Goal: Task Accomplishment & Management: Use online tool/utility

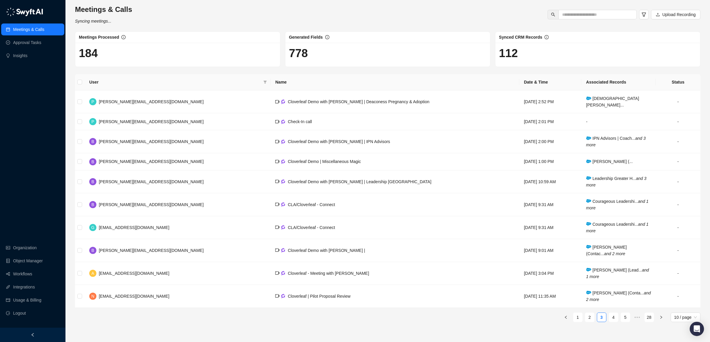
click at [21, 108] on div "Meetings & Calls Approval Tasks Insights Organization Object Manager Workflows …" at bounding box center [32, 164] width 65 height 328
click at [19, 273] on link "Workflows" at bounding box center [22, 274] width 19 height 12
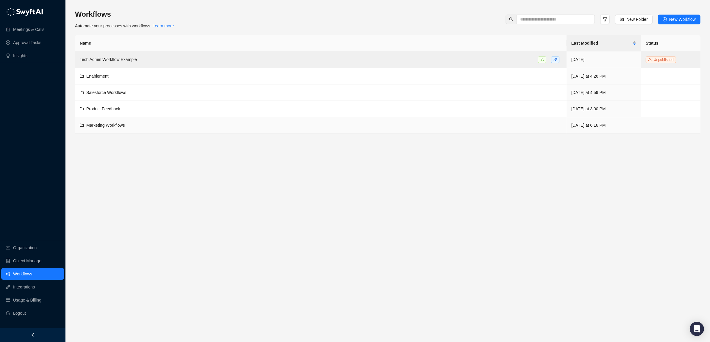
click at [101, 125] on span "Marketing Workflows" at bounding box center [105, 125] width 39 height 5
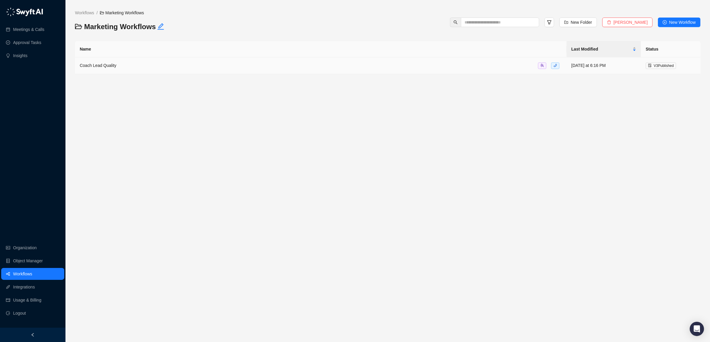
click at [104, 66] on span "Coach Lead Quality" at bounding box center [98, 65] width 37 height 5
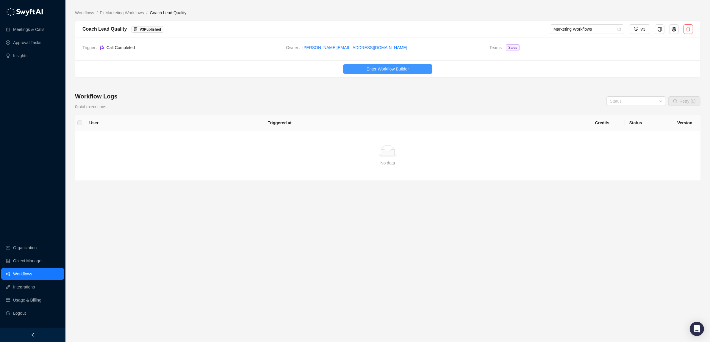
click at [393, 67] on span "Enter Workflow Builder" at bounding box center [387, 69] width 42 height 7
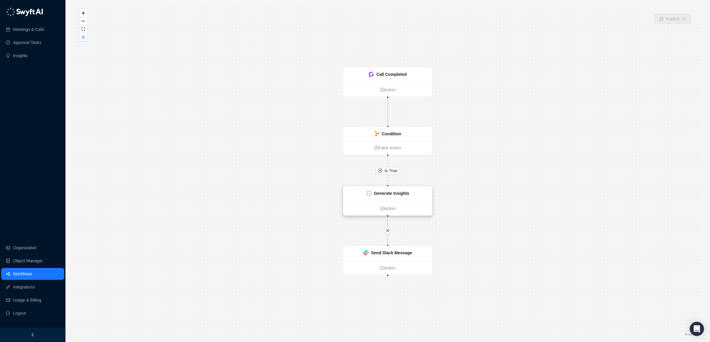
click at [380, 190] on div "Generate Insights" at bounding box center [391, 193] width 35 height 7
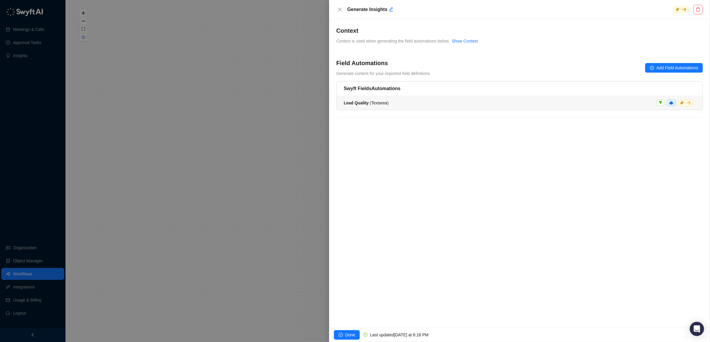
click at [514, 102] on div "Lead Quality ( Textarea ) ~ 5" at bounding box center [519, 103] width 352 height 7
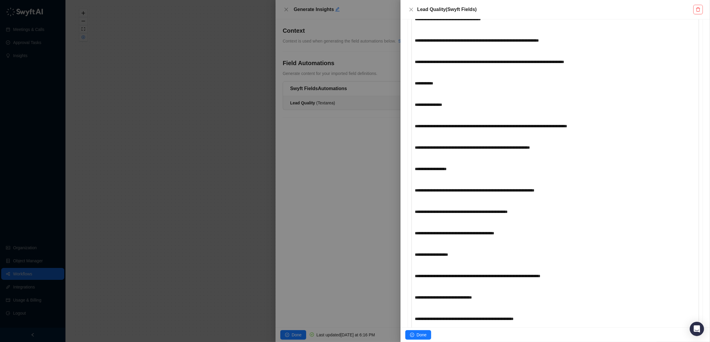
scroll to position [209, 0]
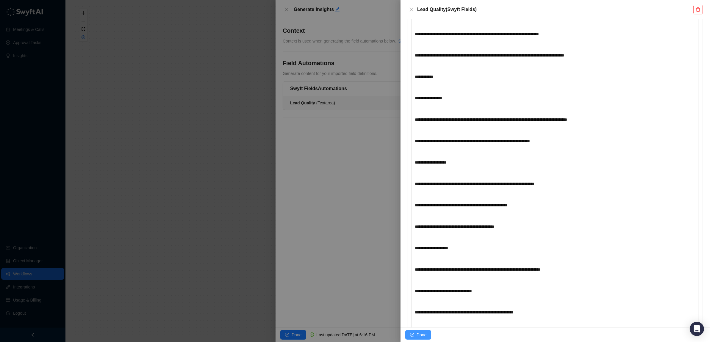
click at [421, 333] on span "Done" at bounding box center [421, 335] width 10 height 7
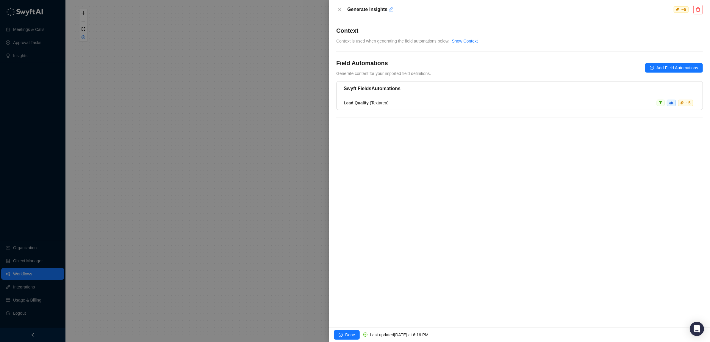
click at [175, 178] on div at bounding box center [355, 171] width 710 height 342
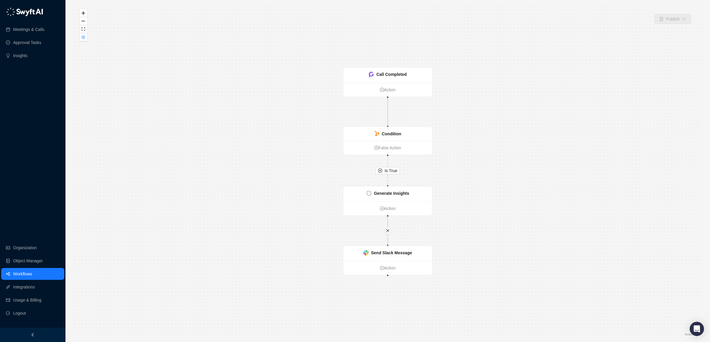
click at [183, 135] on div "Is True Call Completed Action Condition False Action Generate Insights Action S…" at bounding box center [387, 171] width 625 height 332
click at [382, 131] on div "Condition" at bounding box center [391, 134] width 19 height 7
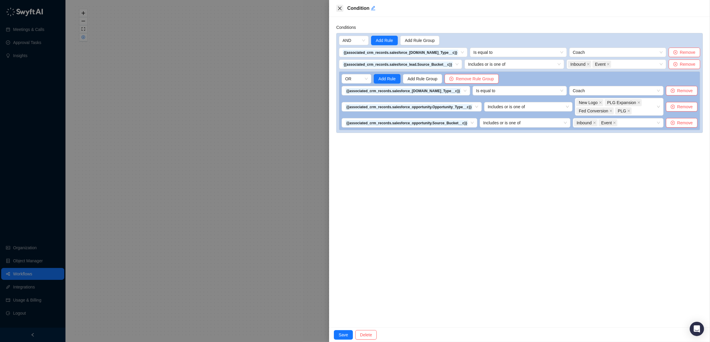
click at [340, 7] on icon "close" at bounding box center [340, 9] width 4 height 4
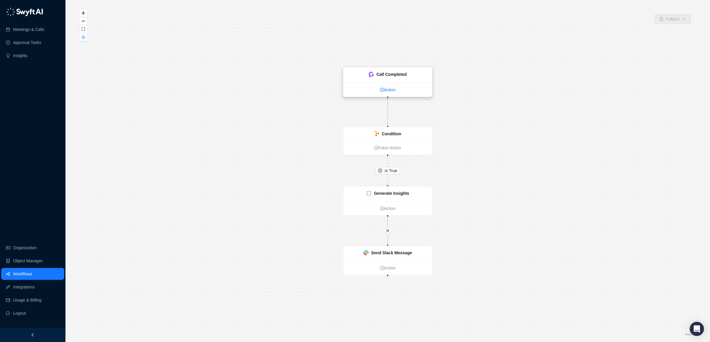
click at [391, 90] on link "Action" at bounding box center [387, 90] width 89 height 7
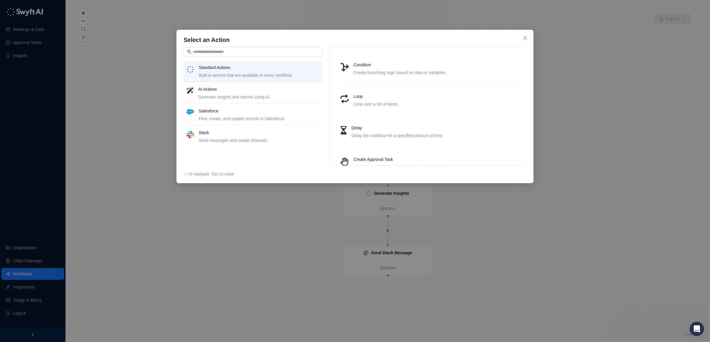
click at [233, 113] on h4 "Salesforce" at bounding box center [259, 111] width 120 height 7
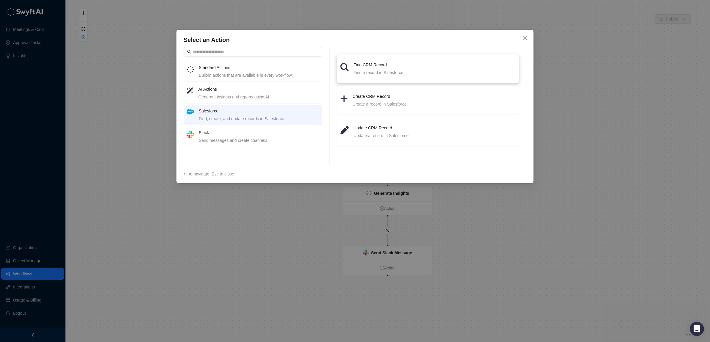
click at [384, 74] on div "Find a record in Salesforce." at bounding box center [434, 72] width 162 height 7
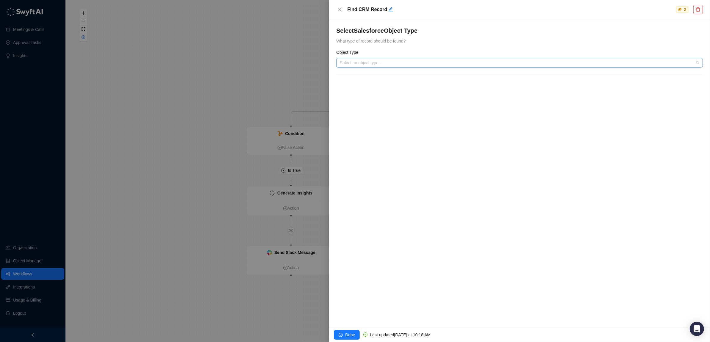
click at [402, 62] on input "search" at bounding box center [518, 62] width 356 height 9
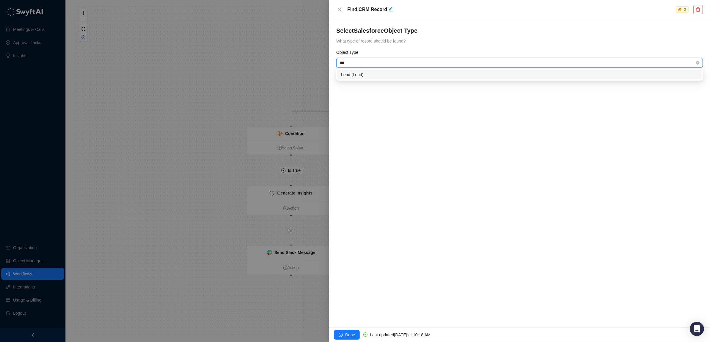
type input "****"
click at [411, 73] on div "Lead (Lead)" at bounding box center [519, 74] width 357 height 7
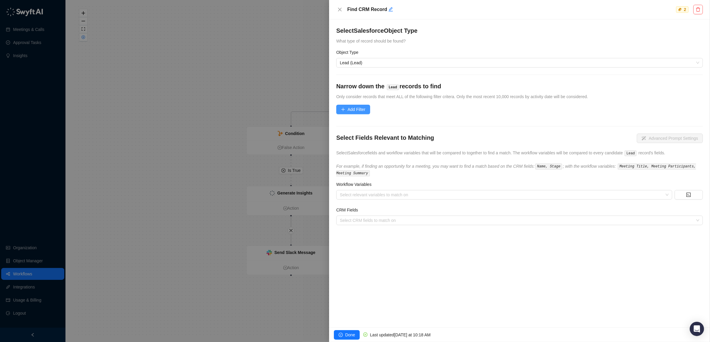
click at [355, 108] on span "Add Filter" at bounding box center [356, 109] width 18 height 7
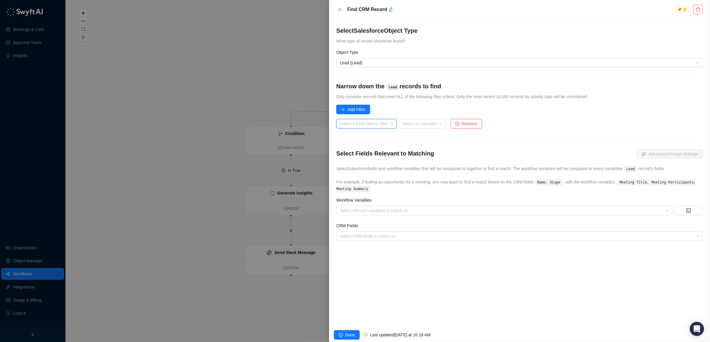
click at [373, 123] on input "search" at bounding box center [365, 123] width 50 height 9
click at [376, 135] on div "Lead ID" at bounding box center [372, 136] width 62 height 7
click at [407, 126] on div "Select an operator" at bounding box center [389, 124] width 46 height 10
click at [385, 175] on div "Includes or is one of" at bounding box center [401, 174] width 63 height 7
click at [449, 122] on input "text" at bounding box center [442, 124] width 49 height 10
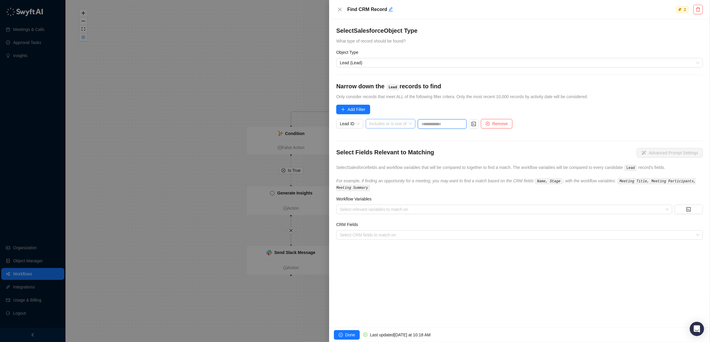
click at [408, 124] on span "Includes or is one of" at bounding box center [390, 123] width 43 height 9
click at [490, 122] on span "button" at bounding box center [487, 124] width 4 height 4
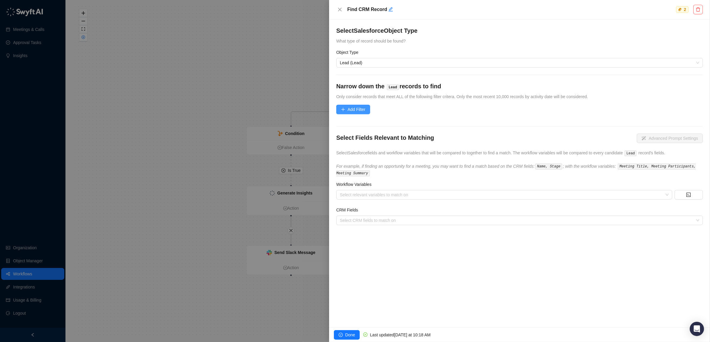
click at [351, 111] on span "Add Filter" at bounding box center [356, 109] width 18 height 7
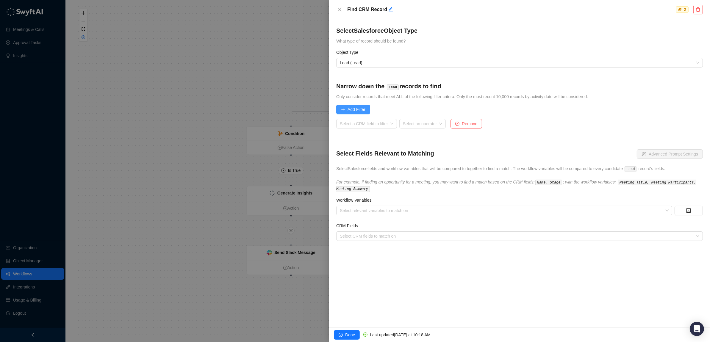
click at [352, 108] on span "Add Filter" at bounding box center [356, 109] width 18 height 7
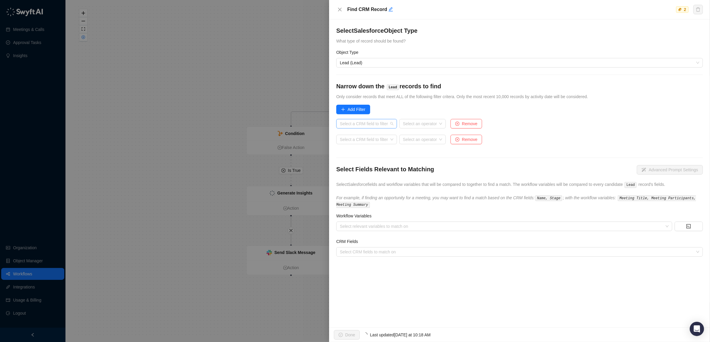
click at [362, 120] on input "search" at bounding box center [365, 123] width 50 height 9
type input "****"
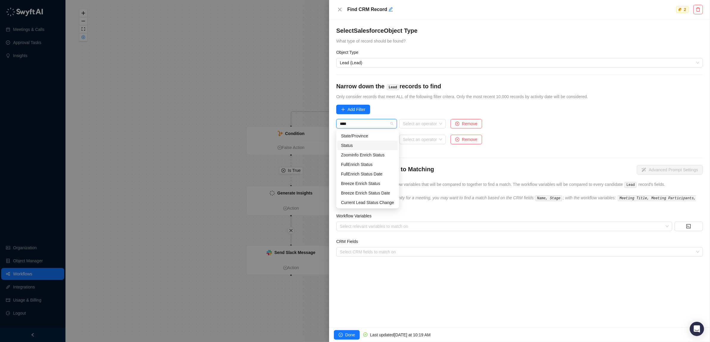
click at [360, 142] on div "Status" at bounding box center [367, 145] width 53 height 7
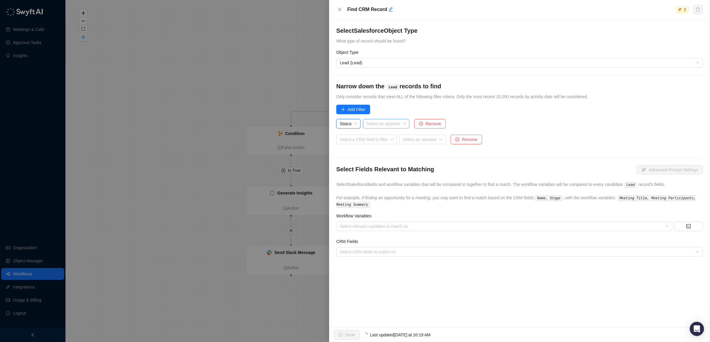
click at [399, 125] on input "search" at bounding box center [384, 123] width 36 height 9
click at [396, 181] on div "Does not include and is not one of" at bounding box center [399, 183] width 63 height 7
click at [495, 124] on div at bounding box center [525, 124] width 166 height 4
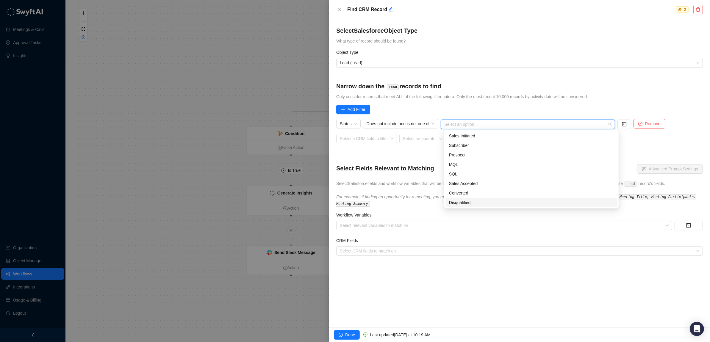
drag, startPoint x: 465, startPoint y: 201, endPoint x: 464, endPoint y: 193, distance: 7.7
click at [465, 201] on div "Disqualified" at bounding box center [531, 202] width 165 height 7
click at [464, 193] on div "Converted" at bounding box center [531, 193] width 165 height 7
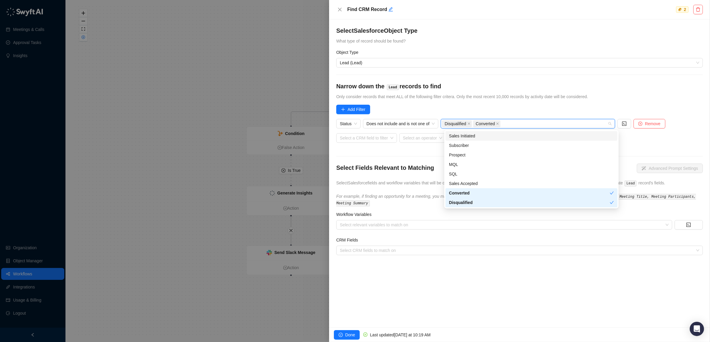
drag, startPoint x: 570, startPoint y: 106, endPoint x: 563, endPoint y: 107, distance: 6.9
click at [570, 106] on form "Select Salesforce Object Type What type of record should be found? Object Type …" at bounding box center [519, 140] width 366 height 229
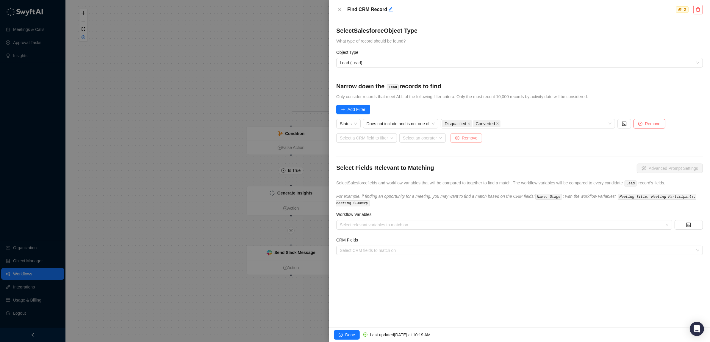
click at [468, 140] on span "Remove" at bounding box center [469, 138] width 15 height 7
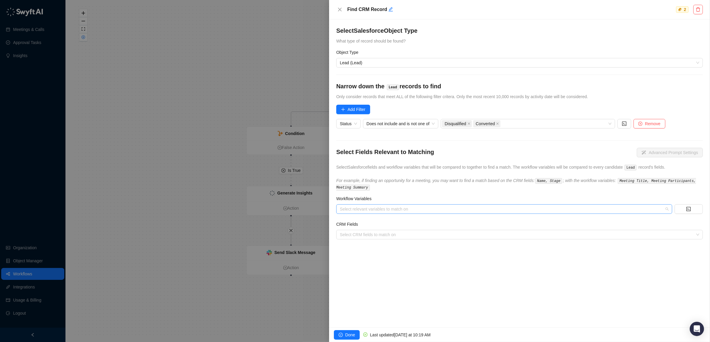
click at [389, 211] on div at bounding box center [500, 209] width 327 height 4
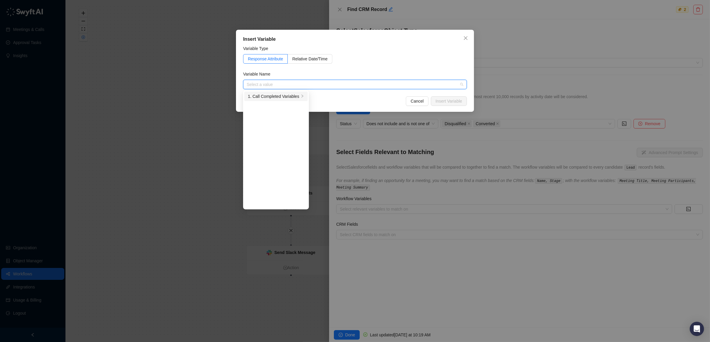
click at [278, 96] on div "1. Call Completed Variables" at bounding box center [273, 96] width 51 height 7
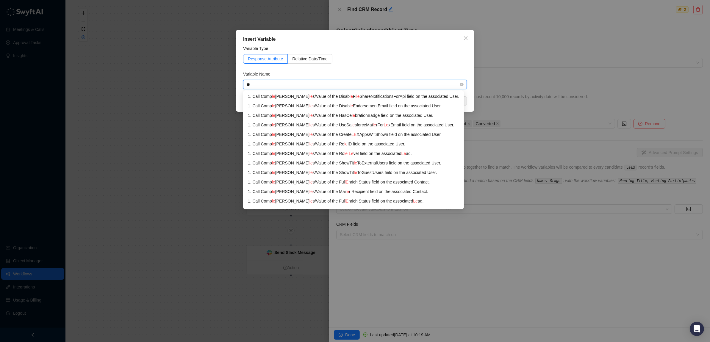
scroll to position [352, 0]
type input "*"
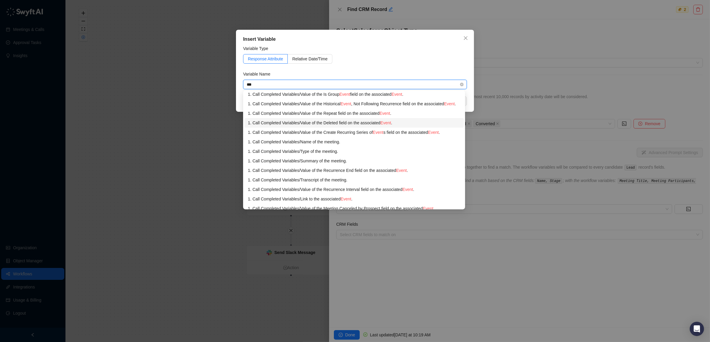
scroll to position [78, 0]
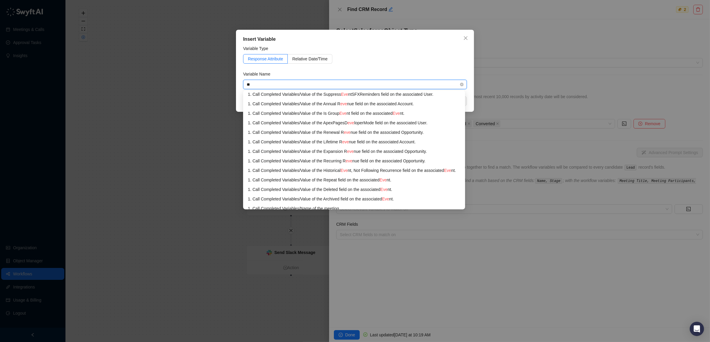
type input "*"
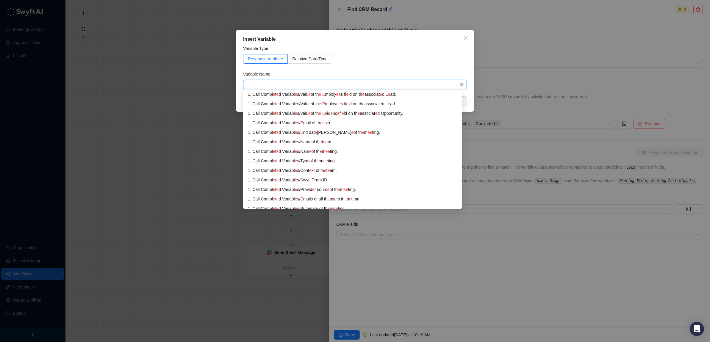
scroll to position [0, 0]
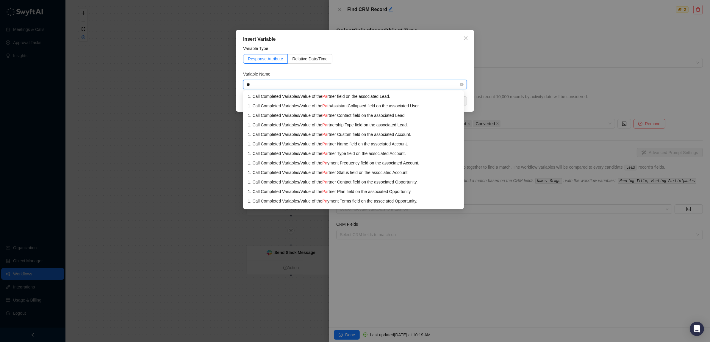
type input "*"
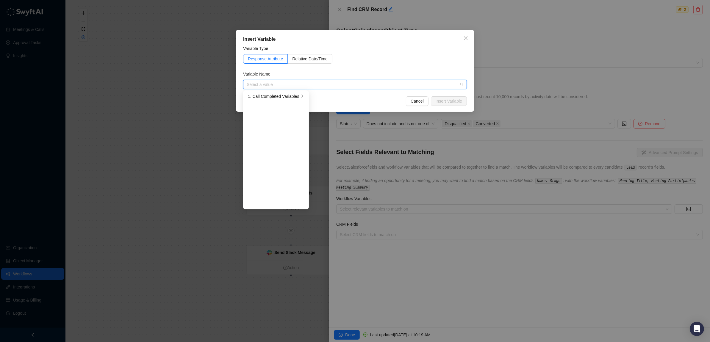
click at [322, 82] on input "search" at bounding box center [353, 84] width 213 height 9
click at [304, 98] on div at bounding box center [302, 97] width 4 height 6
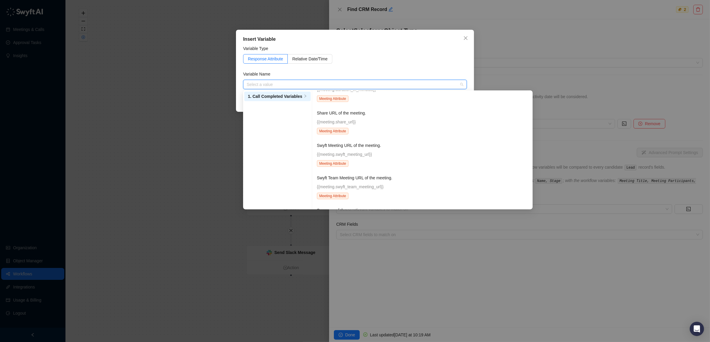
scroll to position [616, 0]
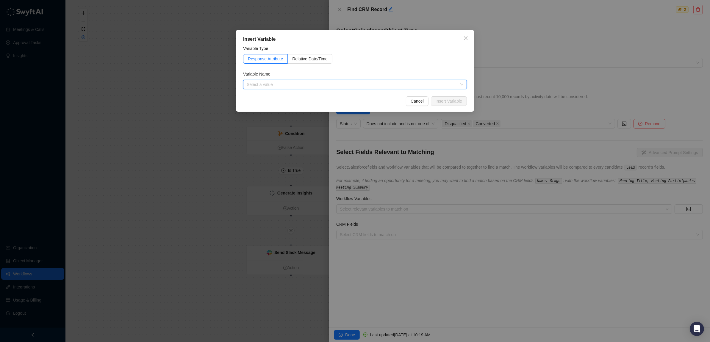
click at [327, 85] on input "search" at bounding box center [353, 84] width 213 height 9
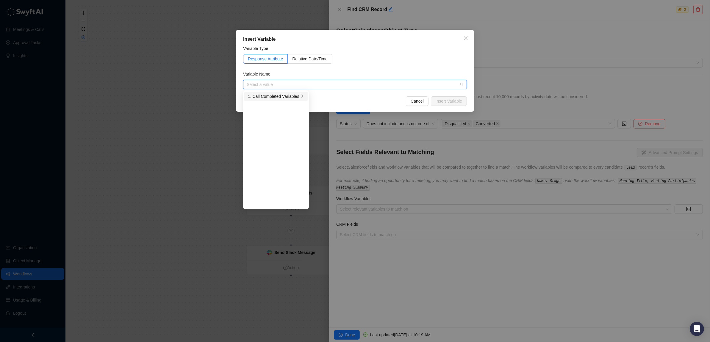
click at [292, 95] on div "1. Call Completed Variables" at bounding box center [273, 96] width 51 height 7
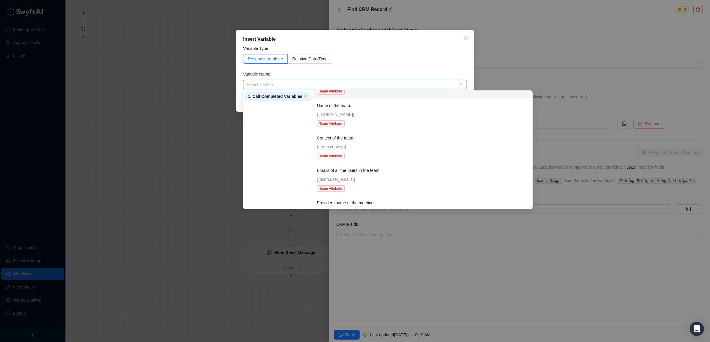
scroll to position [300, 0]
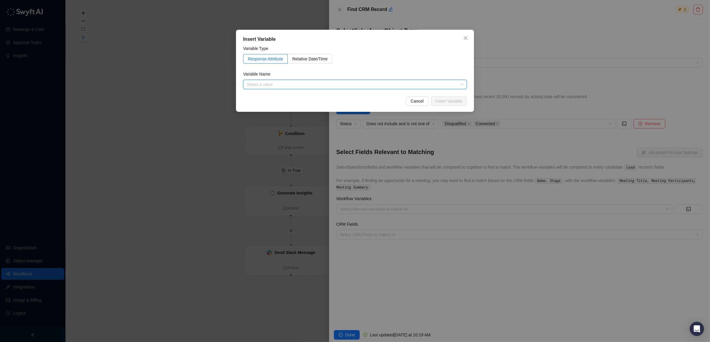
click at [316, 81] on input "search" at bounding box center [353, 84] width 213 height 9
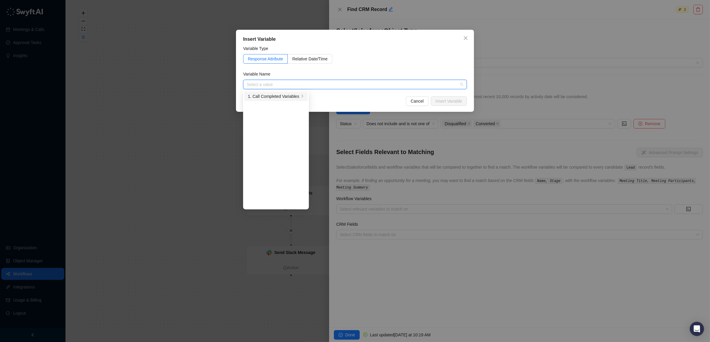
click at [286, 95] on div "1. Call Completed Variables" at bounding box center [273, 96] width 51 height 7
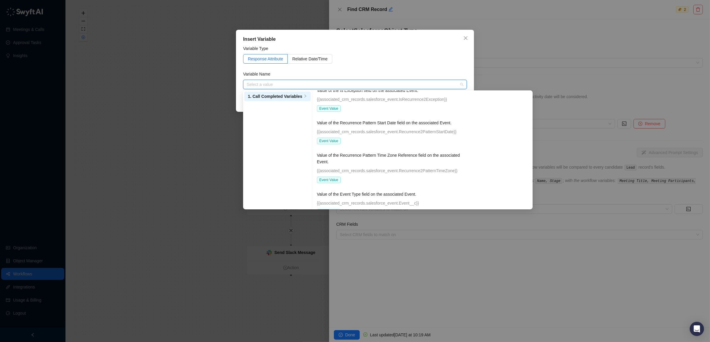
scroll to position [2434, 0]
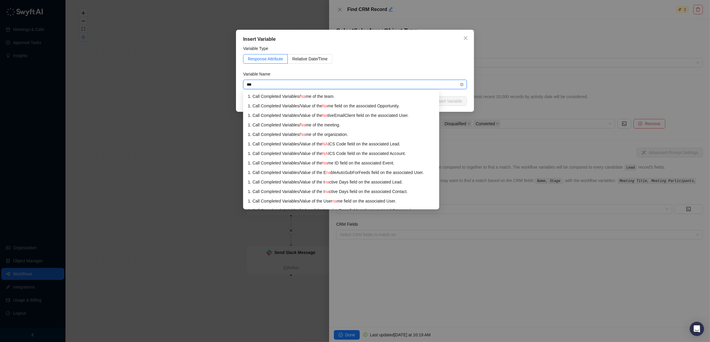
type input "****"
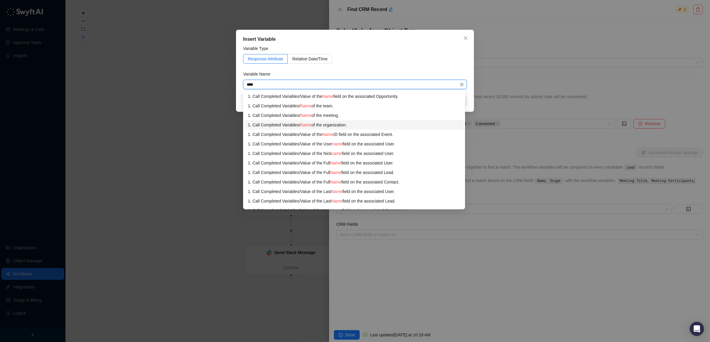
click at [310, 123] on span "Name" at bounding box center [305, 125] width 11 height 5
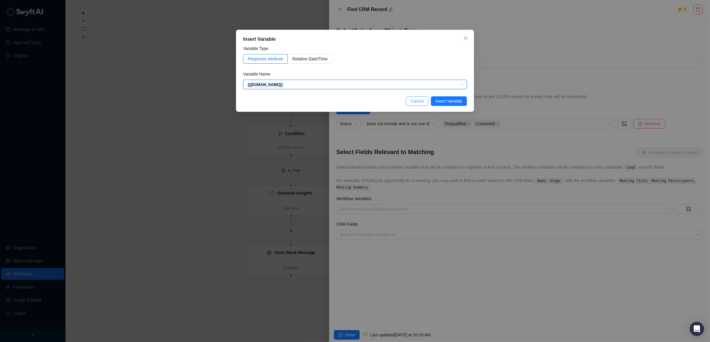
click at [410, 101] on span "Cancel" at bounding box center [416, 101] width 13 height 7
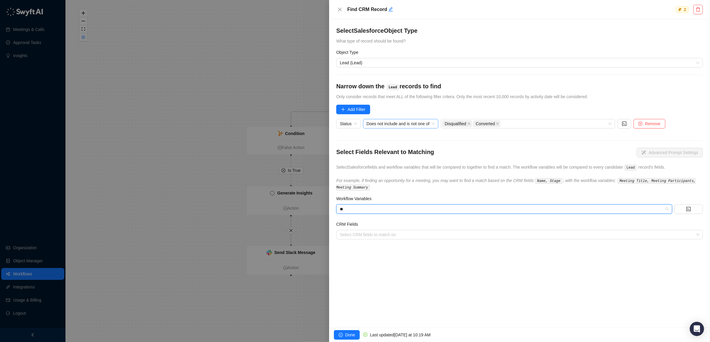
type input "*"
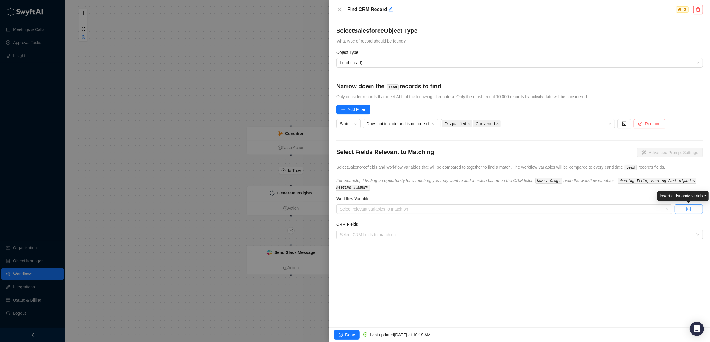
click at [691, 209] on icon "code" at bounding box center [688, 209] width 5 height 5
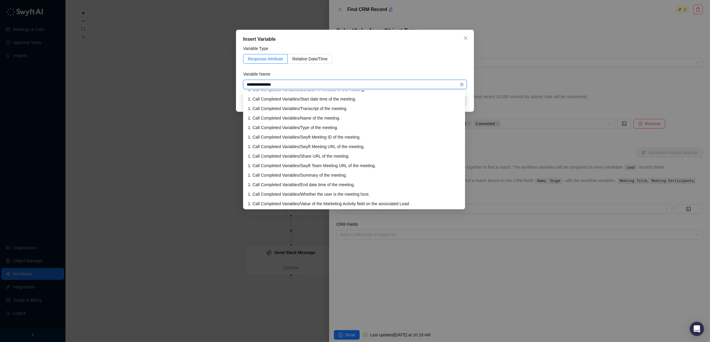
scroll to position [26, 0]
type input "**********"
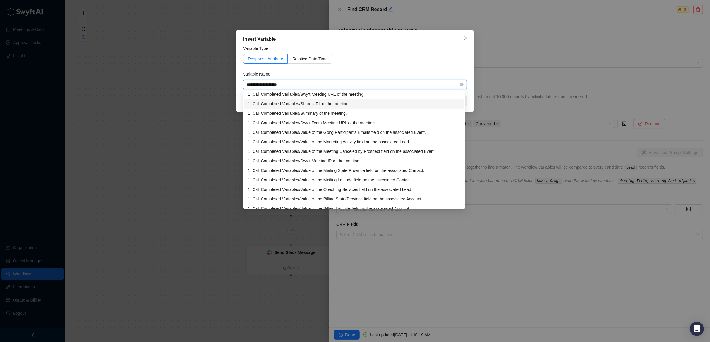
scroll to position [0, 0]
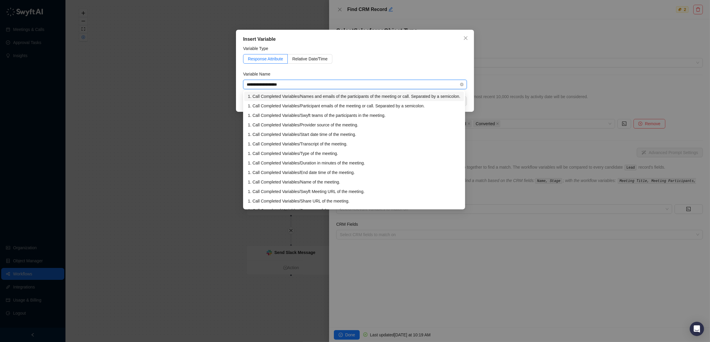
click at [363, 95] on div "1. Call Completed Variables / Names and emails of the participants of the meeti…" at bounding box center [354, 96] width 212 height 7
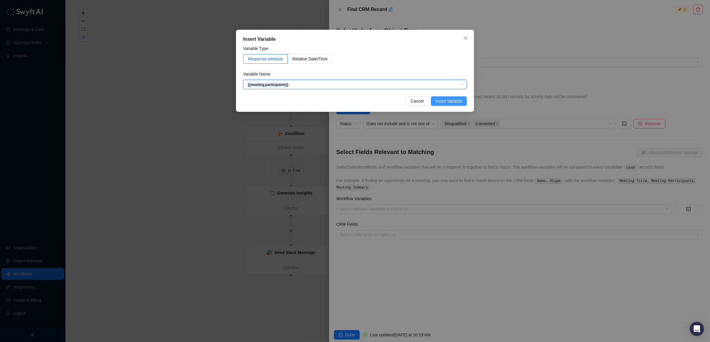
click at [444, 100] on span "Insert Variable" at bounding box center [448, 101] width 26 height 7
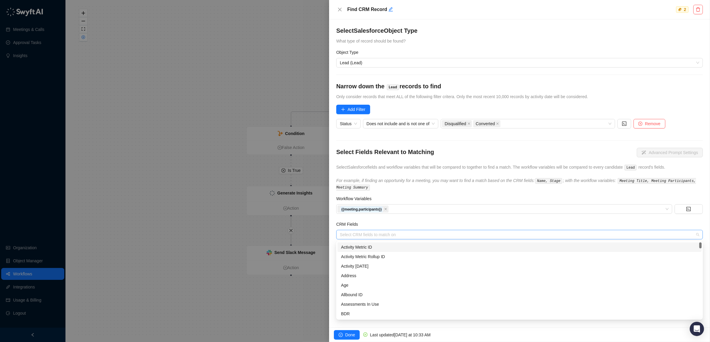
click at [446, 233] on div at bounding box center [516, 235] width 358 height 4
type input "****"
click at [348, 295] on div "Full Name" at bounding box center [519, 294] width 357 height 7
type input "*****"
click at [354, 247] on div "Email" at bounding box center [519, 247] width 357 height 7
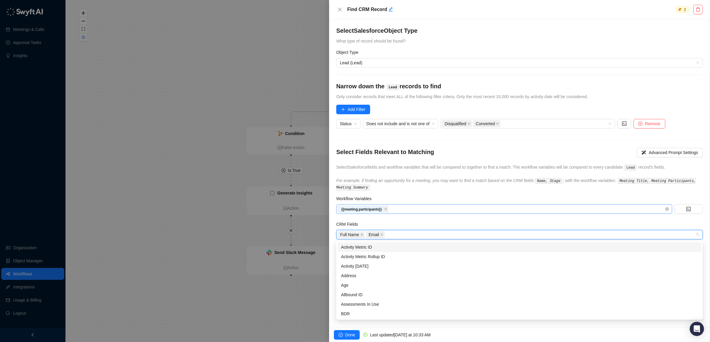
click at [422, 208] on div "{{meeting.participants}}" at bounding box center [500, 209] width 327 height 8
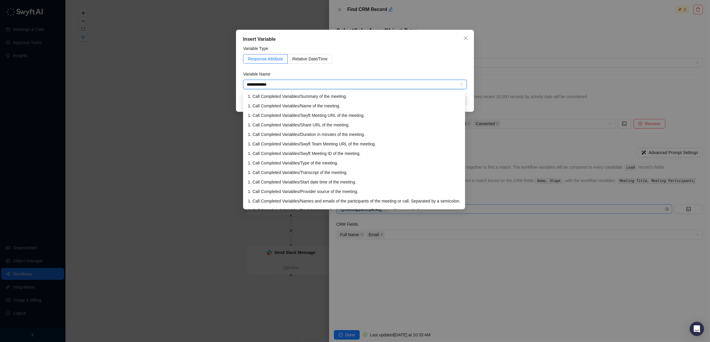
type input "**********"
click at [320, 95] on div "1. Call Completed Variables / Summary of the meeting." at bounding box center [354, 96] width 212 height 7
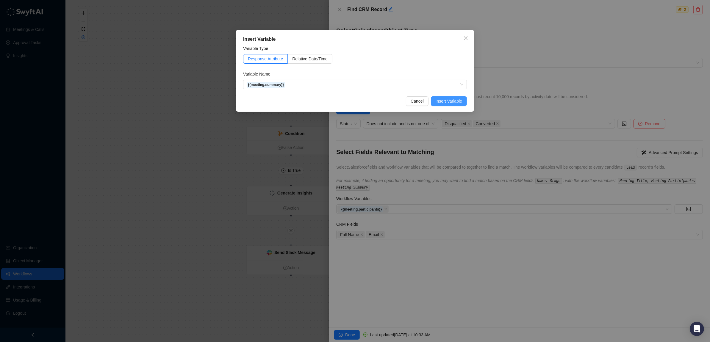
click at [457, 99] on span "Insert Variable" at bounding box center [448, 101] width 26 height 7
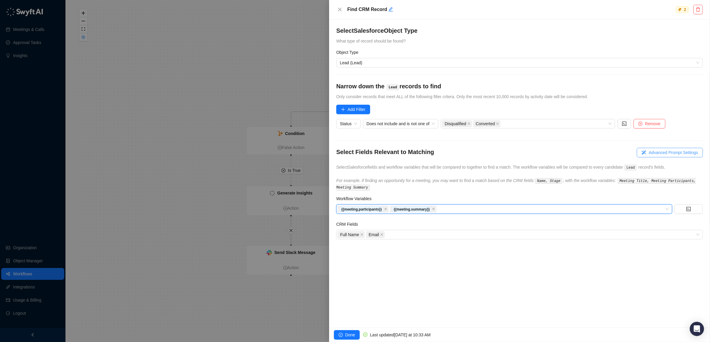
click at [664, 153] on span "Advanced Prompt Settings" at bounding box center [672, 152] width 49 height 7
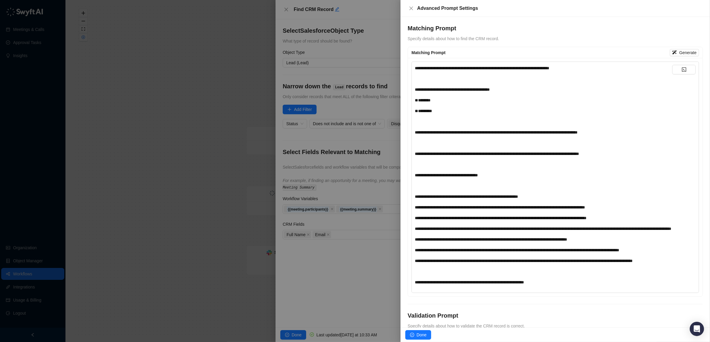
click at [334, 274] on div at bounding box center [355, 171] width 710 height 342
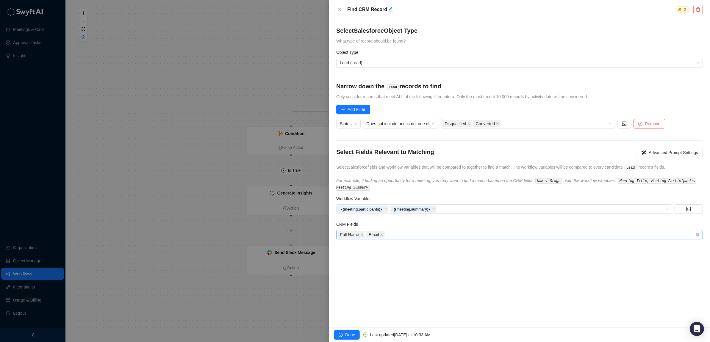
click at [416, 236] on div "Full Name Email" at bounding box center [516, 234] width 358 height 8
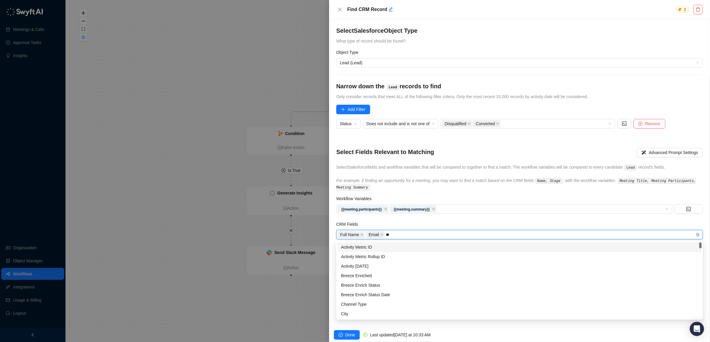
type input "***"
click at [388, 253] on div "Company" at bounding box center [519, 257] width 364 height 10
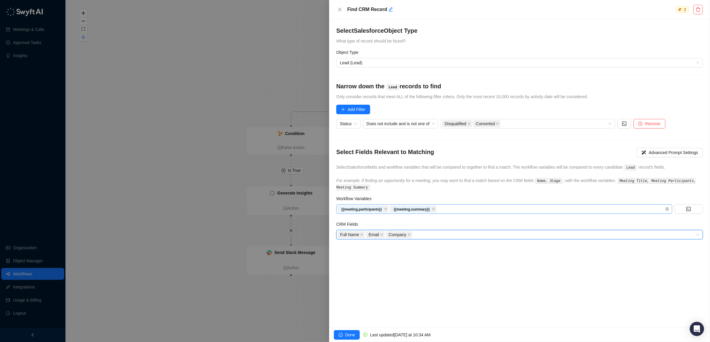
click at [480, 211] on div "{{meeting.participants}} {{meeting.summary}}" at bounding box center [500, 209] width 327 height 8
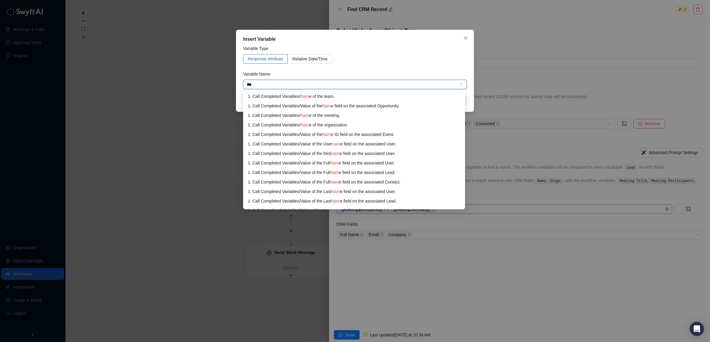
type input "****"
click at [295, 123] on div "1. Call Completed Variables / Name of the organization." at bounding box center [354, 125] width 212 height 7
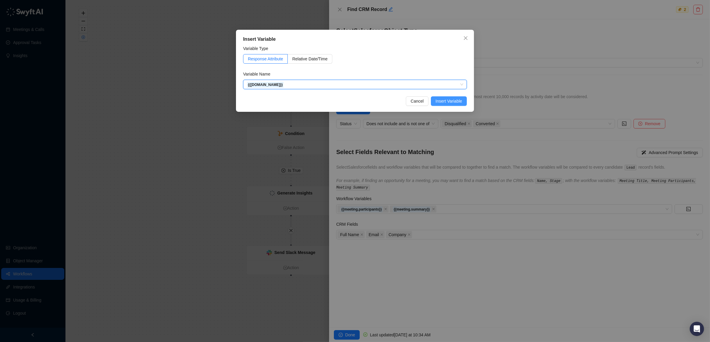
click at [453, 102] on span "Insert Variable" at bounding box center [448, 101] width 26 height 7
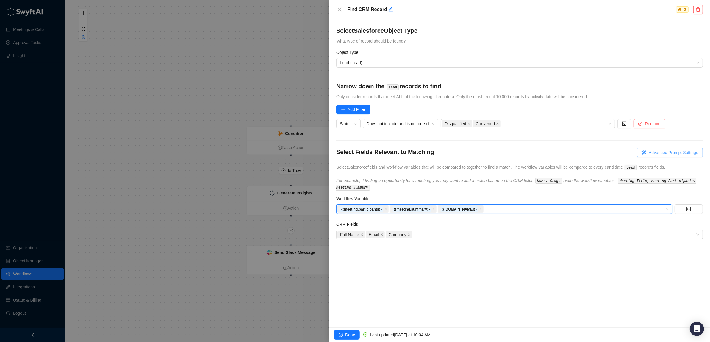
click at [663, 149] on button "Advanced Prompt Settings" at bounding box center [669, 153] width 66 height 10
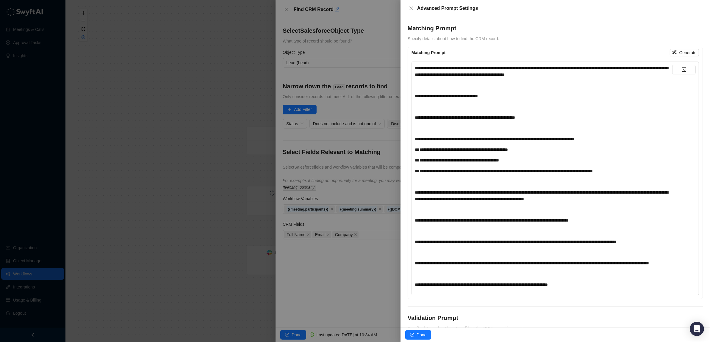
drag, startPoint x: 332, startPoint y: 280, endPoint x: 369, endPoint y: 239, distance: 55.6
click at [332, 280] on div at bounding box center [355, 171] width 710 height 342
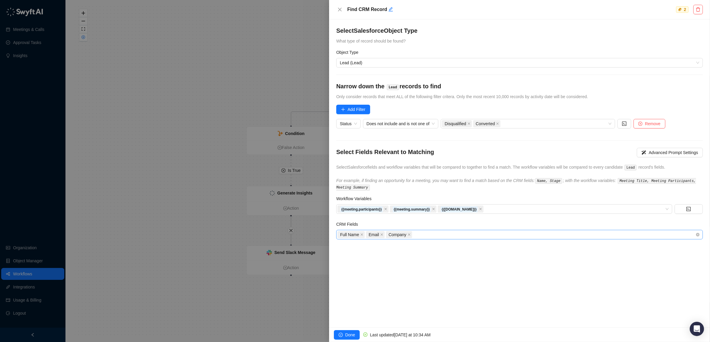
click at [446, 237] on div "Full Name Email Company" at bounding box center [516, 234] width 358 height 8
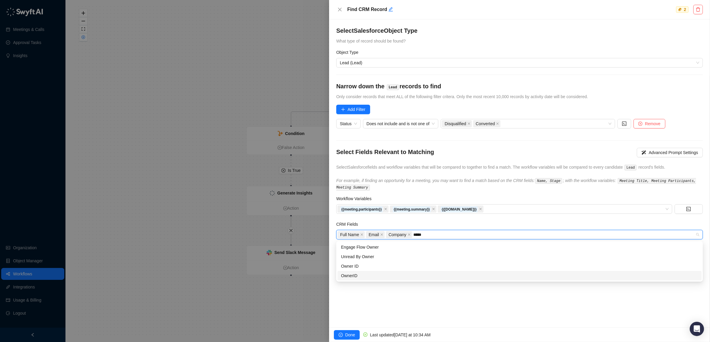
type input "*****"
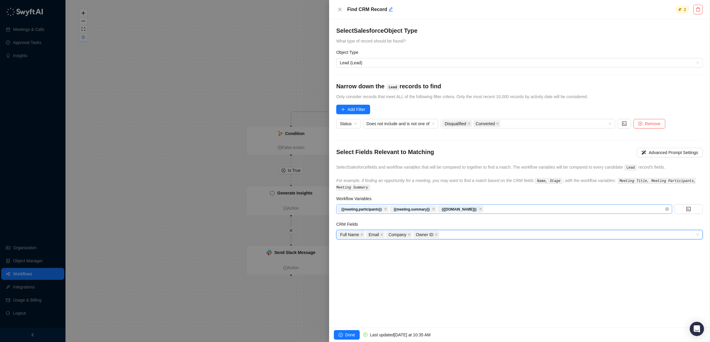
click at [559, 207] on div "{{meeting.participants}} {{meeting.summary}} {{organization.name}}" at bounding box center [500, 209] width 327 height 8
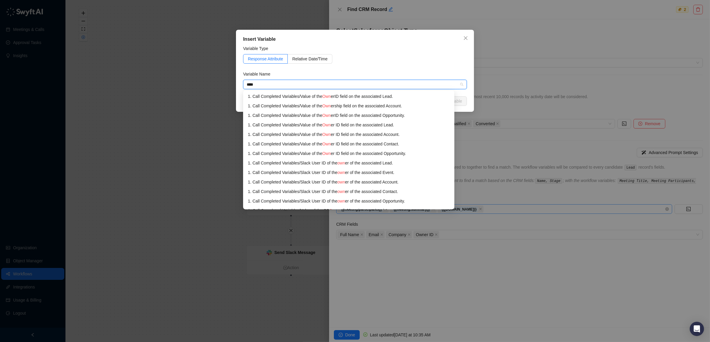
type input "*****"
click at [330, 124] on span "Owner" at bounding box center [328, 125] width 12 height 5
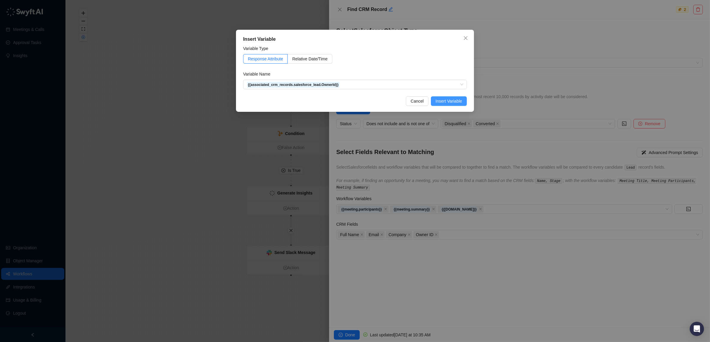
click at [453, 100] on span "Insert Variable" at bounding box center [448, 101] width 26 height 7
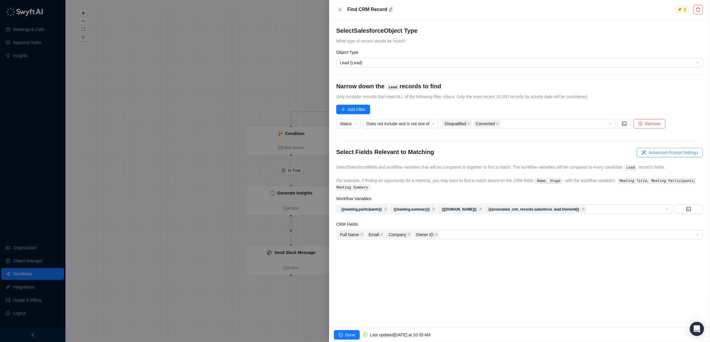
click at [666, 153] on span "Advanced Prompt Settings" at bounding box center [672, 152] width 49 height 7
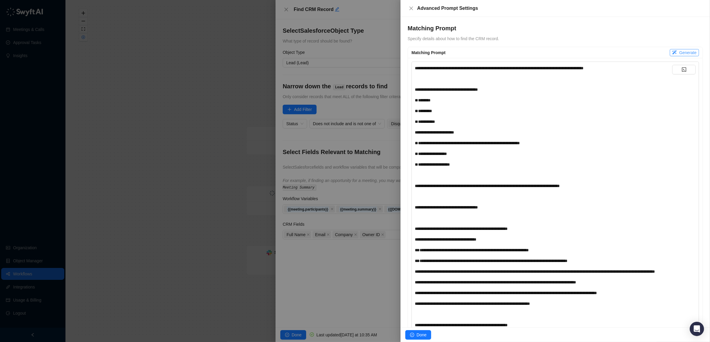
click at [689, 52] on span "Generate" at bounding box center [687, 52] width 17 height 7
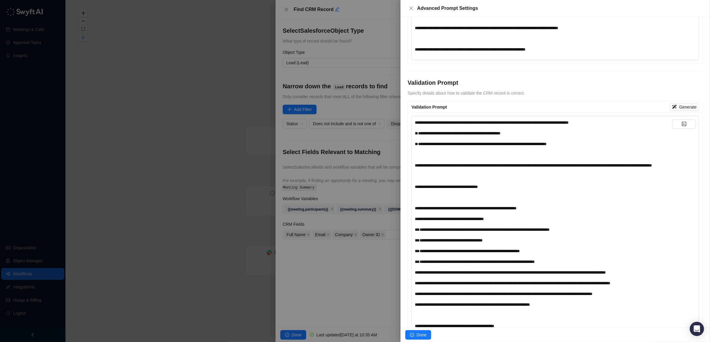
scroll to position [387, 0]
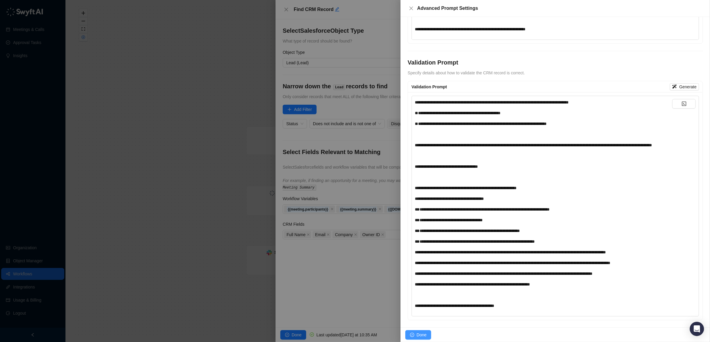
click at [419, 336] on span "Done" at bounding box center [421, 335] width 10 height 7
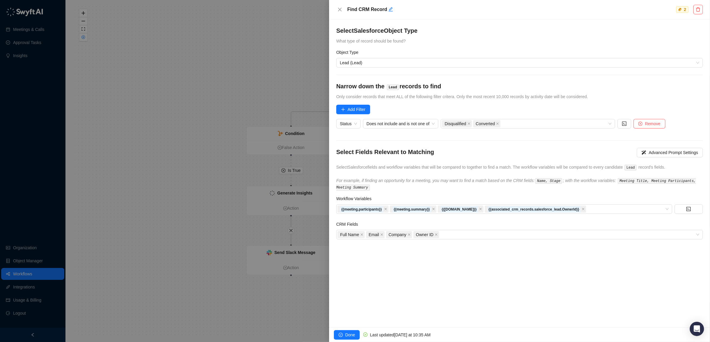
click at [445, 258] on div "Select Salesforce Object Type What type of record should be found? Object Type …" at bounding box center [519, 173] width 381 height 308
drag, startPoint x: 197, startPoint y: 99, endPoint x: 175, endPoint y: 72, distance: 35.1
click at [192, 96] on div at bounding box center [355, 171] width 710 height 342
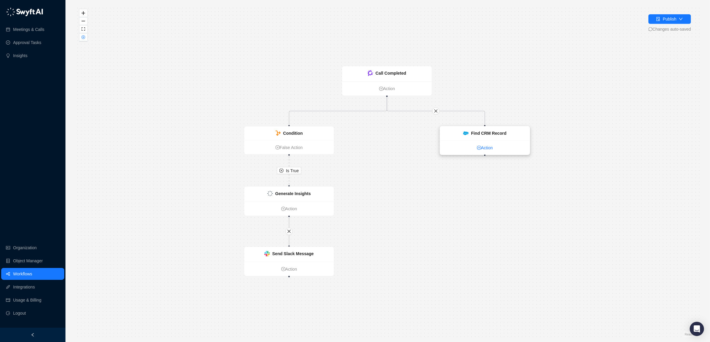
click at [485, 150] on link "Action" at bounding box center [485, 148] width 90 height 7
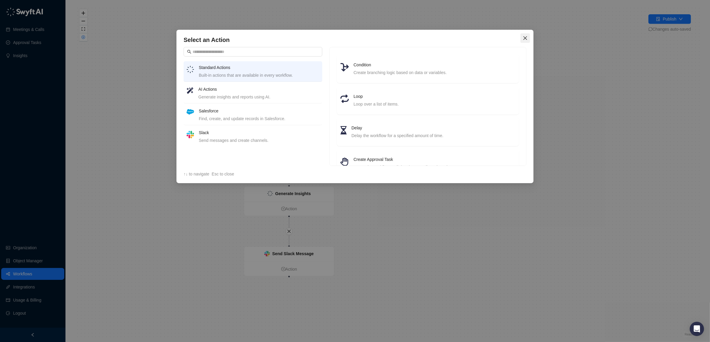
click at [527, 37] on span "Close" at bounding box center [525, 38] width 10 height 5
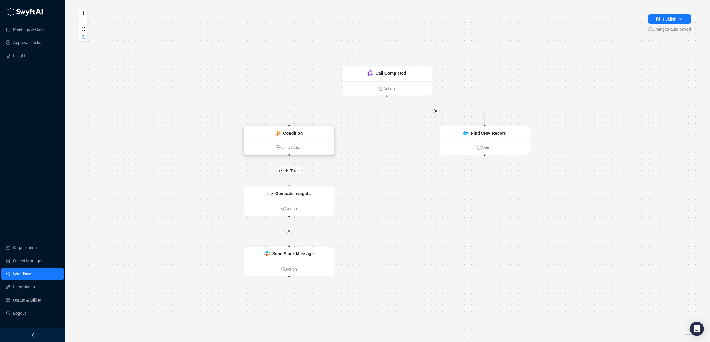
click at [292, 131] on strong "Condition" at bounding box center [293, 133] width 20 height 5
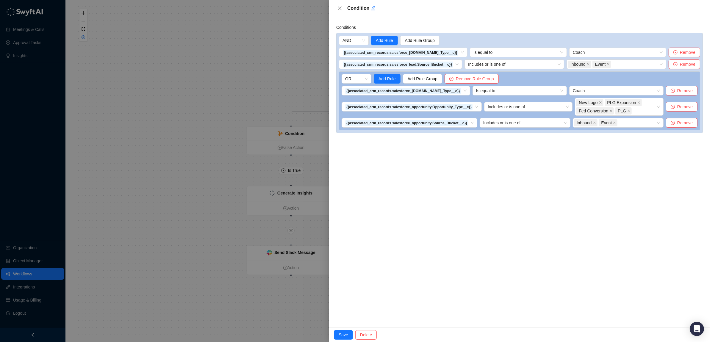
click at [315, 57] on div at bounding box center [355, 171] width 710 height 342
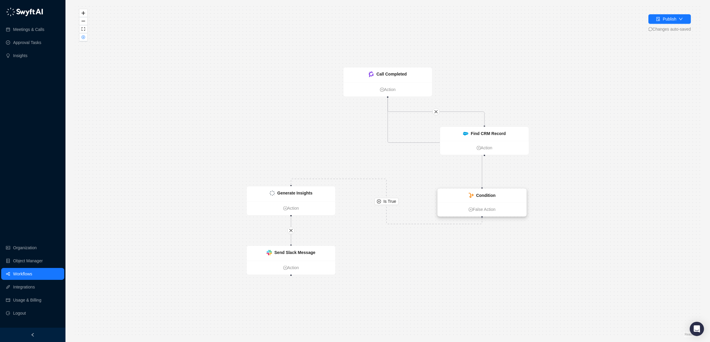
drag, startPoint x: 289, startPoint y: 132, endPoint x: 457, endPoint y: 197, distance: 179.8
click at [476, 195] on strong "Condition" at bounding box center [485, 195] width 19 height 5
drag, startPoint x: 477, startPoint y: 197, endPoint x: 290, endPoint y: 134, distance: 197.5
click at [276, 125] on strong "Condition" at bounding box center [266, 122] width 19 height 5
click at [324, 111] on icon "Edge from a621c510-7180-013e-26d6-4efe67ba4d1e to ae00e7a0-7250-013e-10ca-7ab4c…" at bounding box center [336, 112] width 101 height 29
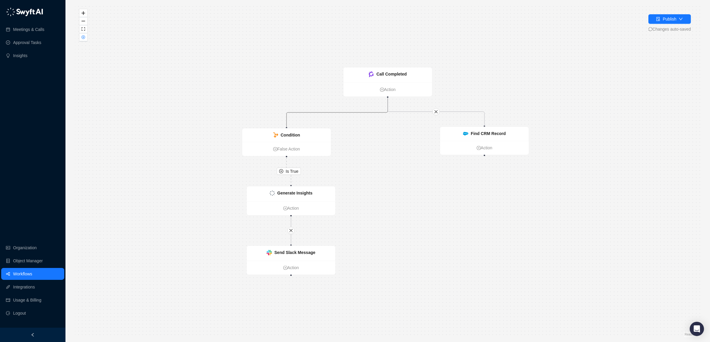
click at [419, 157] on div "Is True Call Completed Action Condition False Action Generate Insights Action S…" at bounding box center [387, 171] width 625 height 332
drag, startPoint x: 482, startPoint y: 133, endPoint x: 231, endPoint y: 79, distance: 257.1
click at [231, 79] on strong "Find CRM Record" at bounding box center [236, 79] width 35 height 5
click at [295, 134] on strong "Condition" at bounding box center [289, 134] width 19 height 5
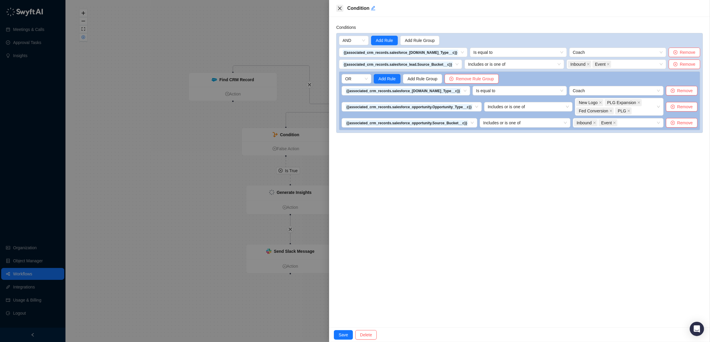
click at [341, 6] on icon "close" at bounding box center [339, 8] width 5 height 5
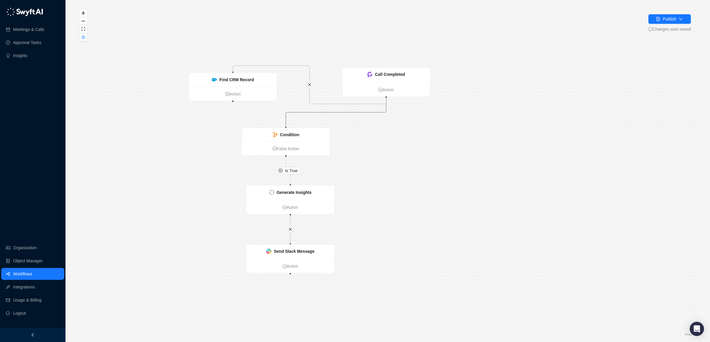
click at [321, 113] on icon "Edge from a621c510-7180-013e-26d6-4efe67ba4d1e to ae00e7a0-7250-013e-10ca-7ab4c…" at bounding box center [336, 112] width 100 height 29
drag, startPoint x: 322, startPoint y: 112, endPoint x: 243, endPoint y: 123, distance: 79.8
click at [233, 123] on div "Is True Call Completed Action Condition False Action Generate Insights Action S…" at bounding box center [387, 171] width 625 height 332
drag, startPoint x: 386, startPoint y: 97, endPoint x: 228, endPoint y: 95, distance: 158.2
click at [246, 95] on div "Call Completed Action Condition False Action Generate Insights Action Send Slac…" at bounding box center [556, 232] width 620 height 330
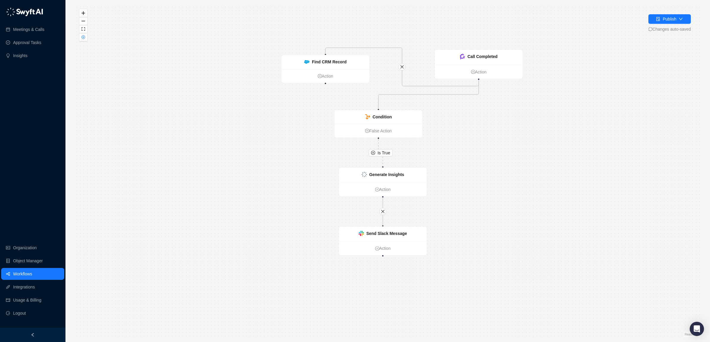
drag, startPoint x: 185, startPoint y: 148, endPoint x: 290, endPoint y: 123, distance: 108.2
click at [277, 128] on div "Is True Call Completed Action Condition False Action Generate Insights Action S…" at bounding box center [387, 171] width 625 height 332
drag, startPoint x: 360, startPoint y: 117, endPoint x: 315, endPoint y: 127, distance: 45.8
click at [305, 129] on div "Condition" at bounding box center [300, 130] width 88 height 14
drag, startPoint x: 325, startPoint y: 121, endPoint x: 325, endPoint y: 124, distance: 3.0
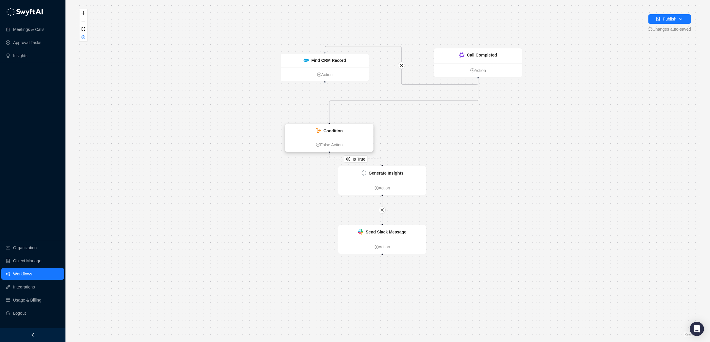
click at [325, 124] on div "Condition" at bounding box center [329, 131] width 88 height 14
click at [323, 121] on icon "Edge from a621c510-7180-013e-26d6-4efe67ba4d1e to ae00e7a0-7250-013e-10ca-7ab4c…" at bounding box center [400, 101] width 155 height 44
drag, startPoint x: 478, startPoint y: 78, endPoint x: 346, endPoint y: 82, distance: 131.8
click at [325, 84] on div "Is True Call Completed Action Condition False Action Generate Insights Action S…" at bounding box center [387, 171] width 625 height 332
click at [401, 67] on icon "close" at bounding box center [401, 65] width 4 height 4
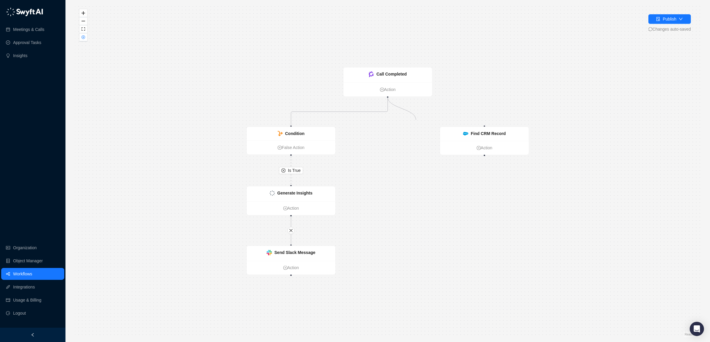
drag, startPoint x: 388, startPoint y: 97, endPoint x: 415, endPoint y: 117, distance: 34.0
click at [415, 117] on div "Is True Call Completed Action Condition False Action Generate Insights Action S…" at bounding box center [387, 171] width 625 height 332
drag, startPoint x: 386, startPoint y: 98, endPoint x: 390, endPoint y: 120, distance: 22.6
click at [392, 115] on div "Is True Call Completed Action Condition False Action Generate Insights Action S…" at bounding box center [387, 171] width 625 height 332
click at [344, 109] on icon "Edge from a621c510-7180-013e-26d6-4efe67ba4d1e to ae00e7a0-7250-013e-10ca-7ab4c…" at bounding box center [339, 111] width 97 height 27
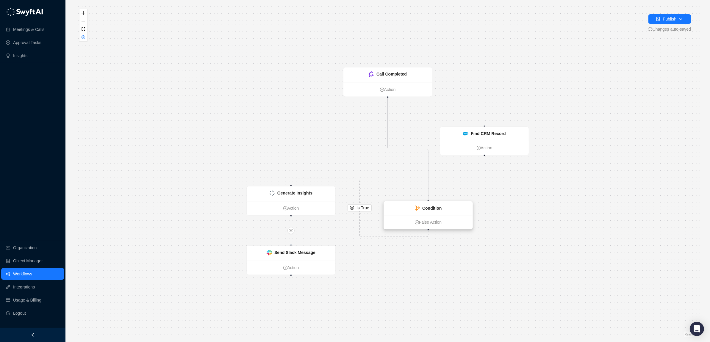
drag, startPoint x: 320, startPoint y: 135, endPoint x: 409, endPoint y: 207, distance: 114.8
click at [425, 206] on strong "Condition" at bounding box center [431, 208] width 19 height 5
drag, startPoint x: 483, startPoint y: 125, endPoint x: 387, endPoint y: 89, distance: 102.6
click at [387, 89] on div "Call Completed Action Condition False Action Generate Insights Action Send Slac…" at bounding box center [558, 233] width 625 height 332
drag, startPoint x: 484, startPoint y: 156, endPoint x: 416, endPoint y: 202, distance: 81.7
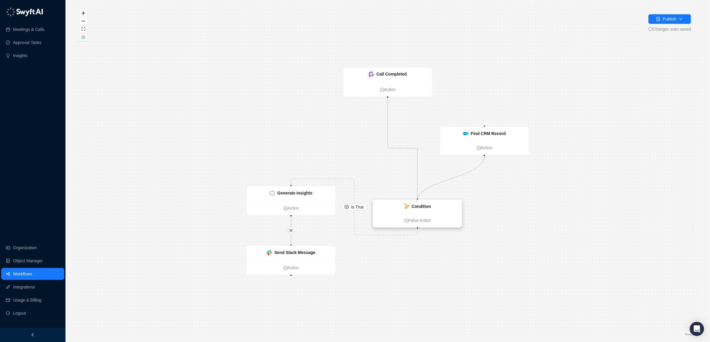
click at [416, 202] on div "Call Completed Action Condition False Action Generate Insights Action Send Slac…" at bounding box center [558, 233] width 625 height 332
drag, startPoint x: 484, startPoint y: 154, endPoint x: 415, endPoint y: 197, distance: 80.5
click at [416, 197] on div "Is True Call Completed Action Condition False Action Generate Insights Action S…" at bounding box center [558, 233] width 625 height 332
drag, startPoint x: 465, startPoint y: 135, endPoint x: 385, endPoint y: 140, distance: 80.5
click at [384, 140] on strong "Find CRM Record" at bounding box center [394, 140] width 35 height 5
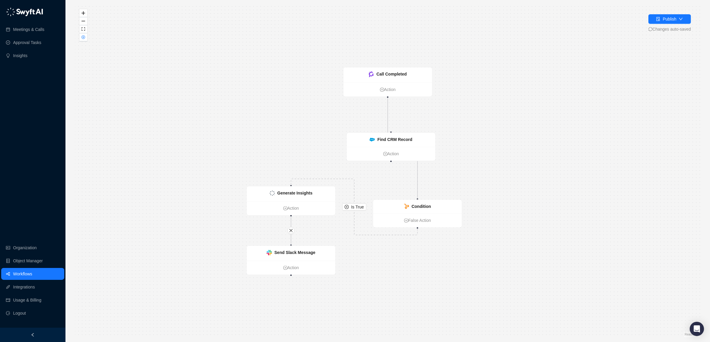
drag, startPoint x: 407, startPoint y: 117, endPoint x: 387, endPoint y: 119, distance: 19.7
click at [402, 118] on div "Is True Call Completed Action Condition False Action Generate Insights Action S…" at bounding box center [387, 171] width 625 height 332
click at [387, 133] on div "Find CRM Record Action" at bounding box center [385, 147] width 89 height 29
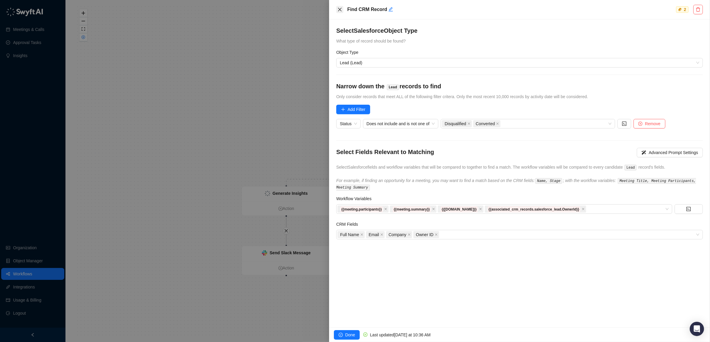
click at [340, 9] on icon "close" at bounding box center [339, 9] width 5 height 5
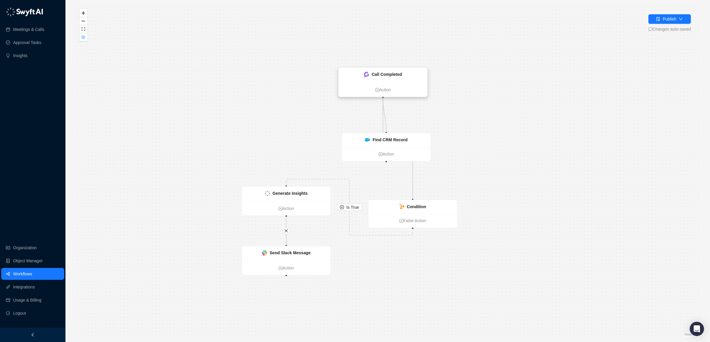
drag, startPoint x: 387, startPoint y: 132, endPoint x: 379, endPoint y: 95, distance: 37.9
click at [379, 95] on div "Call Completed Action Condition False Action Generate Insights Action Send Slac…" at bounding box center [553, 234] width 625 height 332
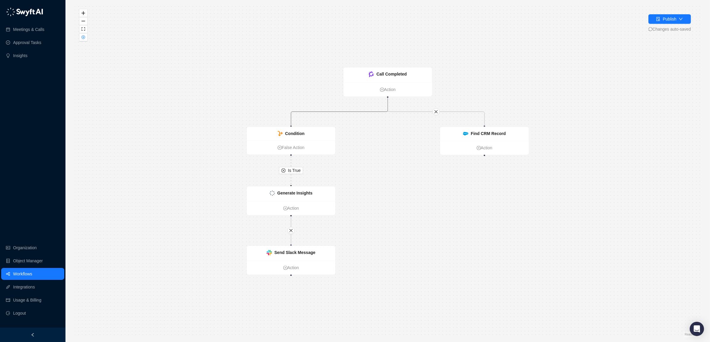
drag, startPoint x: 373, startPoint y: 111, endPoint x: 382, endPoint y: 146, distance: 36.8
click at [388, 154] on div "Is True Call Completed Action Condition False Action Generate Insights Action S…" at bounding box center [387, 171] width 625 height 332
drag, startPoint x: 485, startPoint y: 156, endPoint x: 290, endPoint y: 126, distance: 196.8
click at [290, 126] on div "Is True Call Completed Action Condition False Action Generate Insights Action S…" at bounding box center [387, 171] width 625 height 332
drag, startPoint x: 310, startPoint y: 132, endPoint x: 492, endPoint y: 184, distance: 189.9
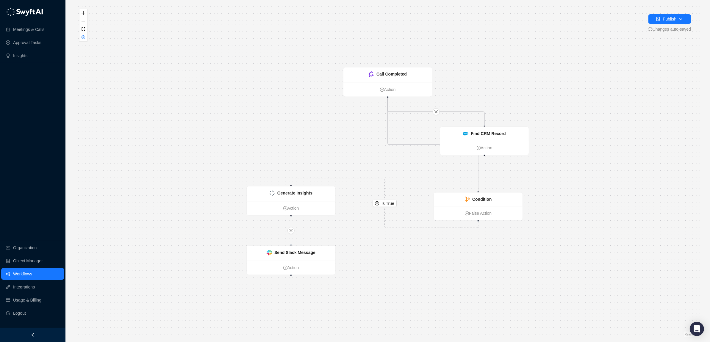
click at [492, 195] on div "Condition" at bounding box center [478, 200] width 89 height 14
drag, startPoint x: 486, startPoint y: 157, endPoint x: 482, endPoint y: 154, distance: 5.3
click at [483, 155] on div "Is True Call Completed Action Condition False Action Generate Insights Action S…" at bounding box center [387, 171] width 625 height 332
drag, startPoint x: 482, startPoint y: 153, endPoint x: 471, endPoint y: 187, distance: 35.7
click at [471, 187] on div "Is True Call Completed Action Condition False Action Generate Insights Action S…" at bounding box center [387, 171] width 625 height 332
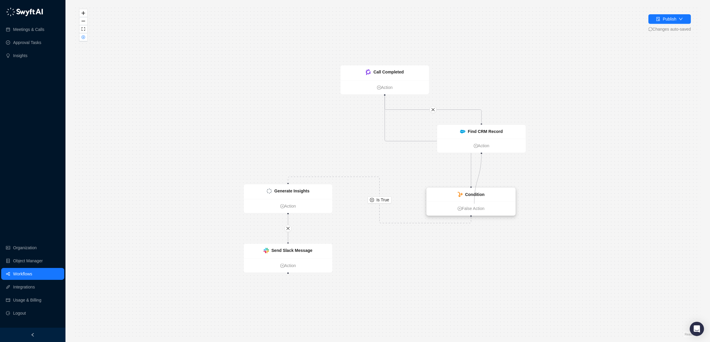
drag, startPoint x: 480, startPoint y: 153, endPoint x: 474, endPoint y: 204, distance: 51.5
click at [474, 204] on div "Call Completed Action Condition False Action Generate Insights Action Send Slac…" at bounding box center [555, 231] width 625 height 332
drag, startPoint x: 438, startPoint y: 193, endPoint x: 273, endPoint y: 131, distance: 176.4
click at [276, 131] on div "Condition" at bounding box center [309, 133] width 89 height 14
drag, startPoint x: 275, startPoint y: 132, endPoint x: 257, endPoint y: 129, distance: 18.6
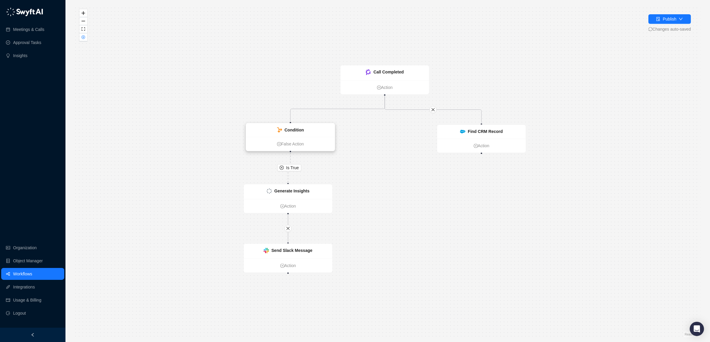
click at [257, 129] on div "Condition" at bounding box center [290, 130] width 89 height 14
click at [492, 131] on strong "Find CRM Record" at bounding box center [485, 131] width 35 height 5
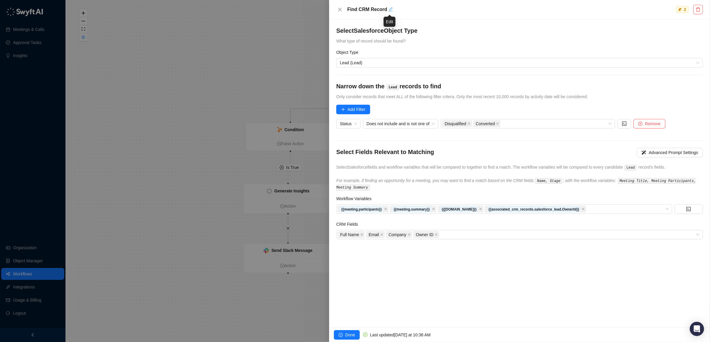
click at [390, 10] on icon "edit" at bounding box center [390, 9] width 5 height 5
click at [365, 9] on textarea "**********" at bounding box center [506, 10] width 327 height 10
type textarea "**********"
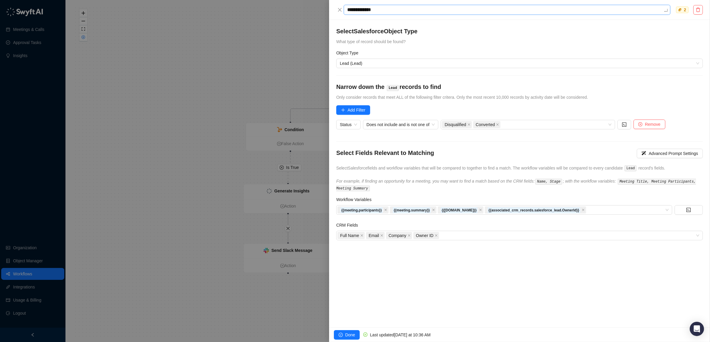
type textarea "**********"
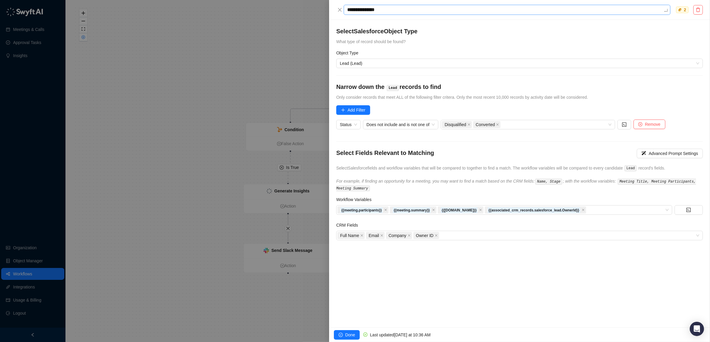
type textarea "**********"
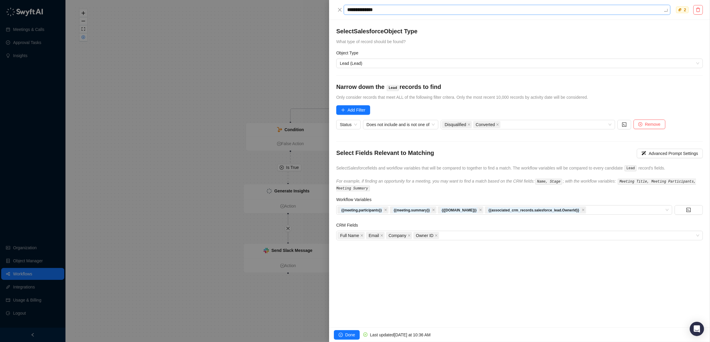
type textarea "**********"
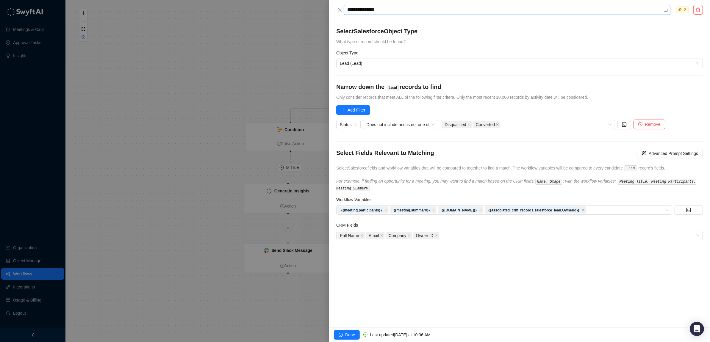
type textarea "**********"
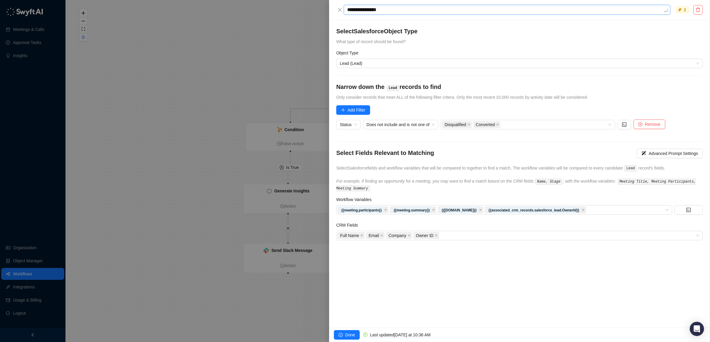
type textarea "**********"
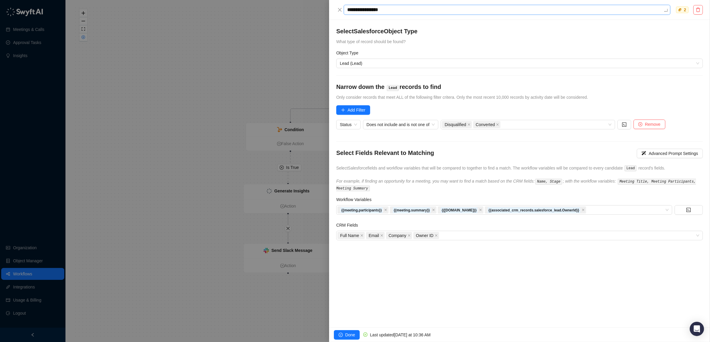
type textarea "**********"
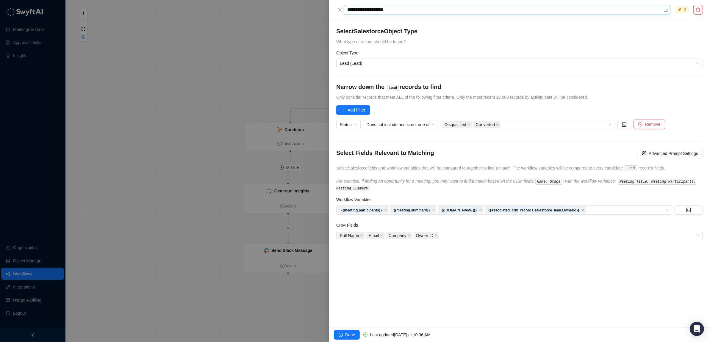
type textarea "**********"
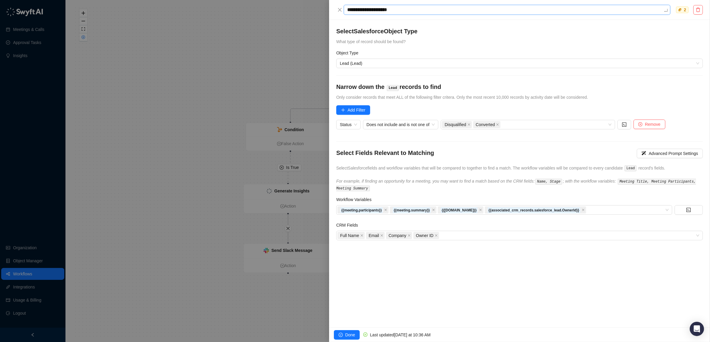
type textarea "**********"
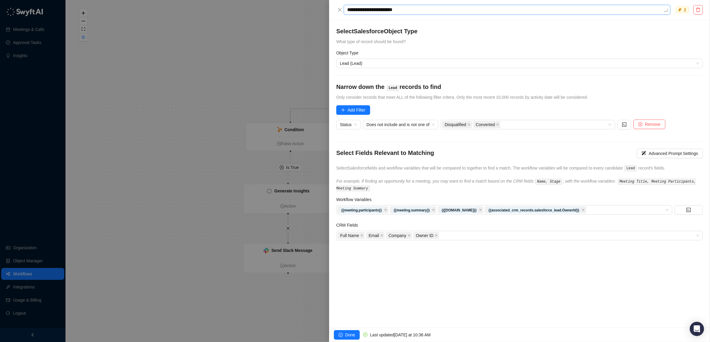
type textarea "**********"
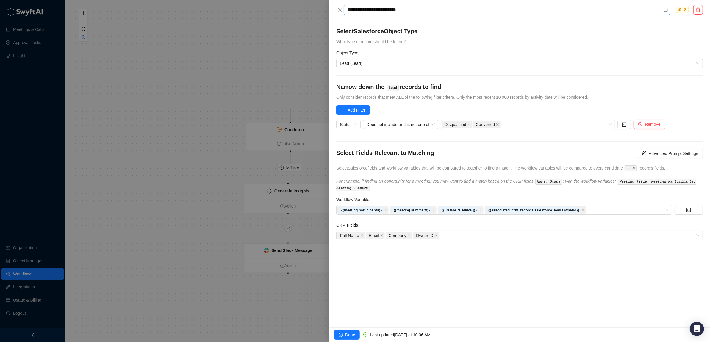
type textarea "**********"
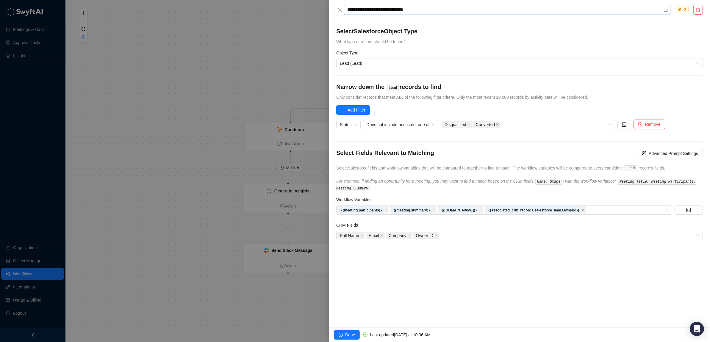
type textarea "**********"
click at [352, 335] on span "Done" at bounding box center [350, 335] width 10 height 7
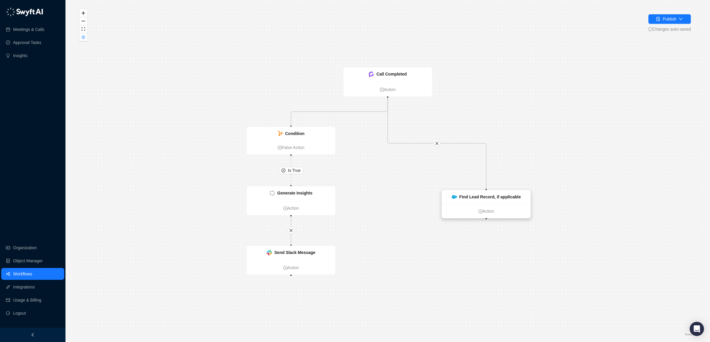
drag, startPoint x: 479, startPoint y: 131, endPoint x: 468, endPoint y: 195, distance: 65.1
click at [472, 197] on strong "Find Lead Record, if applicable" at bounding box center [490, 197] width 62 height 5
click at [432, 145] on icon "close" at bounding box center [432, 144] width 3 height 3
drag, startPoint x: 702, startPoint y: 326, endPoint x: 692, endPoint y: 323, distance: 10.2
click at [694, 324] on div "Open Intercom Messenger" at bounding box center [697, 329] width 16 height 16
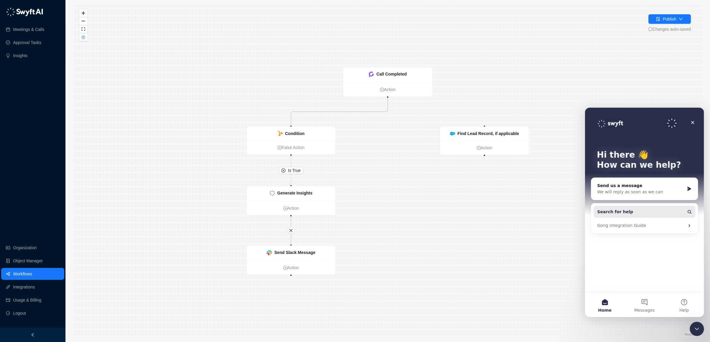
click at [633, 210] on button "Search for help" at bounding box center [644, 212] width 102 height 12
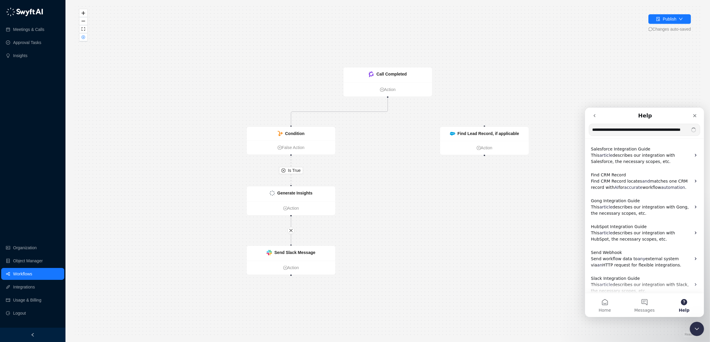
scroll to position [0, 11]
type input "**********"
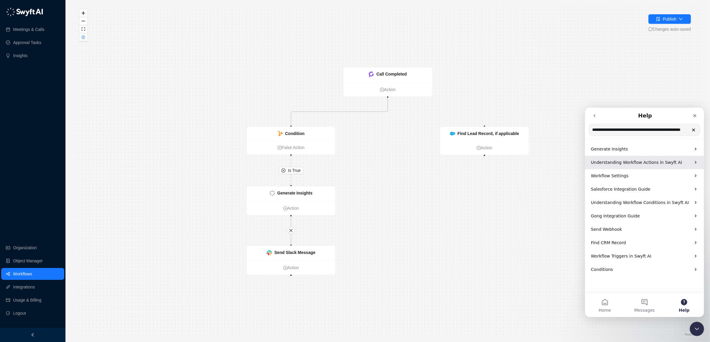
scroll to position [0, 0]
click at [603, 161] on span "Understanding Workflow Actions in Swyft AI" at bounding box center [635, 162] width 91 height 5
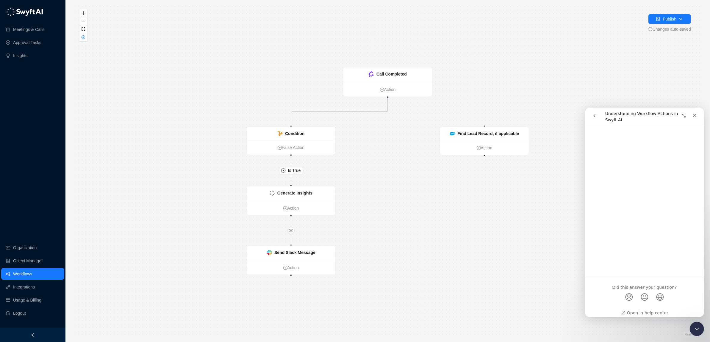
scroll to position [1185, 0]
click at [594, 115] on icon "go back" at bounding box center [594, 115] width 5 height 5
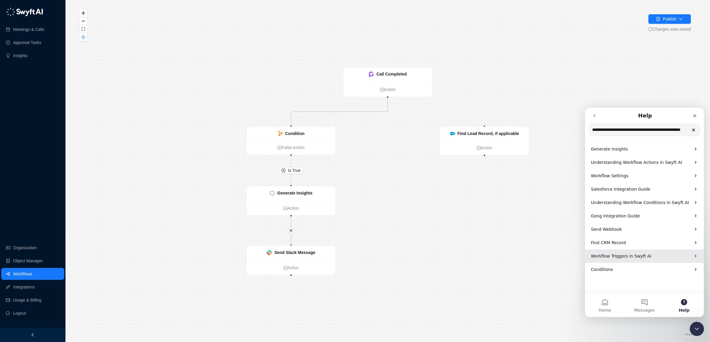
scroll to position [0, 0]
click at [631, 255] on span "Workflow Triggers in Swyft AI" at bounding box center [620, 255] width 60 height 5
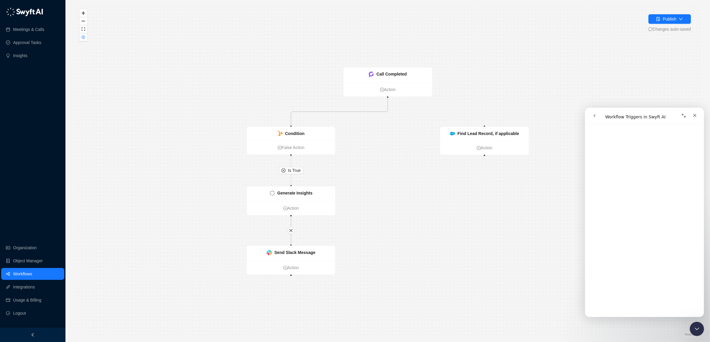
scroll to position [155, 0]
click at [592, 116] on icon "go back" at bounding box center [594, 115] width 5 height 5
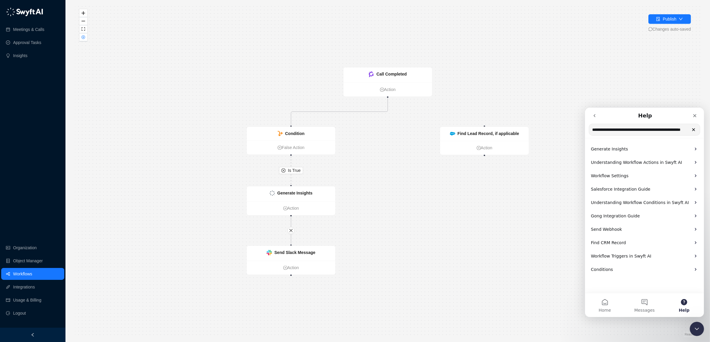
scroll to position [0, 11]
click at [625, 129] on input "**********" at bounding box center [644, 130] width 111 height 12
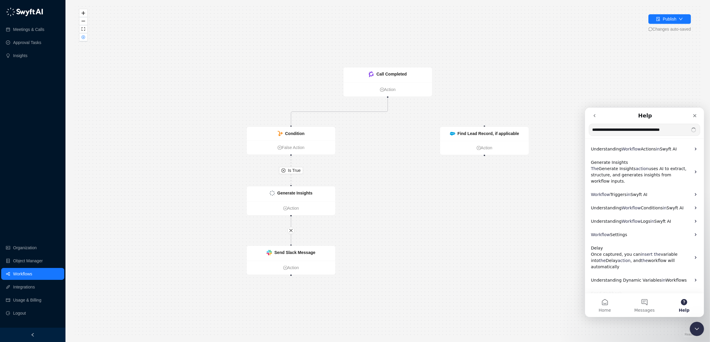
type input "**********"
click at [633, 148] on span "Workflow" at bounding box center [630, 148] width 19 height 5
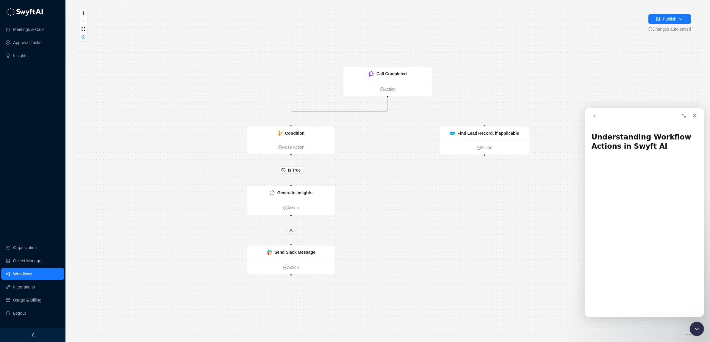
drag, startPoint x: 526, startPoint y: 238, endPoint x: 505, endPoint y: 230, distance: 22.7
click at [526, 237] on div "Is True Call Completed Action Condition False Action Generate Insights Action S…" at bounding box center [387, 171] width 625 height 332
click at [326, 108] on icon "Edge from a621c510-7180-013e-26d6-4efe67ba4d1e to ae00e7a0-7250-013e-10ca-7ab4c…" at bounding box center [339, 110] width 97 height 27
drag, startPoint x: 409, startPoint y: 192, endPoint x: 416, endPoint y: 177, distance: 16.9
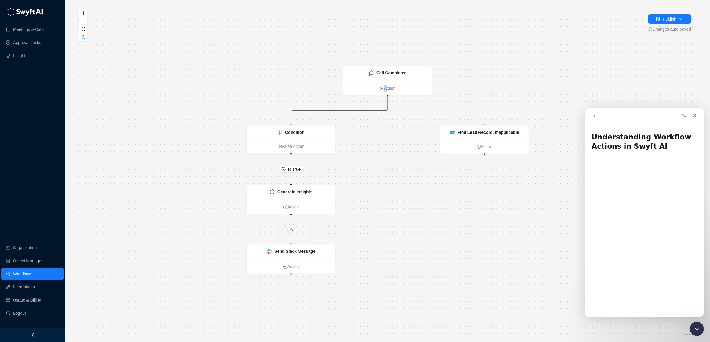
click at [414, 180] on div "Is True Call Completed Action Condition False Action Generate Insights Action S…" at bounding box center [387, 171] width 625 height 332
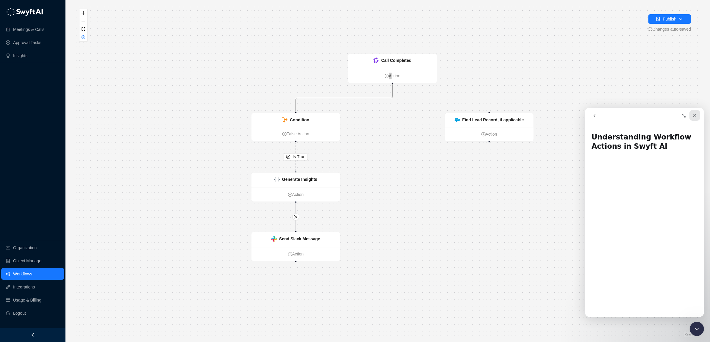
click at [697, 114] on div "Close" at bounding box center [694, 115] width 11 height 11
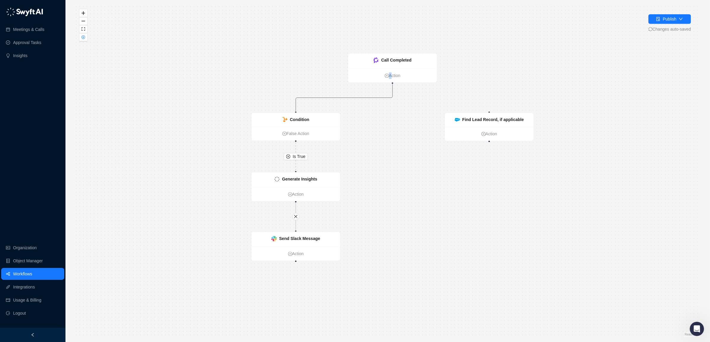
click at [446, 240] on div "Is True Call Completed Action Condition False Action Generate Insights Action S…" at bounding box center [387, 171] width 625 height 332
drag, startPoint x: 479, startPoint y: 118, endPoint x: 437, endPoint y: 111, distance: 42.6
click at [393, 93] on strong "Find Lead Record, if applicable" at bounding box center [396, 90] width 62 height 5
click at [444, 111] on link "Action" at bounding box center [404, 111] width 89 height 7
drag, startPoint x: 411, startPoint y: 97, endPoint x: 440, endPoint y: 114, distance: 33.3
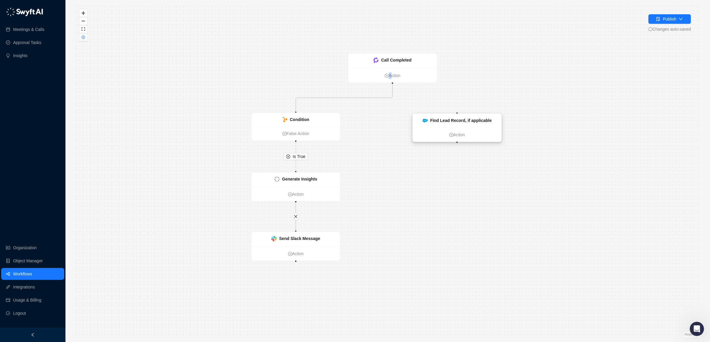
click at [448, 114] on div "Find Lead Record, if applicable" at bounding box center [456, 121] width 89 height 14
click at [328, 117] on div "Condition" at bounding box center [295, 120] width 89 height 14
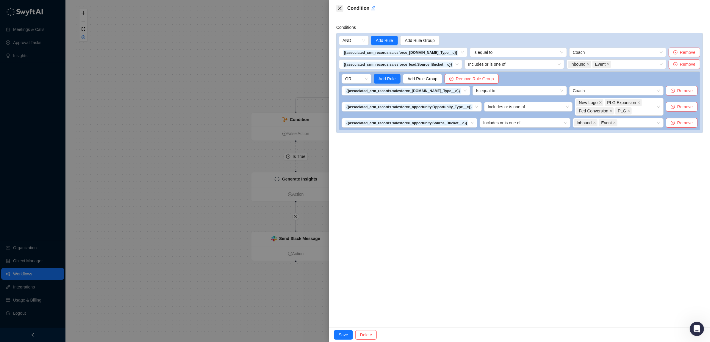
click at [340, 7] on icon "close" at bounding box center [339, 8] width 5 height 5
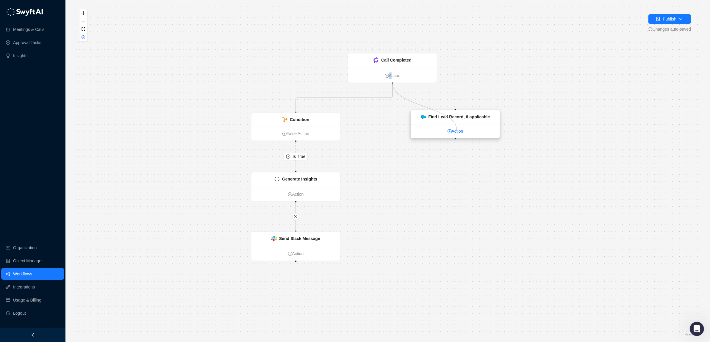
drag, startPoint x: 391, startPoint y: 83, endPoint x: 457, endPoint y: 130, distance: 80.4
click at [457, 130] on div "Call Completed Action Condition False Action Generate Insights Action Send Slac…" at bounding box center [563, 219] width 625 height 332
drag, startPoint x: 393, startPoint y: 83, endPoint x: 454, endPoint y: 109, distance: 66.6
click at [454, 109] on div "Call Completed Action Condition False Action Generate Insights Action Send Slac…" at bounding box center [563, 219] width 625 height 332
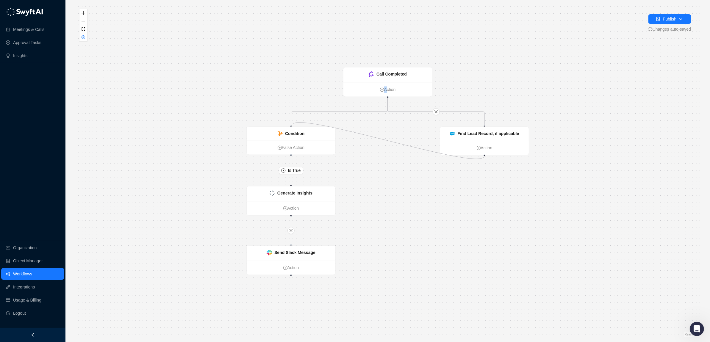
drag, startPoint x: 484, startPoint y: 155, endPoint x: 291, endPoint y: 126, distance: 195.2
click at [291, 126] on div "Is True Call Completed Action Condition False Action Generate Insights Action S…" at bounding box center [387, 171] width 625 height 332
drag, startPoint x: 484, startPoint y: 156, endPoint x: 289, endPoint y: 133, distance: 196.2
click at [289, 133] on div "Call Completed Action Condition False Action Generate Insights Action Send Slac…" at bounding box center [558, 233] width 625 height 332
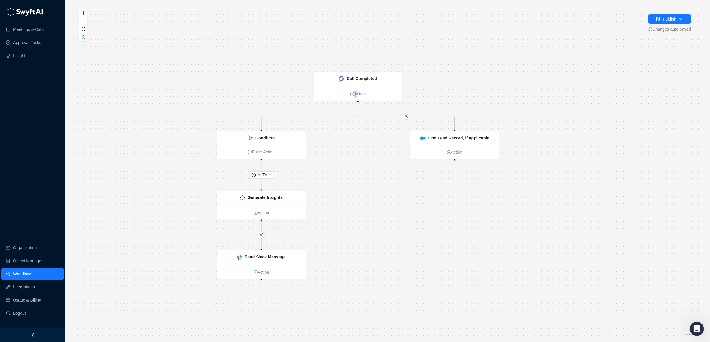
drag, startPoint x: 291, startPoint y: 126, endPoint x: 262, endPoint y: 126, distance: 28.8
click at [262, 126] on div "Is True Call Completed Action Condition False Action Generate Insights Action S…" at bounding box center [387, 171] width 625 height 332
drag, startPoint x: 263, startPoint y: 125, endPoint x: 466, endPoint y: 147, distance: 204.3
click at [466, 147] on div "Is True Call Completed Action Condition False Action Generate Insights Action S…" at bounding box center [529, 234] width 625 height 332
click at [454, 224] on div "Is True Call Completed Action Condition False Action Generate Insights Action S…" at bounding box center [387, 171] width 625 height 332
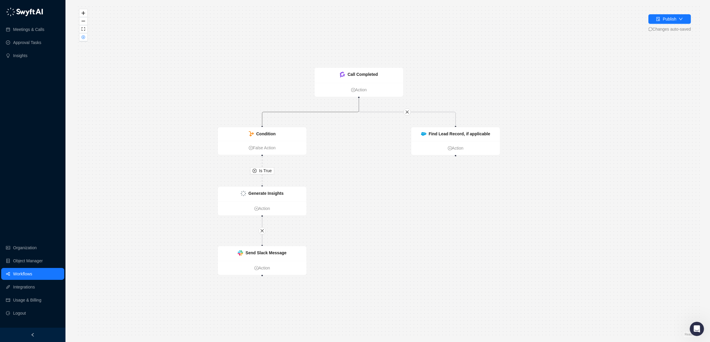
click at [333, 109] on icon "Edge from a621c510-7180-013e-26d6-4efe67ba4d1e to ae00e7a0-7250-013e-10ca-7ab4c…" at bounding box center [310, 111] width 97 height 27
click at [203, 220] on div "Is True Call Completed Action Condition False Action Generate Insights Action S…" at bounding box center [387, 171] width 625 height 332
click at [81, 29] on button "fit view" at bounding box center [83, 29] width 8 height 8
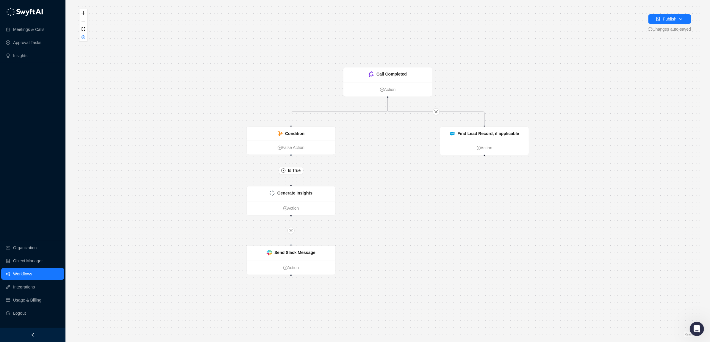
click at [420, 233] on div "Is True Call Completed Action Condition False Action Generate Insights Action S…" at bounding box center [387, 171] width 625 height 332
click at [393, 155] on div "Is True Call Completed Action Condition False Action Generate Insights Action S…" at bounding box center [387, 170] width 625 height 331
click at [434, 108] on button "button" at bounding box center [435, 111] width 7 height 7
click at [357, 111] on icon "Edge from a621c510-7180-013e-26d6-4efe67ba4d1e to ae00e7a0-7250-013e-10ca-7ab4c…" at bounding box center [339, 110] width 97 height 27
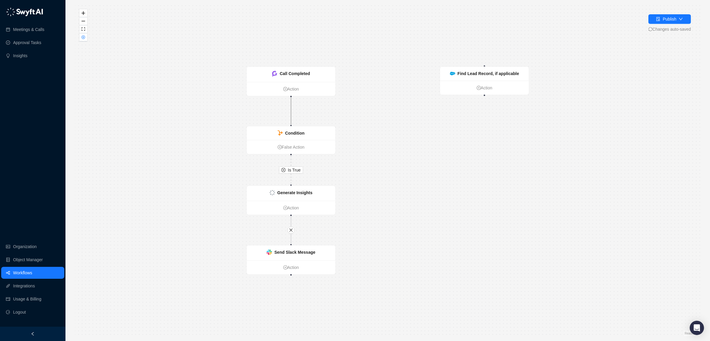
click at [291, 107] on icon "Edge from a621c510-7180-013e-26d6-4efe67ba4d1e to ae00e7a0-7250-013e-10ca-7ab4c…" at bounding box center [291, 110] width 0 height 27
click at [391, 149] on div "Is True Call Completed Action Condition False Action Generate Insights Action S…" at bounding box center [387, 170] width 625 height 331
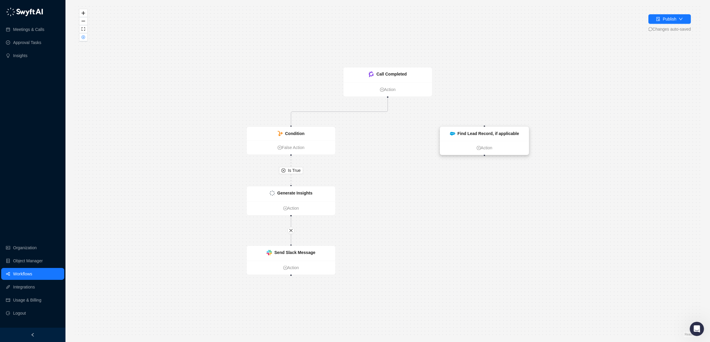
click at [506, 133] on strong "Find Lead Record, if applicable" at bounding box center [488, 133] width 62 height 5
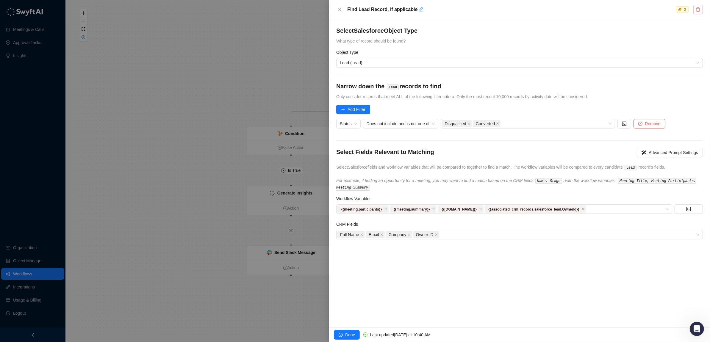
click at [700, 11] on icon "delete" at bounding box center [697, 9] width 5 height 5
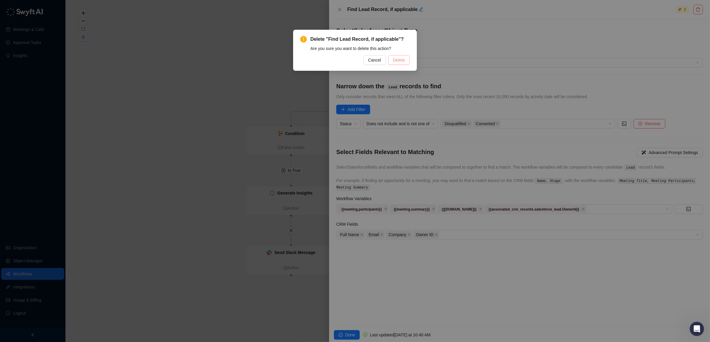
click at [399, 57] on span "Delete" at bounding box center [399, 60] width 12 height 7
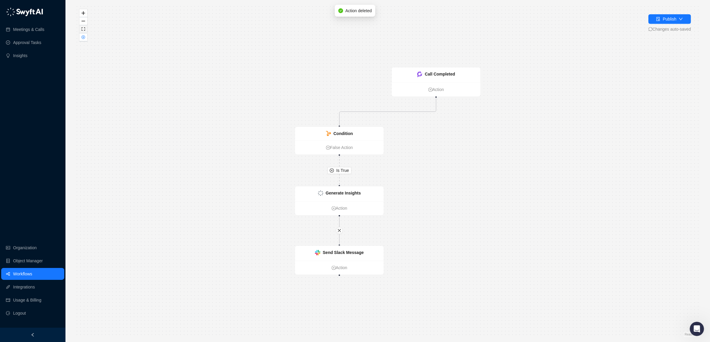
click at [83, 26] on button "fit view" at bounding box center [83, 29] width 8 height 8
click at [84, 29] on icon "fit view" at bounding box center [83, 28] width 4 height 3
click at [83, 12] on icon "zoom in" at bounding box center [83, 13] width 4 height 4
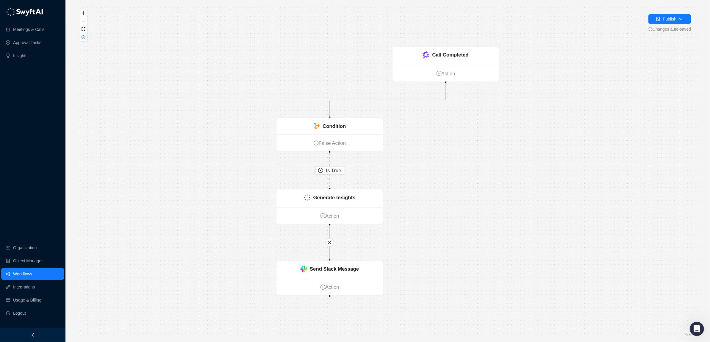
drag, startPoint x: 185, startPoint y: 95, endPoint x: 298, endPoint y: 75, distance: 115.4
click at [187, 95] on div "Is True Call Completed Action Condition False Action Generate Insights Action S…" at bounding box center [387, 171] width 625 height 332
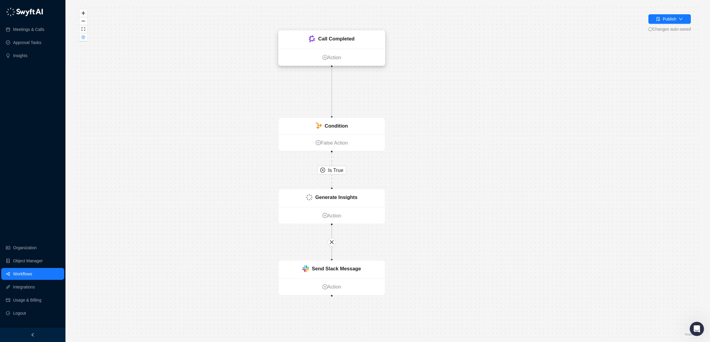
drag, startPoint x: 455, startPoint y: 54, endPoint x: 339, endPoint y: 39, distance: 117.1
click at [339, 39] on strong "Call Completed" at bounding box center [336, 39] width 36 height 6
drag, startPoint x: 364, startPoint y: 125, endPoint x: 361, endPoint y: 120, distance: 5.1
click at [364, 124] on div "Condition" at bounding box center [331, 126] width 106 height 16
click at [331, 122] on div "Condition" at bounding box center [335, 126] width 23 height 8
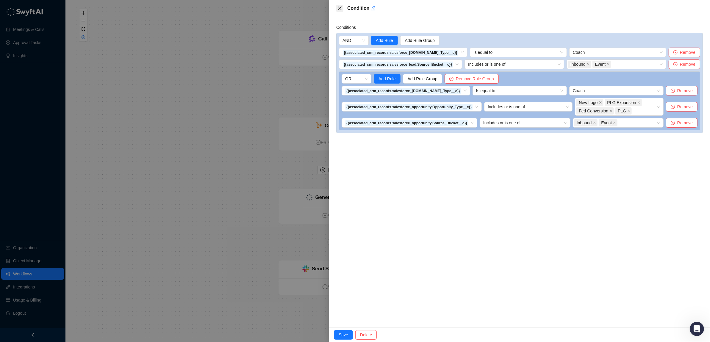
drag, startPoint x: 341, startPoint y: 8, endPoint x: 320, endPoint y: 11, distance: 21.0
click at [341, 8] on icon "close" at bounding box center [339, 8] width 5 height 5
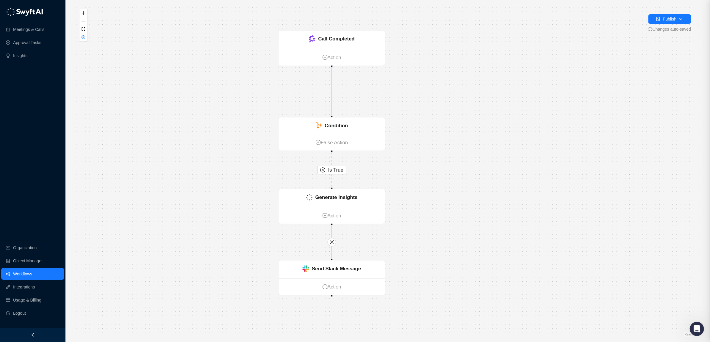
click at [158, 116] on div "Is True Call Completed Action Condition False Action Generate Insights Action S…" at bounding box center [387, 171] width 625 height 332
click at [20, 272] on link "Workflows" at bounding box center [22, 274] width 19 height 12
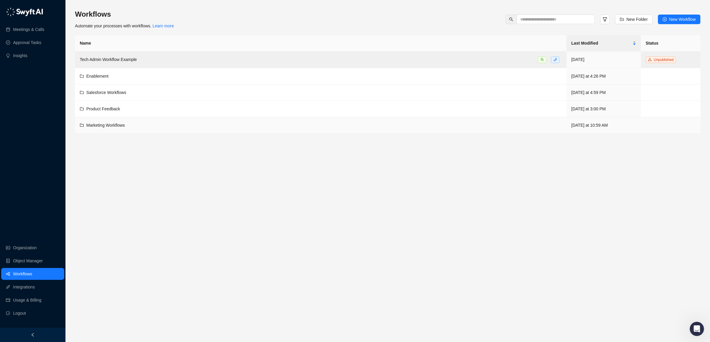
click at [104, 124] on span "Marketing Workflows" at bounding box center [105, 125] width 39 height 5
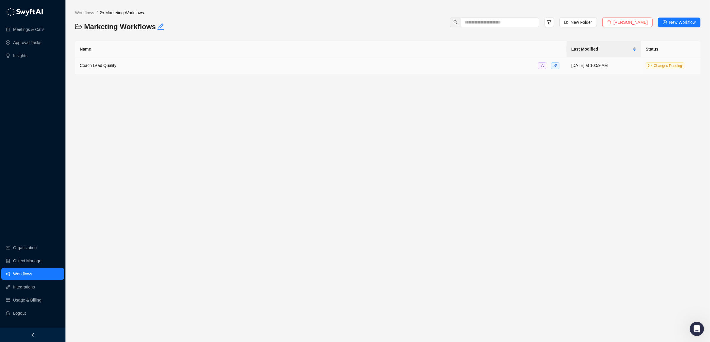
click at [100, 62] on div "Coach Lead Quality" at bounding box center [98, 65] width 37 height 7
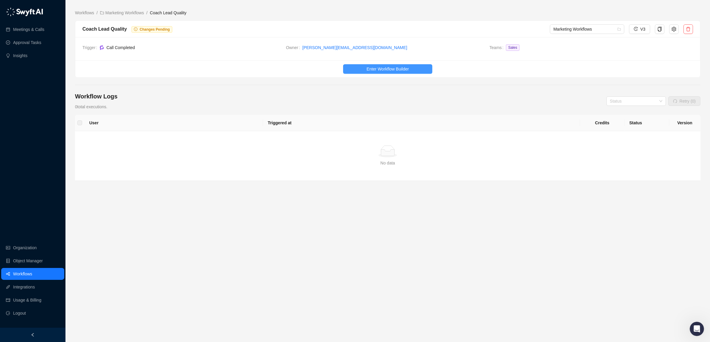
click at [379, 68] on span "Enter Workflow Builder" at bounding box center [387, 69] width 42 height 7
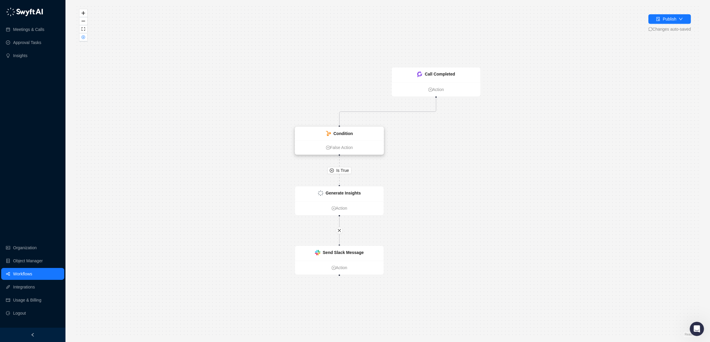
click at [346, 131] on strong "Condition" at bounding box center [342, 133] width 19 height 5
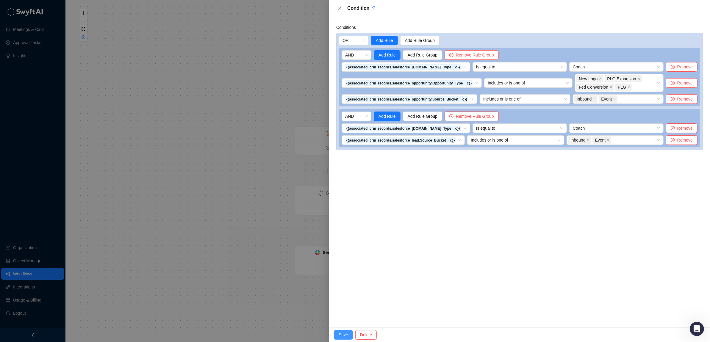
click at [338, 335] on button "Save" at bounding box center [343, 335] width 19 height 10
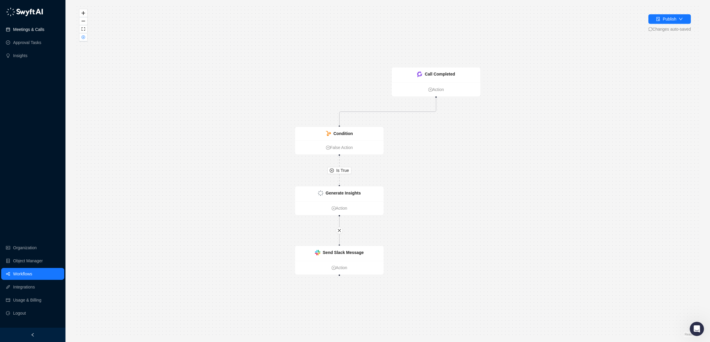
click at [26, 29] on link "Meetings & Calls" at bounding box center [28, 29] width 31 height 12
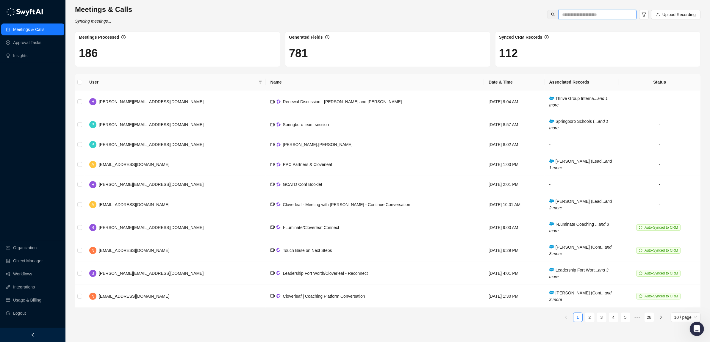
click at [605, 12] on input "text" at bounding box center [595, 14] width 66 height 7
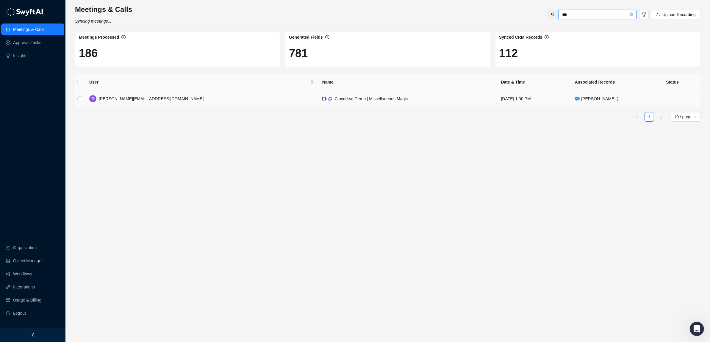
type input "***"
click at [335, 99] on span "Cloverleaf Demo | Miscellaneous Magic" at bounding box center [371, 98] width 73 height 5
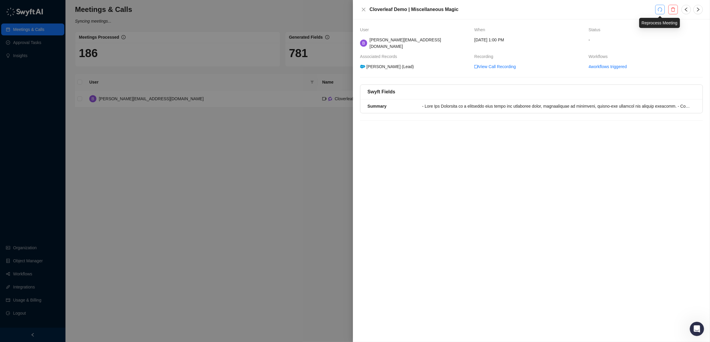
click at [659, 11] on icon "redo" at bounding box center [659, 9] width 5 height 5
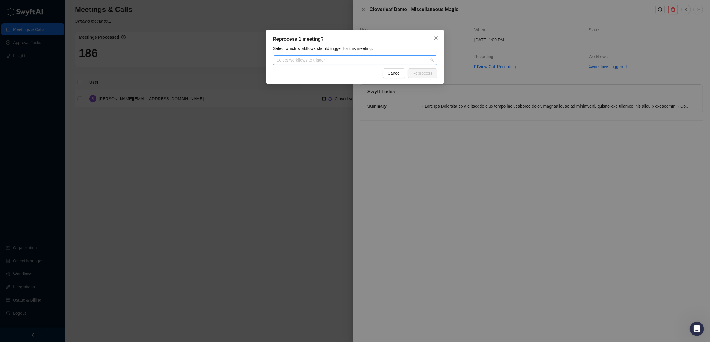
click at [355, 61] on div at bounding box center [352, 60] width 156 height 4
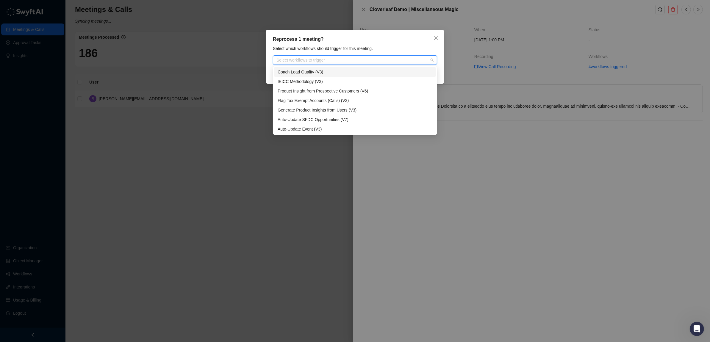
click at [328, 71] on div "Coach Lead Quality (V3)" at bounding box center [354, 72] width 155 height 7
click at [442, 70] on div "Reprocess 1 meeting? Select which workflows should trigger for this meeting. Co…" at bounding box center [355, 57] width 178 height 54
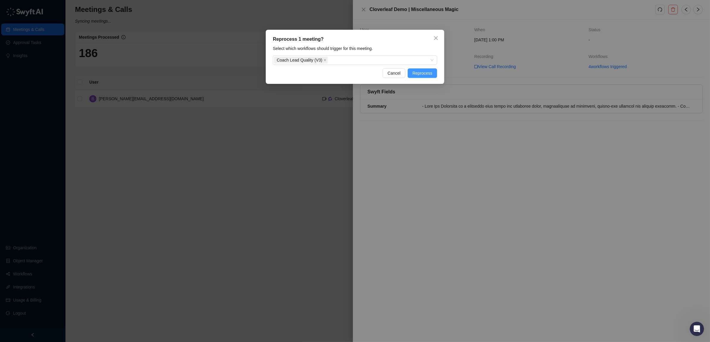
click at [427, 72] on span "Reprocess" at bounding box center [422, 73] width 20 height 7
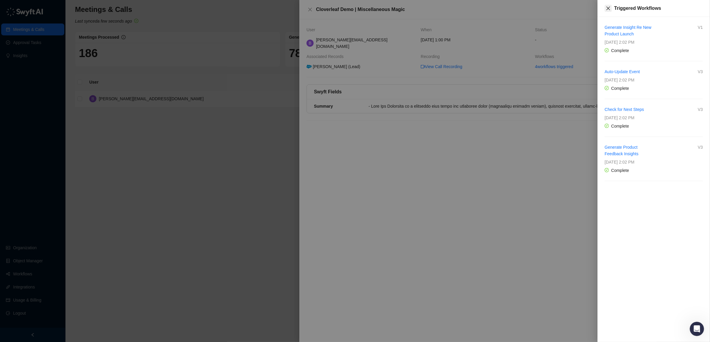
click at [606, 7] on icon "close" at bounding box center [608, 8] width 5 height 5
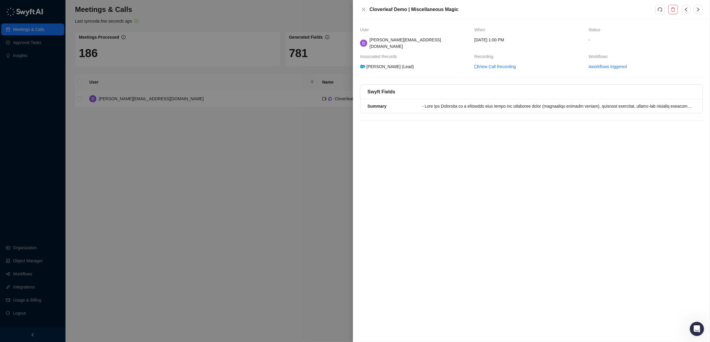
click at [396, 63] on div "[PERSON_NAME] (Lead)" at bounding box center [387, 66] width 56 height 7
click at [220, 156] on div at bounding box center [355, 171] width 710 height 342
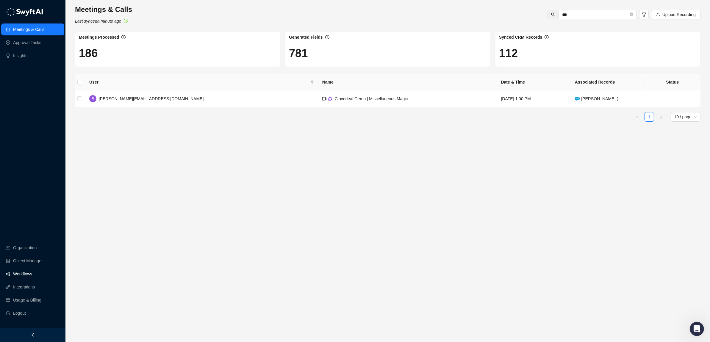
click at [19, 275] on link "Workflows" at bounding box center [22, 274] width 19 height 12
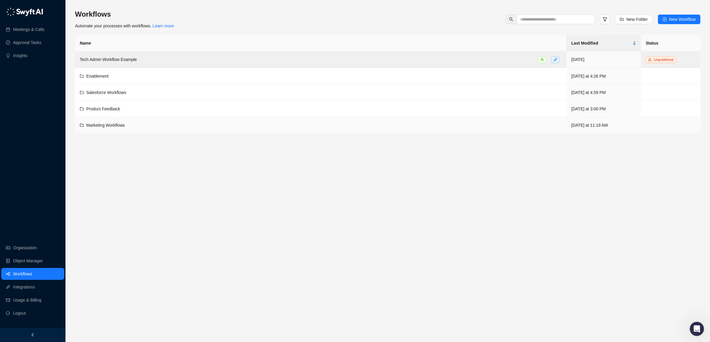
click at [101, 126] on span "Marketing Workflows" at bounding box center [105, 125] width 39 height 5
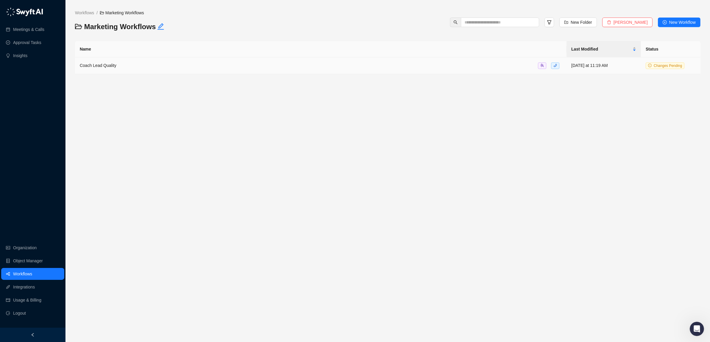
click at [105, 64] on span "Coach Lead Quality" at bounding box center [98, 65] width 37 height 5
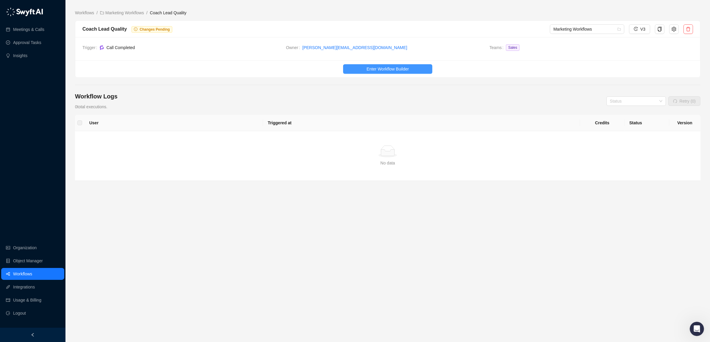
click at [377, 68] on span "Enter Workflow Builder" at bounding box center [387, 69] width 42 height 7
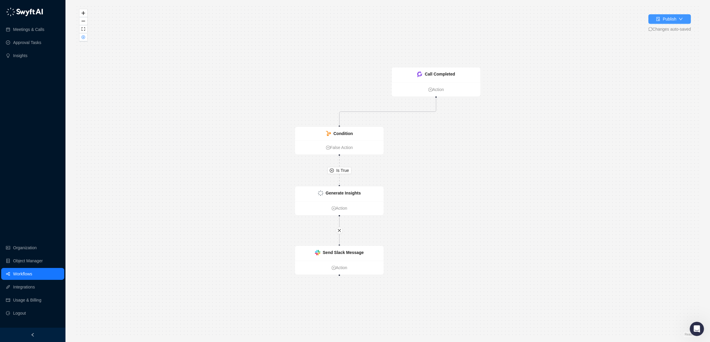
click at [673, 19] on div "Publish" at bounding box center [669, 19] width 14 height 7
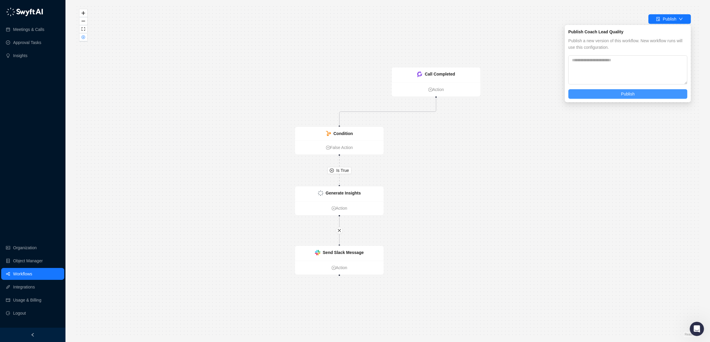
click at [637, 91] on button "Publish" at bounding box center [627, 94] width 119 height 10
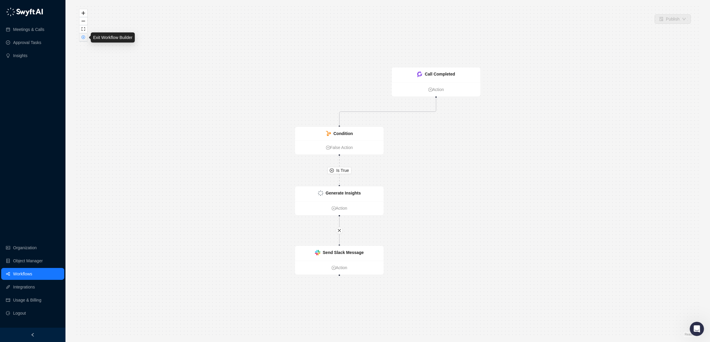
click at [83, 37] on icon "close-circle" at bounding box center [83, 37] width 3 height 3
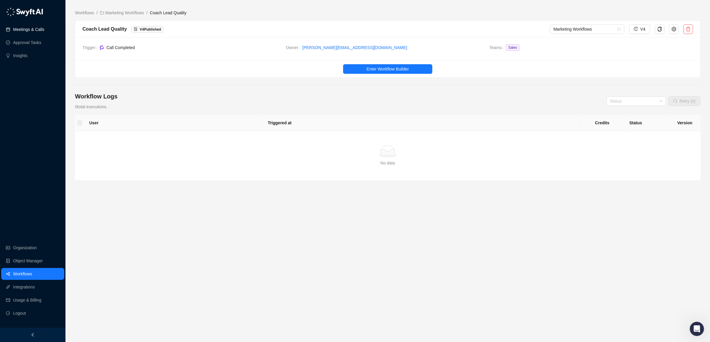
click at [20, 27] on link "Meetings & Calls" at bounding box center [28, 29] width 31 height 12
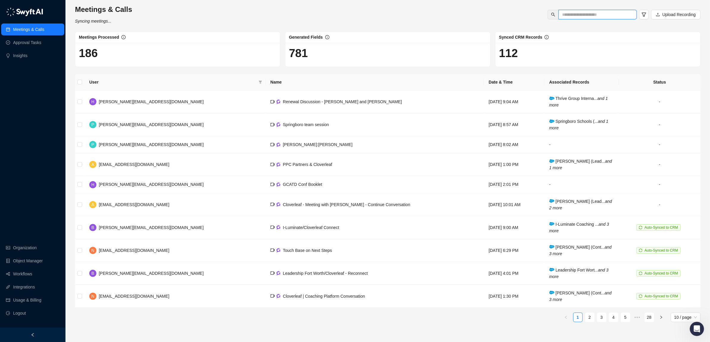
drag, startPoint x: 588, startPoint y: 16, endPoint x: 591, endPoint y: 14, distance: 3.8
click at [589, 16] on input "text" at bounding box center [595, 14] width 66 height 7
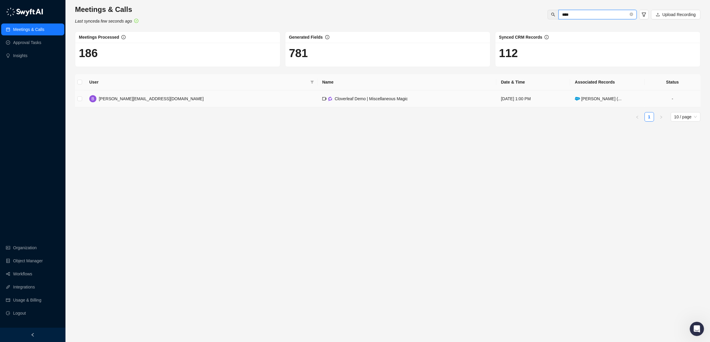
type input "****"
click at [335, 98] on span "Cloverleaf Demo | Miscellaneous Magic" at bounding box center [371, 98] width 73 height 5
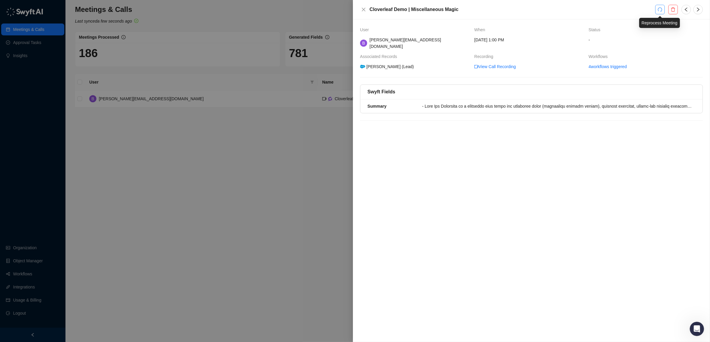
click at [659, 11] on icon "redo" at bounding box center [659, 9] width 5 height 5
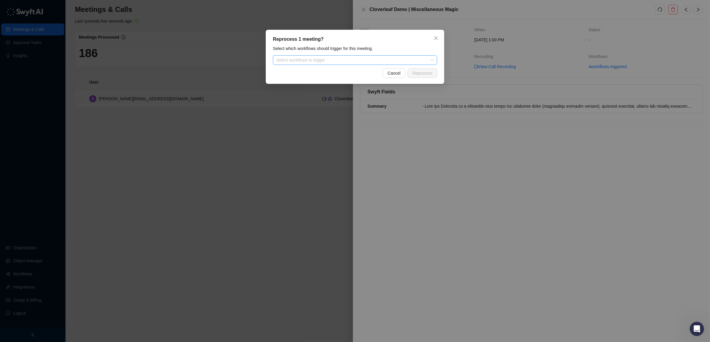
click at [373, 58] on div at bounding box center [352, 60] width 156 height 4
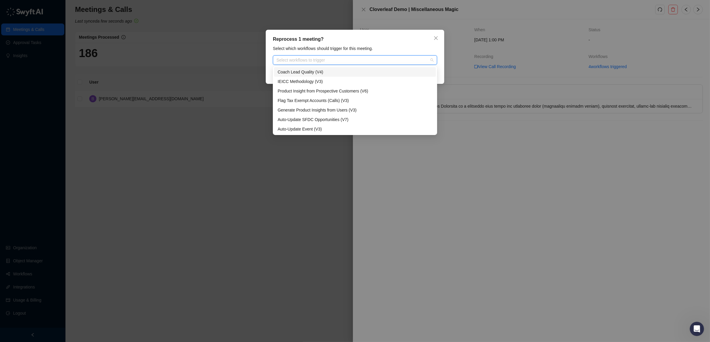
drag, startPoint x: 345, startPoint y: 71, endPoint x: 379, endPoint y: 73, distance: 34.5
click at [346, 71] on div "Coach Lead Quality (V4)" at bounding box center [354, 72] width 155 height 7
click at [442, 74] on div "Reprocess 1 meeting? Select which workflows should trigger for this meeting. Co…" at bounding box center [355, 57] width 178 height 54
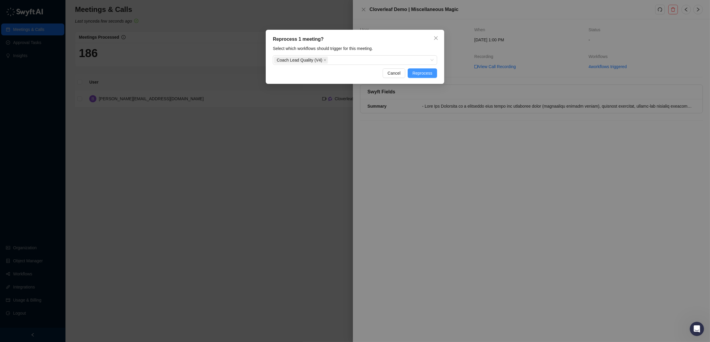
click at [431, 73] on span "Reprocess" at bounding box center [422, 73] width 20 height 7
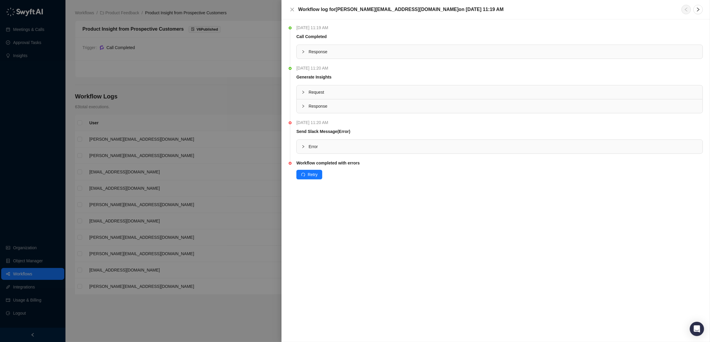
click at [299, 144] on div "Error" at bounding box center [500, 147] width 406 height 14
click at [303, 147] on icon "expanded" at bounding box center [303, 147] width 4 height 4
click at [303, 147] on icon "collapsed" at bounding box center [303, 146] width 2 height 3
click at [302, 107] on icon "collapsed" at bounding box center [303, 106] width 2 height 3
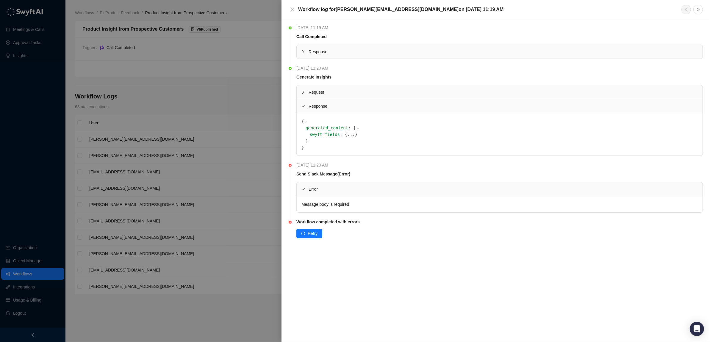
click at [305, 95] on div at bounding box center [304, 92] width 7 height 7
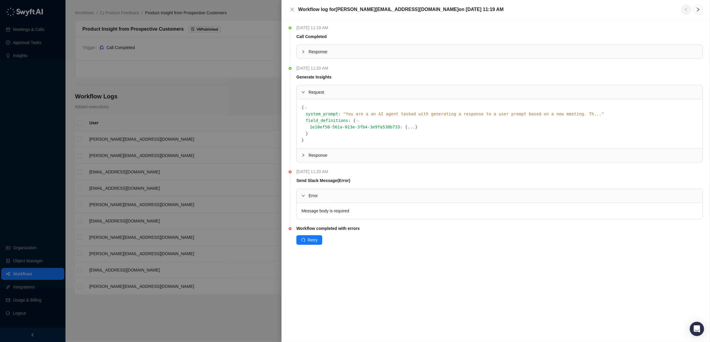
click at [318, 154] on span "Response" at bounding box center [502, 155] width 389 height 7
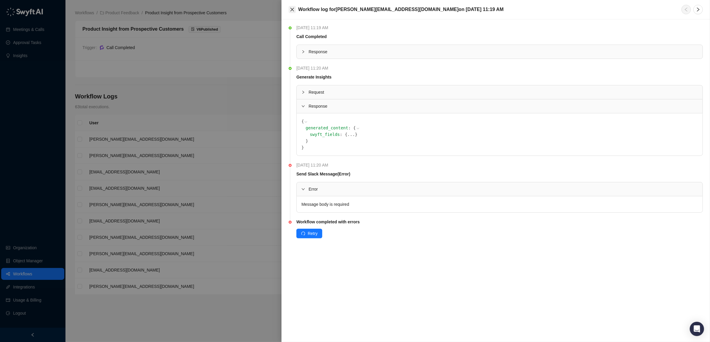
click at [293, 8] on icon "close" at bounding box center [292, 9] width 5 height 5
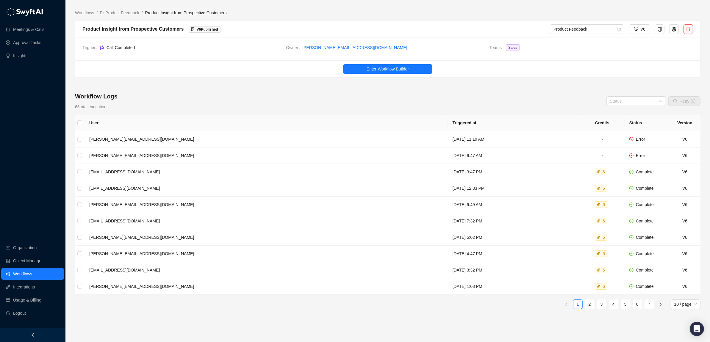
click at [20, 270] on link "Workflows" at bounding box center [22, 274] width 19 height 12
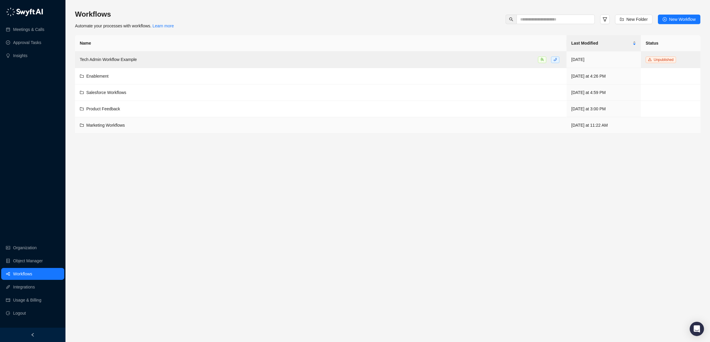
click at [105, 127] on span "Marketing Workflows" at bounding box center [105, 125] width 39 height 5
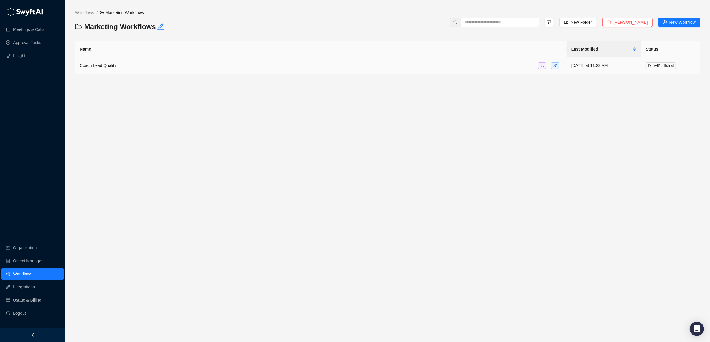
click at [98, 62] on div "Coach Lead Quality" at bounding box center [98, 65] width 37 height 7
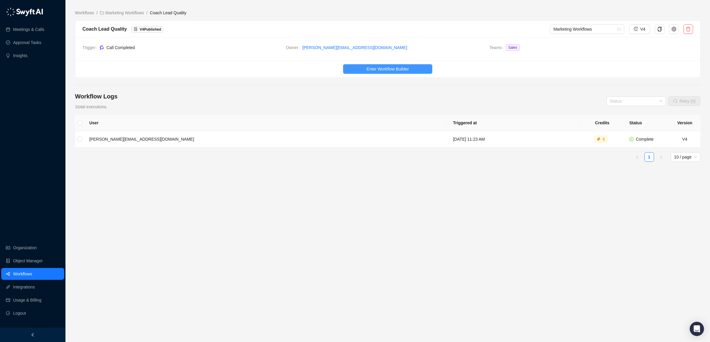
click at [387, 69] on span "Enter Workflow Builder" at bounding box center [387, 69] width 42 height 7
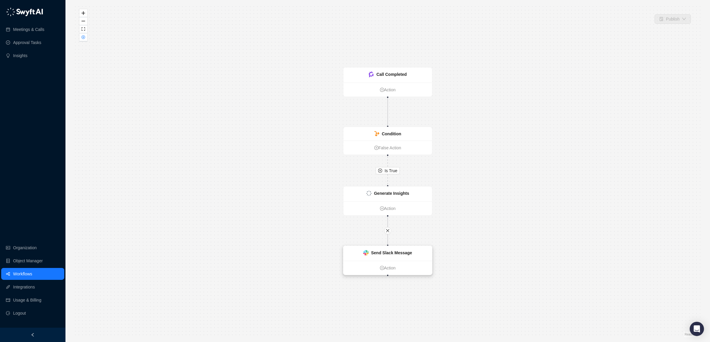
click at [380, 252] on strong "Send Slack Message" at bounding box center [391, 252] width 41 height 5
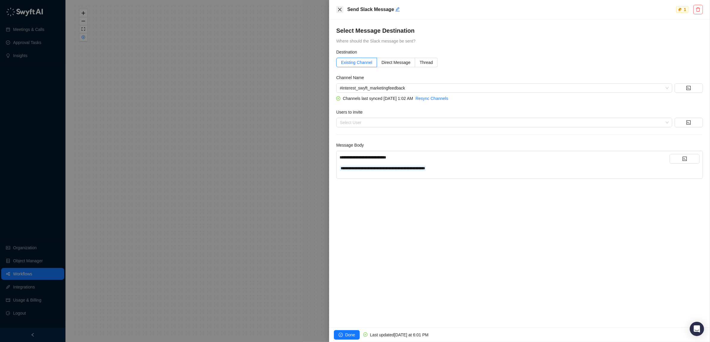
click at [337, 10] on icon "close" at bounding box center [339, 9] width 5 height 5
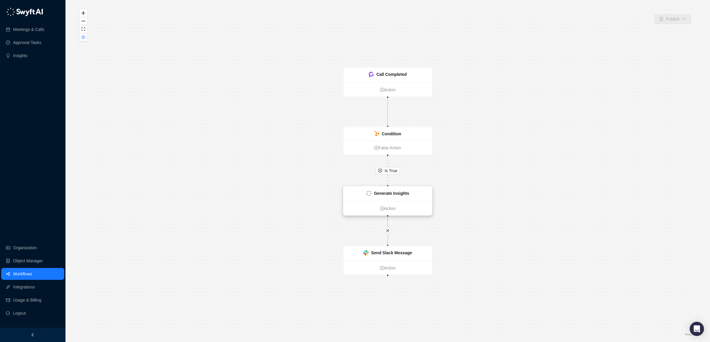
click at [386, 195] on strong "Generate Insights" at bounding box center [391, 193] width 35 height 5
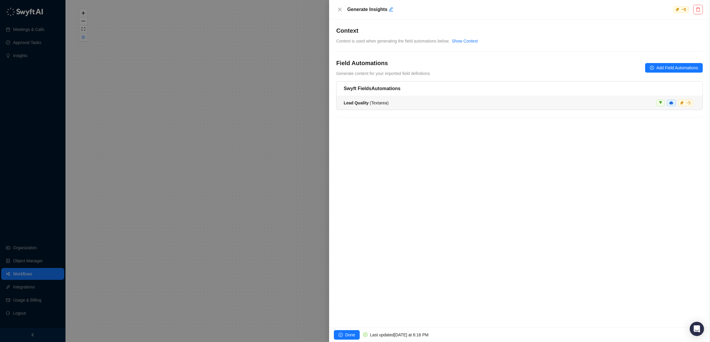
click at [377, 107] on li "Lead Quality ( Textarea ) ~ 5" at bounding box center [519, 103] width 366 height 14
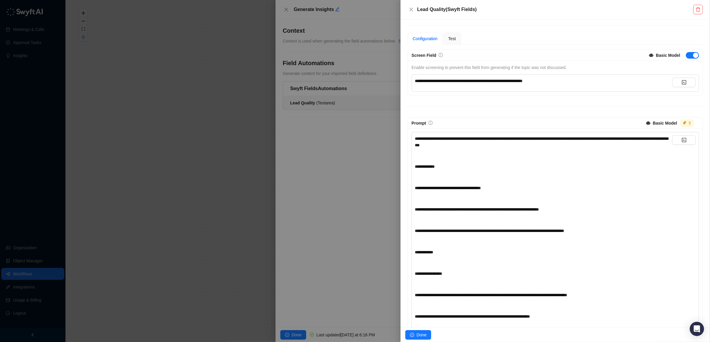
scroll to position [34, 0]
click at [454, 200] on div "﻿" at bounding box center [543, 197] width 257 height 7
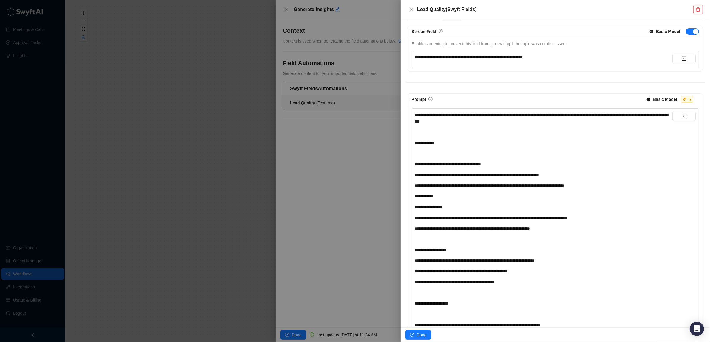
scroll to position [65, 0]
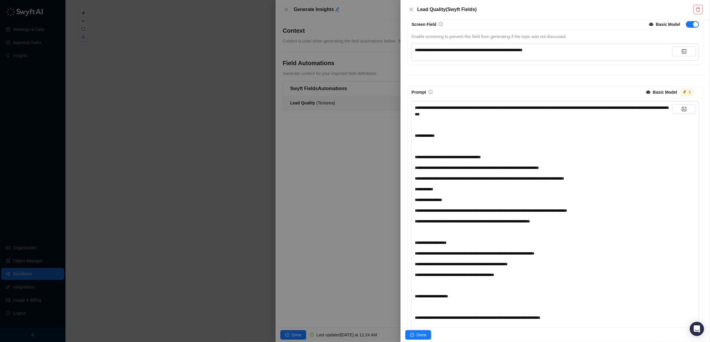
drag, startPoint x: 615, startPoint y: 175, endPoint x: 614, endPoint y: 181, distance: 6.4
click at [614, 182] on div "**********" at bounding box center [543, 178] width 257 height 7
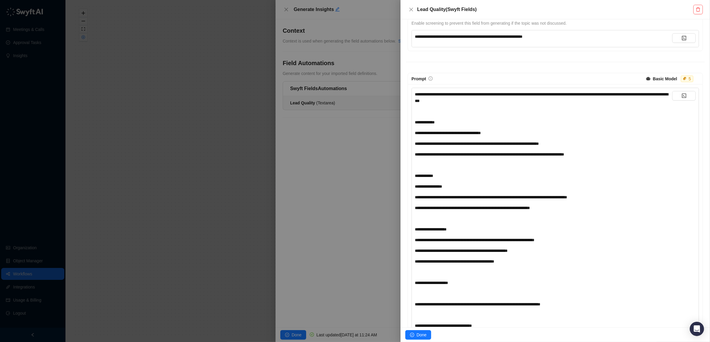
scroll to position [84, 0]
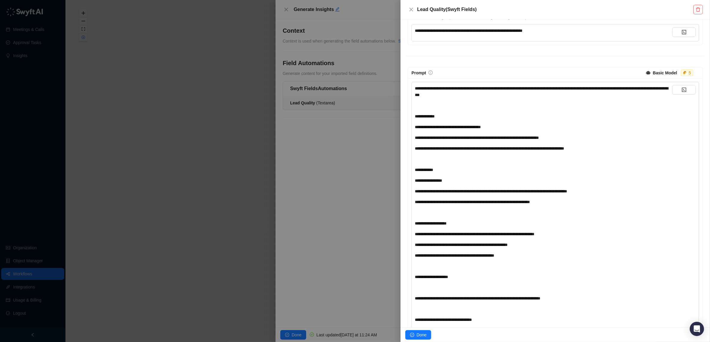
click at [450, 283] on div "**********" at bounding box center [543, 332] width 257 height 495
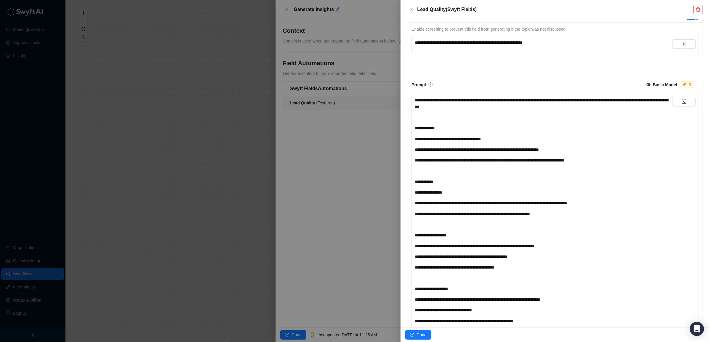
scroll to position [72, 0]
click at [613, 161] on div "**********" at bounding box center [543, 160] width 257 height 7
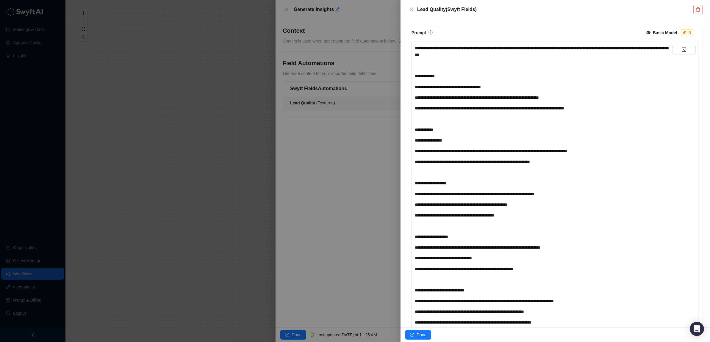
scroll to position [125, 0]
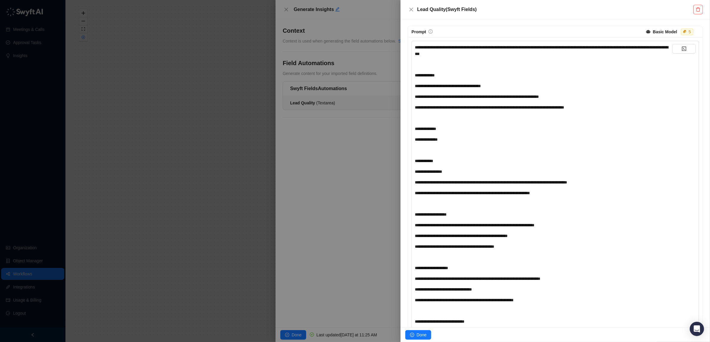
click at [434, 149] on div "﻿" at bounding box center [543, 150] width 257 height 7
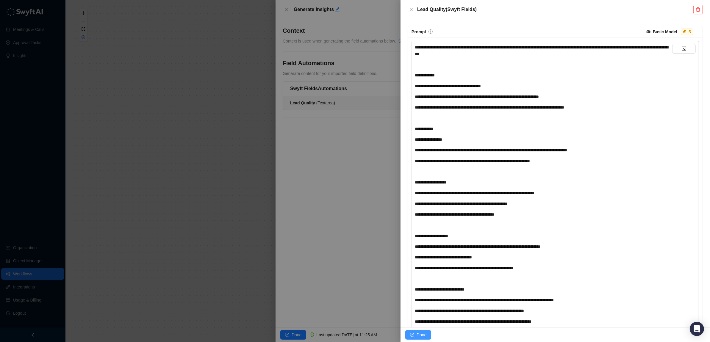
click at [426, 336] on span "Done" at bounding box center [421, 335] width 10 height 7
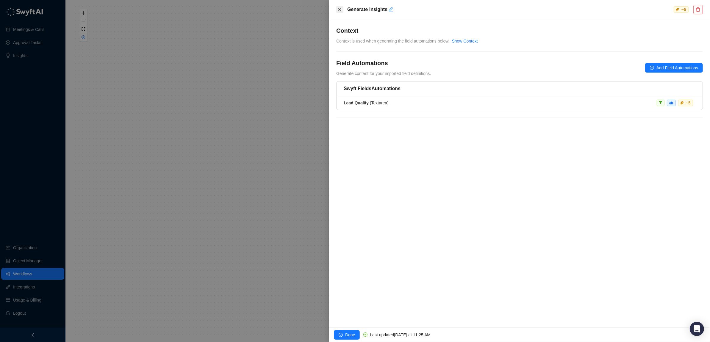
click at [338, 7] on icon "close" at bounding box center [339, 9] width 5 height 5
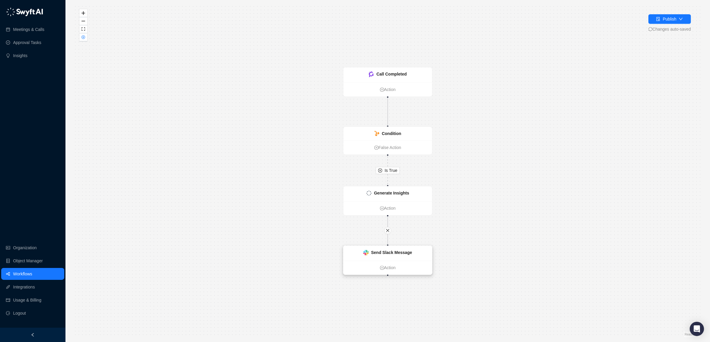
click at [380, 247] on div "Send Slack Message" at bounding box center [387, 253] width 89 height 15
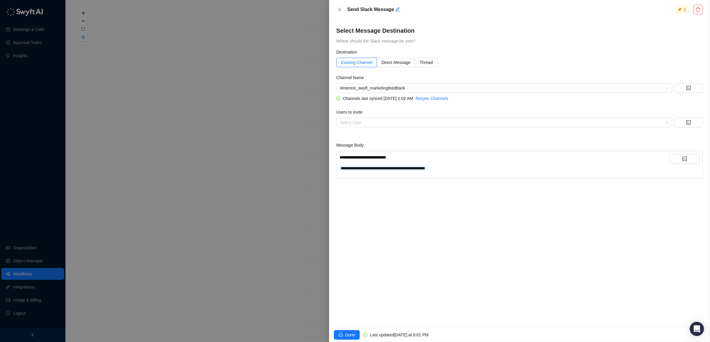
click at [634, 165] on div "**********" at bounding box center [504, 168] width 330 height 7
click at [451, 159] on div "**********" at bounding box center [504, 157] width 330 height 7
click at [682, 159] on icon "code" at bounding box center [684, 158] width 5 height 5
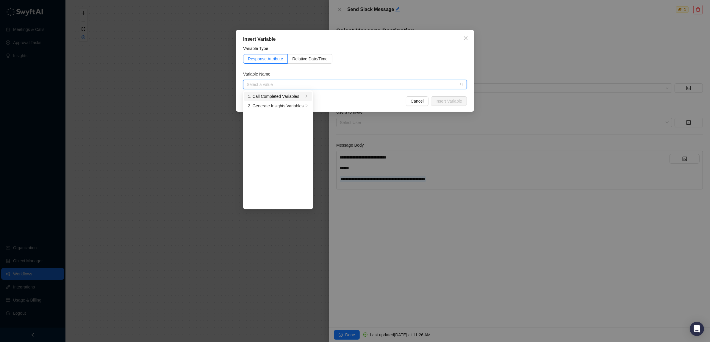
click at [278, 97] on div "1. Call Completed Variables" at bounding box center [276, 96] width 56 height 7
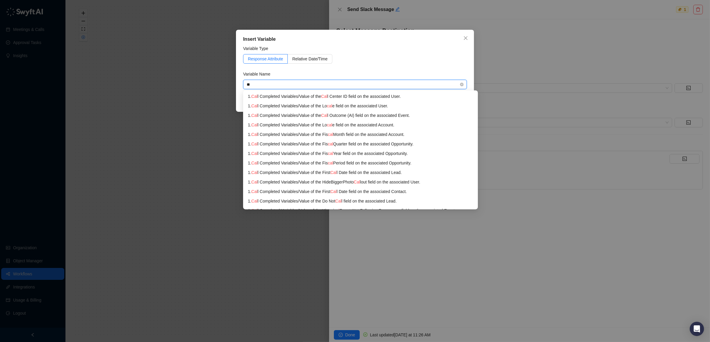
type input "*"
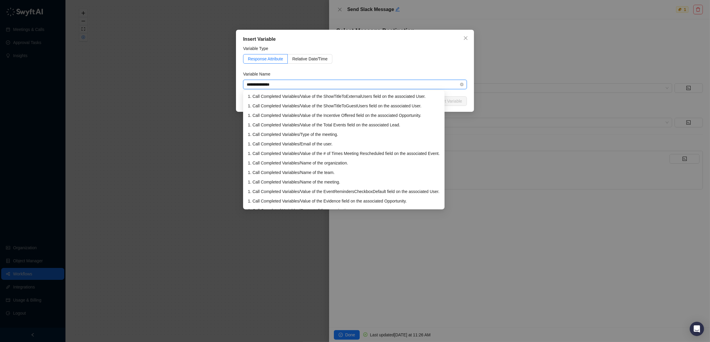
type input "**********"
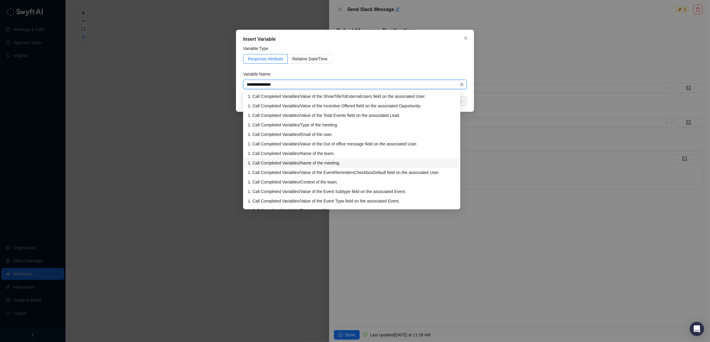
click at [332, 162] on div "1. Call Completed Variables / Name of the meeting." at bounding box center [352, 163] width 208 height 7
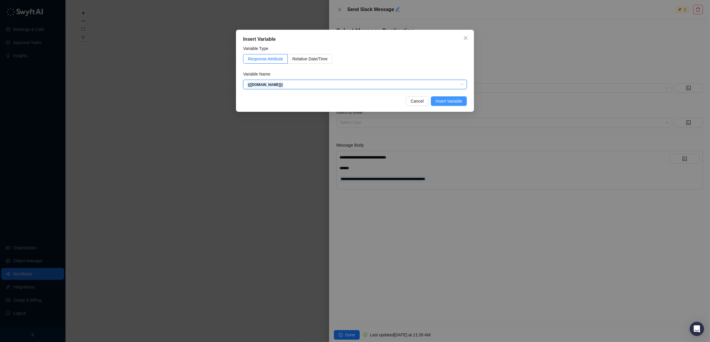
click at [449, 98] on span "Insert Variable" at bounding box center [448, 101] width 26 height 7
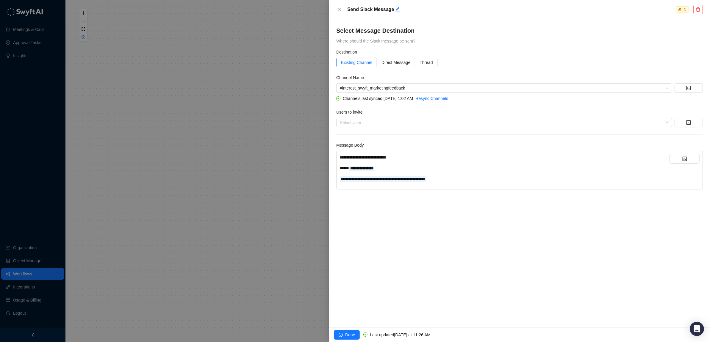
click at [394, 168] on div "**********" at bounding box center [504, 168] width 330 height 7
click at [503, 175] on div "**********" at bounding box center [504, 178] width 330 height 7
click at [384, 168] on div "**********" at bounding box center [504, 168] width 330 height 7
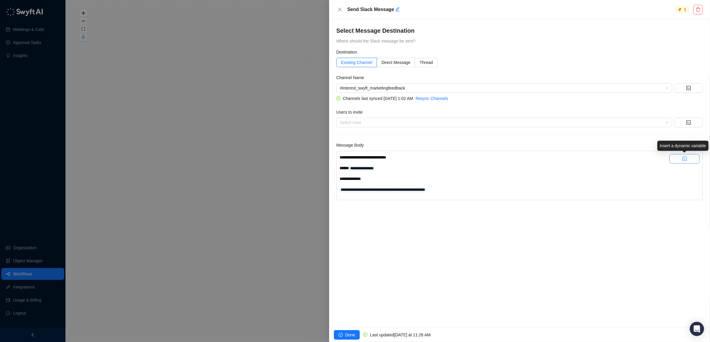
click at [686, 160] on icon "code" at bounding box center [684, 158] width 5 height 5
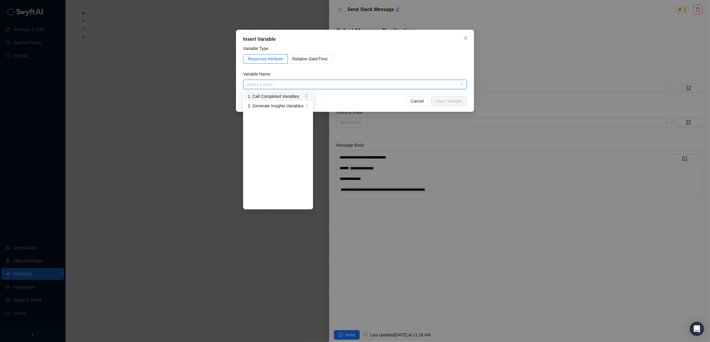
click at [288, 96] on div "1. Call Completed Variables" at bounding box center [276, 96] width 56 height 7
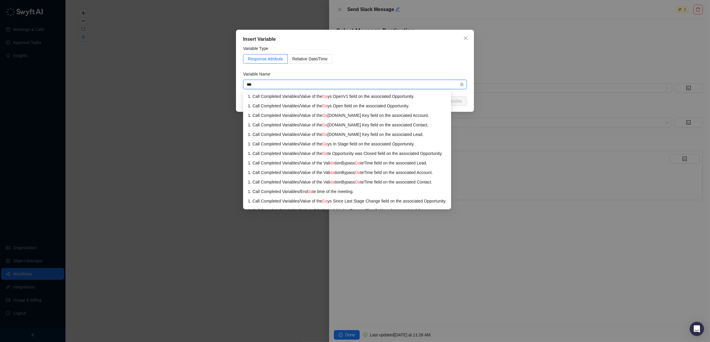
type input "****"
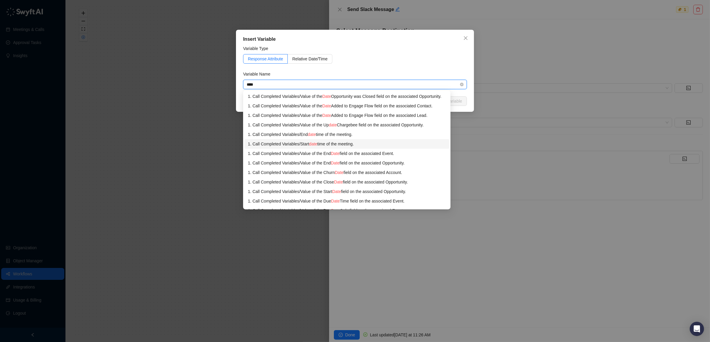
click at [328, 143] on div "1. Call Completed Variables / Start date time of the meeting." at bounding box center [347, 144] width 198 height 7
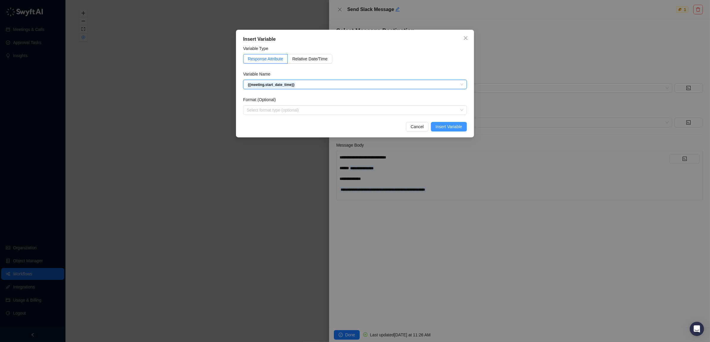
click at [441, 124] on span "Insert Variable" at bounding box center [448, 126] width 26 height 7
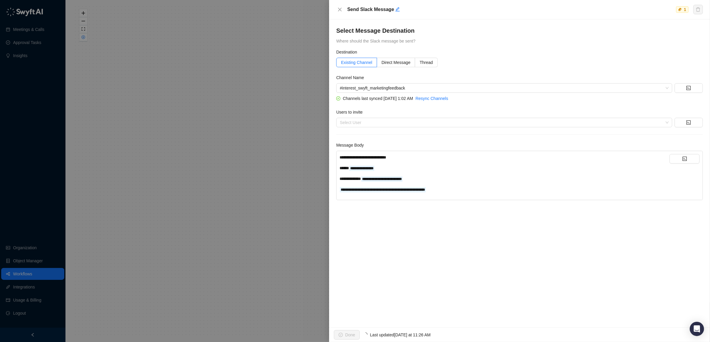
click at [431, 181] on div "**********" at bounding box center [504, 178] width 330 height 7
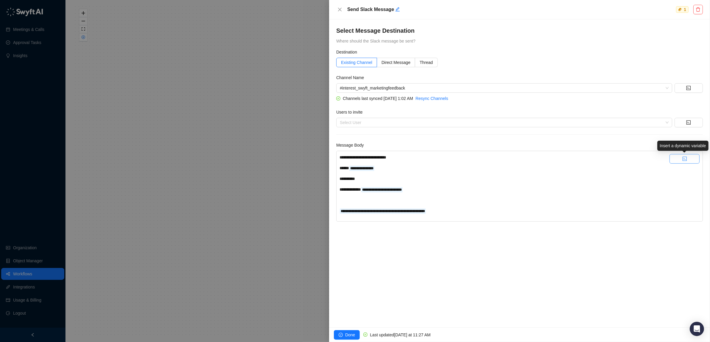
click at [686, 160] on button "button" at bounding box center [684, 159] width 30 height 10
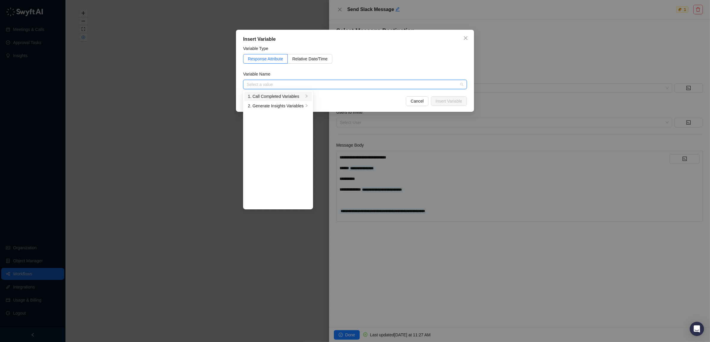
click at [293, 96] on div "1. Call Completed Variables" at bounding box center [276, 96] width 56 height 7
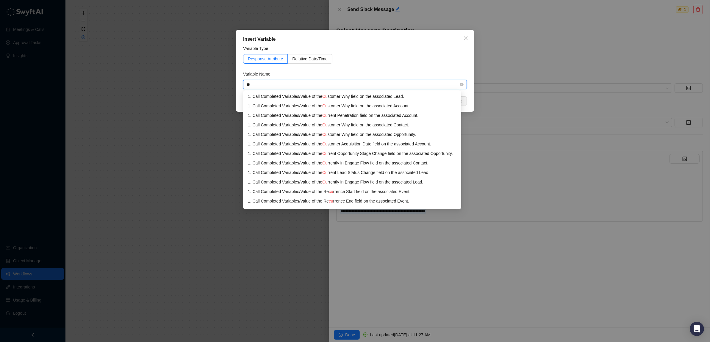
type input "*"
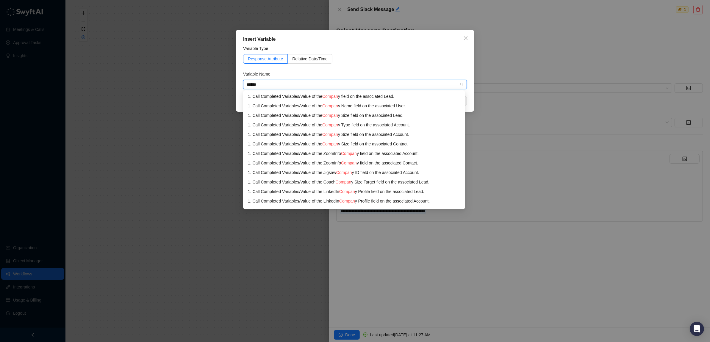
drag, startPoint x: 288, startPoint y: 84, endPoint x: 237, endPoint y: 85, distance: 50.9
click at [237, 85] on div "Insert Variable Variable Type Response Attribute Relative Date/Time Variable Na…" at bounding box center [355, 71] width 238 height 82
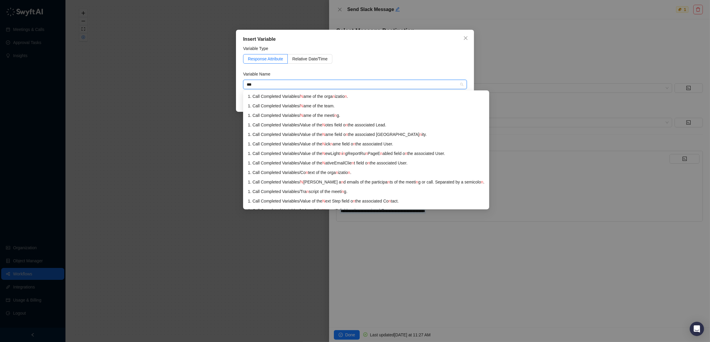
type input "****"
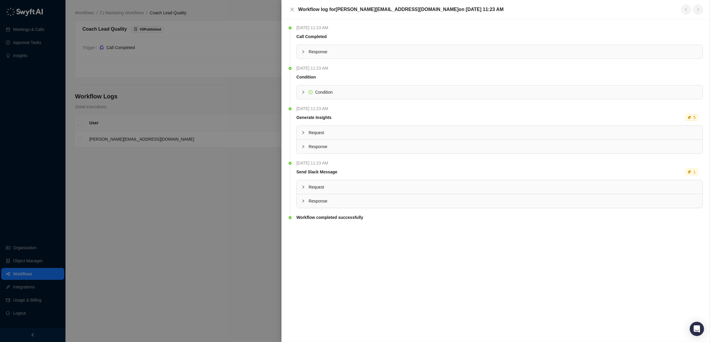
click at [301, 201] on icon "collapsed" at bounding box center [303, 201] width 4 height 4
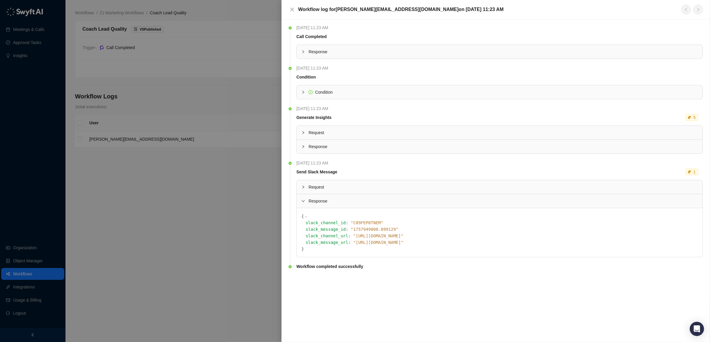
click at [0, 0] on icon at bounding box center [0, 0] width 0 height 0
click at [293, 9] on icon "close" at bounding box center [292, 9] width 5 height 5
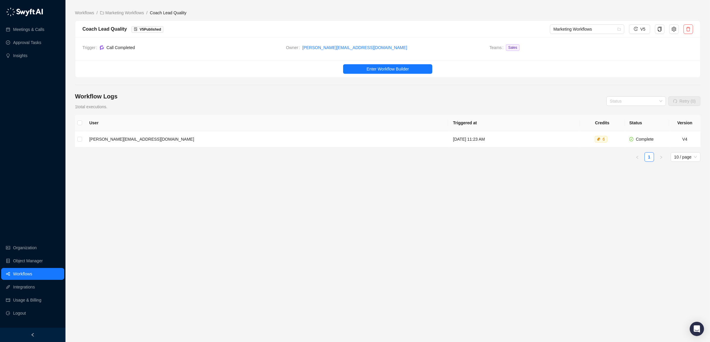
click at [32, 272] on link "Workflows" at bounding box center [22, 274] width 19 height 12
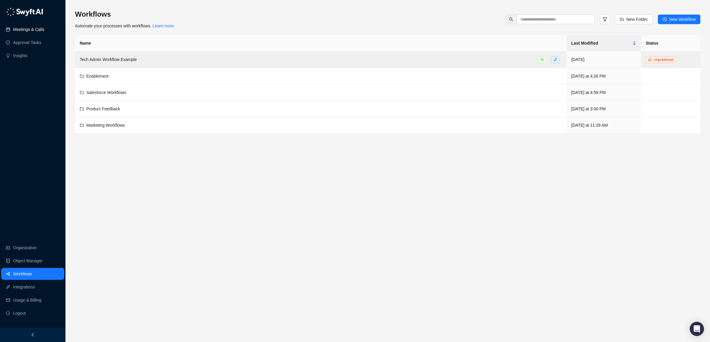
click at [35, 30] on link "Meetings & Calls" at bounding box center [28, 29] width 31 height 12
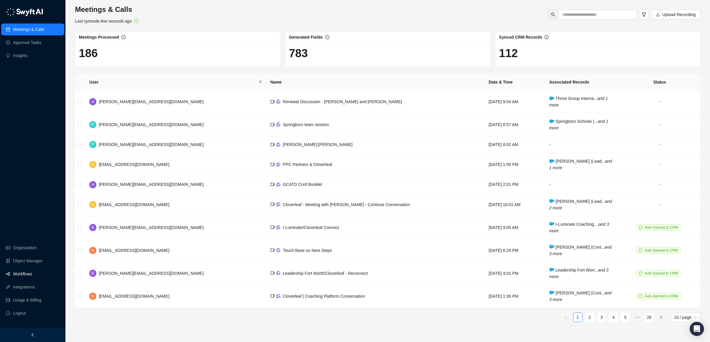
click at [23, 271] on link "Workflows" at bounding box center [22, 274] width 19 height 12
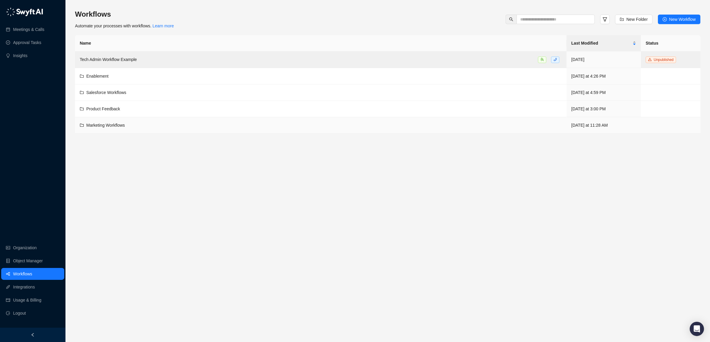
click at [97, 124] on span "Marketing Workflows" at bounding box center [105, 125] width 39 height 5
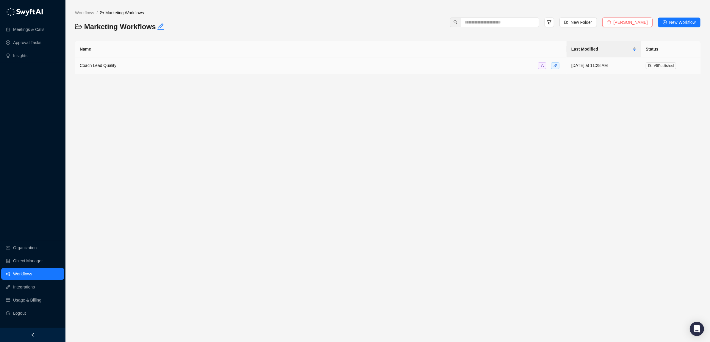
click at [95, 66] on span "Coach Lead Quality" at bounding box center [98, 65] width 37 height 5
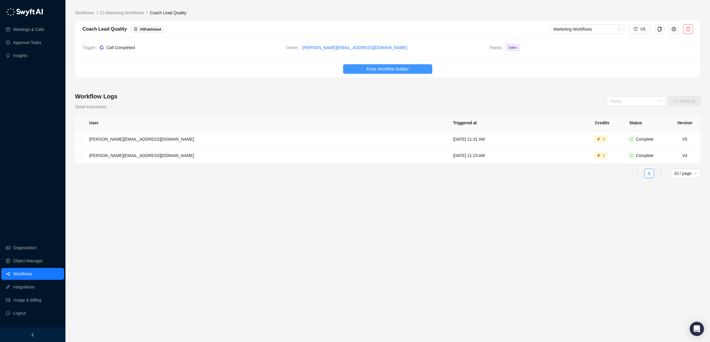
click at [396, 69] on span "Enter Workflow Builder" at bounding box center [387, 69] width 42 height 7
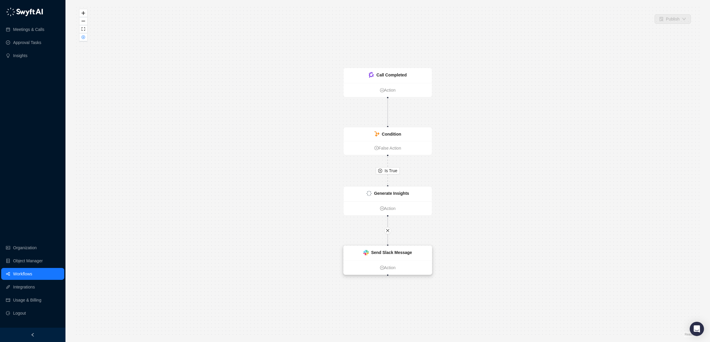
click at [388, 254] on strong "Send Slack Message" at bounding box center [391, 252] width 41 height 5
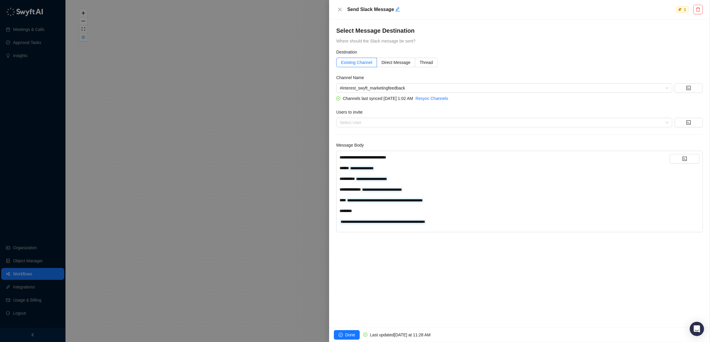
click at [418, 179] on div "**********" at bounding box center [504, 178] width 330 height 7
click at [683, 157] on icon "code" at bounding box center [684, 158] width 5 height 5
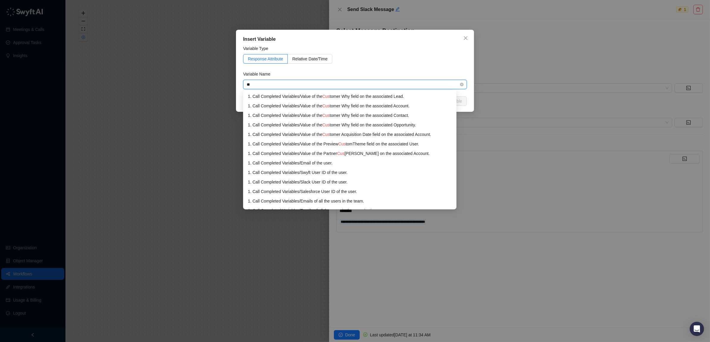
type input "*"
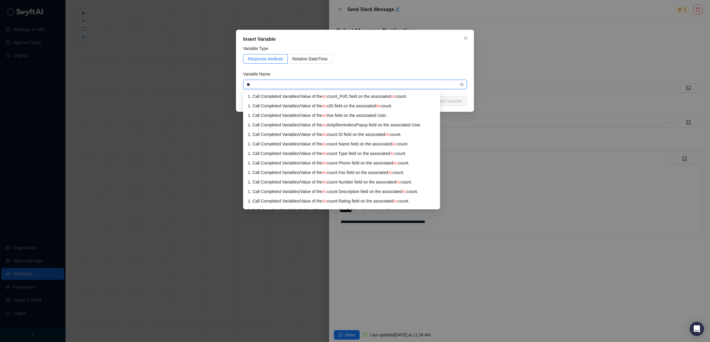
type input "*"
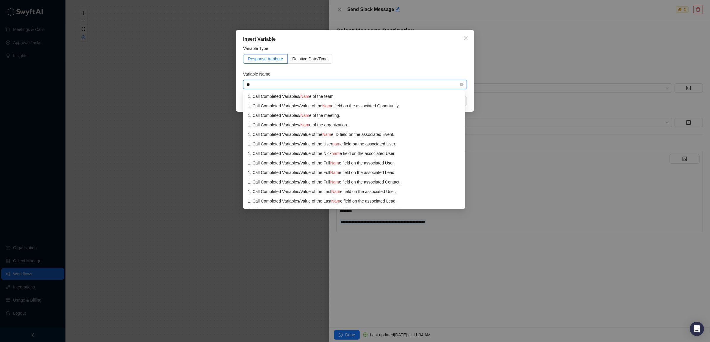
type input "*"
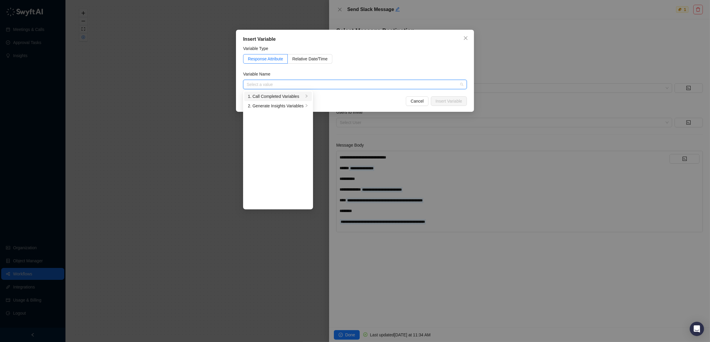
click at [307, 95] on icon "right" at bounding box center [307, 96] width 4 height 4
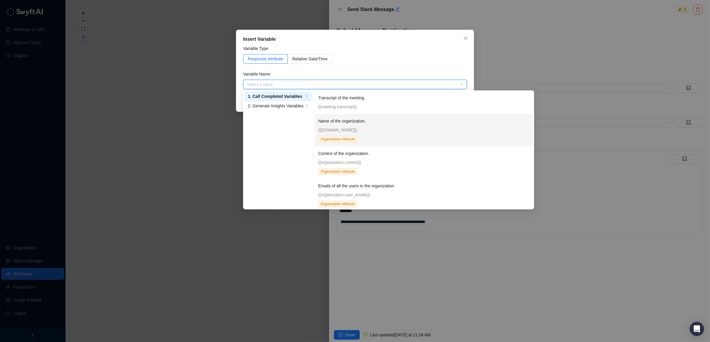
scroll to position [153, 0]
click at [383, 135] on div "Name of the organization. {{organization.name}} Organization Attribute" at bounding box center [423, 131] width 211 height 25
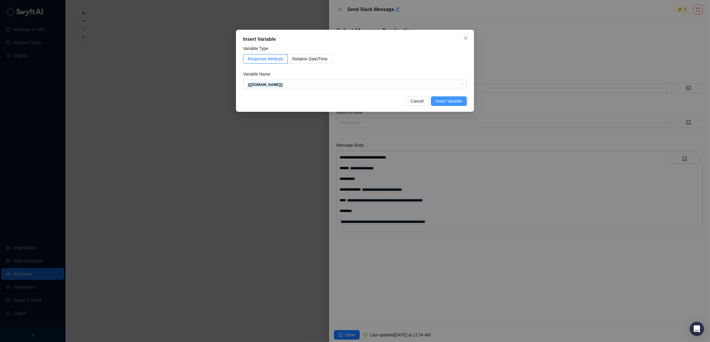
click at [448, 102] on span "Insert Variable" at bounding box center [448, 101] width 26 height 7
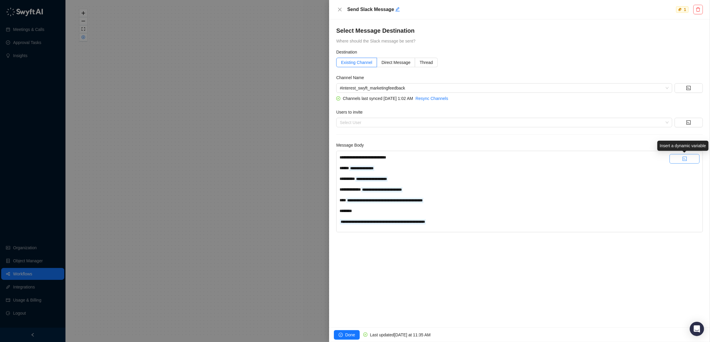
click at [683, 159] on icon "code" at bounding box center [684, 158] width 5 height 5
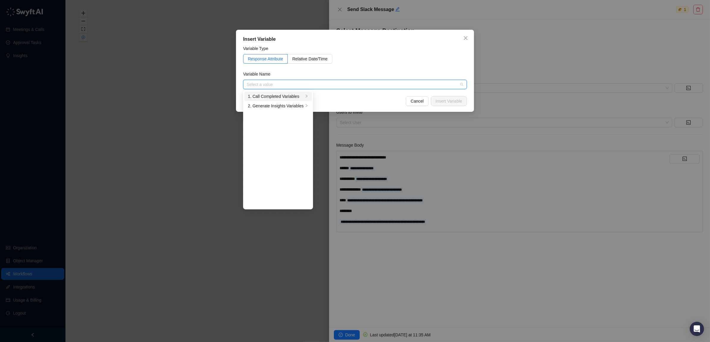
click at [277, 96] on div "1. Call Completed Variables" at bounding box center [276, 96] width 56 height 7
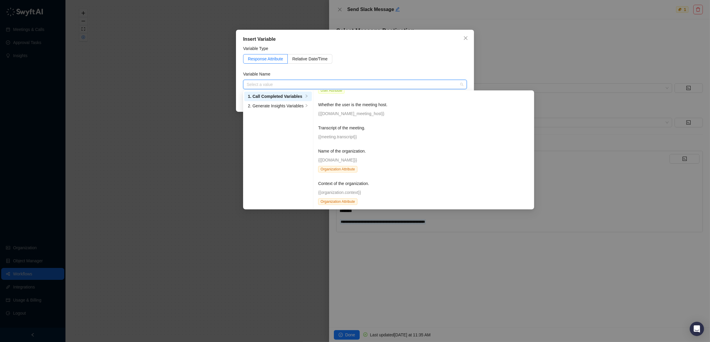
scroll to position [124, 0]
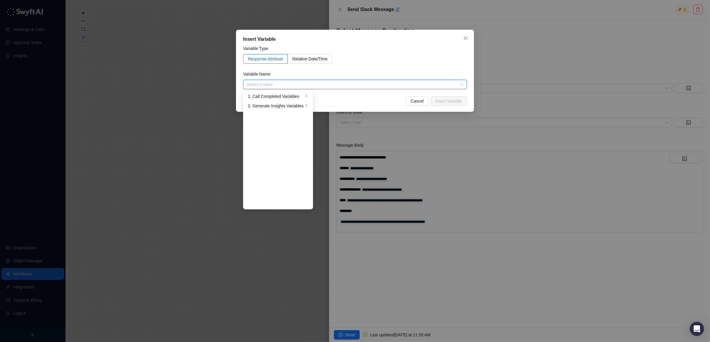
click at [339, 81] on input "search" at bounding box center [353, 84] width 213 height 9
click at [285, 96] on div "1. Call Completed Variables" at bounding box center [276, 96] width 56 height 7
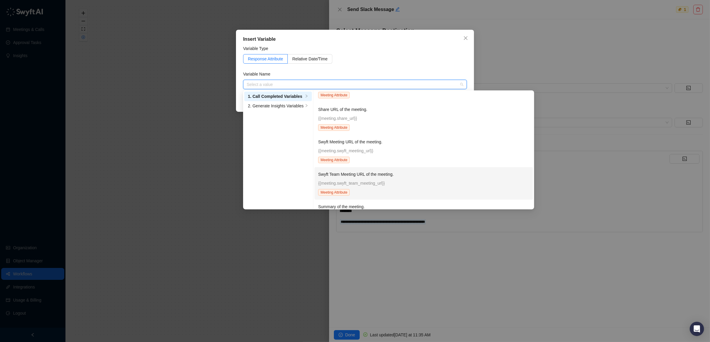
scroll to position [617, 0]
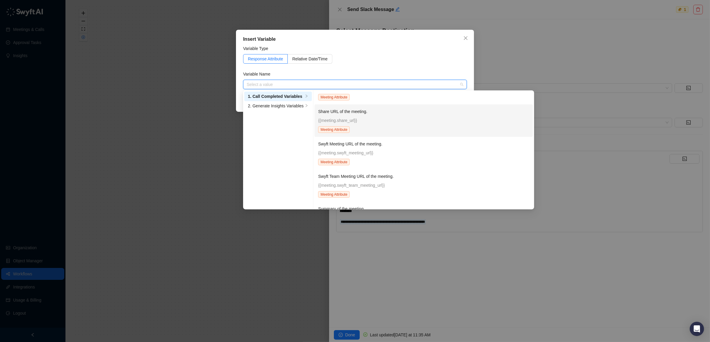
click at [371, 124] on p "{{meeting.share_url}}" at bounding box center [423, 120] width 211 height 7
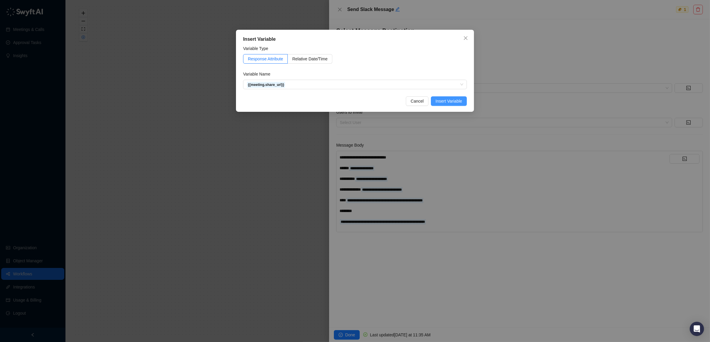
click at [444, 99] on span "Insert Variable" at bounding box center [448, 101] width 26 height 7
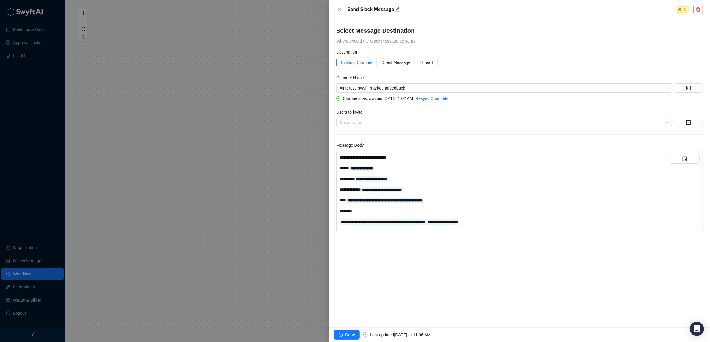
click at [525, 221] on div "**********" at bounding box center [504, 221] width 330 height 7
click at [450, 221] on span "**********" at bounding box center [442, 222] width 31 height 4
click at [448, 223] on span "**********" at bounding box center [442, 221] width 32 height 5
click at [425, 179] on div "**********" at bounding box center [504, 178] width 330 height 7
click at [688, 161] on button "button" at bounding box center [684, 159] width 30 height 10
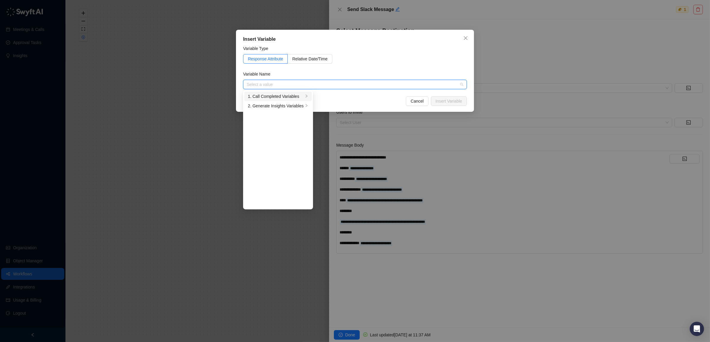
click at [283, 96] on div "1. Call Completed Variables" at bounding box center [276, 96] width 56 height 7
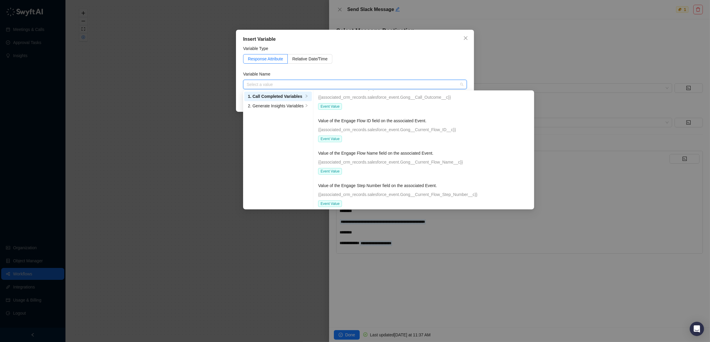
scroll to position [2735, 0]
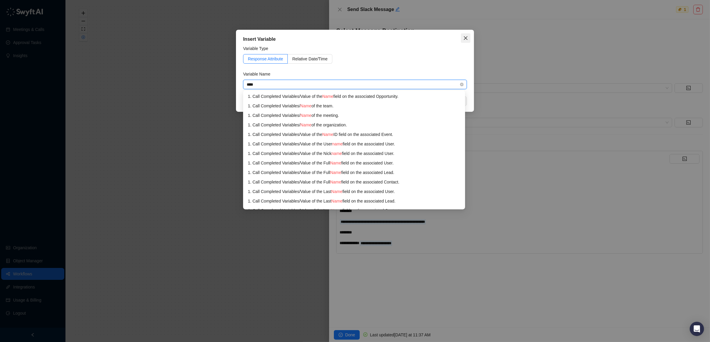
type input "****"
click at [465, 38] on icon "close" at bounding box center [465, 38] width 5 height 5
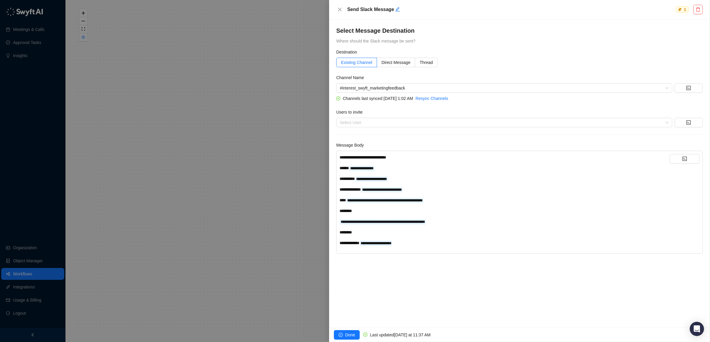
click at [418, 179] on div "**********" at bounding box center [504, 178] width 330 height 7
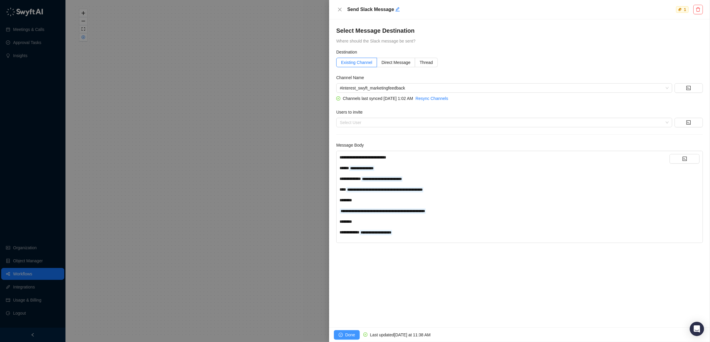
click at [345, 335] on span "Done" at bounding box center [350, 335] width 10 height 7
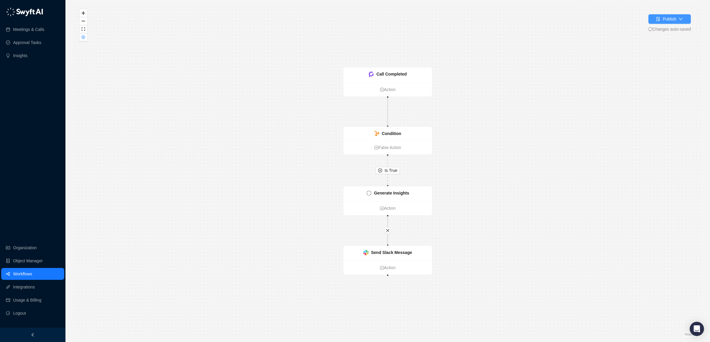
click at [663, 18] on div "Publish" at bounding box center [669, 19] width 14 height 7
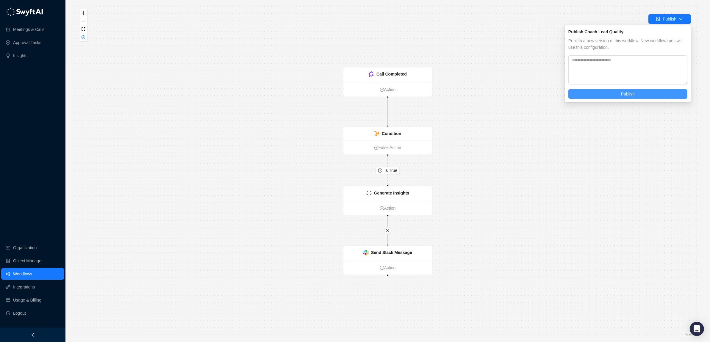
click at [635, 90] on button "Publish" at bounding box center [627, 94] width 119 height 10
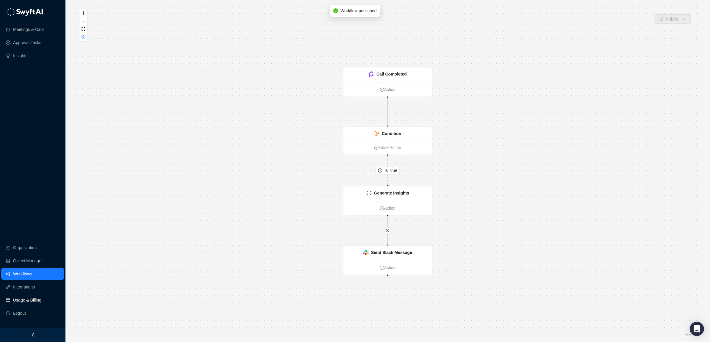
click at [22, 299] on link "Usage & Billing" at bounding box center [27, 300] width 28 height 12
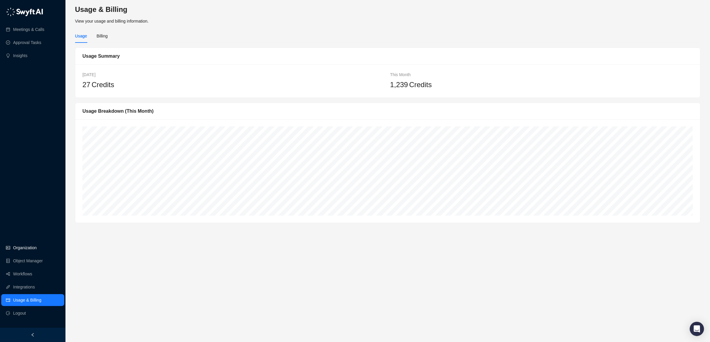
click at [26, 247] on link "Organization" at bounding box center [24, 248] width 23 height 12
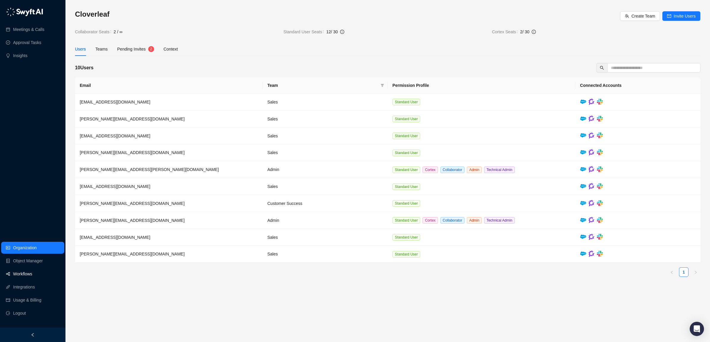
click at [23, 275] on link "Workflows" at bounding box center [22, 274] width 19 height 12
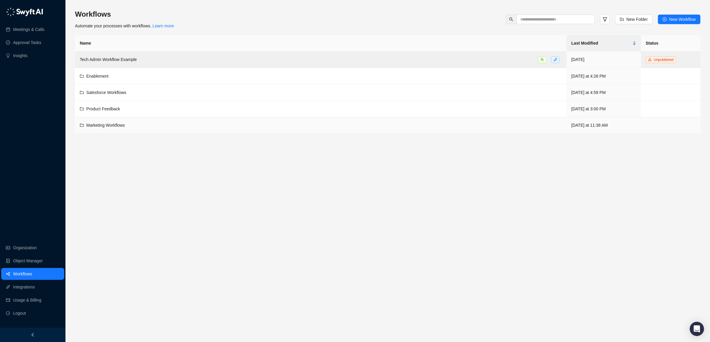
click at [105, 122] on td "Marketing Workflows" at bounding box center [320, 125] width 491 height 16
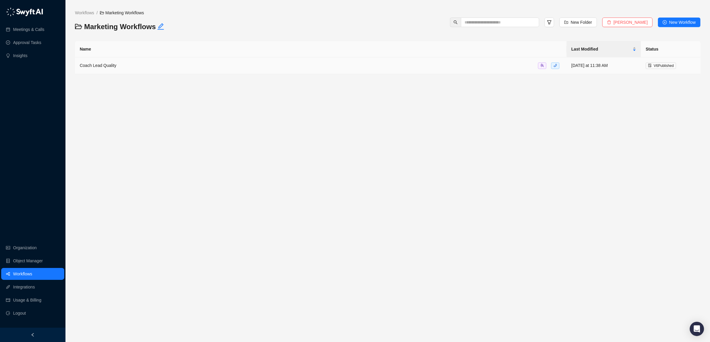
click at [667, 66] on span "V 6 Published" at bounding box center [663, 66] width 20 height 4
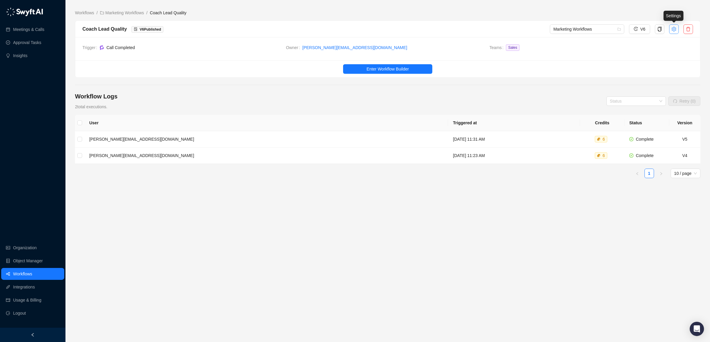
click at [674, 29] on icon "setting" at bounding box center [673, 29] width 5 height 5
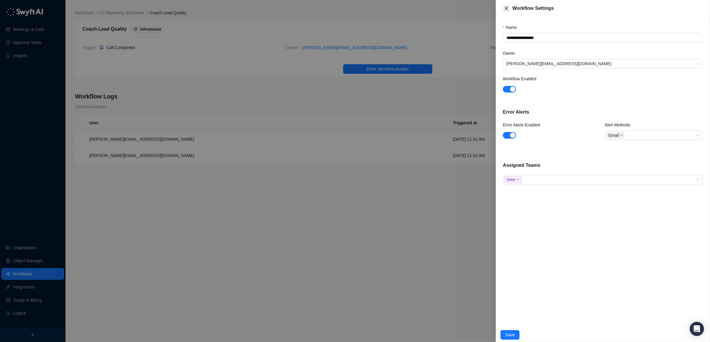
click at [505, 7] on icon "close" at bounding box center [506, 8] width 5 height 5
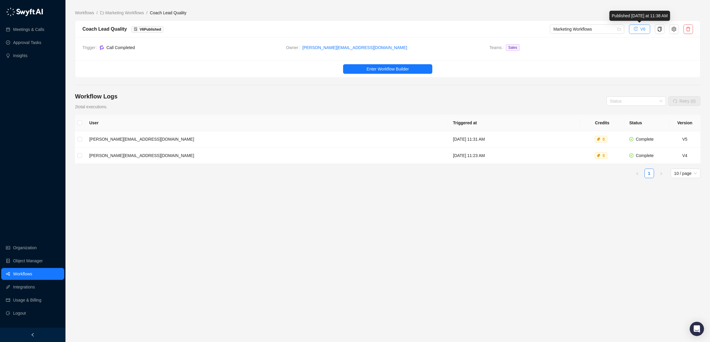
click at [644, 29] on span "V6" at bounding box center [642, 29] width 5 height 7
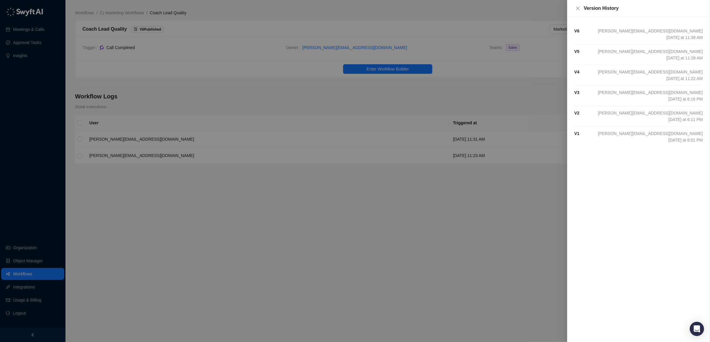
drag, startPoint x: 682, startPoint y: 31, endPoint x: 646, endPoint y: 33, distance: 36.0
click at [682, 31] on span "[PERSON_NAME][EMAIL_ADDRESS][DOMAIN_NAME]" at bounding box center [650, 31] width 105 height 7
click at [629, 34] on div "V 6 katie@cloverleaf.me Today at 11:38 AM" at bounding box center [638, 34] width 128 height 13
click at [575, 8] on icon "close" at bounding box center [577, 8] width 5 height 5
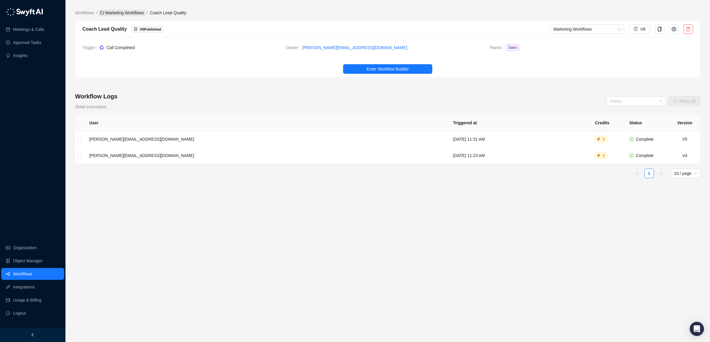
click at [125, 11] on link "Marketing Workflows" at bounding box center [122, 13] width 46 height 7
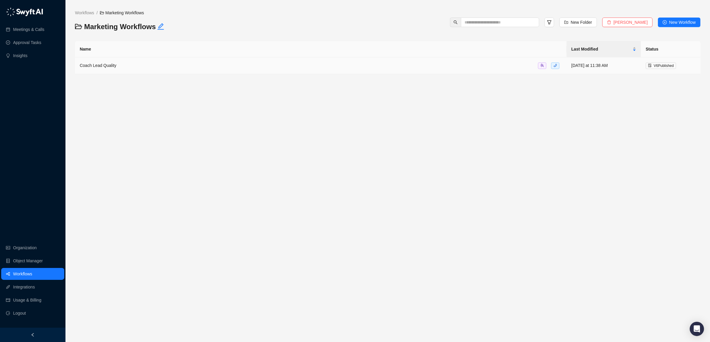
click at [423, 67] on div "Coach Lead Quality" at bounding box center [321, 65] width 482 height 7
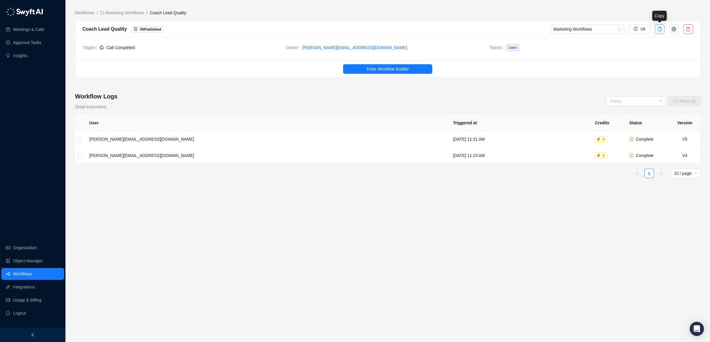
click at [659, 30] on icon "copy" at bounding box center [659, 29] width 5 height 5
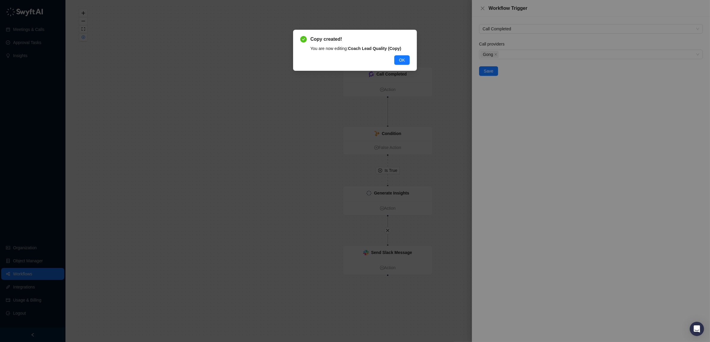
drag, startPoint x: 402, startPoint y: 61, endPoint x: 421, endPoint y: 44, distance: 25.1
click at [404, 60] on span "OK" at bounding box center [402, 60] width 6 height 7
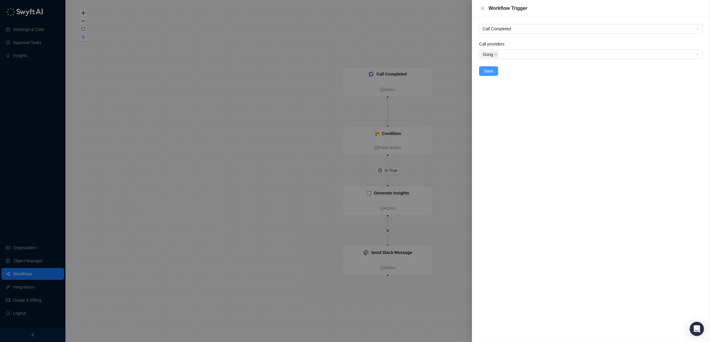
click at [489, 72] on span "Save" at bounding box center [489, 71] width 10 height 7
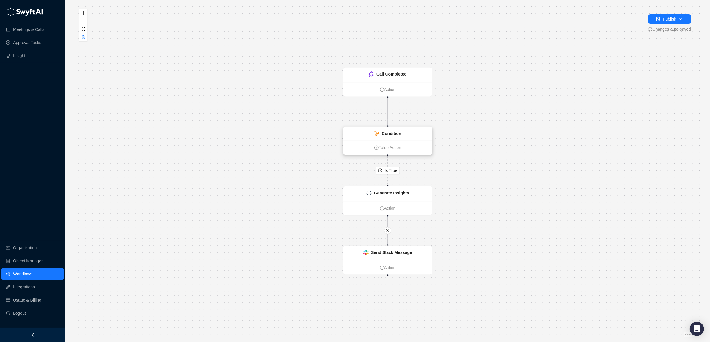
click at [389, 135] on strong "Condition" at bounding box center [391, 133] width 19 height 5
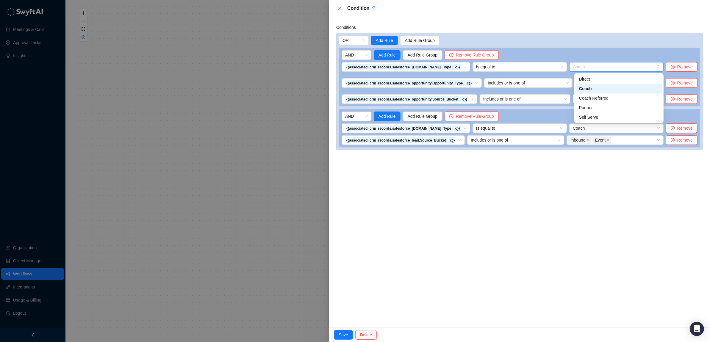
click at [660, 67] on div "Coach" at bounding box center [616, 67] width 94 height 10
click at [590, 77] on div "Direct" at bounding box center [619, 79] width 80 height 7
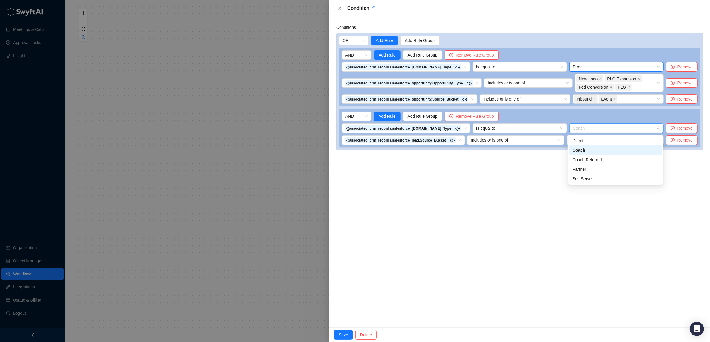
click at [659, 128] on span "Coach" at bounding box center [615, 128] width 87 height 9
click at [578, 142] on div "Direct" at bounding box center [615, 140] width 86 height 7
click at [681, 100] on span "Remove" at bounding box center [684, 99] width 15 height 7
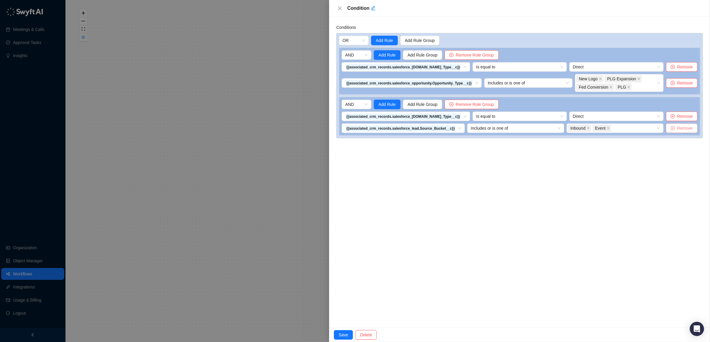
click at [682, 129] on span "Remove" at bounding box center [684, 128] width 15 height 7
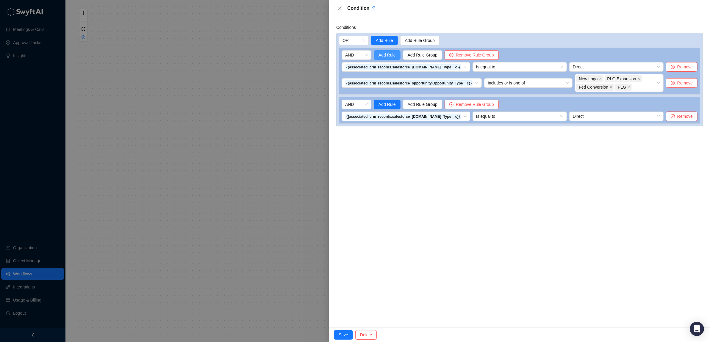
click at [385, 54] on span "Add Rule" at bounding box center [386, 55] width 17 height 7
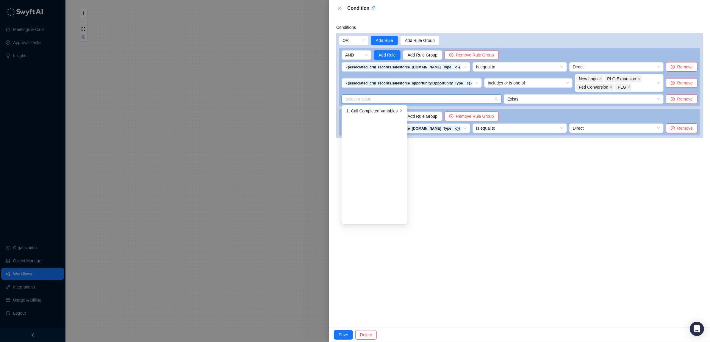
click at [379, 99] on input "search" at bounding box center [419, 99] width 149 height 9
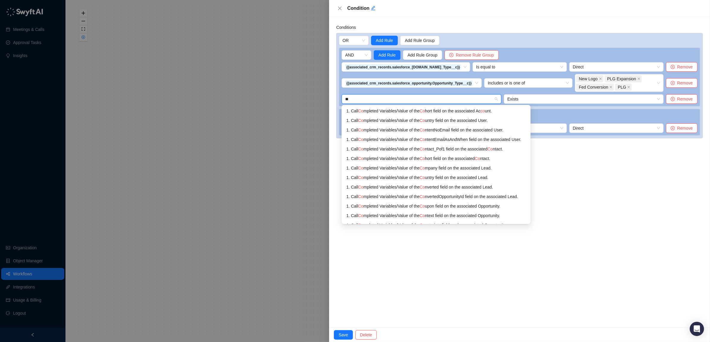
type input "*"
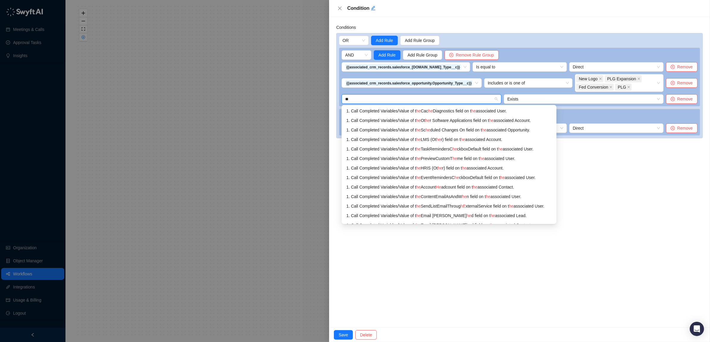
type input "*"
type input "****"
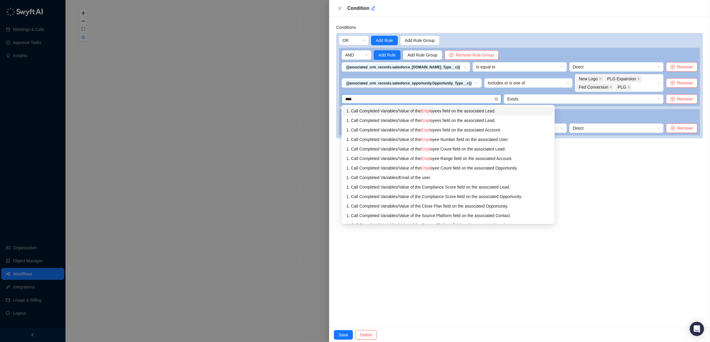
click at [444, 110] on div "1. Call Completed Variables / Value of the Empl oyees field on the associated L…" at bounding box center [447, 111] width 203 height 7
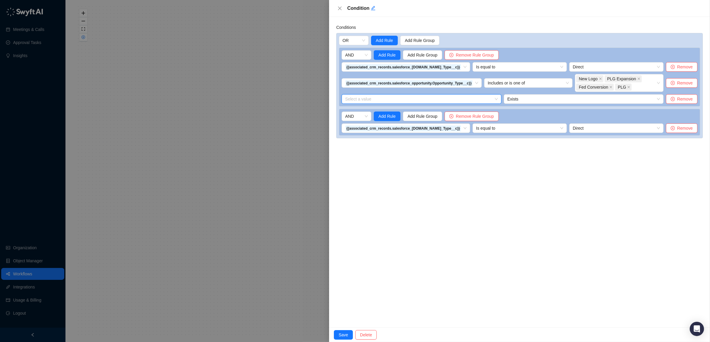
click at [433, 98] on input "search" at bounding box center [419, 99] width 149 height 9
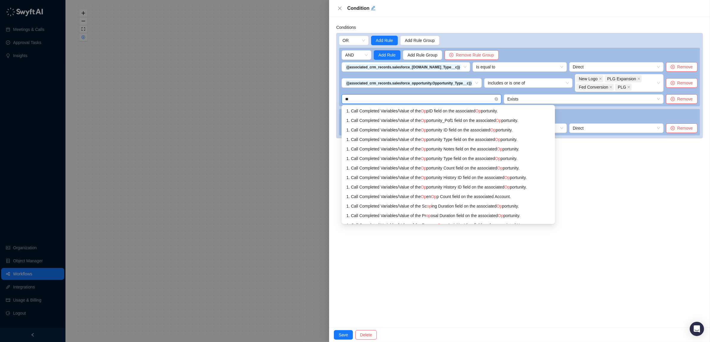
type input "*"
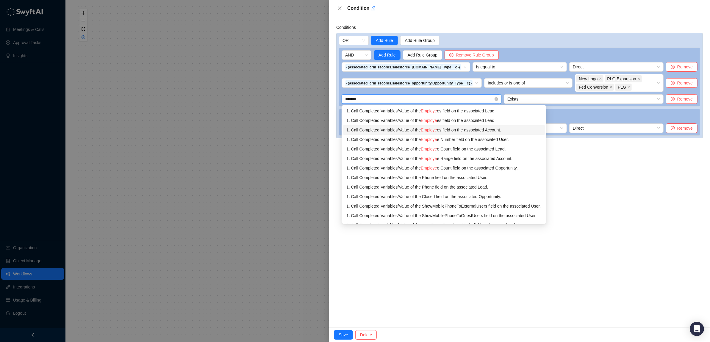
type input "********"
click at [420, 130] on div "1. Call Completed Variables / Value of the Employee s field on the associated A…" at bounding box center [443, 130] width 195 height 7
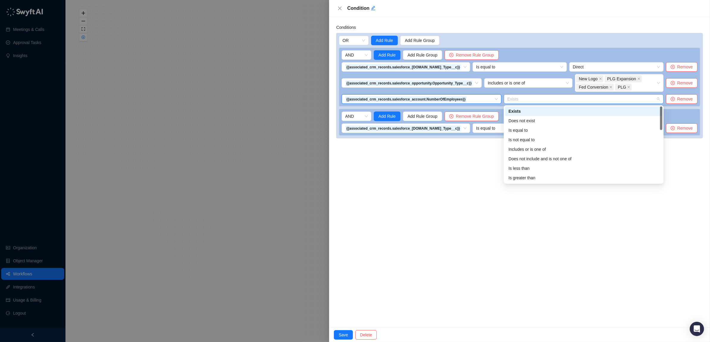
click at [540, 97] on span "Exists" at bounding box center [583, 99] width 153 height 9
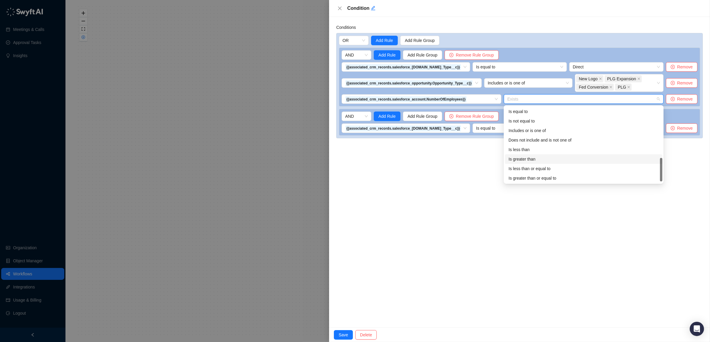
click at [522, 159] on div "Is greater than" at bounding box center [583, 159] width 150 height 7
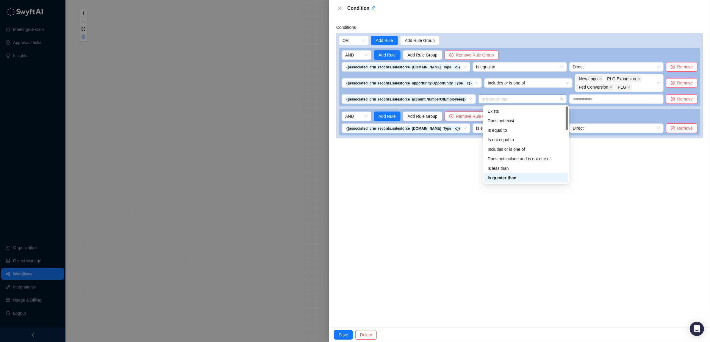
click at [540, 99] on span "Is greater than" at bounding box center [522, 99] width 82 height 9
drag, startPoint x: 508, startPoint y: 168, endPoint x: 543, endPoint y: 144, distance: 42.6
click at [509, 168] on div "Is less than or equal to" at bounding box center [525, 168] width 77 height 7
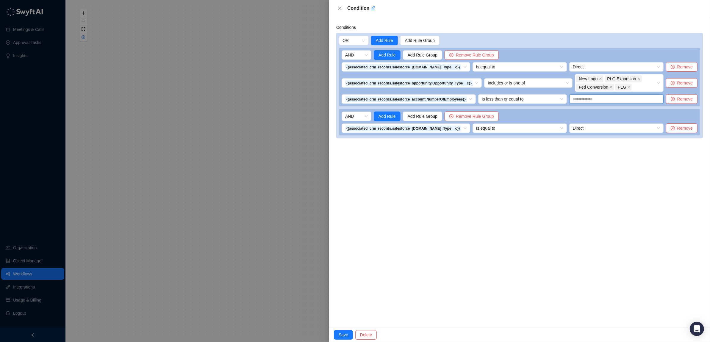
click at [598, 100] on input "text" at bounding box center [616, 99] width 94 height 10
type input "*"
type input "****"
click at [391, 56] on span "Add Rule" at bounding box center [386, 55] width 17 height 7
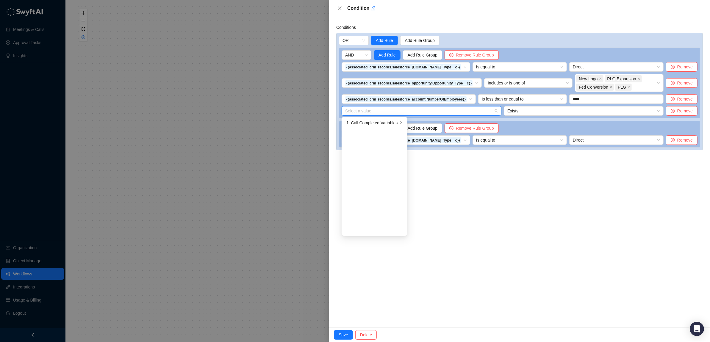
click at [393, 111] on input "search" at bounding box center [419, 110] width 149 height 9
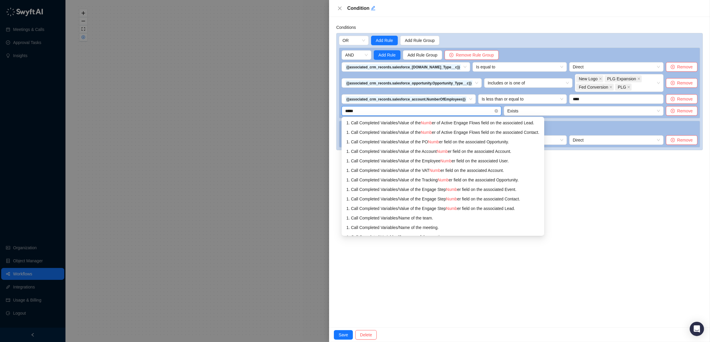
type input "******"
click at [446, 151] on span "Number" at bounding box center [444, 151] width 15 height 5
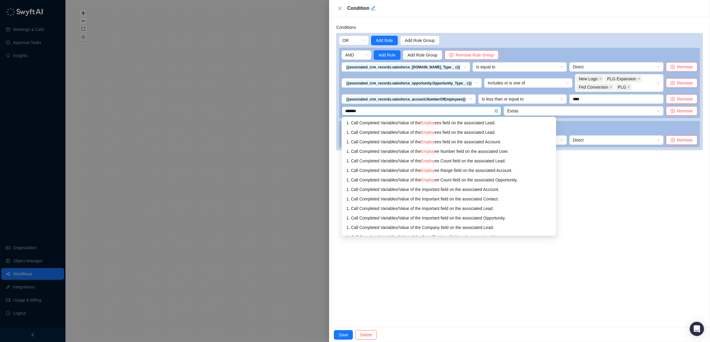
type input "********"
click at [458, 142] on div "1. Call Completed Variables / Value of the Employee s field on the associated A…" at bounding box center [443, 142] width 195 height 7
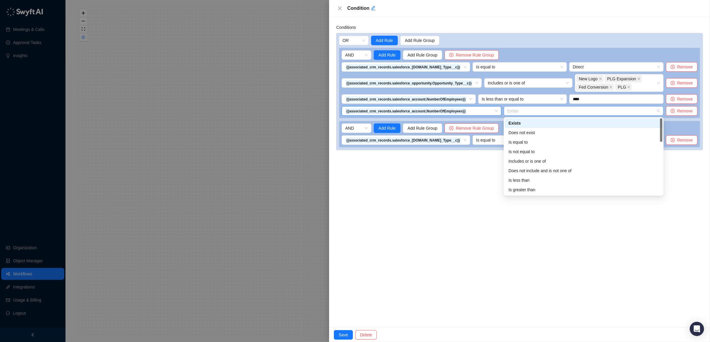
click at [538, 109] on span "Exists" at bounding box center [583, 110] width 153 height 9
click at [523, 189] on div "Is greater than or equal to" at bounding box center [583, 190] width 150 height 7
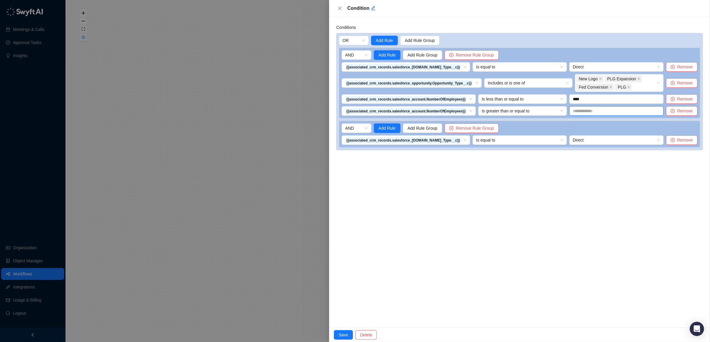
click at [602, 107] on input "text" at bounding box center [616, 111] width 94 height 10
type input "***"
click at [504, 159] on div "Conditions OR Add Rule Add Rule Group AND Add Rule Add Rule Group Remove Rule G…" at bounding box center [519, 172] width 381 height 310
click at [385, 128] on span "Add Rule" at bounding box center [386, 128] width 17 height 7
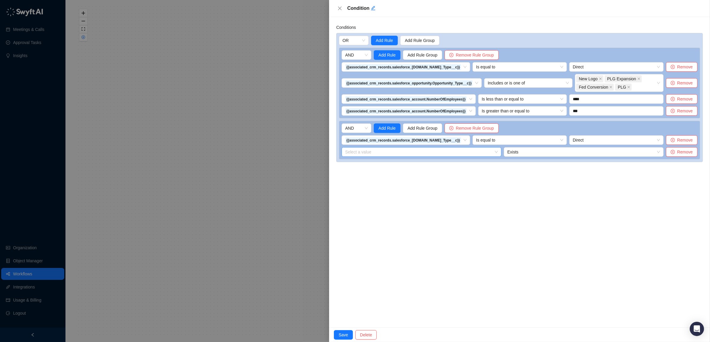
click at [423, 152] on input "search" at bounding box center [419, 152] width 149 height 9
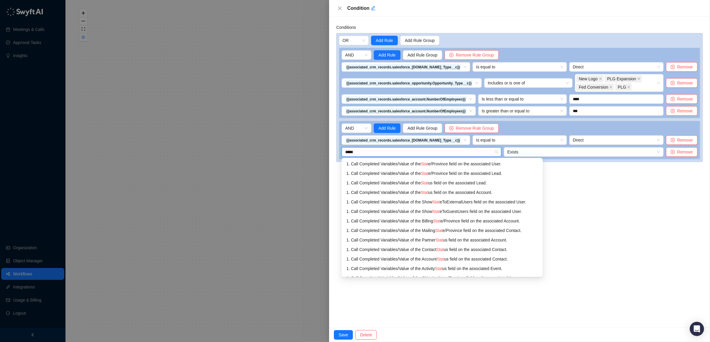
type input "******"
click at [410, 164] on div "1. Call Completed Variables / Value of the Status field on the associated Lead." at bounding box center [440, 164] width 189 height 7
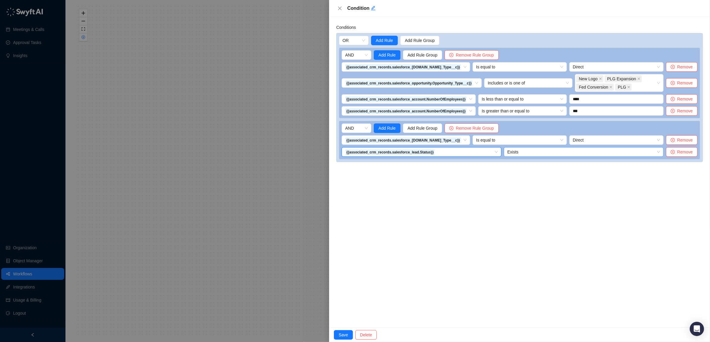
click at [518, 153] on span "Exists" at bounding box center [583, 152] width 153 height 9
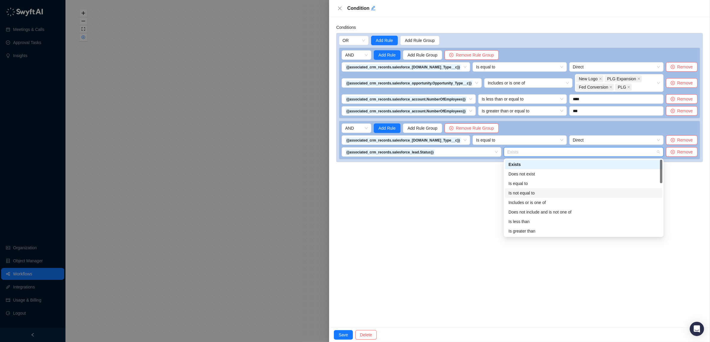
click at [520, 192] on div "Is not equal to" at bounding box center [583, 193] width 150 height 7
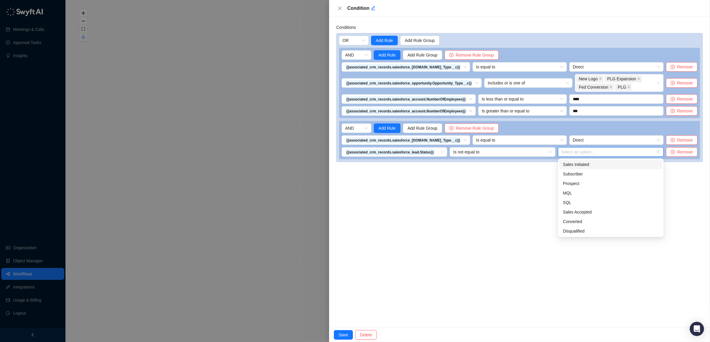
click at [595, 155] on input "search" at bounding box center [608, 152] width 95 height 9
click at [499, 156] on span "Is not equal to" at bounding box center [502, 152] width 98 height 9
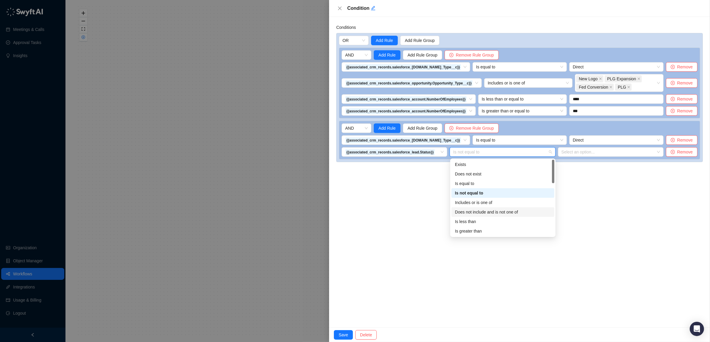
click at [486, 209] on div "Does not include and is not one of" at bounding box center [503, 212] width 96 height 7
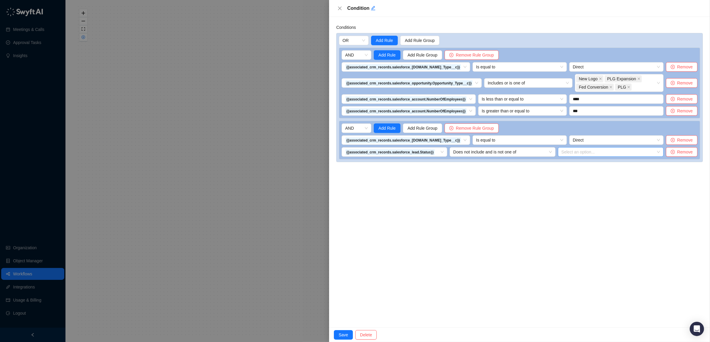
click at [596, 153] on div at bounding box center [607, 152] width 97 height 4
drag, startPoint x: 576, startPoint y: 229, endPoint x: 575, endPoint y: 222, distance: 6.9
click at [576, 228] on div "Disqualified" at bounding box center [611, 231] width 96 height 7
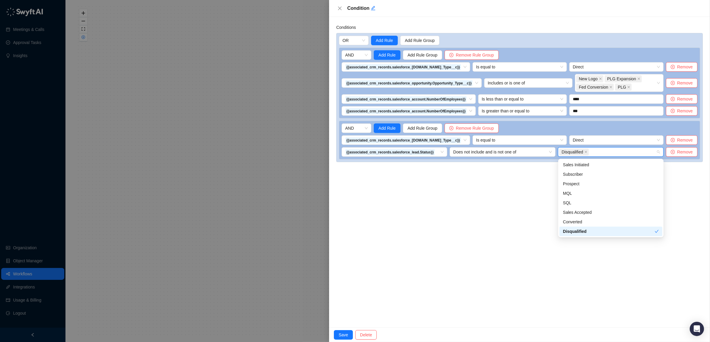
drag, startPoint x: 575, startPoint y: 231, endPoint x: 577, endPoint y: 226, distance: 5.8
click at [576, 231] on div "Disqualified" at bounding box center [609, 231] width 92 height 7
click at [578, 220] on div "Converted" at bounding box center [611, 222] width 96 height 7
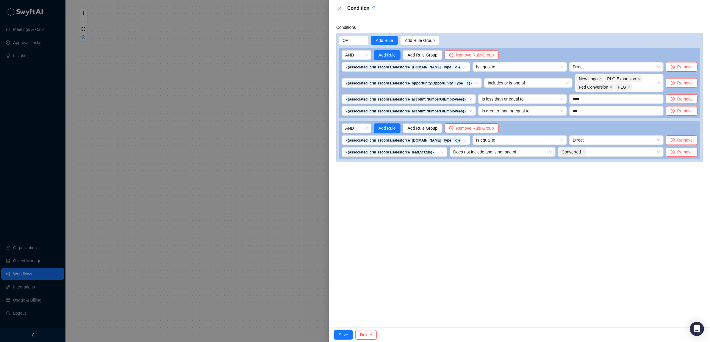
click at [495, 198] on div "Conditions OR Add Rule Add Rule Group AND Add Rule Add Rule Group Remove Rule G…" at bounding box center [519, 172] width 381 height 310
click at [391, 127] on span "Add Rule" at bounding box center [386, 128] width 17 height 7
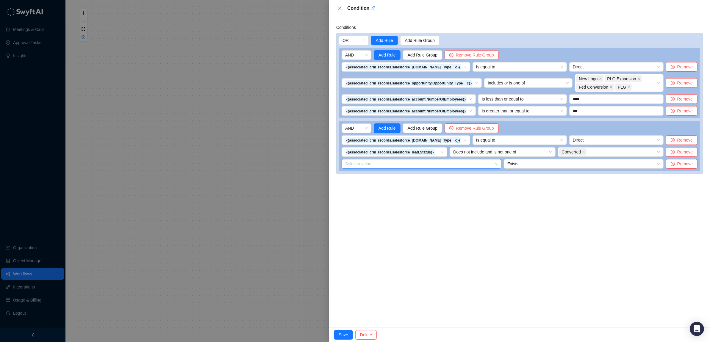
click at [403, 167] on input "search" at bounding box center [419, 163] width 149 height 9
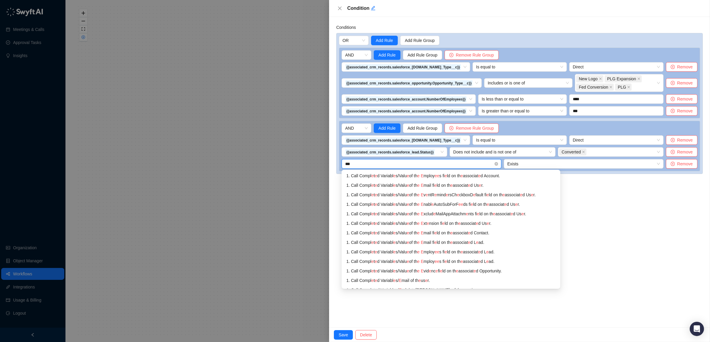
type input "****"
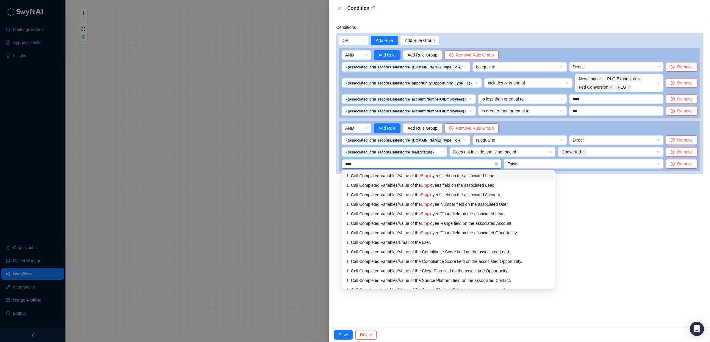
click at [452, 175] on div "1. Call Completed Variables / Value of the Empl oyees field on the associated L…" at bounding box center [447, 175] width 203 height 7
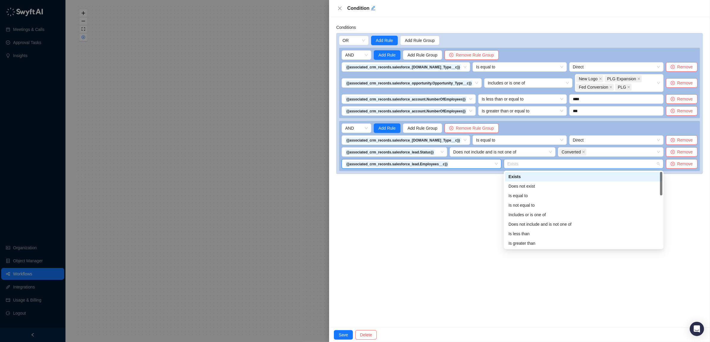
click at [523, 167] on span "Exists" at bounding box center [583, 163] width 153 height 9
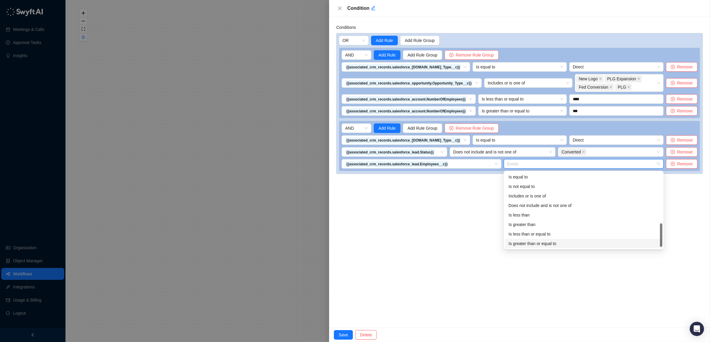
click at [527, 242] on div "Is greater than or equal to" at bounding box center [583, 243] width 150 height 7
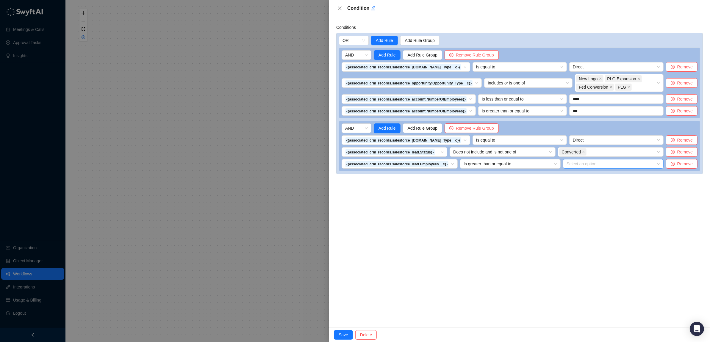
click at [592, 167] on input "search" at bounding box center [611, 163] width 90 height 9
type input "***"
click at [433, 167] on input "search" at bounding box center [419, 163] width 149 height 9
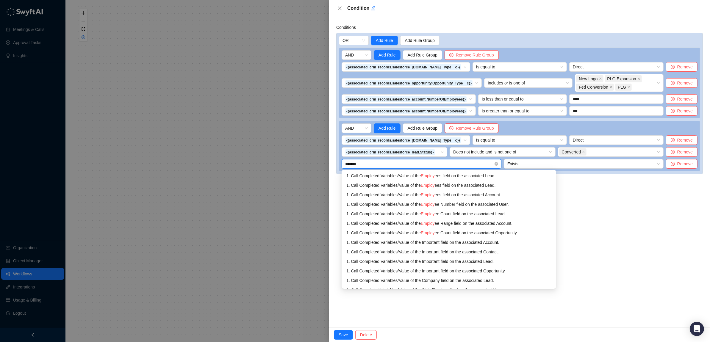
type input "********"
click at [431, 215] on span "Employee" at bounding box center [430, 213] width 18 height 5
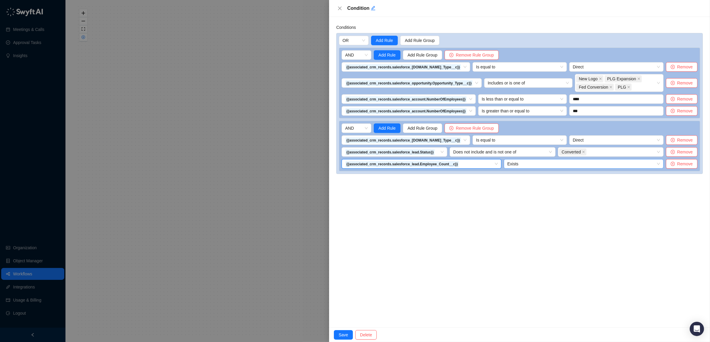
click at [580, 163] on span "Exists" at bounding box center [583, 163] width 153 height 9
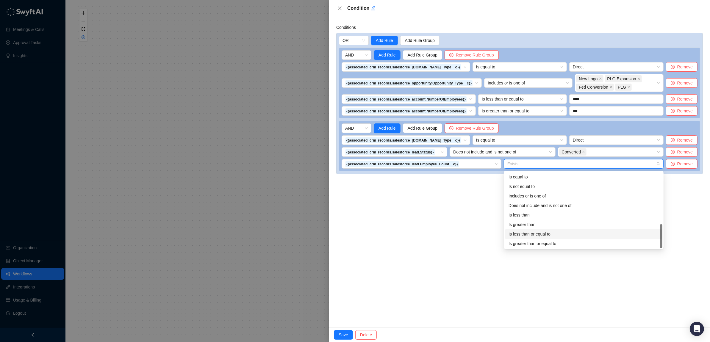
click at [518, 233] on div "Is less than or equal to" at bounding box center [583, 234] width 150 height 7
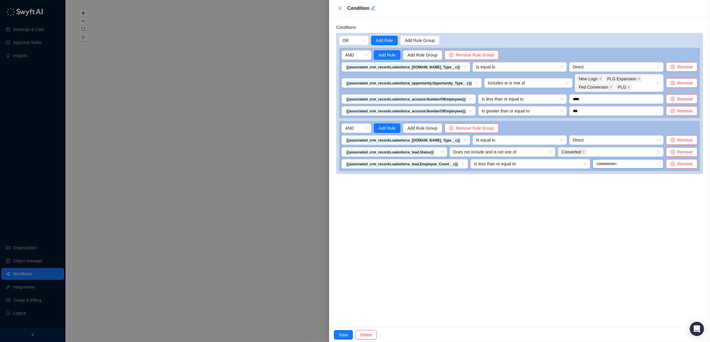
click at [623, 165] on input at bounding box center [627, 163] width 70 height 9
type input "****"
click at [387, 129] on span "Add Rule" at bounding box center [386, 128] width 17 height 7
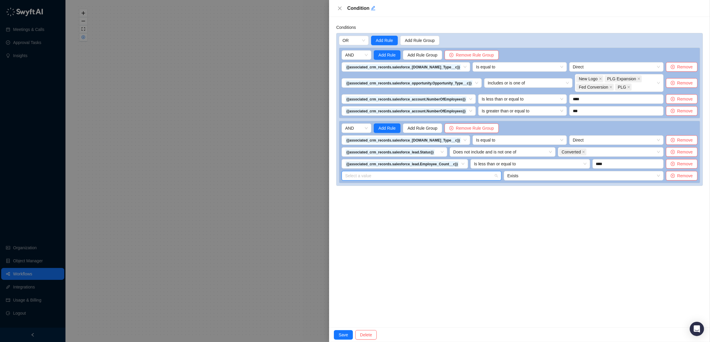
click at [412, 180] on input "search" at bounding box center [419, 175] width 149 height 9
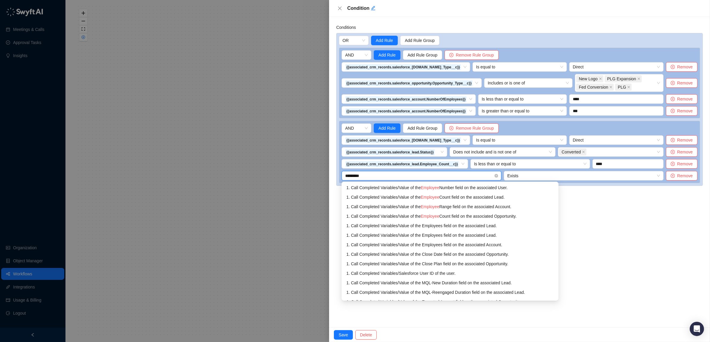
type input "**********"
click at [443, 189] on span "Employee C" at bounding box center [432, 187] width 23 height 5
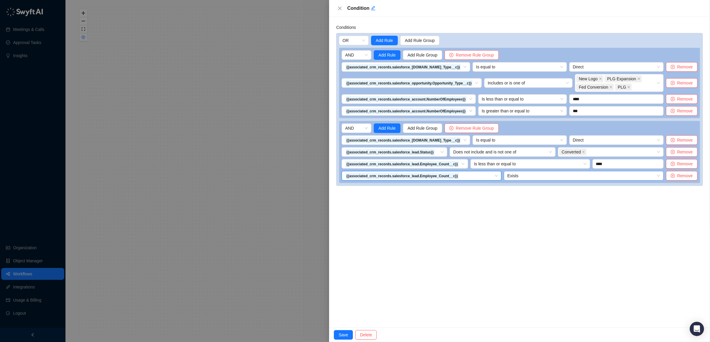
click at [550, 178] on span "Exists" at bounding box center [583, 175] width 153 height 9
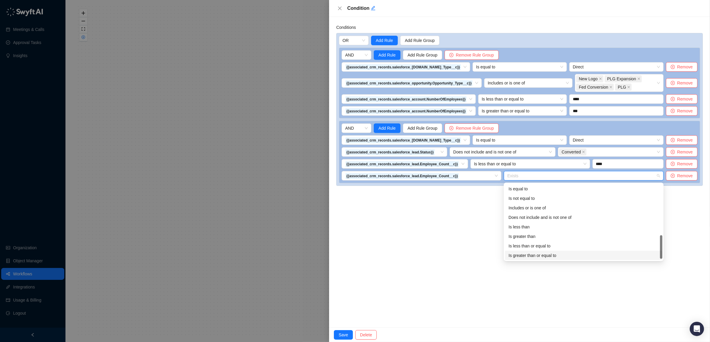
click at [534, 253] on div "Is greater than or equal to" at bounding box center [583, 255] width 150 height 7
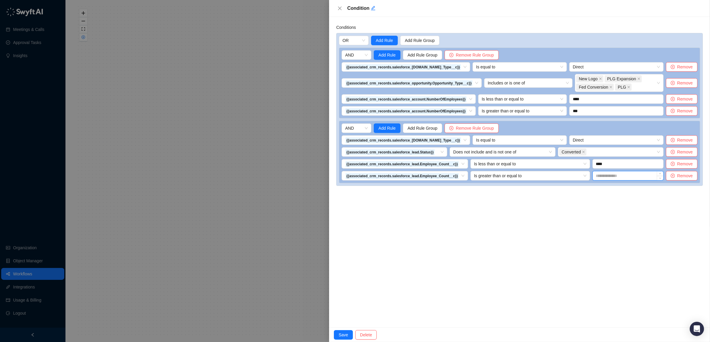
click at [625, 175] on input at bounding box center [627, 175] width 70 height 9
type input "***"
click at [516, 242] on div "Conditions OR Add Rule Add Rule Group AND Add Rule Add Rule Group Remove Rule G…" at bounding box center [519, 172] width 381 height 310
click at [344, 333] on span "Save" at bounding box center [343, 335] width 10 height 7
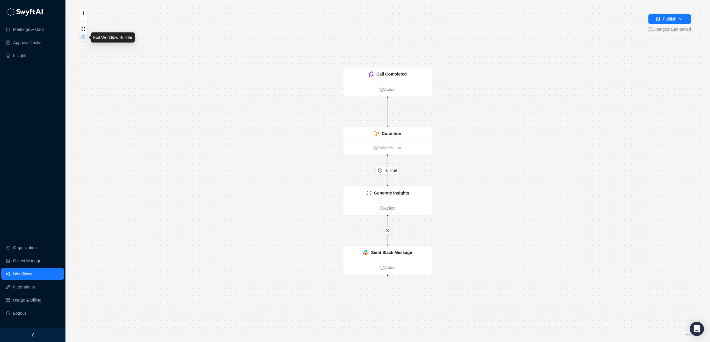
click at [84, 38] on icon "close-circle" at bounding box center [83, 37] width 3 height 3
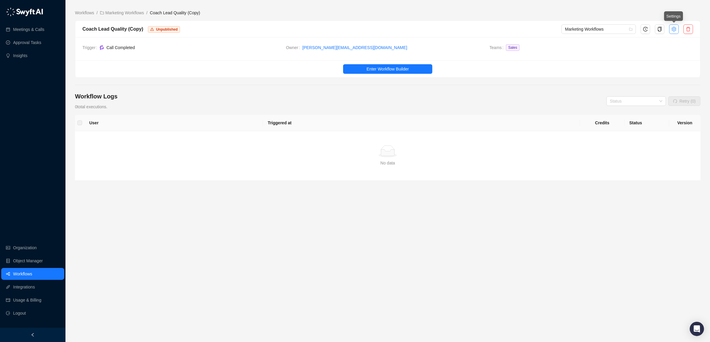
click at [674, 27] on icon "setting" at bounding box center [673, 29] width 5 height 5
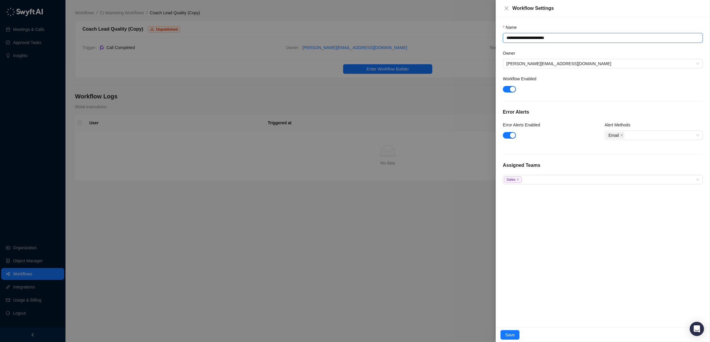
drag, startPoint x: 564, startPoint y: 37, endPoint x: 547, endPoint y: 38, distance: 17.6
click at [544, 37] on textarea "**********" at bounding box center [603, 38] width 200 height 10
type textarea "**********"
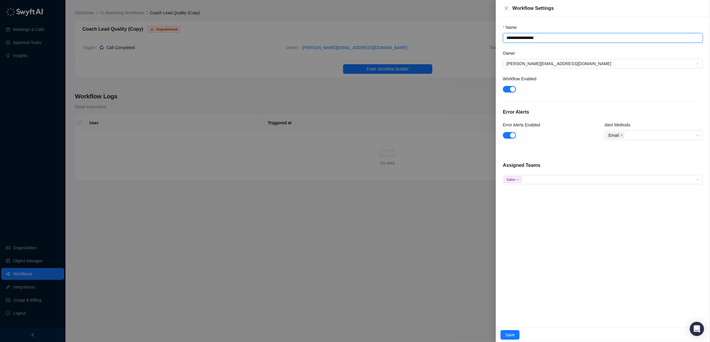
type textarea "**********"
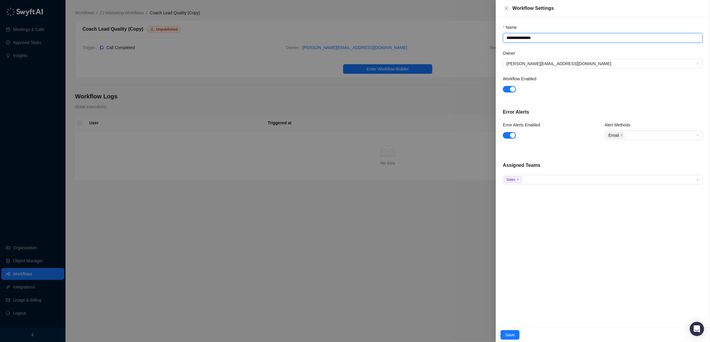
type textarea "**********"
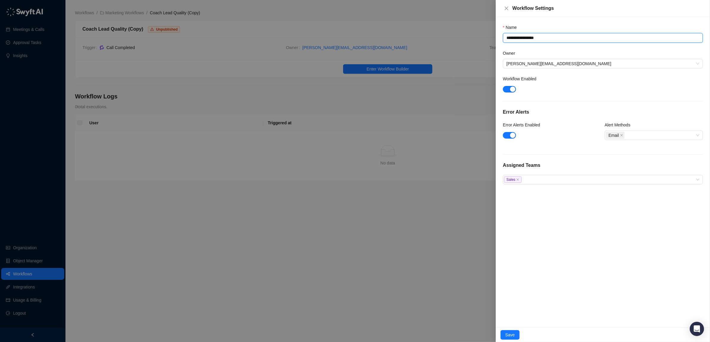
type textarea "**********"
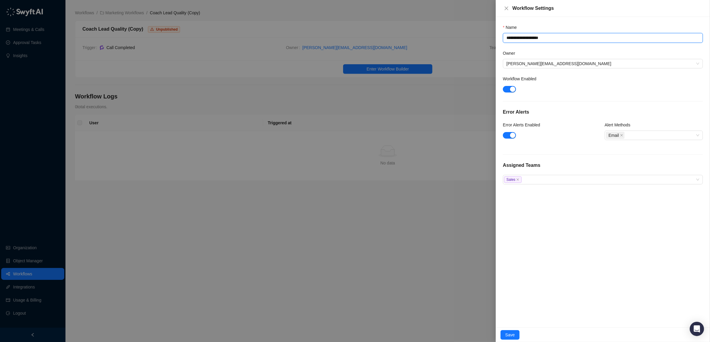
type textarea "**********"
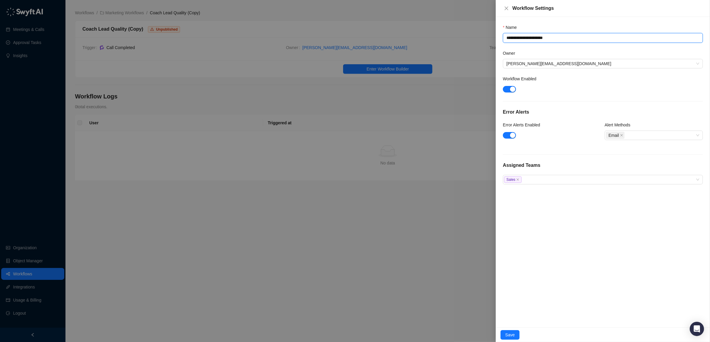
type textarea "**********"
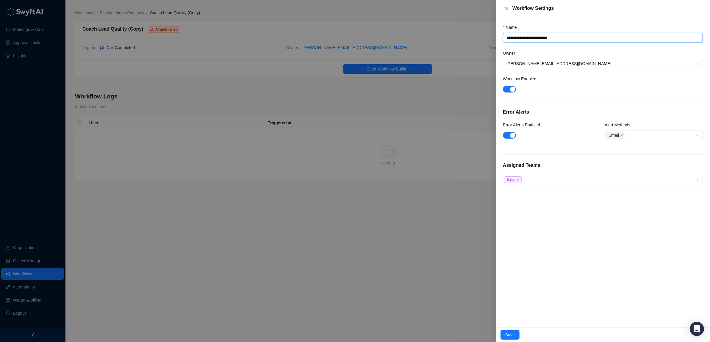
type textarea "**********"
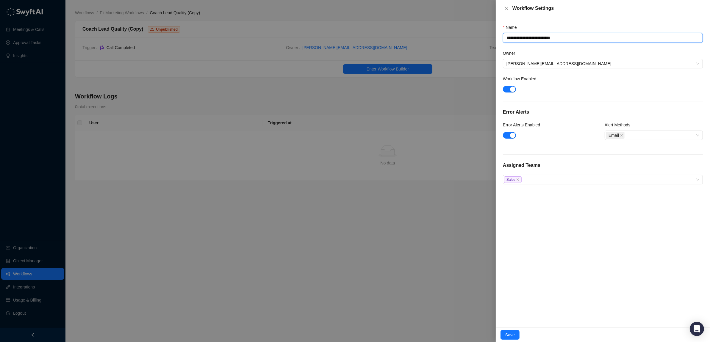
type textarea "**********"
click at [545, 36] on textarea "**********" at bounding box center [603, 38] width 200 height 10
drag, startPoint x: 545, startPoint y: 36, endPoint x: 551, endPoint y: 38, distance: 6.2
click at [546, 36] on textarea "**********" at bounding box center [603, 38] width 200 height 10
type textarea "**********"
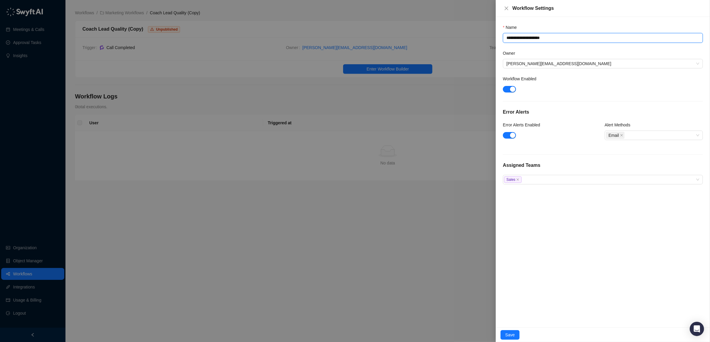
type textarea "**********"
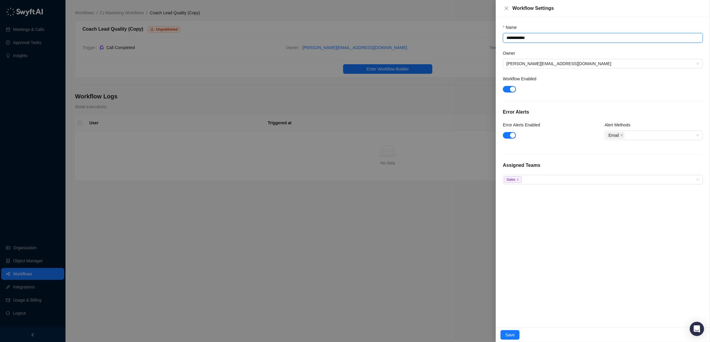
type textarea "**********"
type textarea "*********"
type textarea "**********"
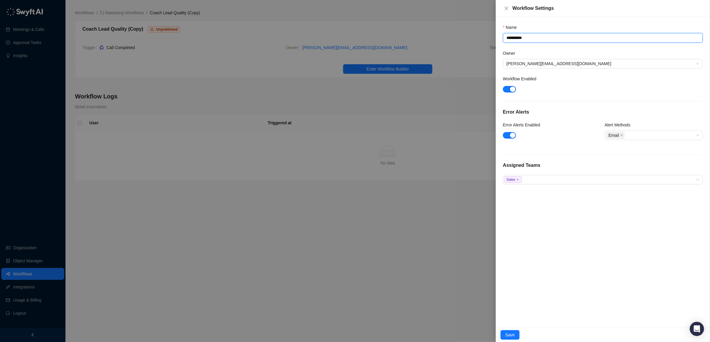
type textarea "**********"
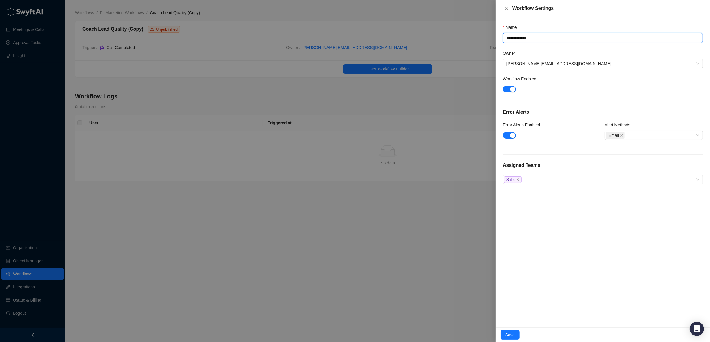
type textarea "**********"
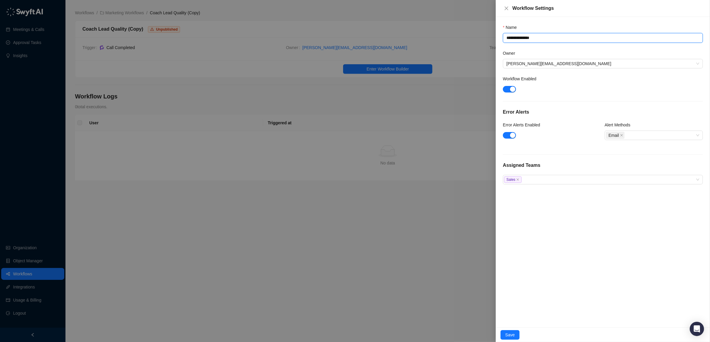
type textarea "**********"
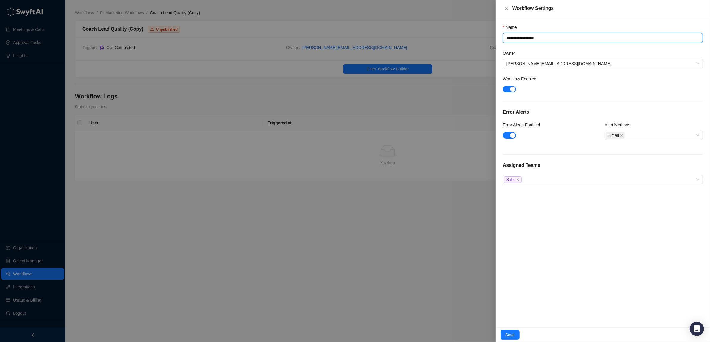
type textarea "**********"
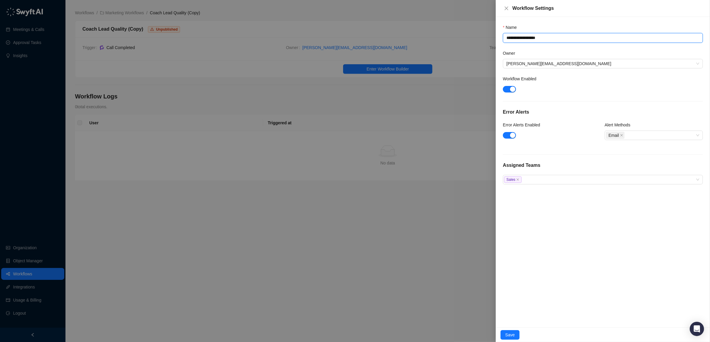
type textarea "**********"
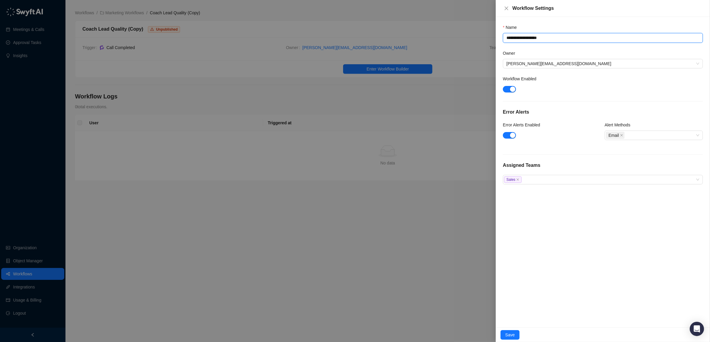
type textarea "**********"
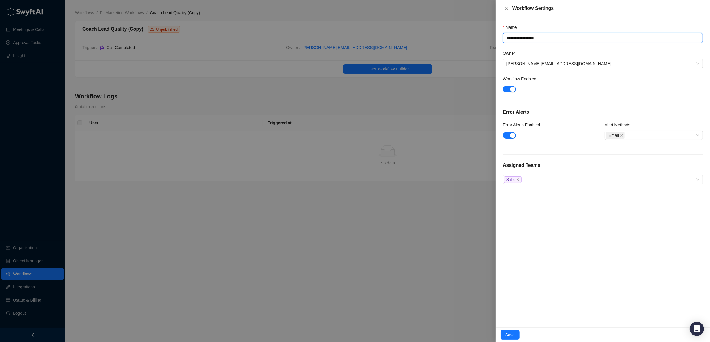
type textarea "**********"
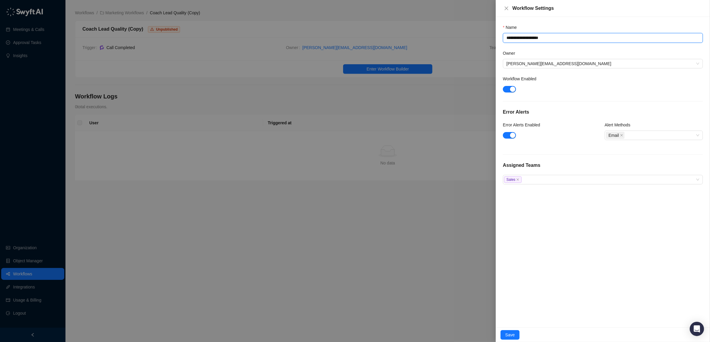
type textarea "**********"
click at [505, 333] on span "Save" at bounding box center [510, 335] width 10 height 7
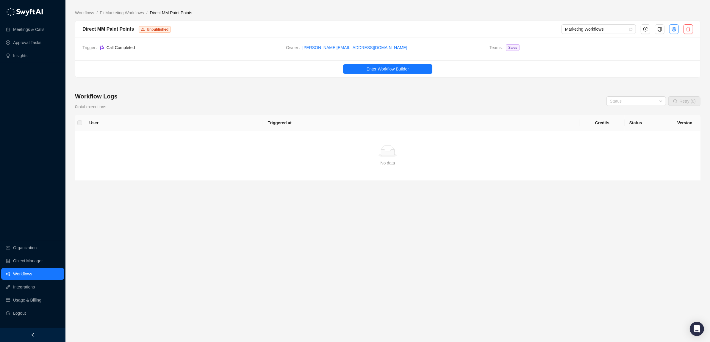
click at [672, 27] on icon "setting" at bounding box center [673, 29] width 5 height 5
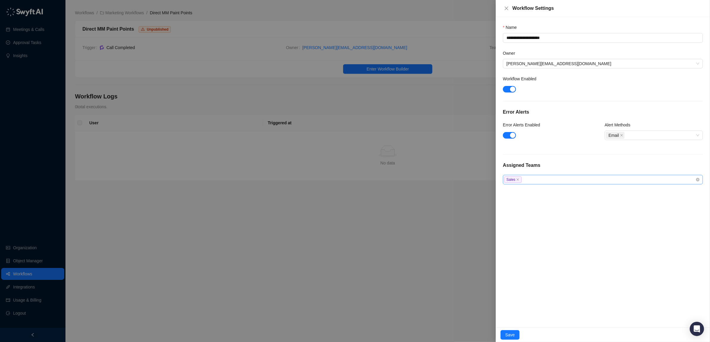
click at [539, 180] on div "Sales" at bounding box center [599, 179] width 191 height 7
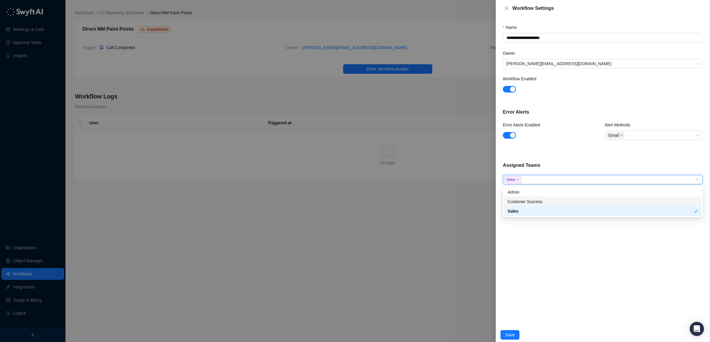
click at [528, 202] on div "Customer Success" at bounding box center [602, 201] width 190 height 7
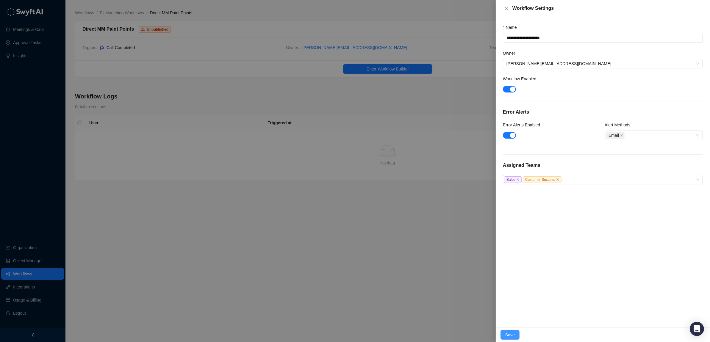
click at [507, 333] on span "Save" at bounding box center [510, 335] width 10 height 7
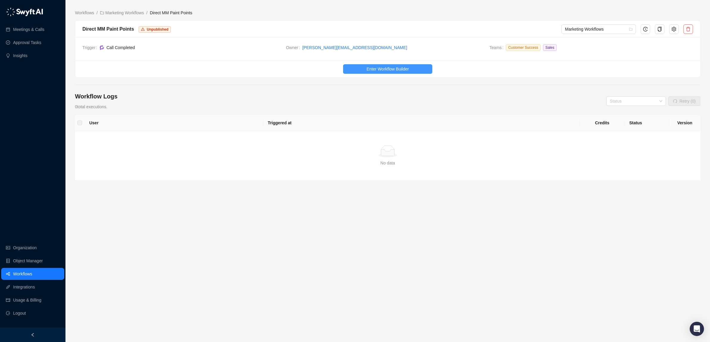
click at [396, 68] on span "Enter Workflow Builder" at bounding box center [387, 69] width 42 height 7
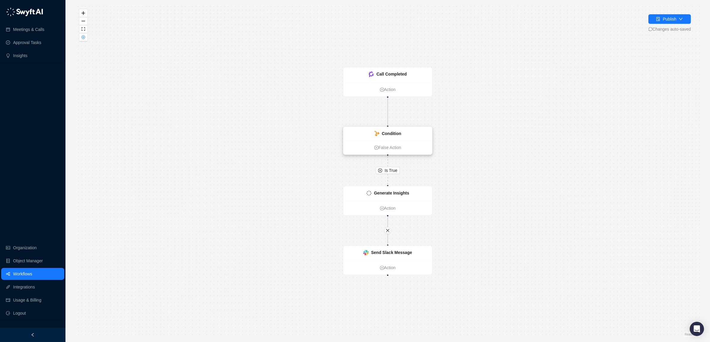
click at [389, 132] on strong "Condition" at bounding box center [391, 133] width 19 height 5
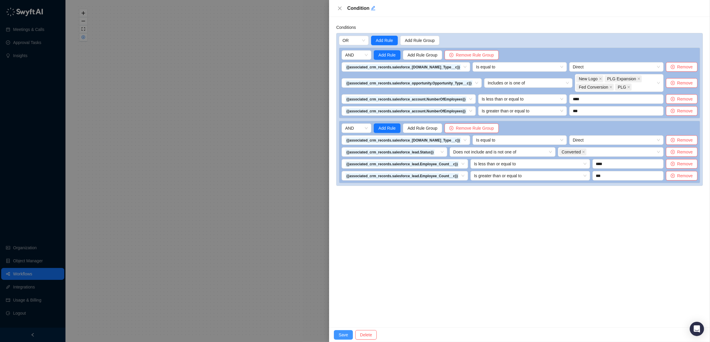
click at [343, 334] on span "Save" at bounding box center [343, 335] width 10 height 7
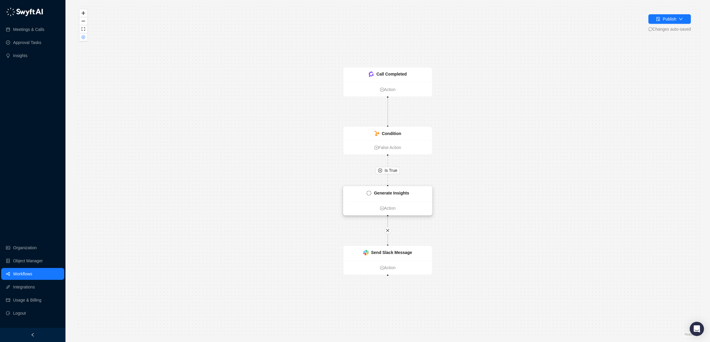
click at [389, 194] on strong "Generate Insights" at bounding box center [391, 193] width 35 height 5
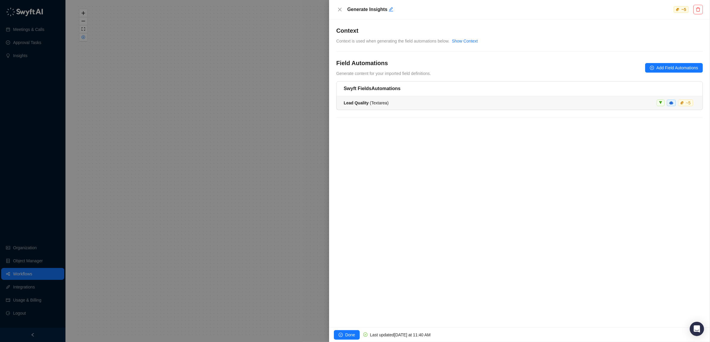
click at [389, 102] on div "Lead Quality ( Textarea ) ~ 5" at bounding box center [519, 103] width 352 height 7
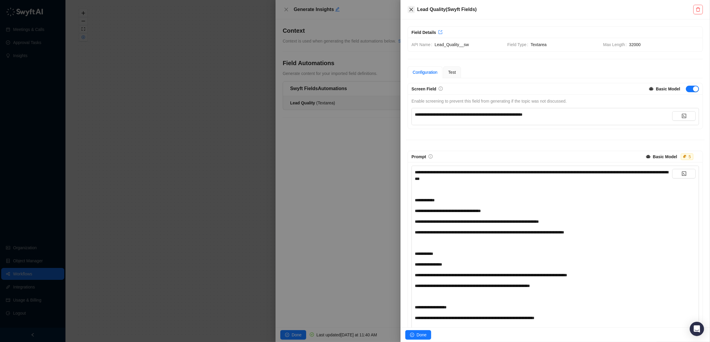
click at [411, 11] on icon "close" at bounding box center [411, 9] width 5 height 5
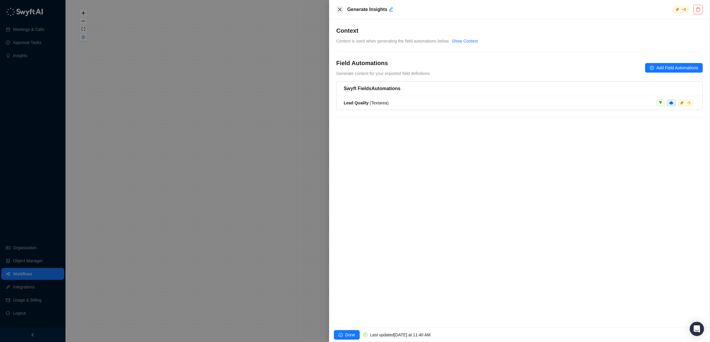
click at [341, 9] on icon "close" at bounding box center [340, 10] width 4 height 4
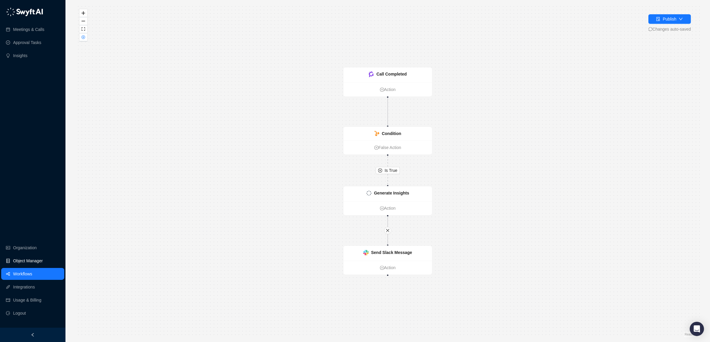
click at [24, 260] on link "Object Manager" at bounding box center [28, 261] width 30 height 12
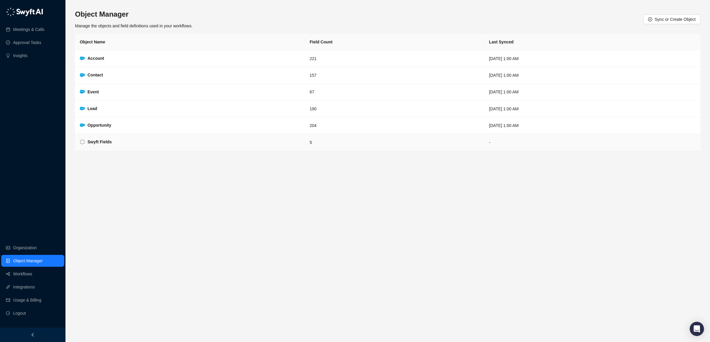
click at [107, 144] on strong "Swyft Fields" at bounding box center [99, 141] width 24 height 5
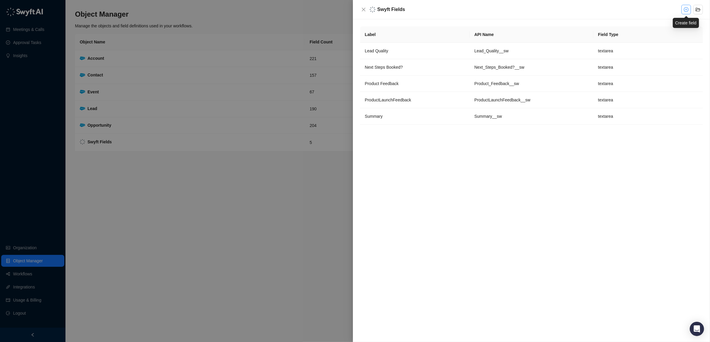
click at [686, 7] on icon "plus-circle" at bounding box center [685, 9] width 5 height 5
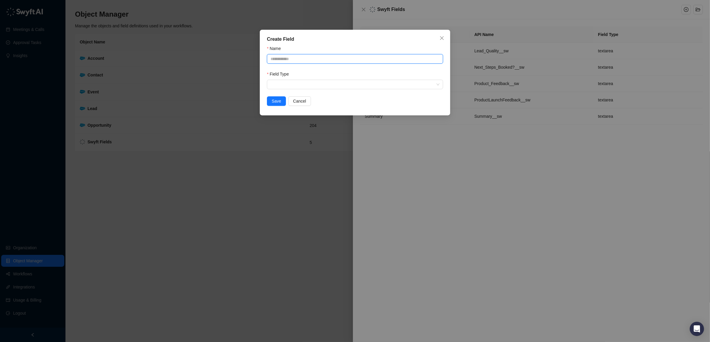
click at [354, 61] on input "Name" at bounding box center [355, 59] width 176 height 10
type input "**********"
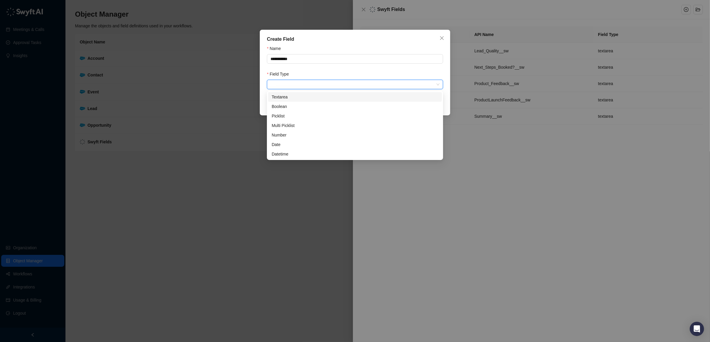
click at [372, 87] on input "search" at bounding box center [352, 84] width 165 height 9
click at [301, 100] on div "Textarea" at bounding box center [355, 97] width 167 height 7
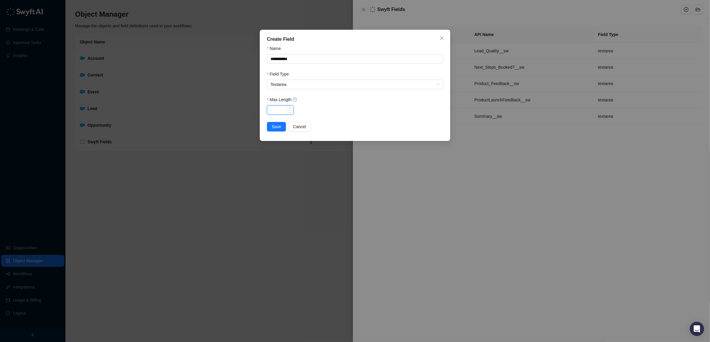
click at [278, 107] on input "Max Length" at bounding box center [280, 110] width 26 height 9
type input "****"
click at [283, 110] on input "****" at bounding box center [280, 110] width 26 height 9
type input "*****"
click at [274, 128] on span "Save" at bounding box center [277, 126] width 10 height 7
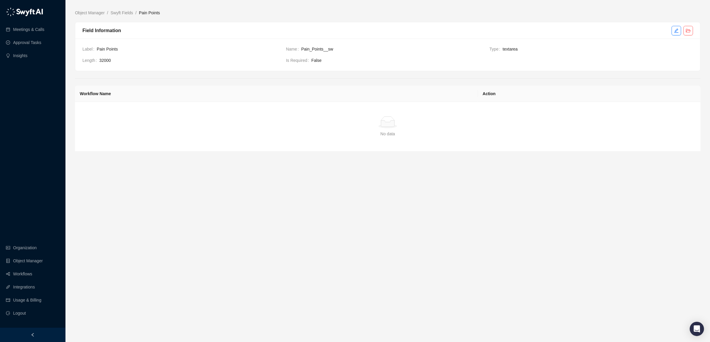
click at [365, 177] on main "Object Manager / Swyft Fields / Pain Points Field Information Label Pain Points…" at bounding box center [387, 174] width 625 height 328
click at [15, 274] on link "Workflows" at bounding box center [22, 274] width 19 height 12
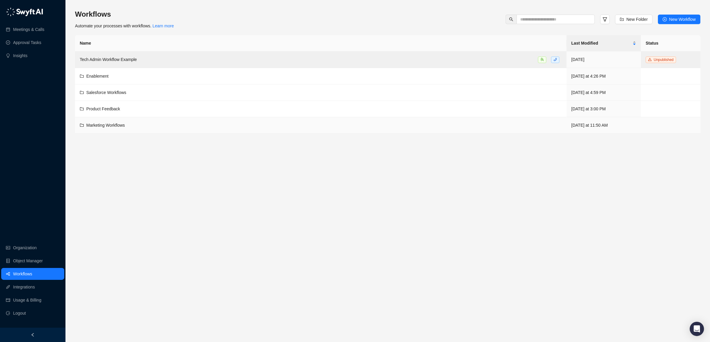
click at [102, 127] on span "Marketing Workflows" at bounding box center [105, 125] width 39 height 5
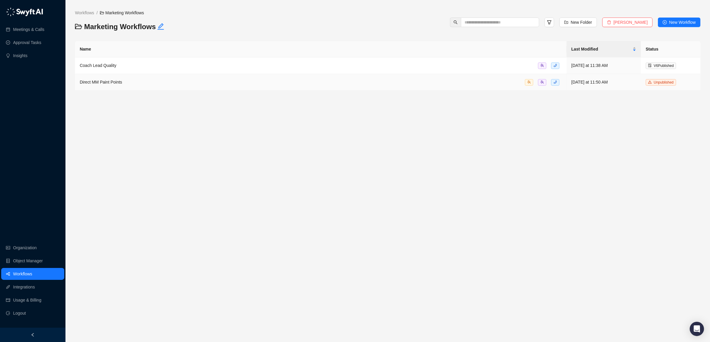
click at [96, 82] on span "Direct MM Paint Points" at bounding box center [101, 82] width 42 height 5
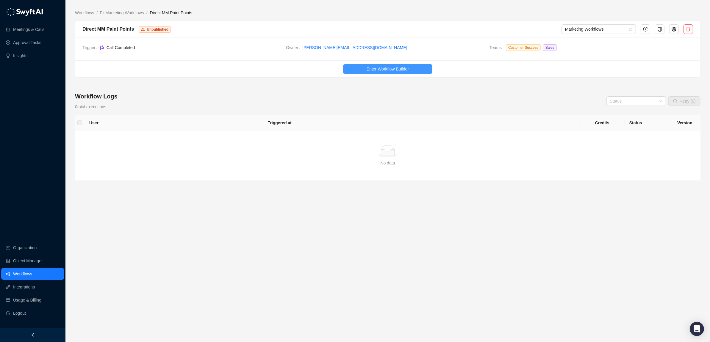
click at [384, 68] on span "Enter Workflow Builder" at bounding box center [387, 69] width 42 height 7
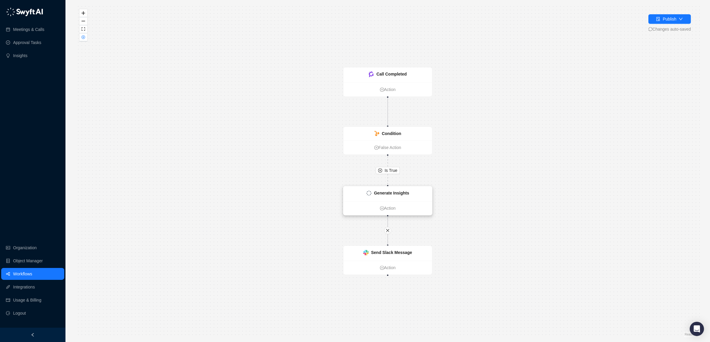
click at [393, 192] on strong "Generate Insights" at bounding box center [391, 193] width 35 height 5
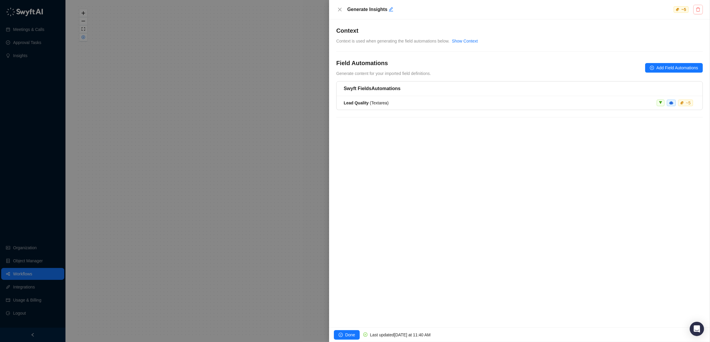
click at [697, 10] on icon "delete" at bounding box center [697, 9] width 5 height 5
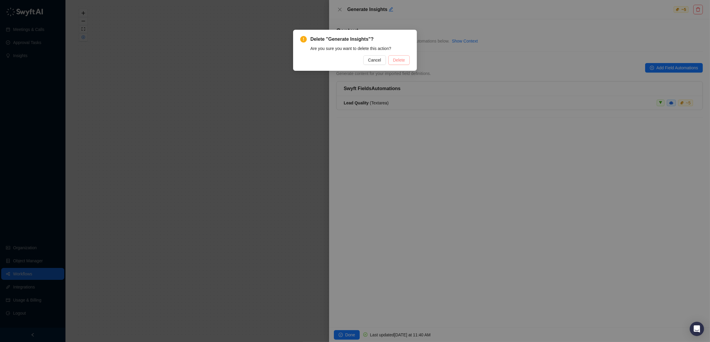
click at [402, 59] on span "Delete" at bounding box center [399, 60] width 12 height 7
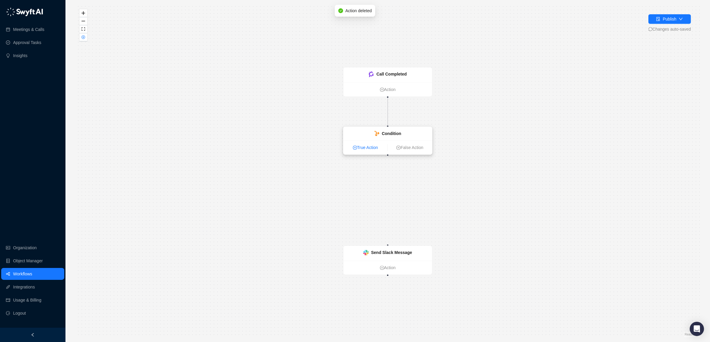
click at [368, 147] on link "True Action" at bounding box center [365, 148] width 44 height 7
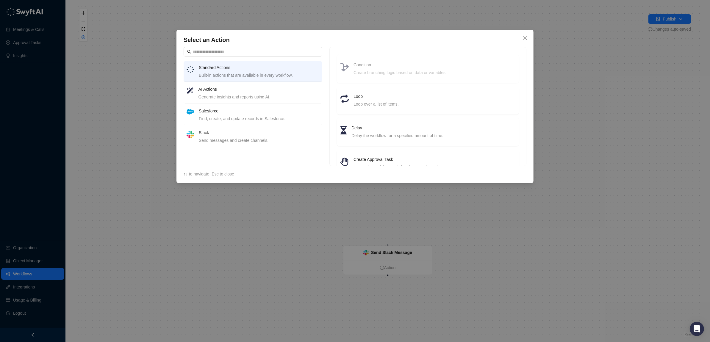
click at [225, 97] on div "Generate insights and reports using AI." at bounding box center [258, 97] width 121 height 7
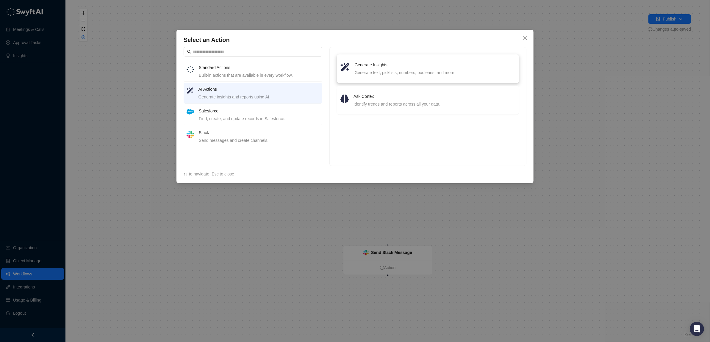
click at [380, 66] on h4 "Generate Insights" at bounding box center [434, 65] width 161 height 7
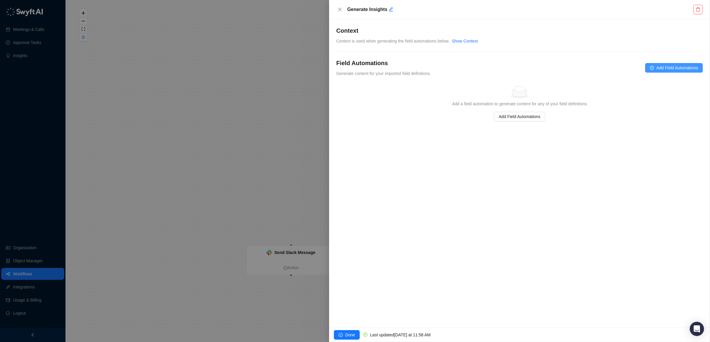
click at [673, 67] on span "Add Field Automations" at bounding box center [677, 68] width 42 height 7
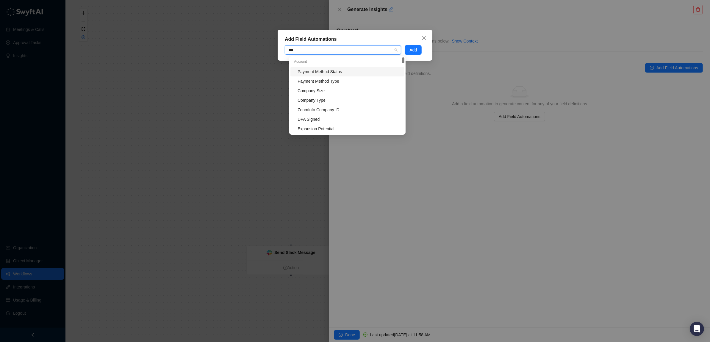
type input "****"
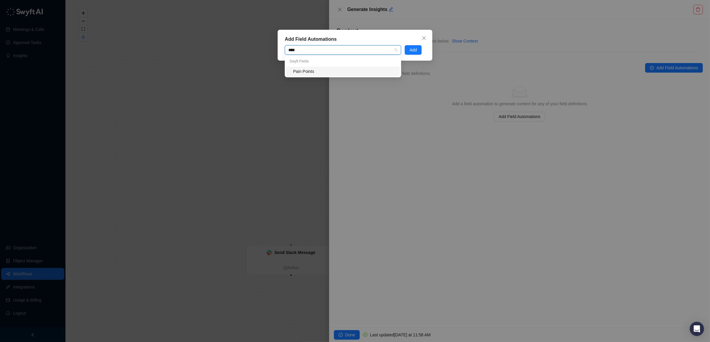
click at [301, 72] on div "Pain Points" at bounding box center [344, 71] width 103 height 7
click at [414, 47] on span "Add" at bounding box center [412, 50] width 7 height 7
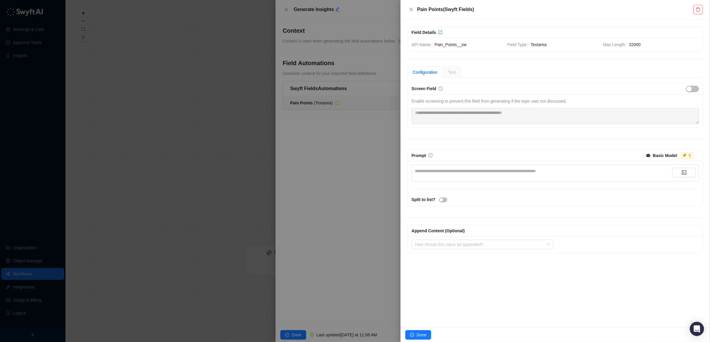
click at [449, 169] on div "**********" at bounding box center [543, 171] width 257 height 7
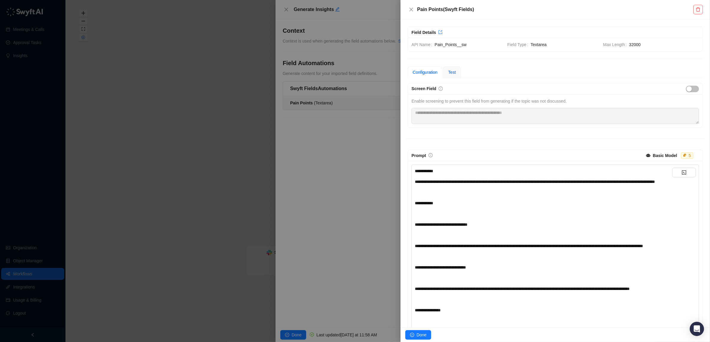
click at [456, 74] on span "Test" at bounding box center [452, 72] width 8 height 5
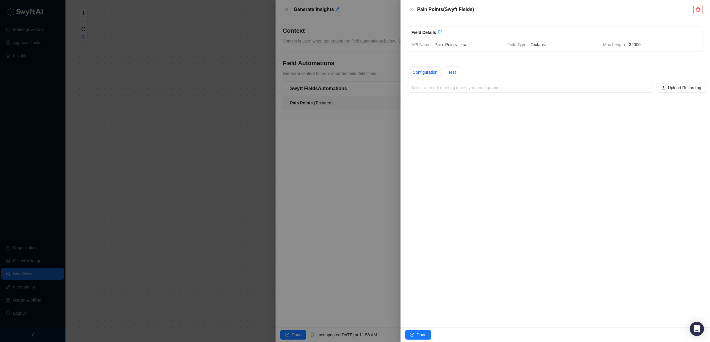
click at [421, 72] on div "Configuration" at bounding box center [424, 72] width 25 height 7
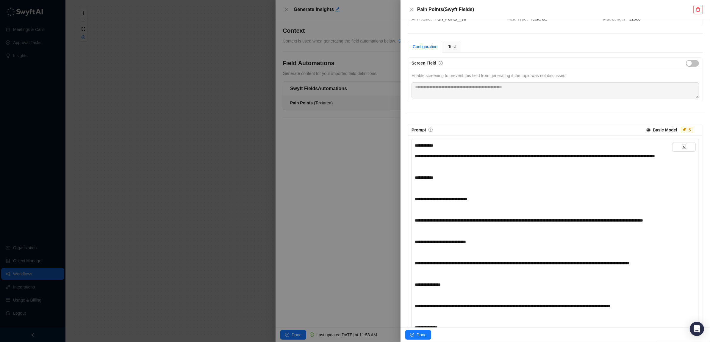
scroll to position [20, 0]
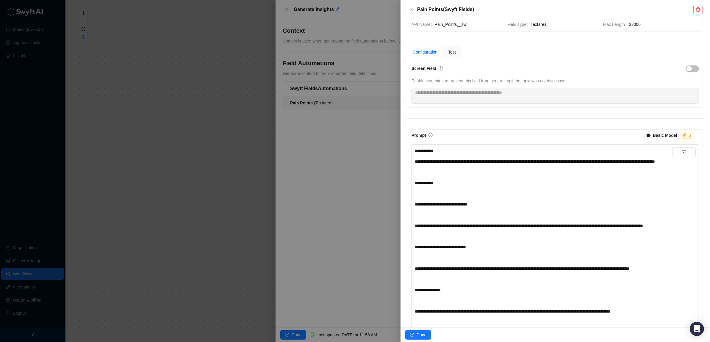
click at [489, 162] on span "**********" at bounding box center [535, 161] width 240 height 4
drag, startPoint x: 531, startPoint y: 161, endPoint x: 576, endPoint y: 161, distance: 44.9
click at [576, 161] on span "**********" at bounding box center [535, 161] width 240 height 4
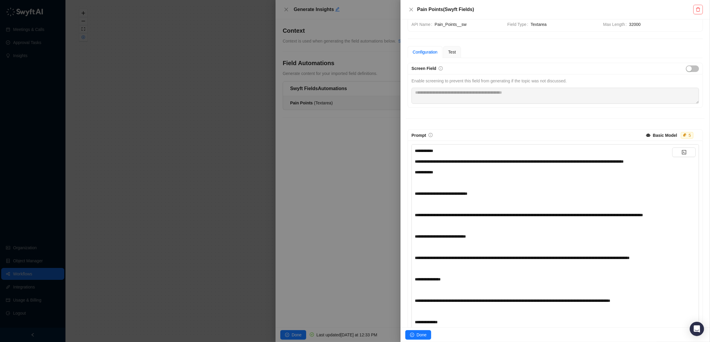
click at [453, 186] on div "﻿" at bounding box center [543, 183] width 257 height 7
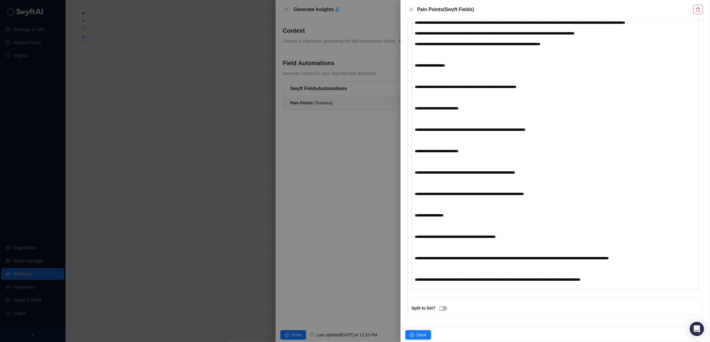
scroll to position [353, 0]
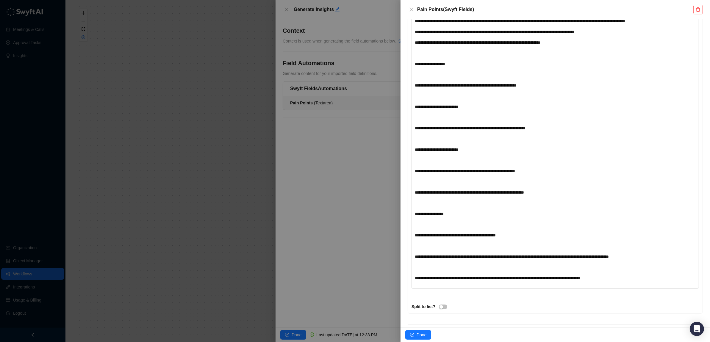
click at [465, 228] on div "﻿" at bounding box center [543, 224] width 257 height 7
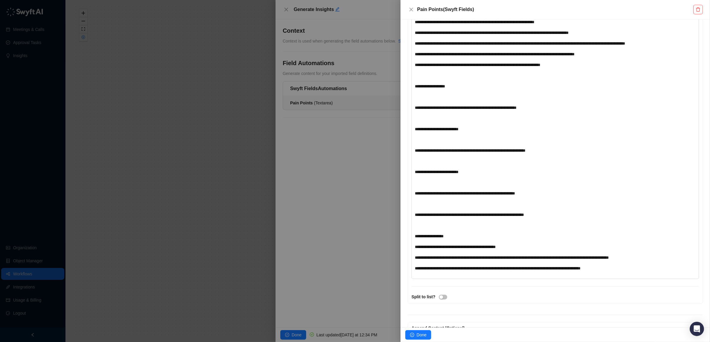
scroll to position [322, 0]
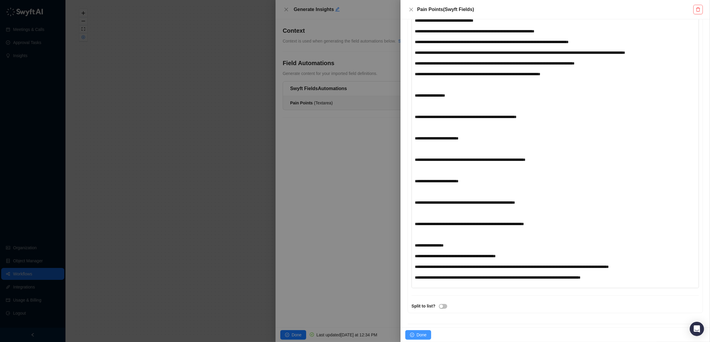
click at [421, 332] on span "Done" at bounding box center [421, 335] width 10 height 7
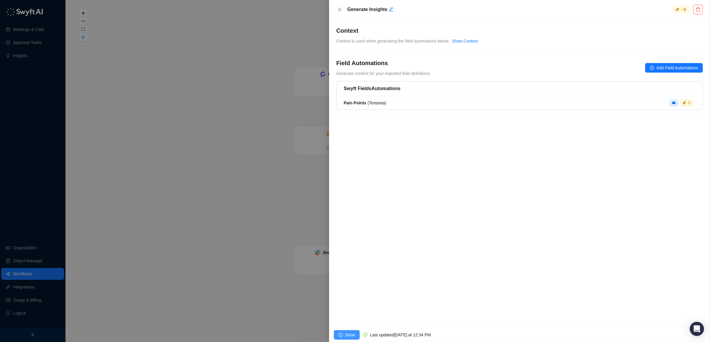
click at [343, 332] on button "Done" at bounding box center [347, 335] width 26 height 10
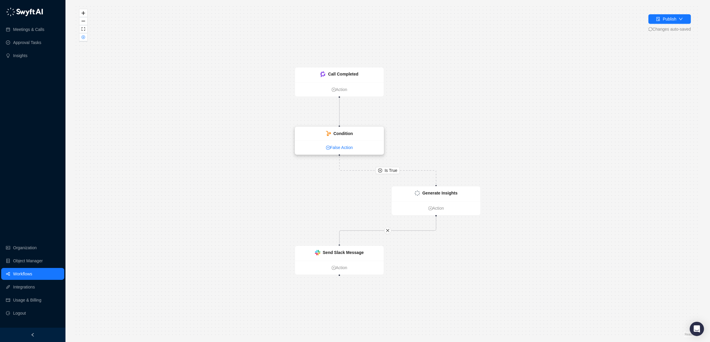
click at [343, 146] on link "False Action" at bounding box center [339, 148] width 89 height 7
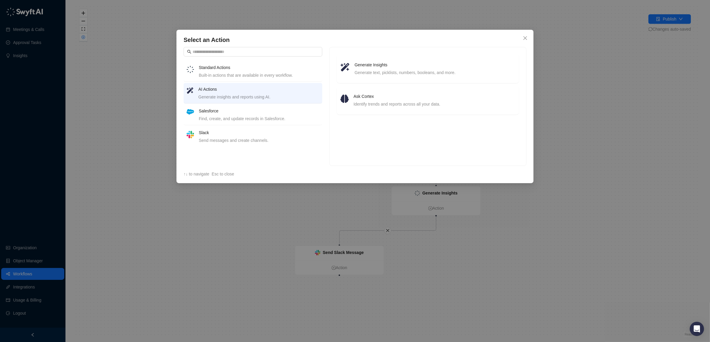
drag, startPoint x: 527, startPoint y: 38, endPoint x: 468, endPoint y: 53, distance: 60.4
click at [526, 39] on icon "close" at bounding box center [525, 38] width 5 height 5
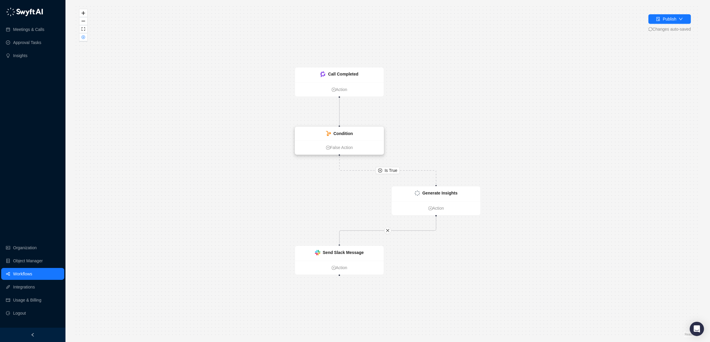
click at [314, 133] on div "Condition" at bounding box center [339, 134] width 89 height 14
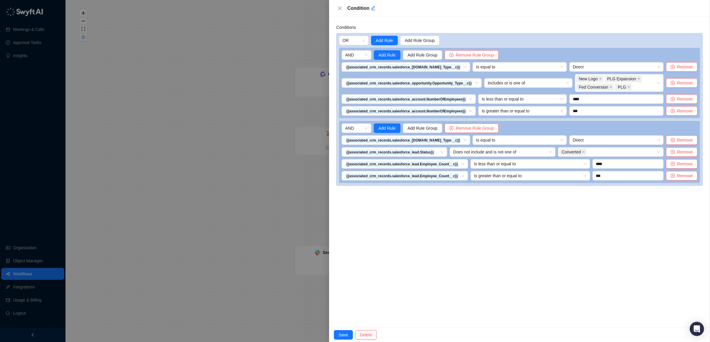
click at [531, 231] on div "Conditions OR Add Rule Add Rule Group AND Add Rule Add Rule Group Remove Rule G…" at bounding box center [519, 172] width 381 height 310
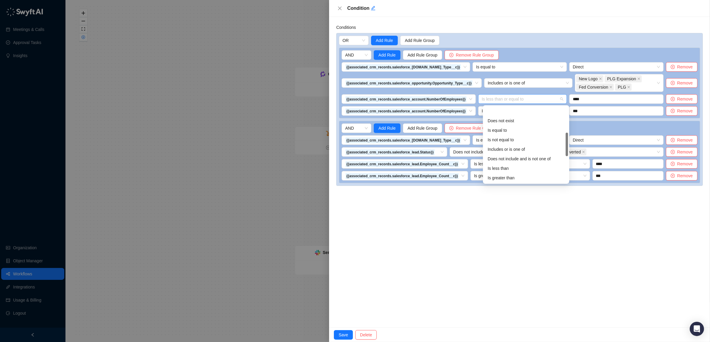
click at [552, 101] on span "Is less than or equal to" at bounding box center [522, 99] width 82 height 9
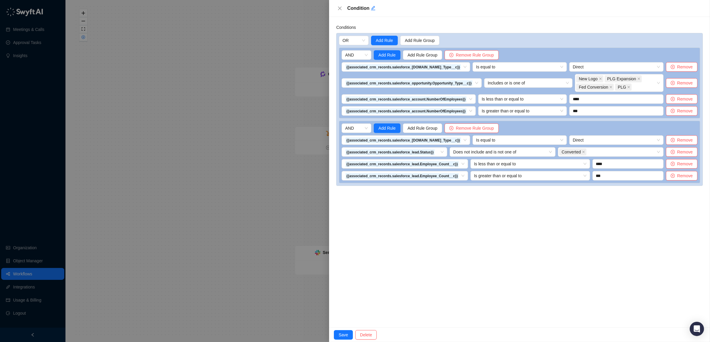
click at [541, 241] on div "Conditions OR Add Rule Add Rule Group AND Add Rule Add Rule Group Remove Rule G…" at bounding box center [519, 172] width 381 height 310
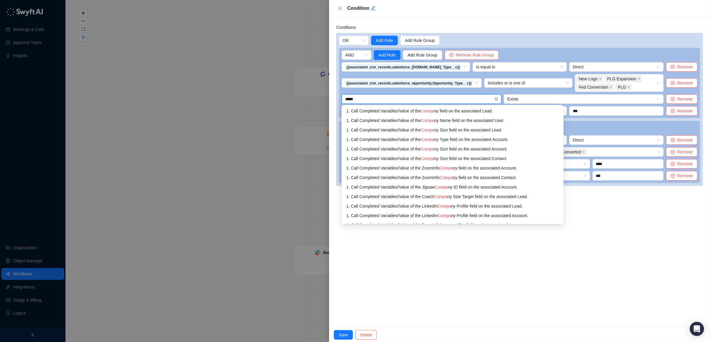
type input "******"
click at [458, 148] on div "1. Call Completed Variables / Value of the Compan y Size field on the associate…" at bounding box center [452, 149] width 212 height 7
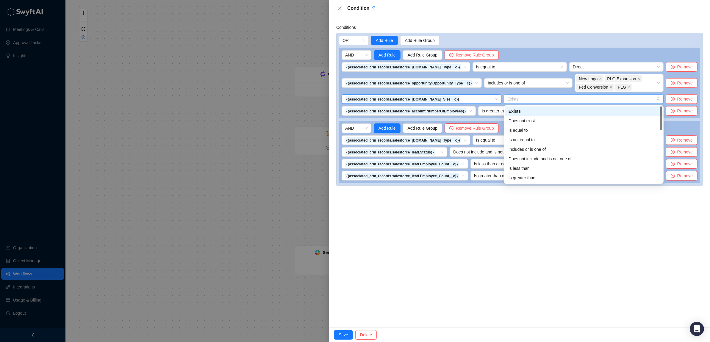
click at [556, 101] on span "Exists" at bounding box center [583, 99] width 153 height 9
click at [519, 150] on div "Includes or is one of" at bounding box center [583, 149] width 150 height 7
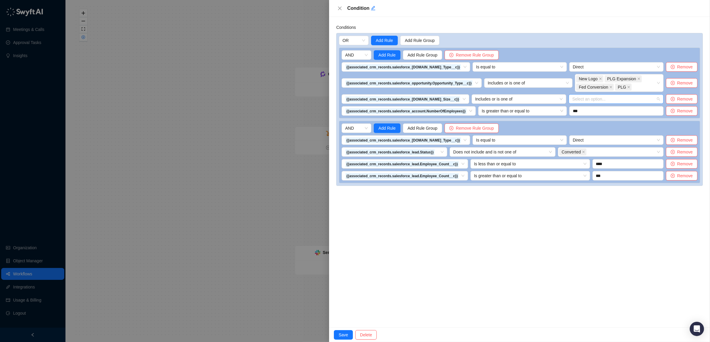
click at [622, 95] on div "Select an option..." at bounding box center [615, 99] width 95 height 10
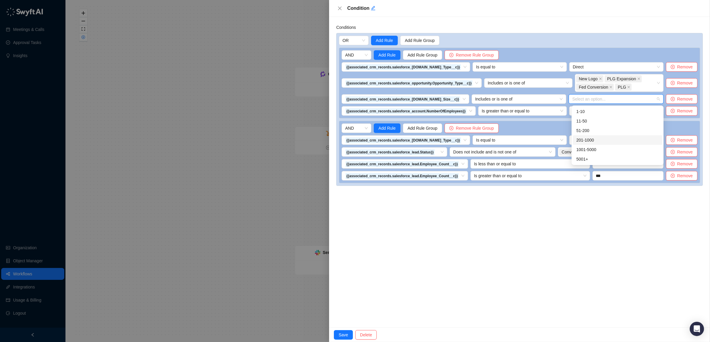
click at [596, 137] on div "201-1000" at bounding box center [617, 140] width 82 height 7
click at [595, 147] on div "1001-5000" at bounding box center [617, 149] width 82 height 7
click at [611, 220] on div "Conditions OR Add Rule Add Rule Group AND Add Rule Add Rule Group Remove Rule G…" at bounding box center [519, 172] width 381 height 310
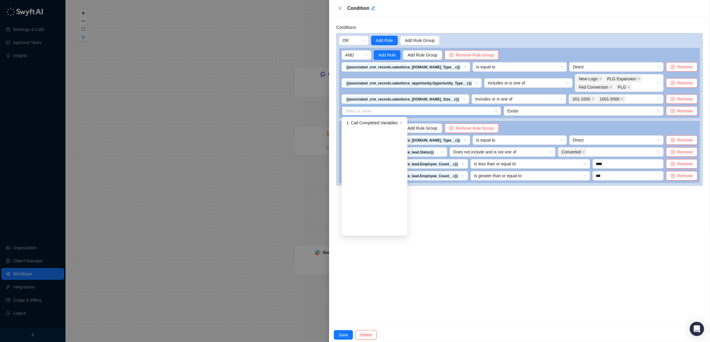
click at [462, 112] on input "search" at bounding box center [419, 110] width 149 height 9
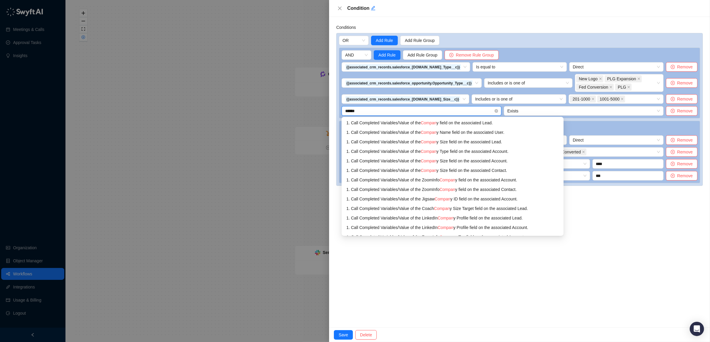
type input "*******"
click at [461, 160] on div "1. Call Completed Variables / Value of the Company Size field on the associated…" at bounding box center [452, 161] width 212 height 7
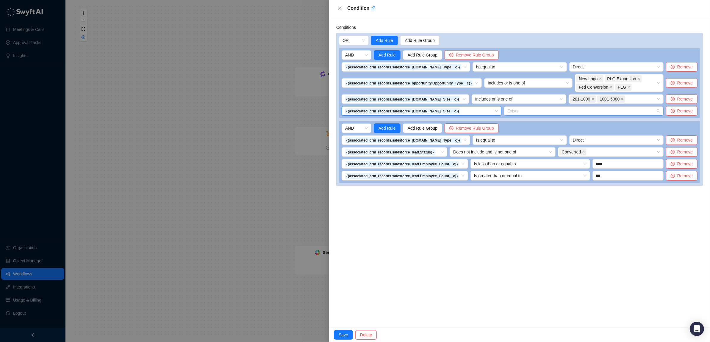
click at [545, 111] on span "Exists" at bounding box center [583, 110] width 153 height 9
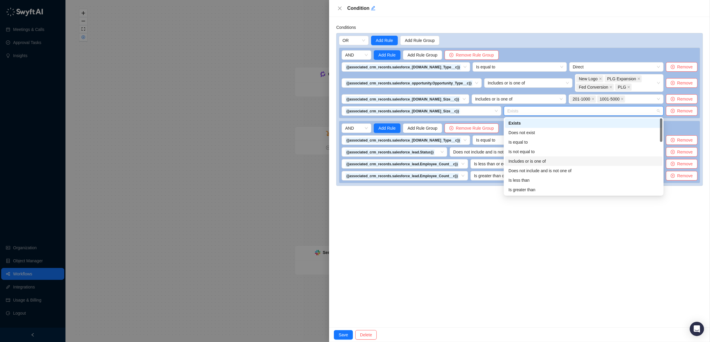
click at [534, 161] on div "Includes or is one of" at bounding box center [583, 161] width 150 height 7
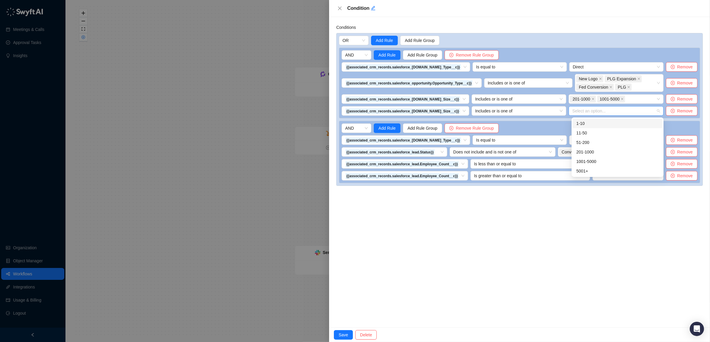
click at [591, 113] on div at bounding box center [613, 111] width 86 height 4
click at [598, 150] on div "201-1000" at bounding box center [617, 152] width 82 height 7
click at [592, 158] on div "1001-5000" at bounding box center [617, 161] width 82 height 7
click at [461, 266] on div "Conditions OR Add Rule Add Rule Group AND Add Rule Add Rule Group Remove Rule G…" at bounding box center [519, 172] width 381 height 310
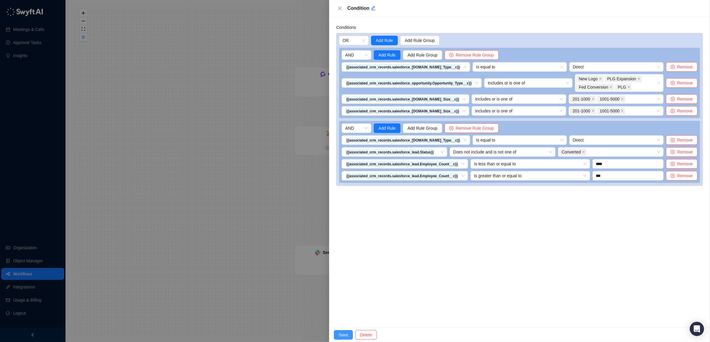
click at [340, 333] on span "Save" at bounding box center [343, 335] width 10 height 7
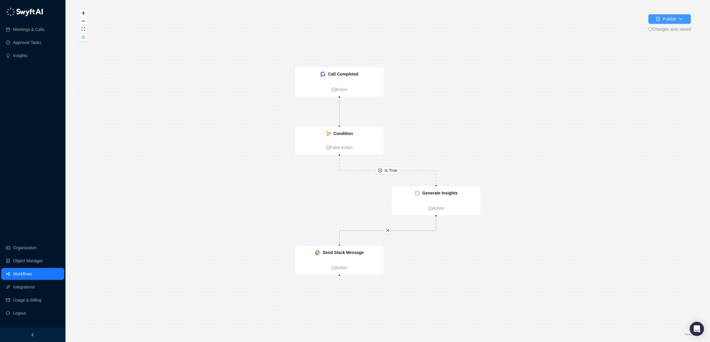
click at [675, 19] on button "Publish" at bounding box center [669, 19] width 43 height 10
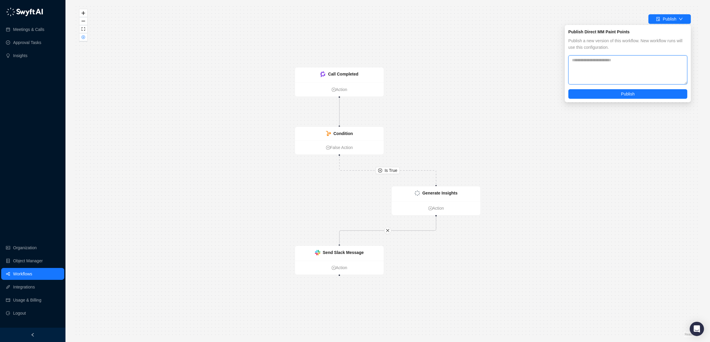
click at [611, 62] on textarea at bounding box center [627, 69] width 119 height 29
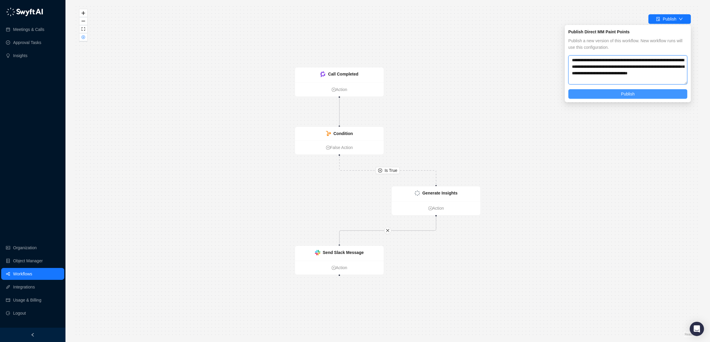
type textarea "**********"
click at [617, 93] on button "Publish" at bounding box center [627, 94] width 119 height 10
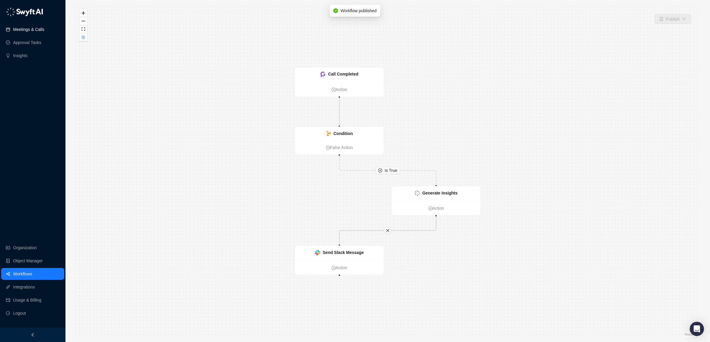
click at [22, 29] on link "Meetings & Calls" at bounding box center [28, 29] width 31 height 12
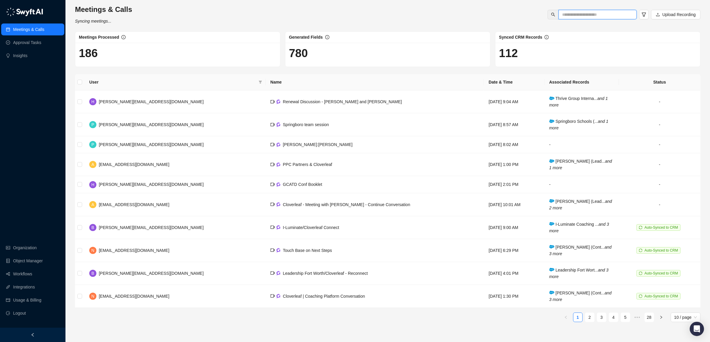
click at [583, 14] on input "text" at bounding box center [595, 14] width 66 height 7
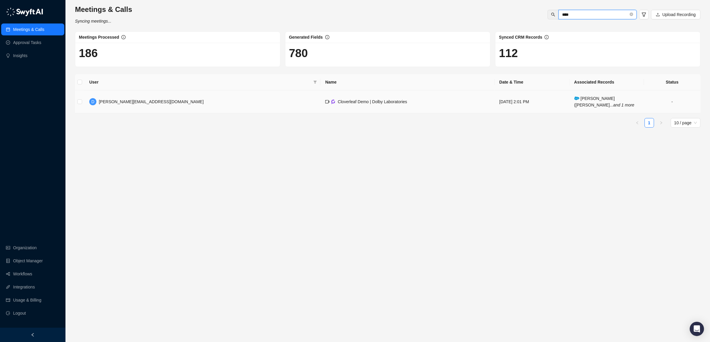
type input "****"
click at [320, 107] on td "Cloverleaf Demo | Dolby Laboratories" at bounding box center [407, 101] width 174 height 23
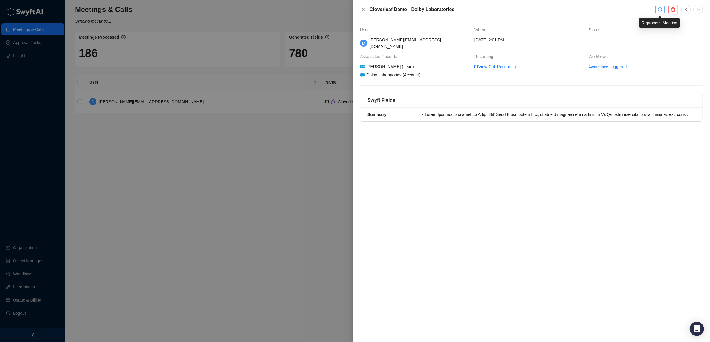
click at [661, 10] on icon "redo" at bounding box center [659, 9] width 5 height 5
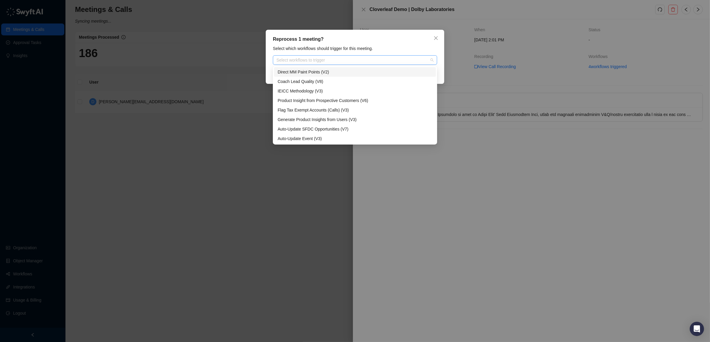
click at [377, 55] on div "Select workflows to trigger" at bounding box center [355, 60] width 164 height 10
click at [335, 73] on div "Direct MM Paint Points (V2)" at bounding box center [354, 72] width 155 height 7
click at [440, 68] on div "Reprocess 1 meeting? Select which workflows should trigger for this meeting. Di…" at bounding box center [355, 57] width 178 height 54
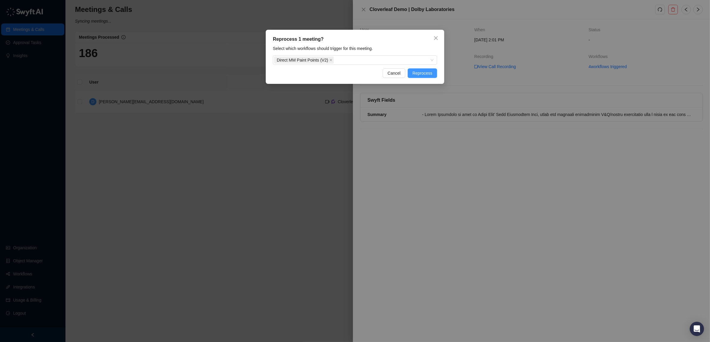
click at [428, 74] on span "Reprocess" at bounding box center [422, 73] width 20 height 7
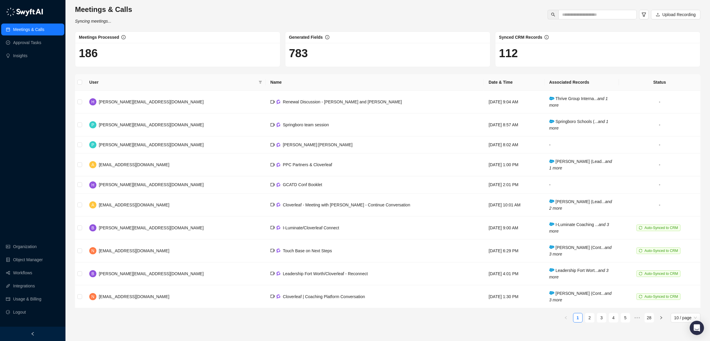
click at [23, 28] on link "Meetings & Calls" at bounding box center [28, 29] width 31 height 12
click at [583, 13] on input "text" at bounding box center [595, 14] width 66 height 7
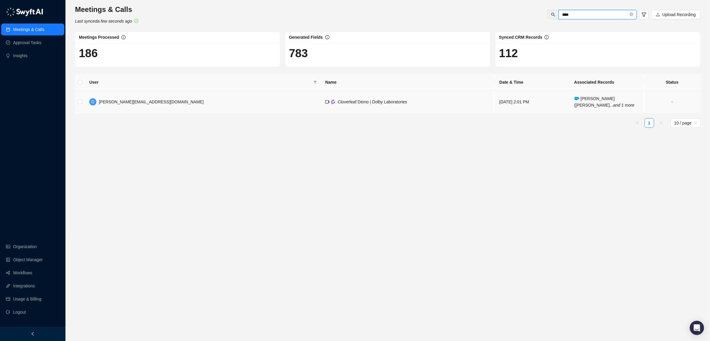
type input "****"
click at [365, 103] on td "Cloverleaf Demo | Dolby Laboratories" at bounding box center [407, 101] width 174 height 23
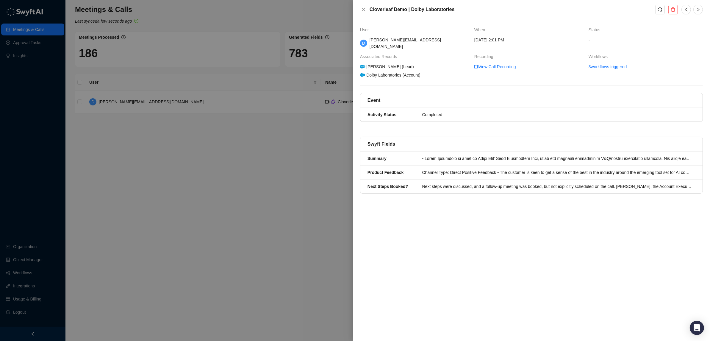
click at [31, 108] on div at bounding box center [355, 170] width 710 height 341
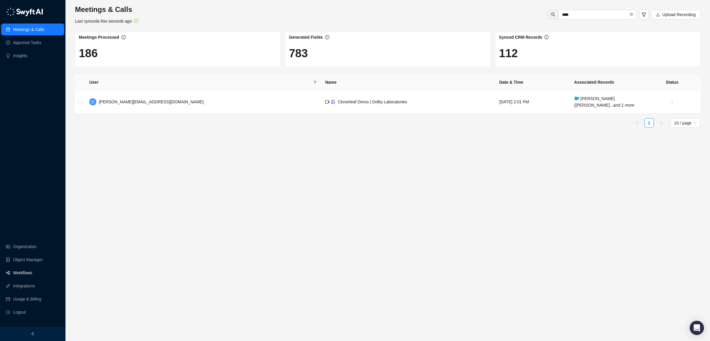
click at [29, 273] on link "Workflows" at bounding box center [22, 272] width 19 height 12
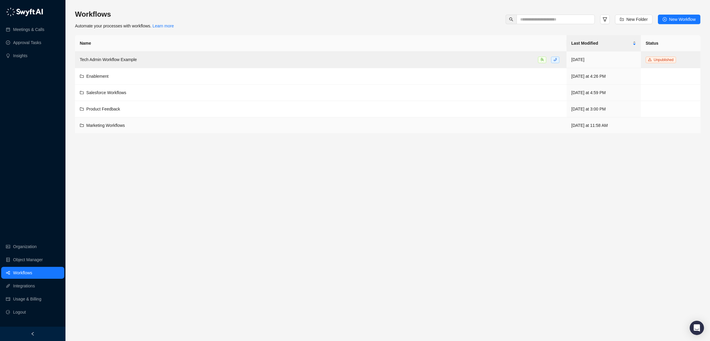
click at [106, 128] on span "Marketing Workflows" at bounding box center [105, 125] width 39 height 5
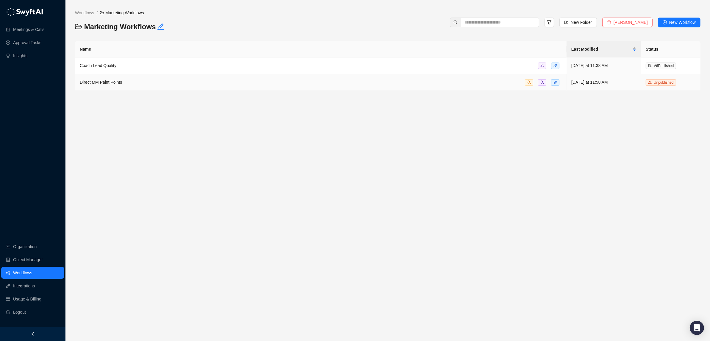
click at [102, 81] on span "Direct MM Paint Points" at bounding box center [101, 82] width 42 height 5
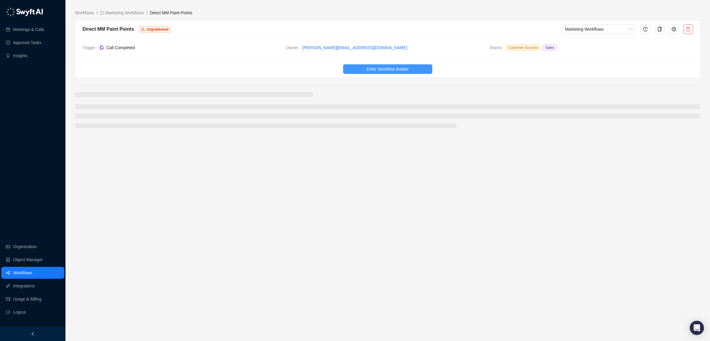
click at [383, 67] on span "Enter Workflow Builder" at bounding box center [387, 69] width 42 height 7
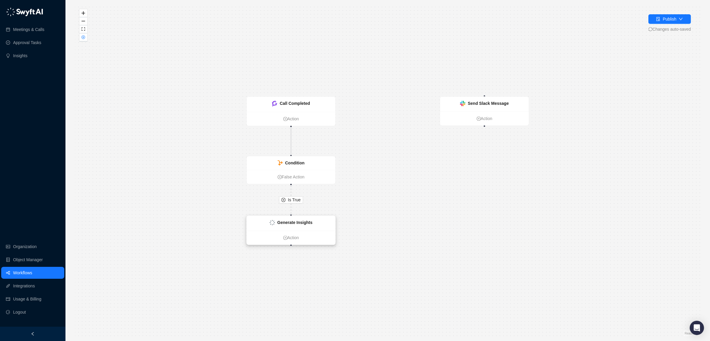
click at [297, 222] on strong "Generate Insights" at bounding box center [294, 222] width 35 height 5
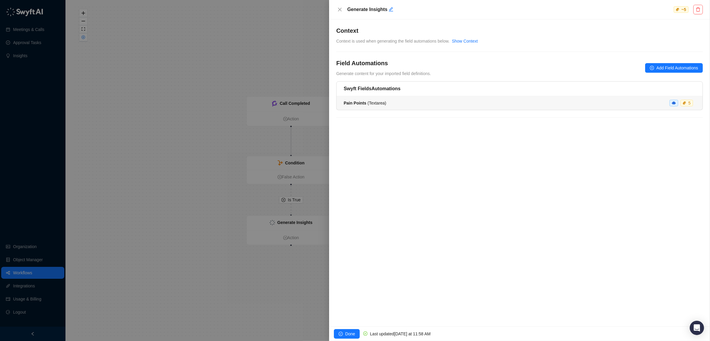
click at [426, 104] on div "Pain Points ( Textarea ) 5" at bounding box center [519, 103] width 352 height 7
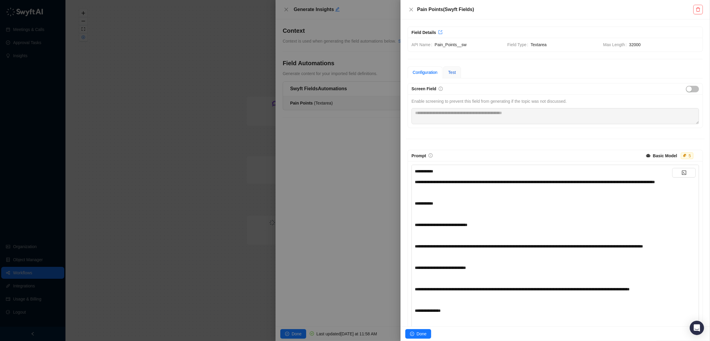
click at [456, 69] on div "Test" at bounding box center [452, 72] width 8 height 7
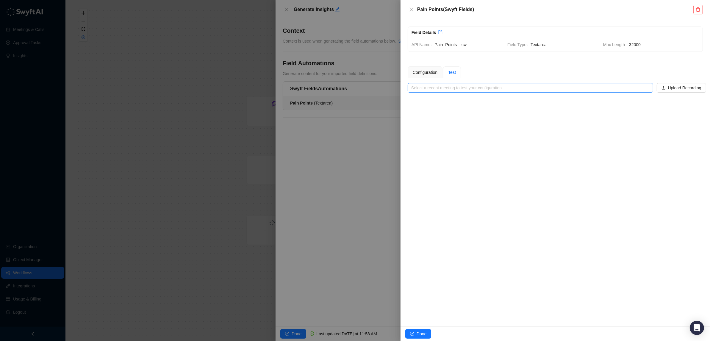
click at [489, 88] on input "search" at bounding box center [528, 87] width 235 height 9
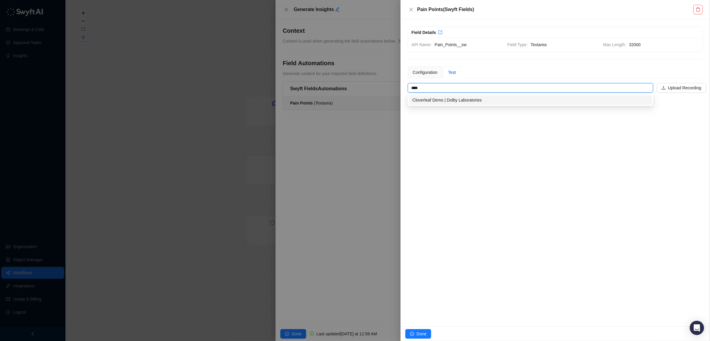
click at [462, 103] on div "Cloverleaf Demo | Dolby Laboratories" at bounding box center [530, 100] width 243 height 10
type input "**********"
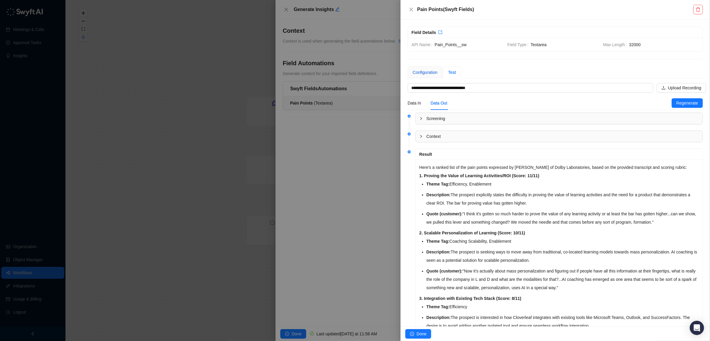
click at [427, 75] on div "Configuration" at bounding box center [424, 72] width 25 height 7
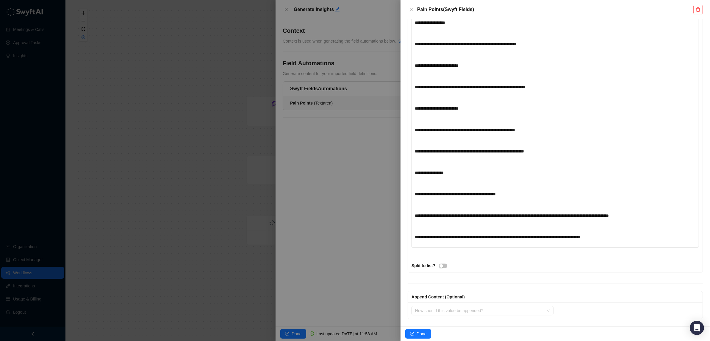
scroll to position [527, 0]
click at [416, 331] on span "Done" at bounding box center [421, 333] width 10 height 7
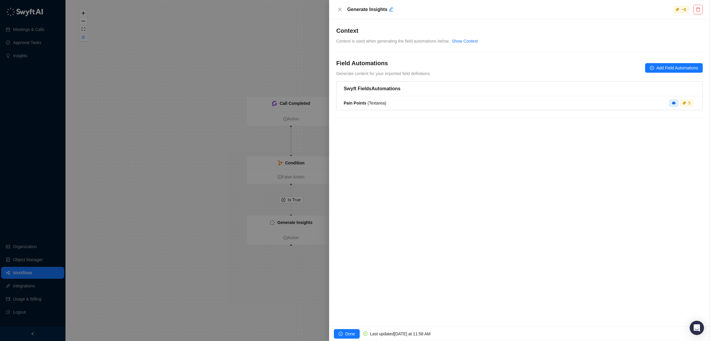
click at [345, 328] on div "Done Last updated [DATE] at 11:58 AM" at bounding box center [519, 333] width 381 height 15
click at [345, 332] on span "Done" at bounding box center [350, 333] width 10 height 7
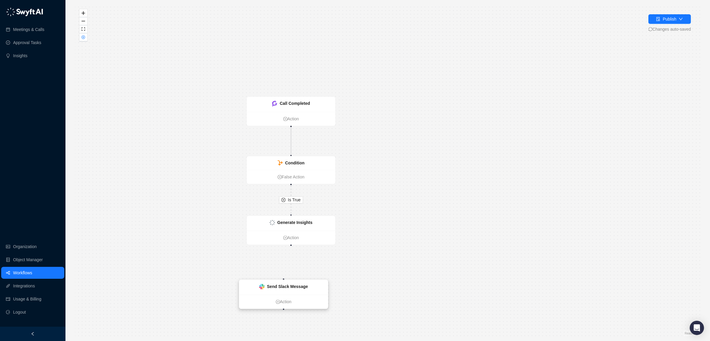
drag, startPoint x: 483, startPoint y: 99, endPoint x: 282, endPoint y: 282, distance: 271.6
click at [282, 282] on div "Send Slack Message" at bounding box center [283, 287] width 89 height 15
drag, startPoint x: 284, startPoint y: 278, endPoint x: 284, endPoint y: 274, distance: 4.2
click at [283, 277] on div "Is True Call Completed Action Condition False Action Send Slack Message Action …" at bounding box center [387, 170] width 625 height 331
drag, startPoint x: 283, startPoint y: 278, endPoint x: 292, endPoint y: 246, distance: 33.7
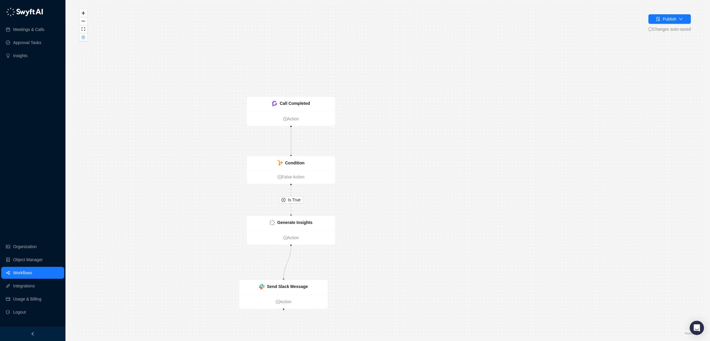
click at [292, 246] on div "Is True Call Completed Action Condition False Action Send Slack Message Action …" at bounding box center [387, 170] width 625 height 331
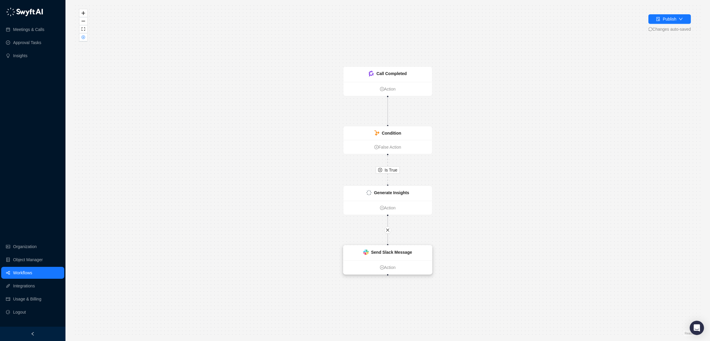
click at [397, 250] on strong "Send Slack Message" at bounding box center [391, 252] width 41 height 5
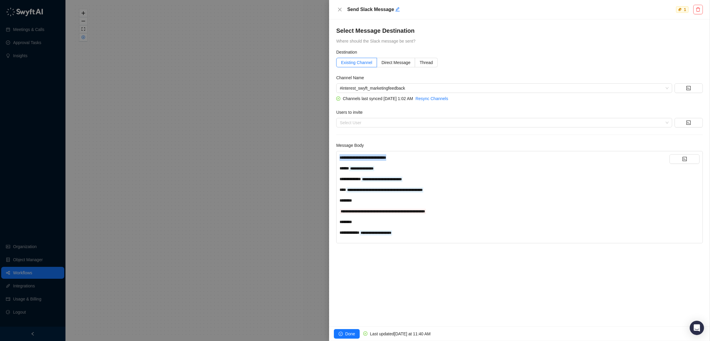
drag, startPoint x: 407, startPoint y: 157, endPoint x: 329, endPoint y: 158, distance: 77.6
click at [329, 158] on div "**********" at bounding box center [519, 172] width 381 height 307
click at [468, 214] on div "**********" at bounding box center [504, 211] width 330 height 7
click at [683, 159] on icon "code" at bounding box center [684, 159] width 4 height 4
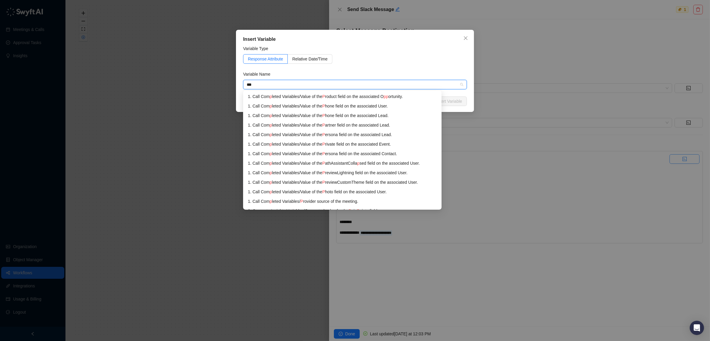
type input "****"
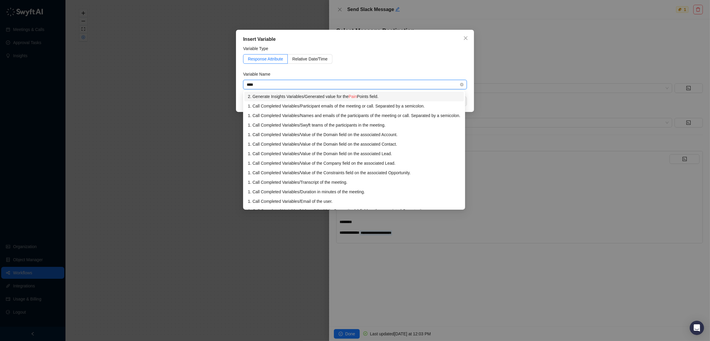
click at [344, 94] on div "2. Generate Insights Variables / Generated value for the Pain Points field." at bounding box center [354, 96] width 212 height 7
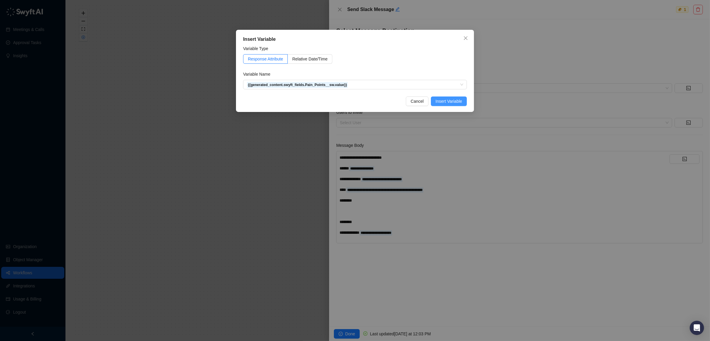
click at [449, 101] on span "Insert Variable" at bounding box center [448, 101] width 26 height 7
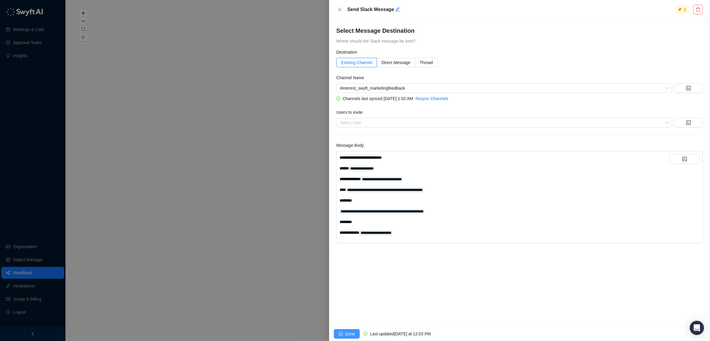
click at [345, 332] on span "Done" at bounding box center [350, 333] width 10 height 7
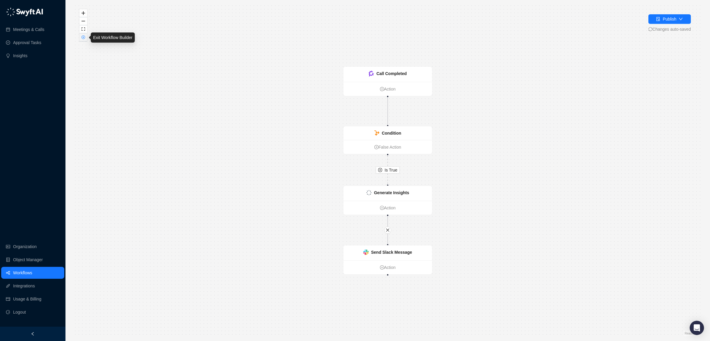
click at [83, 37] on icon "close-circle" at bounding box center [83, 37] width 1 height 1
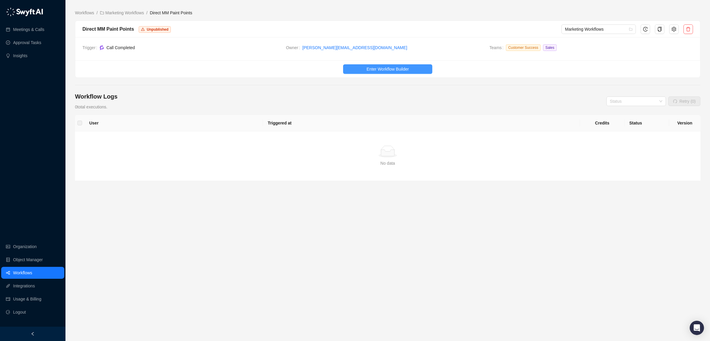
click at [390, 69] on span "Enter Workflow Builder" at bounding box center [387, 69] width 42 height 7
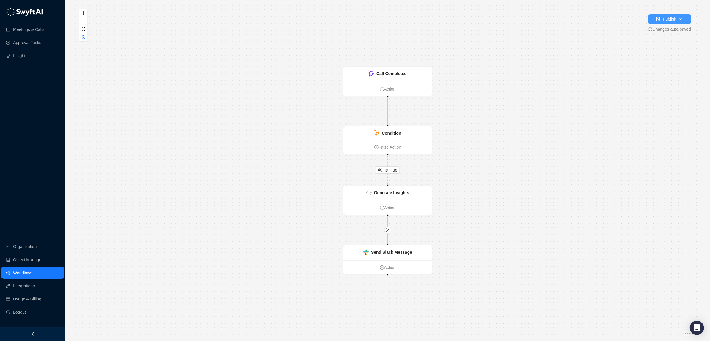
click at [673, 19] on div "Publish" at bounding box center [669, 19] width 14 height 7
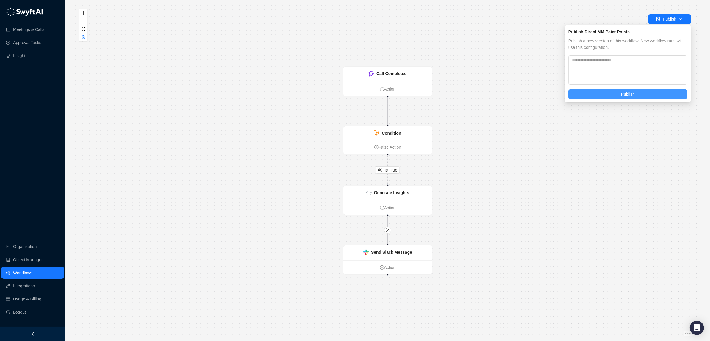
click at [636, 93] on button "Publish" at bounding box center [627, 94] width 119 height 10
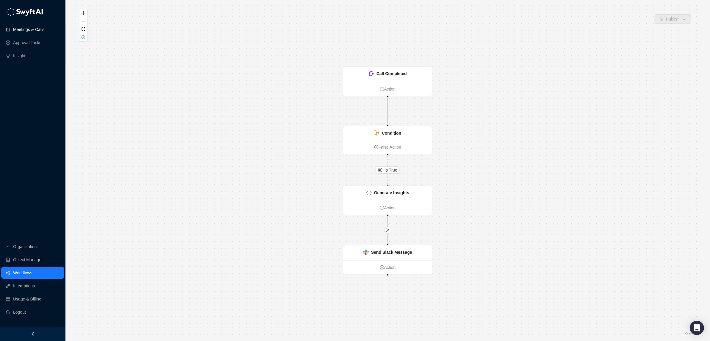
click at [27, 31] on link "Meetings & Calls" at bounding box center [28, 29] width 31 height 12
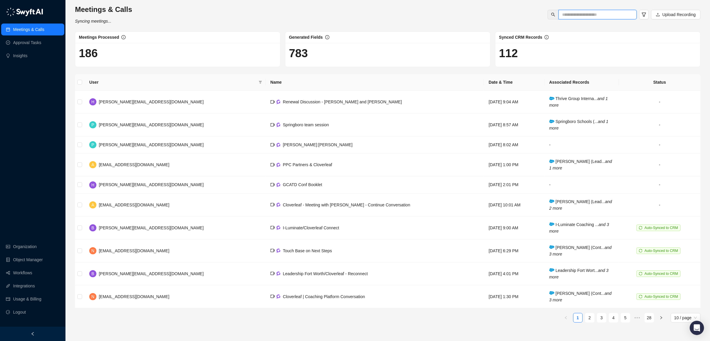
click at [597, 15] on input "text" at bounding box center [595, 14] width 66 height 7
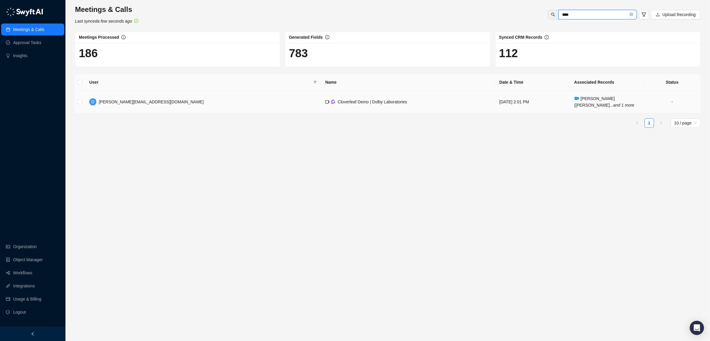
type input "****"
click at [338, 100] on span "Cloverleaf Demo | Dolby Laboratories" at bounding box center [372, 101] width 69 height 5
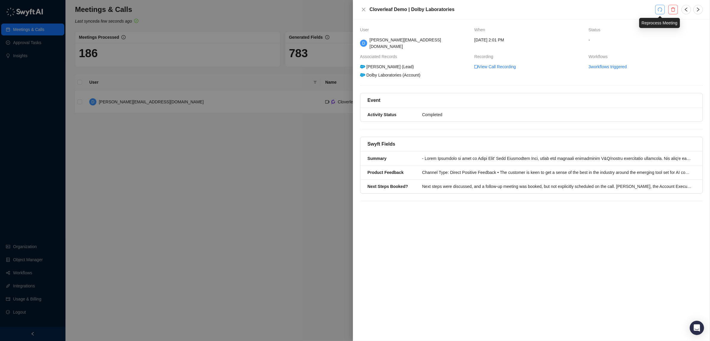
click at [663, 8] on button "button" at bounding box center [660, 10] width 10 height 10
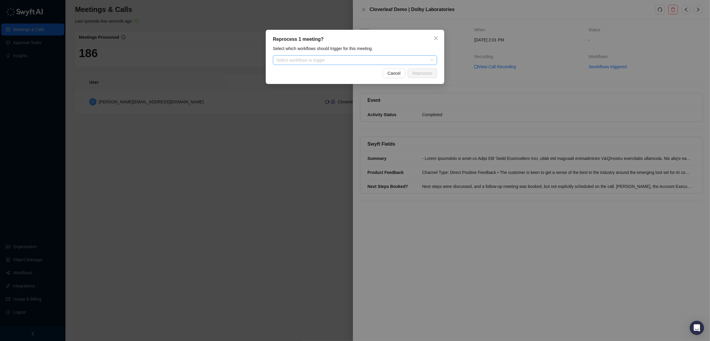
click at [423, 60] on div at bounding box center [352, 60] width 156 height 4
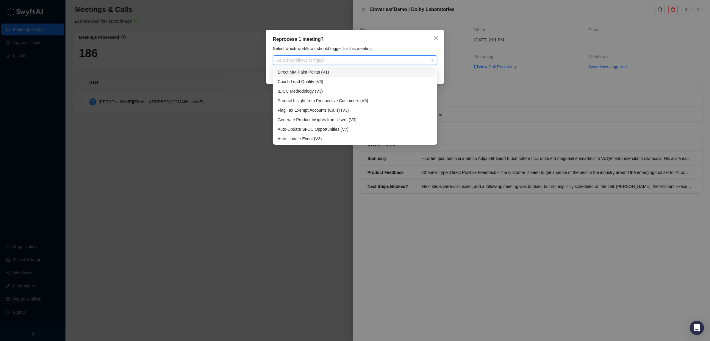
click at [324, 71] on div "Direct MM Paint Points (V1)" at bounding box center [354, 72] width 155 height 7
click at [439, 76] on div "Reprocess 1 meeting? Select which workflows should trigger for this meeting. Di…" at bounding box center [355, 57] width 178 height 54
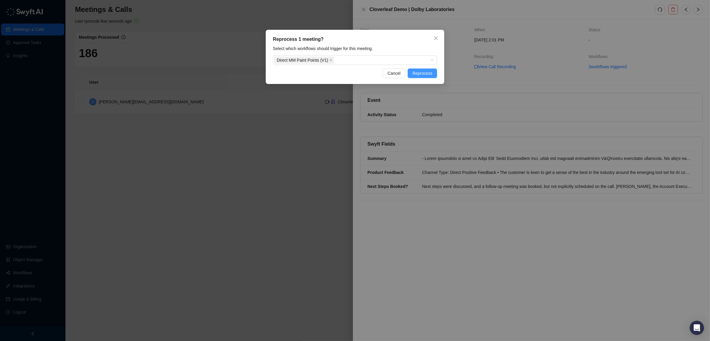
click at [427, 71] on span "Reprocess" at bounding box center [422, 73] width 20 height 7
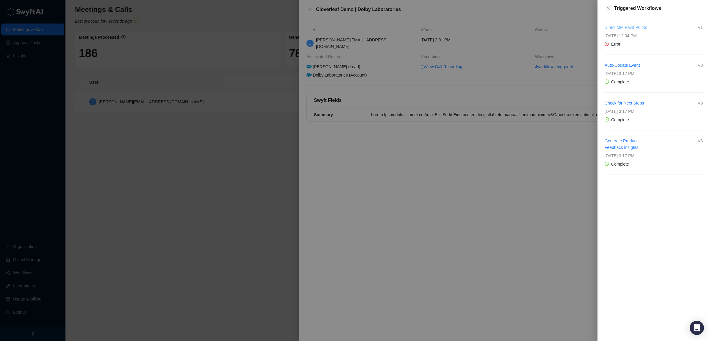
click at [629, 29] on link "Direct MM Paint Points" at bounding box center [625, 27] width 42 height 5
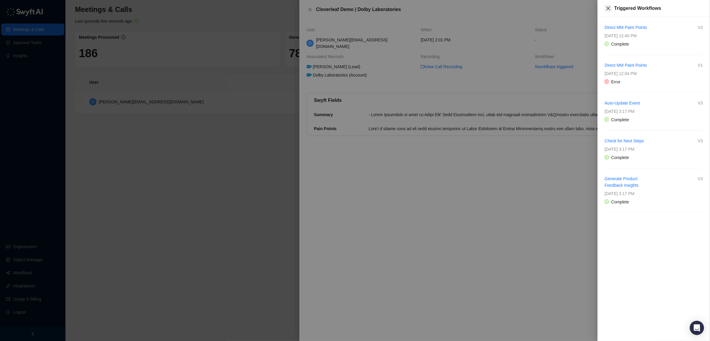
click at [609, 10] on icon "close" at bounding box center [608, 8] width 5 height 5
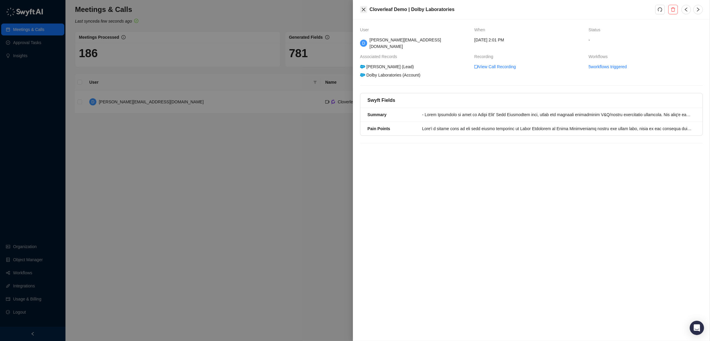
click at [363, 9] on icon "close" at bounding box center [364, 10] width 4 height 4
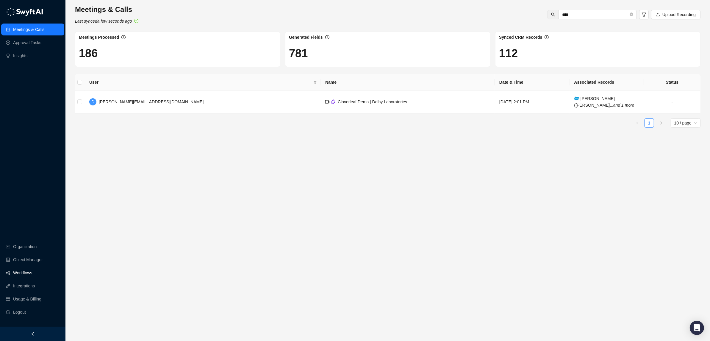
click at [21, 270] on link "Workflows" at bounding box center [22, 272] width 19 height 12
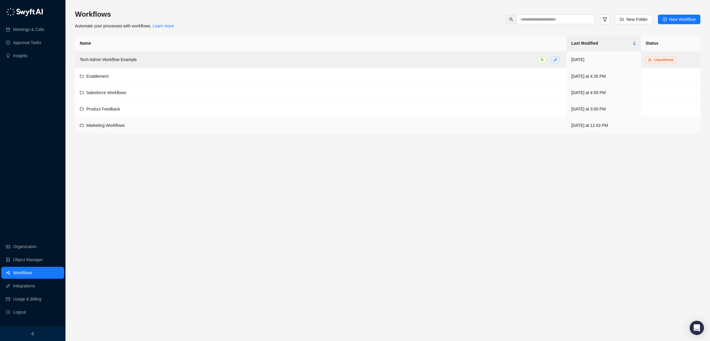
click at [109, 128] on span "Marketing Workflows" at bounding box center [105, 125] width 39 height 5
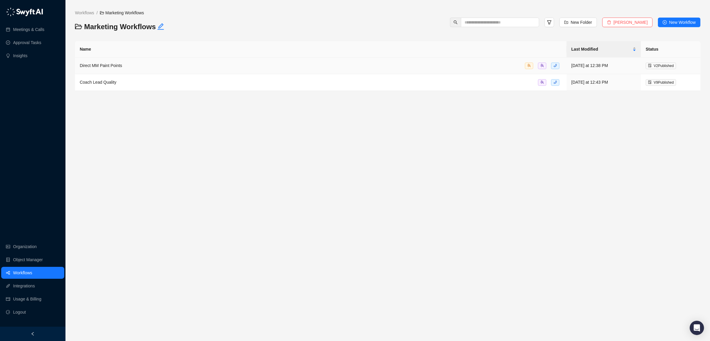
click at [106, 64] on span "Direct MM Paint Points" at bounding box center [101, 65] width 42 height 5
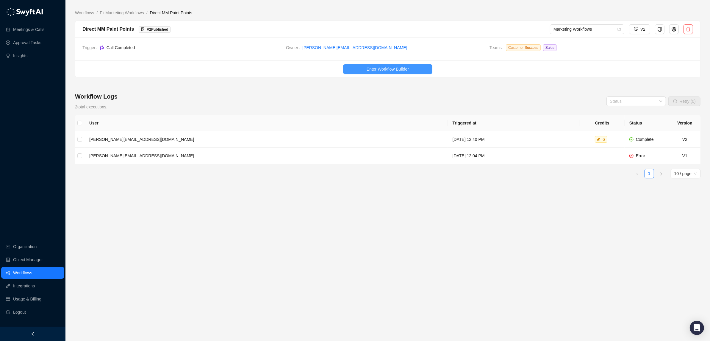
click at [398, 68] on span "Enter Workflow Builder" at bounding box center [387, 69] width 42 height 7
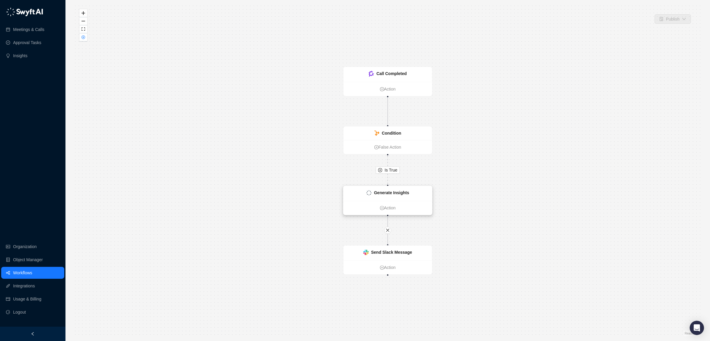
click at [393, 189] on div "Generate Insights" at bounding box center [391, 192] width 35 height 7
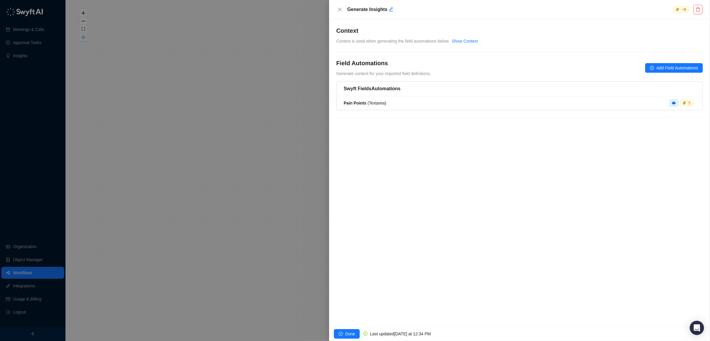
click at [427, 154] on div "**********" at bounding box center [519, 172] width 381 height 307
click at [391, 103] on div "Pain Points ( Textarea ) 5" at bounding box center [519, 103] width 352 height 7
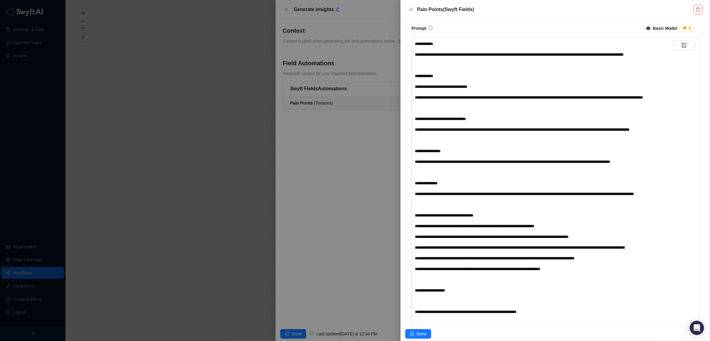
scroll to position [128, 0]
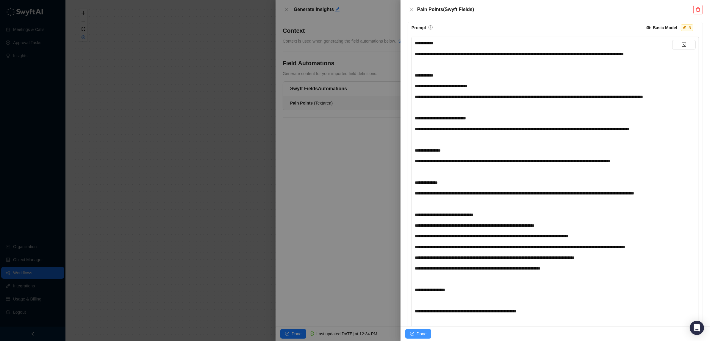
click at [414, 330] on button "Done" at bounding box center [418, 334] width 26 height 10
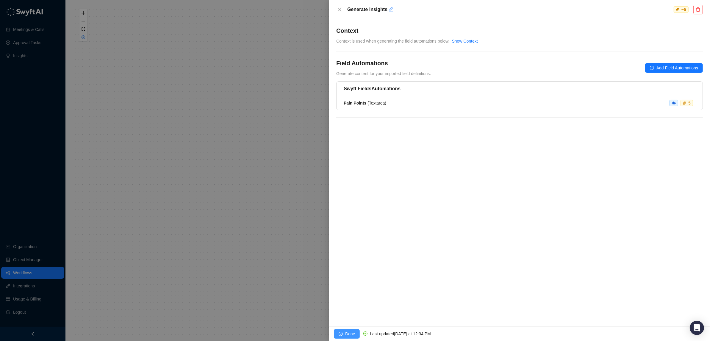
click at [349, 330] on span "Done" at bounding box center [350, 333] width 10 height 7
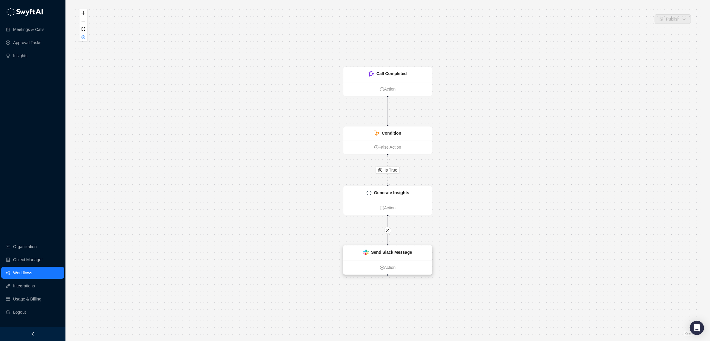
click at [407, 254] on strong "Send Slack Message" at bounding box center [391, 252] width 41 height 5
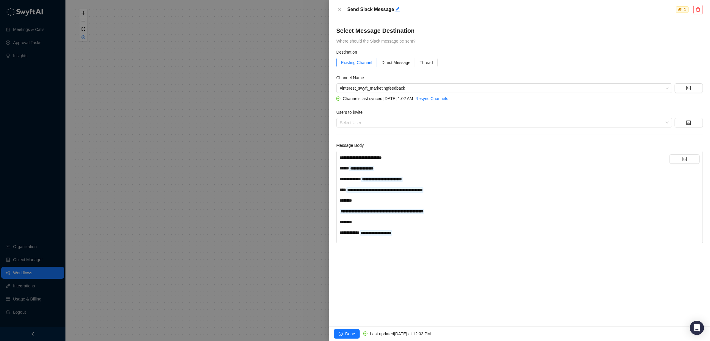
click at [534, 193] on div "**********" at bounding box center [504, 194] width 330 height 81
drag, startPoint x: 455, startPoint y: 190, endPoint x: 335, endPoint y: 193, distance: 120.2
click at [335, 193] on div "**********" at bounding box center [519, 172] width 381 height 307
click at [487, 174] on div "**********" at bounding box center [504, 189] width 330 height 71
click at [407, 167] on div "**********" at bounding box center [504, 168] width 330 height 7
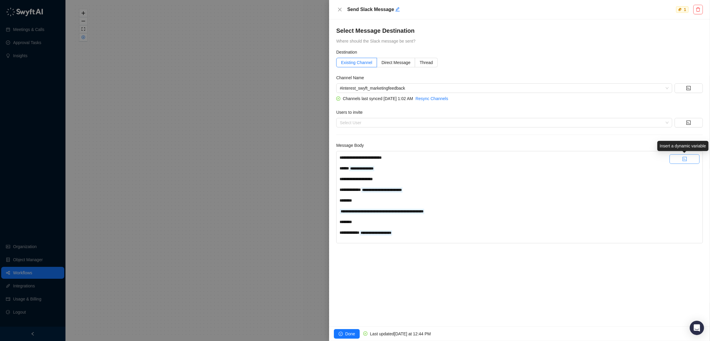
click at [691, 160] on button "button" at bounding box center [684, 159] width 30 height 10
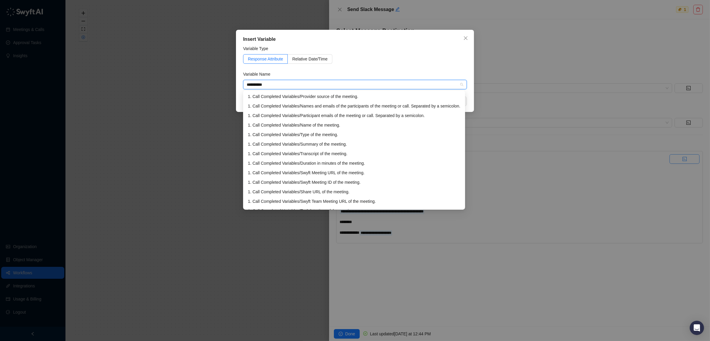
type input "**********"
click at [369, 98] on div "1. Call Completed Variables / Names and emails of the participants of the meeti…" at bounding box center [354, 96] width 212 height 7
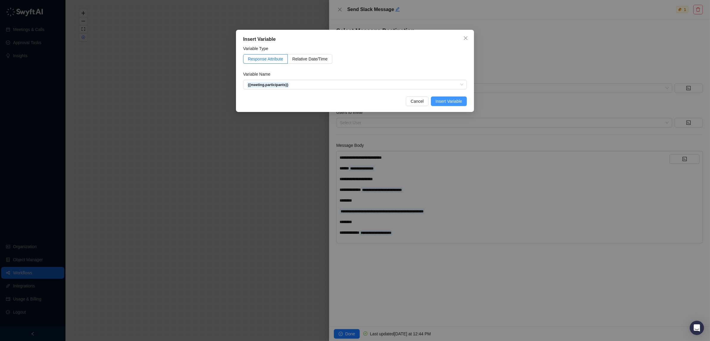
click at [445, 101] on span "Insert Variable" at bounding box center [448, 101] width 26 height 7
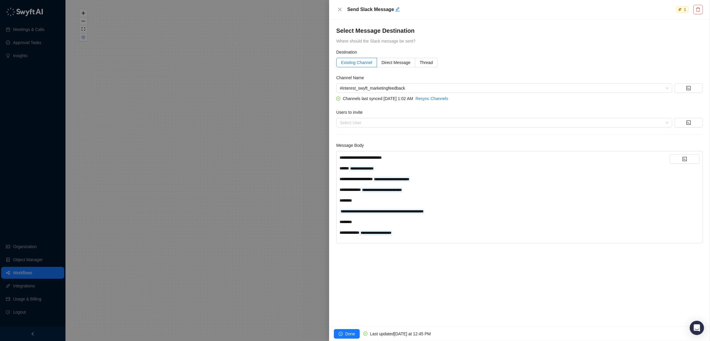
drag, startPoint x: 346, startPoint y: 336, endPoint x: 345, endPoint y: 330, distance: 5.5
click at [346, 335] on span "Done" at bounding box center [350, 333] width 10 height 7
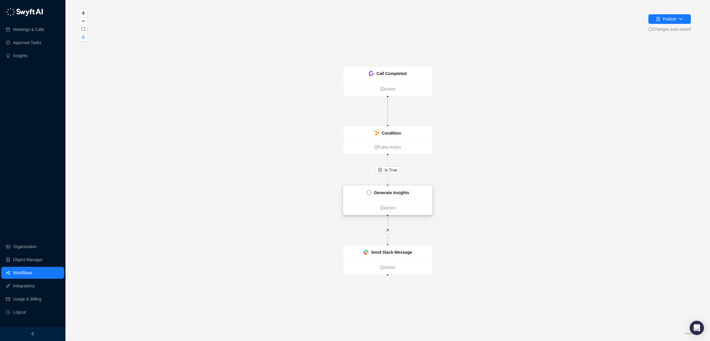
click at [397, 195] on div "Generate Insights" at bounding box center [391, 192] width 35 height 7
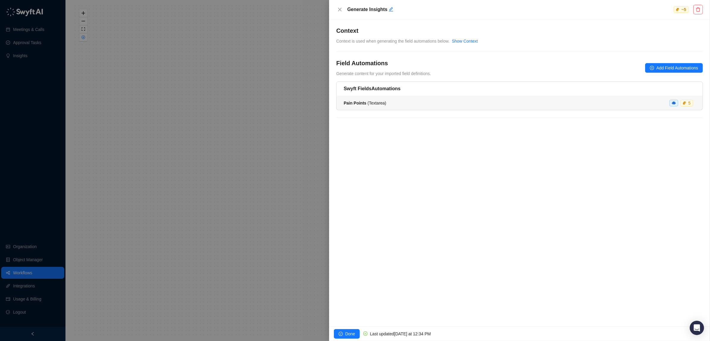
click at [410, 106] on div "Pain Points ( Textarea ) 5" at bounding box center [519, 103] width 352 height 7
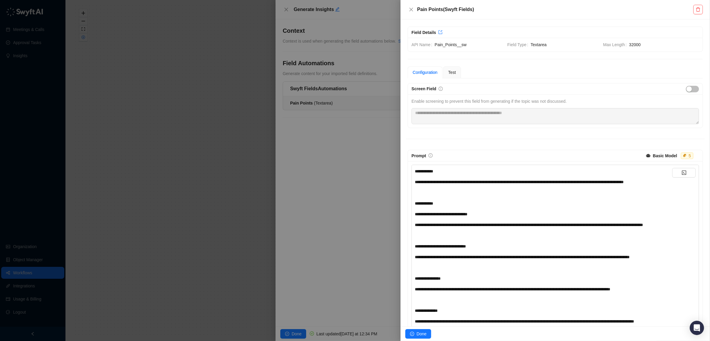
click at [453, 184] on span "**********" at bounding box center [519, 182] width 209 height 4
click at [451, 185] on div "**********" at bounding box center [543, 181] width 257 height 7
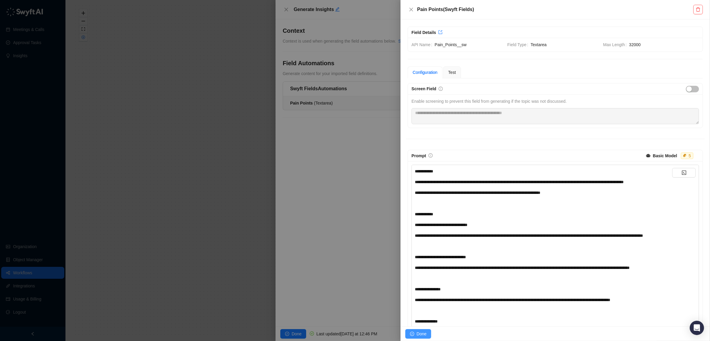
click at [418, 338] on button "Done" at bounding box center [418, 334] width 26 height 10
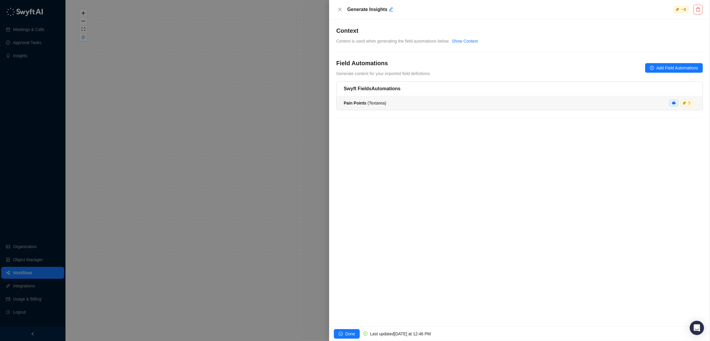
click at [448, 109] on li "Pain Points ( Textarea ) 5" at bounding box center [519, 103] width 366 height 14
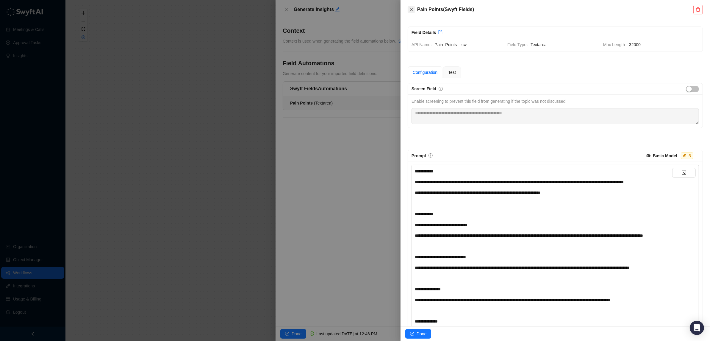
click at [411, 7] on icon "close" at bounding box center [411, 9] width 5 height 5
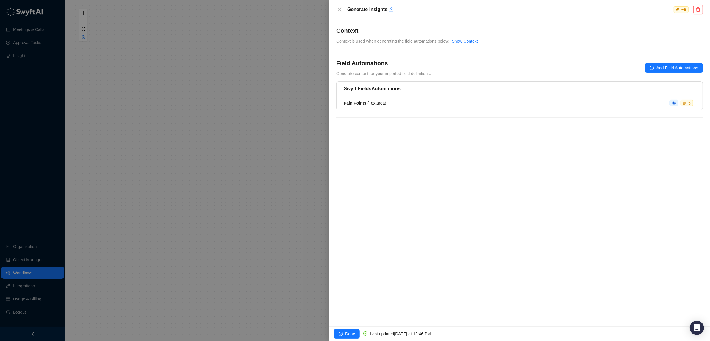
click at [86, 38] on div at bounding box center [355, 170] width 710 height 341
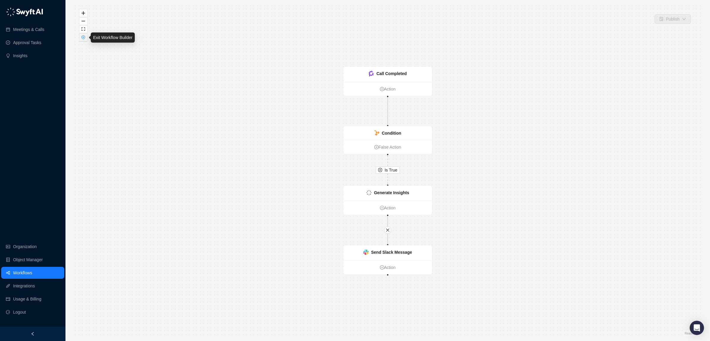
click at [82, 36] on icon "close-circle" at bounding box center [83, 37] width 4 height 4
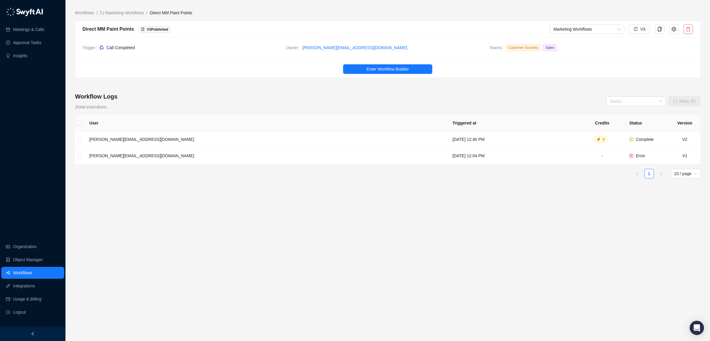
click at [31, 135] on div "Meetings & Calls Approval Tasks Insights Organization Object Manager Workflows …" at bounding box center [32, 163] width 65 height 326
click at [390, 68] on span "Enter Workflow Builder" at bounding box center [387, 69] width 42 height 7
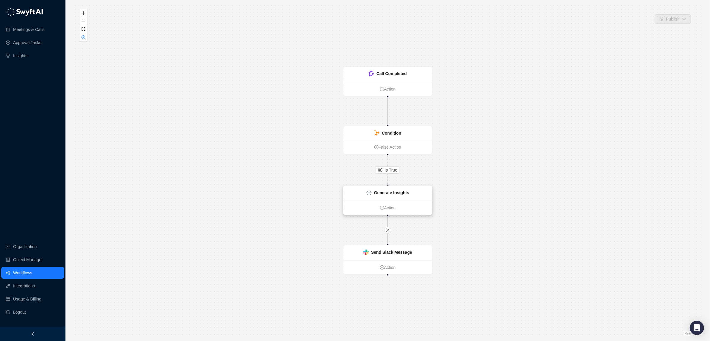
click at [388, 192] on strong "Generate Insights" at bounding box center [391, 192] width 35 height 5
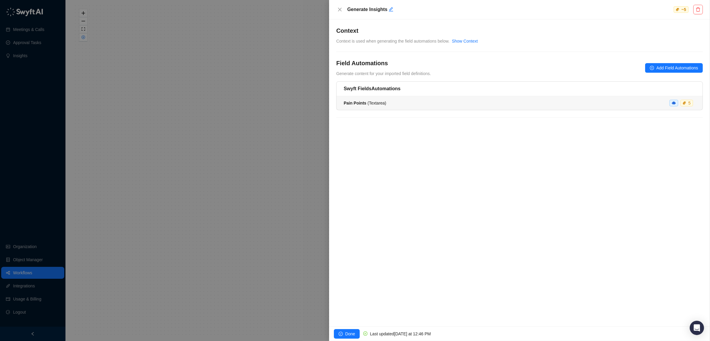
click at [413, 105] on div "Pain Points ( Textarea ) 5" at bounding box center [519, 103] width 352 height 7
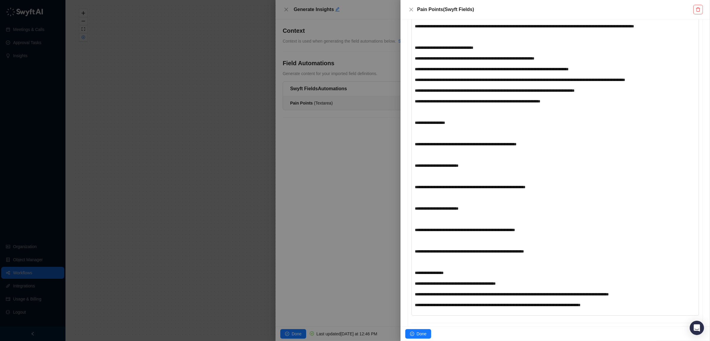
scroll to position [305, 0]
click at [447, 137] on div "﻿" at bounding box center [543, 133] width 257 height 7
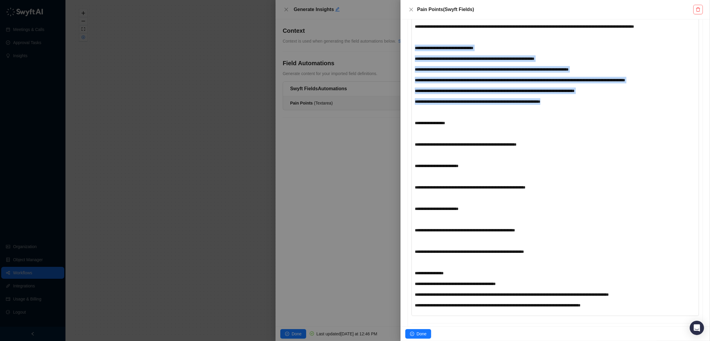
drag, startPoint x: 600, startPoint y: 138, endPoint x: 418, endPoint y: 71, distance: 193.7
click at [418, 70] on div "**********" at bounding box center [543, 86] width 257 height 446
copy div "**********"
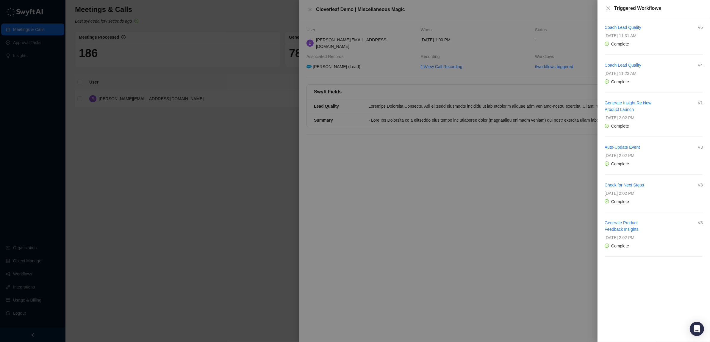
drag, startPoint x: 607, startPoint y: 7, endPoint x: 564, endPoint y: 18, distance: 44.9
click at [607, 7] on icon "close" at bounding box center [608, 8] width 5 height 5
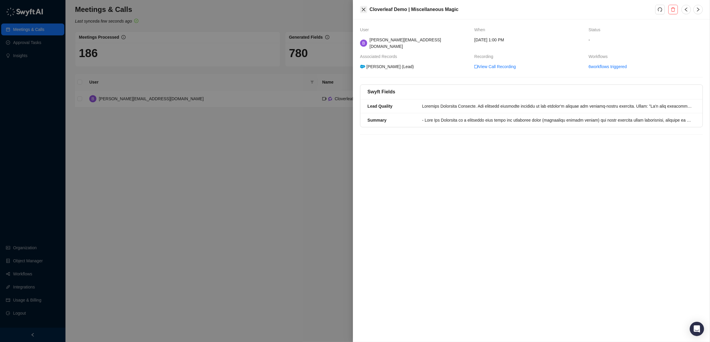
click at [360, 10] on button "Close" at bounding box center [363, 9] width 7 height 7
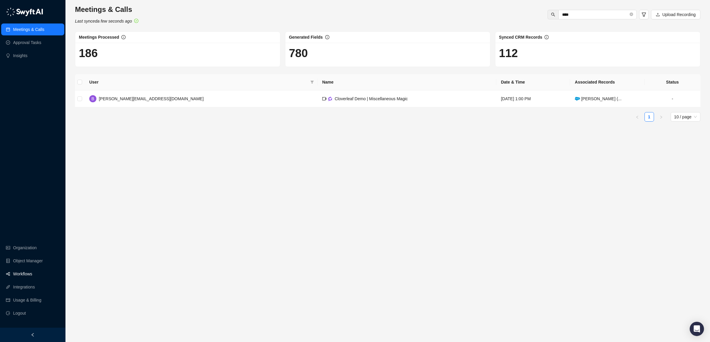
click at [23, 274] on link "Workflows" at bounding box center [22, 274] width 19 height 12
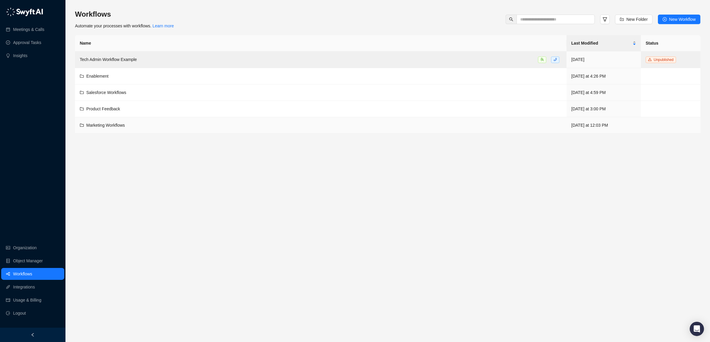
click at [111, 125] on span "Marketing Workflows" at bounding box center [105, 125] width 39 height 5
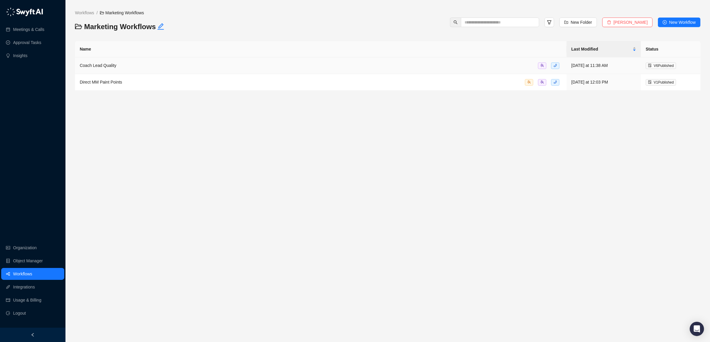
click at [101, 64] on span "Coach Lead Quality" at bounding box center [98, 65] width 37 height 5
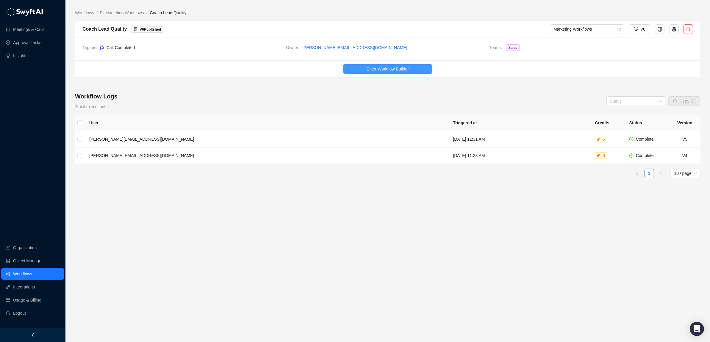
click at [399, 68] on span "Enter Workflow Builder" at bounding box center [387, 69] width 42 height 7
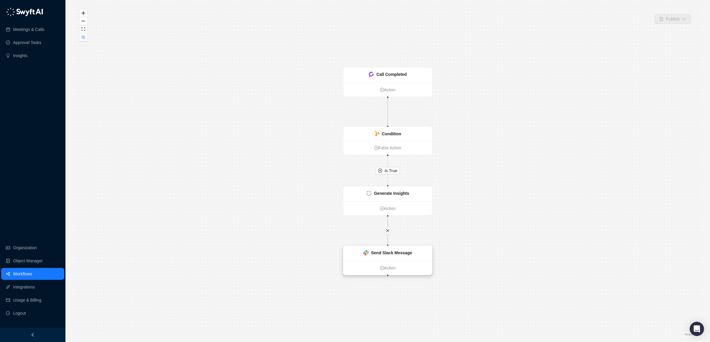
click at [396, 253] on strong "Send Slack Message" at bounding box center [391, 252] width 41 height 5
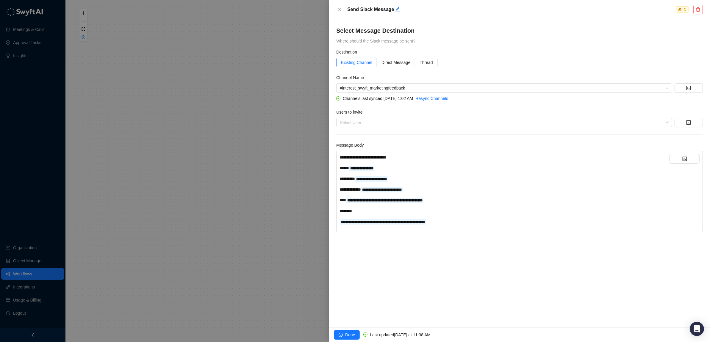
click at [433, 181] on div "**********" at bounding box center [504, 178] width 330 height 7
click at [686, 158] on icon "code" at bounding box center [684, 158] width 5 height 5
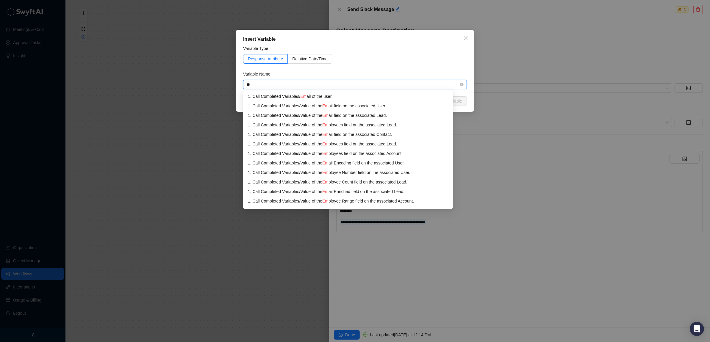
type input "*"
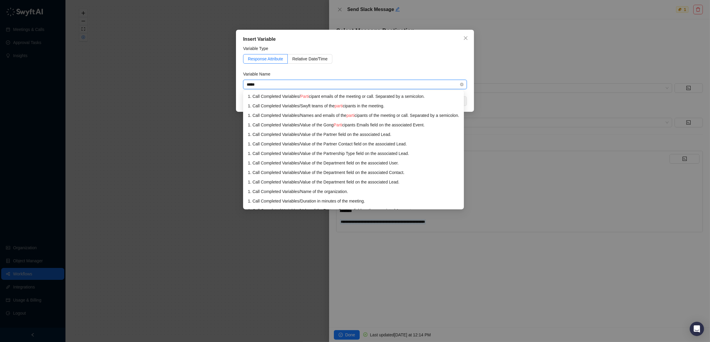
type input "******"
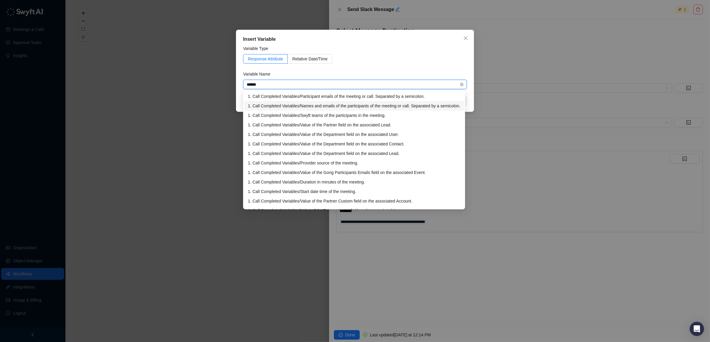
click at [328, 106] on div "1. Call Completed Variables / Names and emails of the participants of the meeti…" at bounding box center [354, 106] width 212 height 7
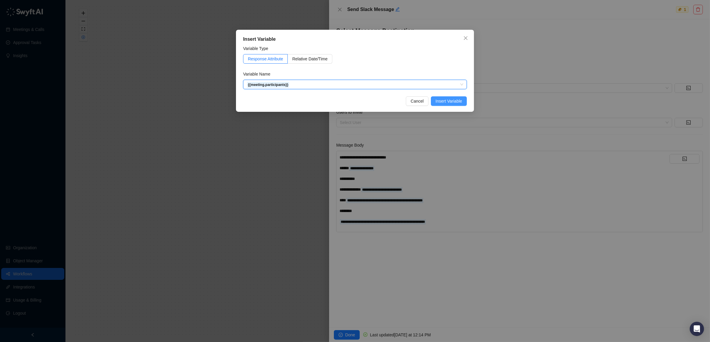
click at [443, 98] on span "Insert Variable" at bounding box center [448, 101] width 26 height 7
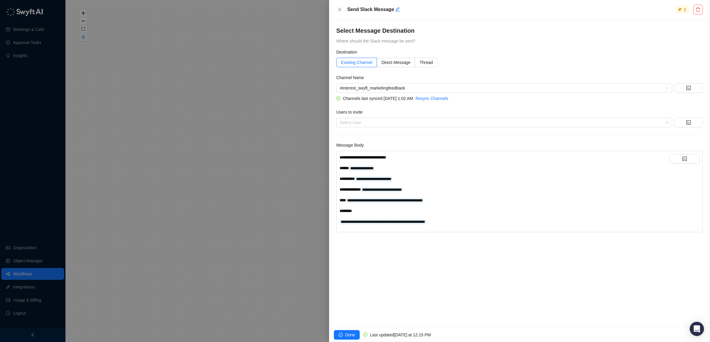
click at [347, 179] on span "*********" at bounding box center [346, 179] width 15 height 4
click at [441, 191] on div "**********" at bounding box center [504, 189] width 330 height 7
click at [483, 215] on div "**********" at bounding box center [504, 186] width 330 height 64
click at [478, 210] on div "**********" at bounding box center [504, 211] width 330 height 7
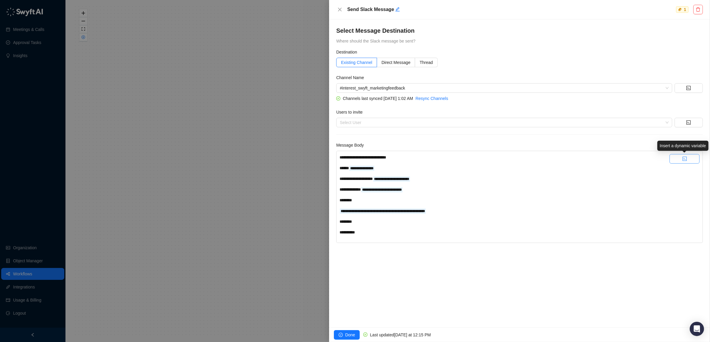
click at [679, 161] on button "button" at bounding box center [684, 159] width 30 height 10
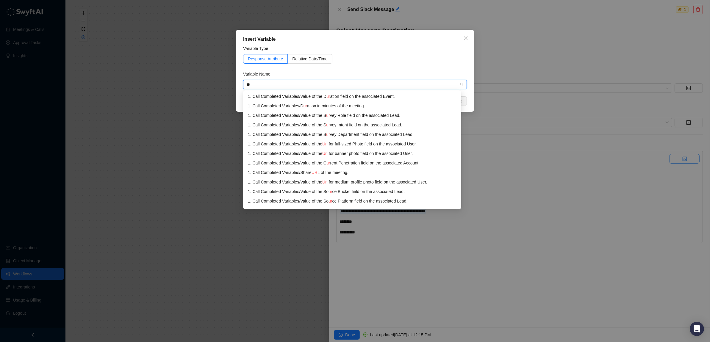
type input "***"
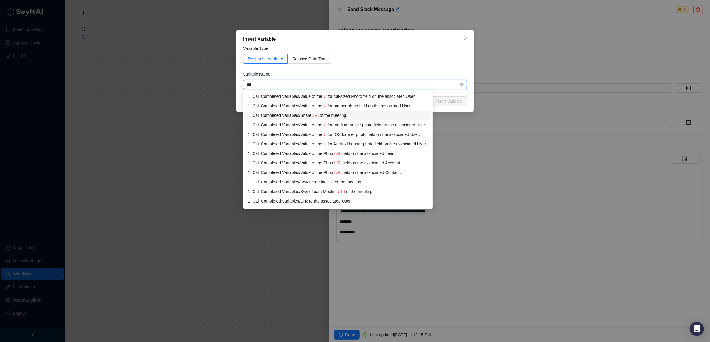
click at [289, 112] on div "1. Call Completed Variables / Share URL of the meeting." at bounding box center [338, 115] width 180 height 7
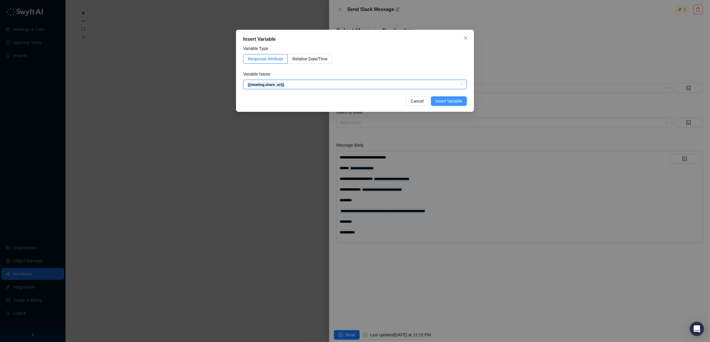
click at [451, 99] on span "Insert Variable" at bounding box center [448, 101] width 26 height 7
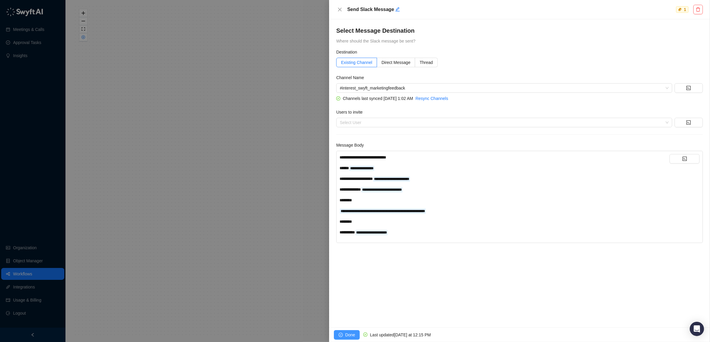
click at [347, 334] on span "Done" at bounding box center [350, 335] width 10 height 7
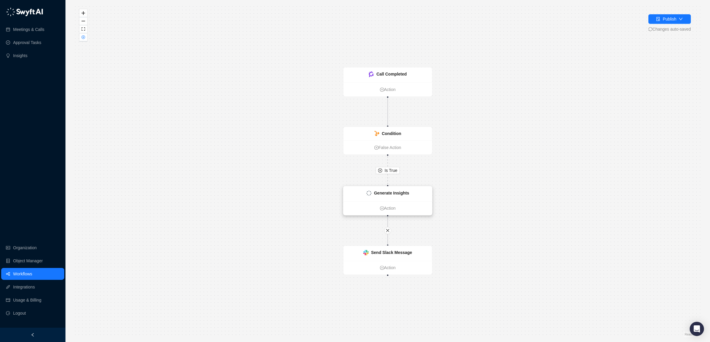
click at [377, 193] on strong "Generate Insights" at bounding box center [391, 193] width 35 height 5
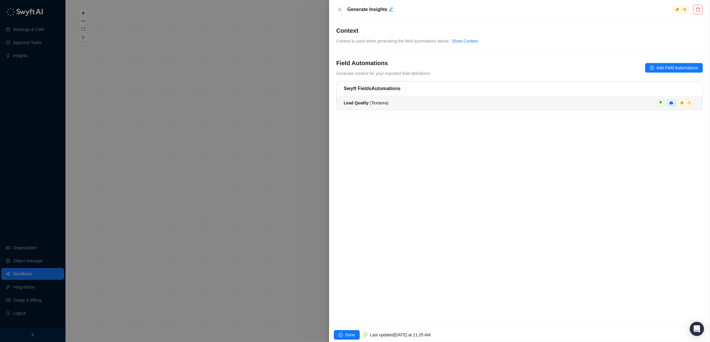
click at [378, 105] on span "Lead Quality ( Textarea )" at bounding box center [365, 103] width 45 height 5
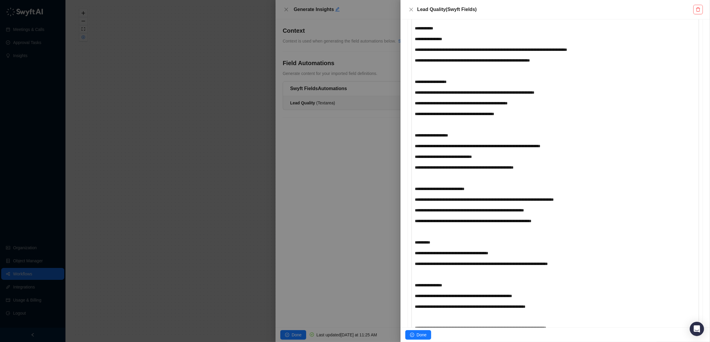
scroll to position [226, 0]
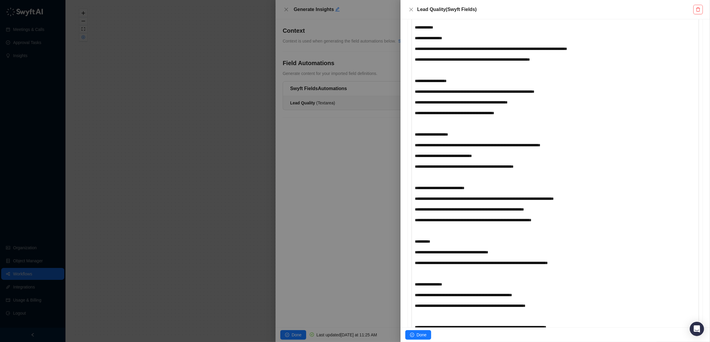
click at [488, 187] on div "**********" at bounding box center [543, 188] width 257 height 7
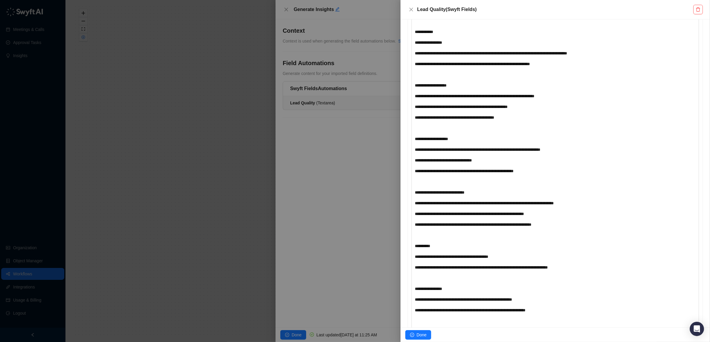
drag, startPoint x: 611, startPoint y: 205, endPoint x: 619, endPoint y: 206, distance: 8.2
click at [614, 206] on div "**********" at bounding box center [543, 203] width 257 height 7
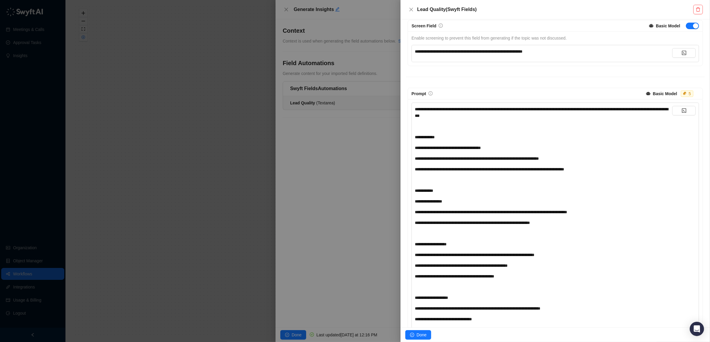
scroll to position [45, 0]
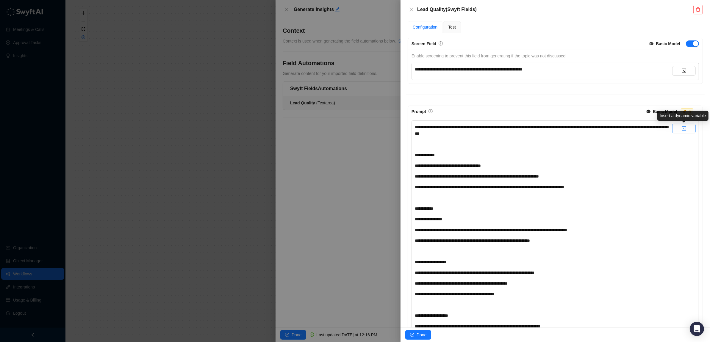
click at [684, 131] on icon "code" at bounding box center [684, 128] width 4 height 4
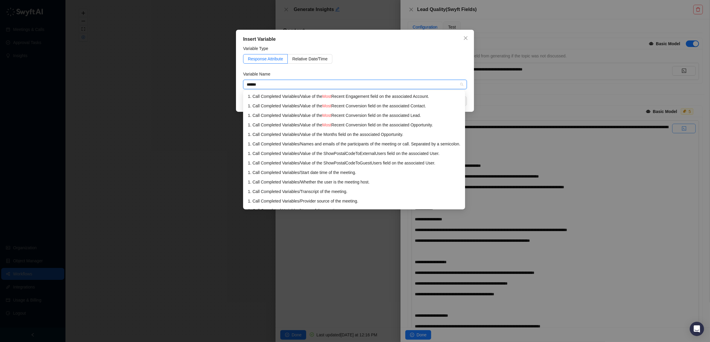
type input "*******"
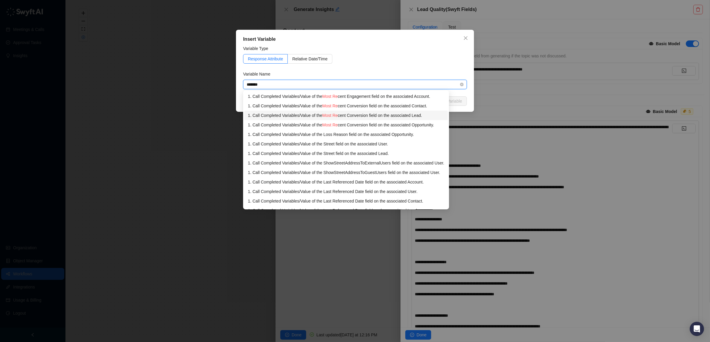
click at [311, 114] on div "1. Call Completed Variables / Value of the Most Re cent Conversion field on the…" at bounding box center [346, 115] width 196 height 7
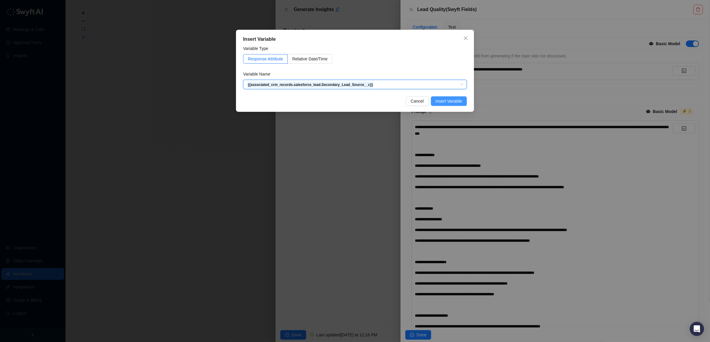
click at [448, 99] on span "Insert Variable" at bounding box center [448, 101] width 26 height 7
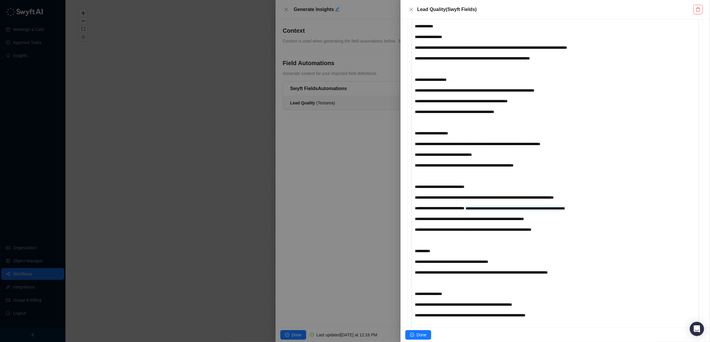
scroll to position [229, 0]
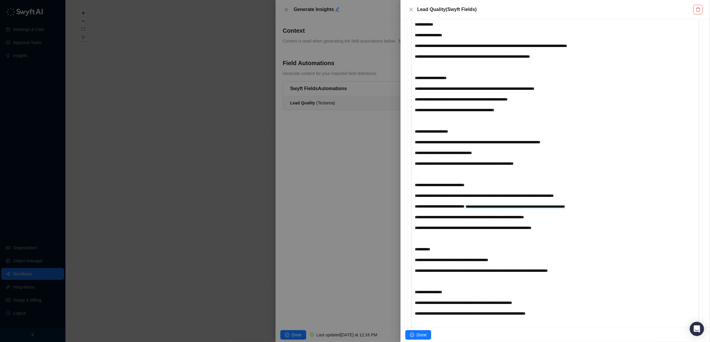
click at [645, 205] on div "**********" at bounding box center [543, 206] width 257 height 7
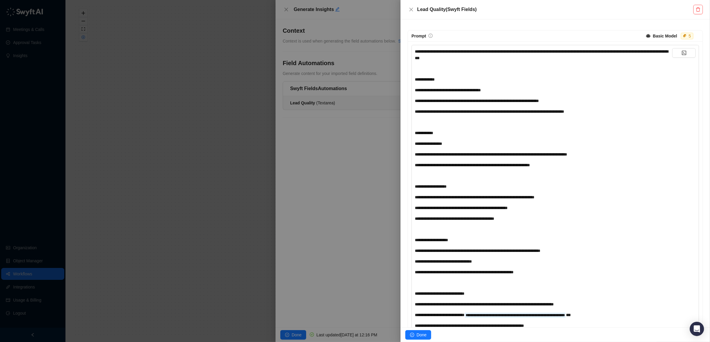
scroll to position [113, 0]
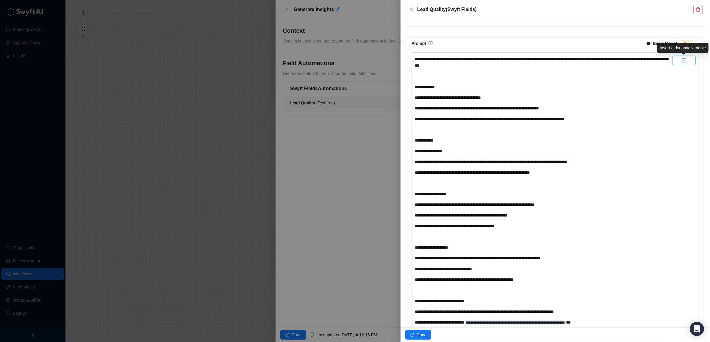
click at [686, 63] on icon "code" at bounding box center [683, 60] width 5 height 5
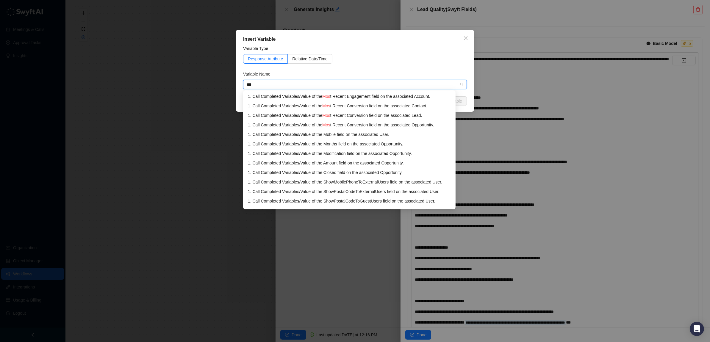
type input "****"
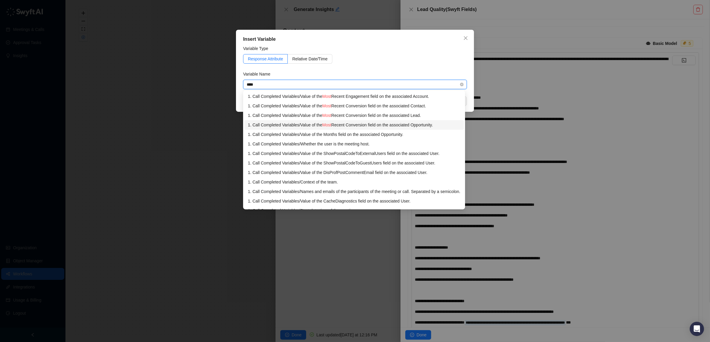
click at [372, 125] on div "1. Call Completed Variables / Value of the Most Recent Conversion field on the …" at bounding box center [354, 125] width 212 height 7
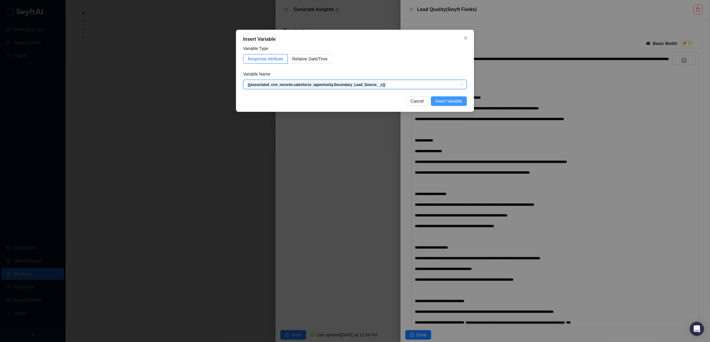
click at [444, 99] on span "Insert Variable" at bounding box center [448, 101] width 26 height 7
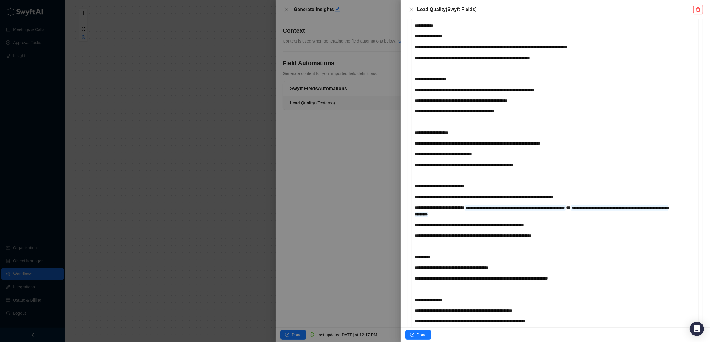
scroll to position [245, 0]
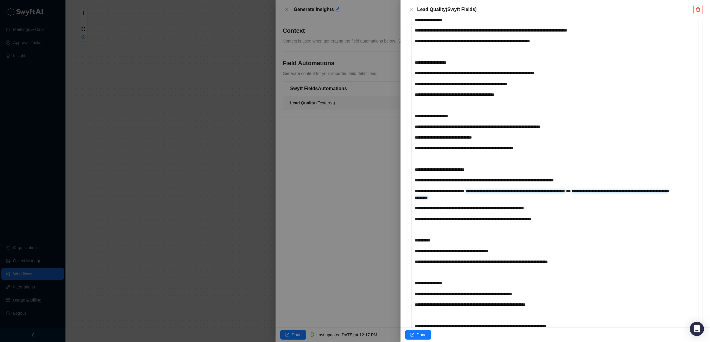
drag, startPoint x: 629, startPoint y: 193, endPoint x: 616, endPoint y: 193, distance: 12.8
click at [628, 193] on div "**********" at bounding box center [543, 194] width 257 height 13
click at [570, 191] on span "**" at bounding box center [568, 191] width 5 height 4
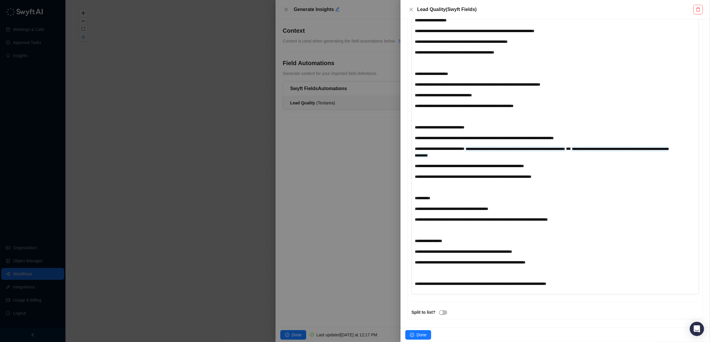
scroll to position [286, 0]
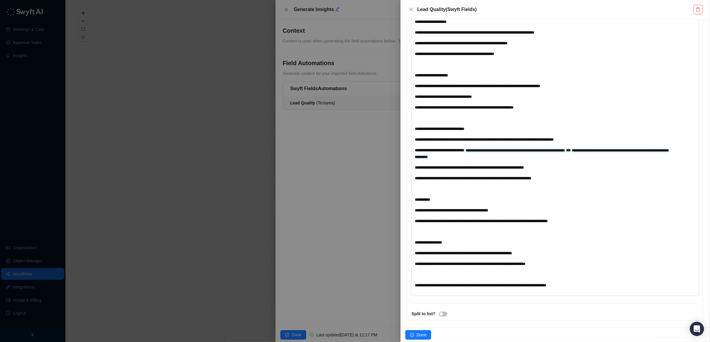
click at [570, 149] on span "**" at bounding box center [568, 150] width 5 height 4
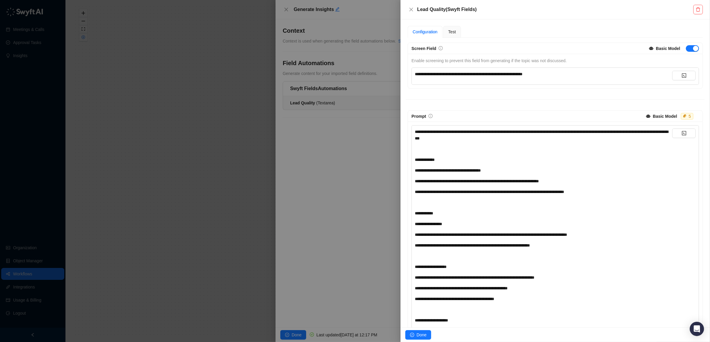
scroll to position [40, 0]
click at [685, 132] on icon "code" at bounding box center [684, 133] width 4 height 4
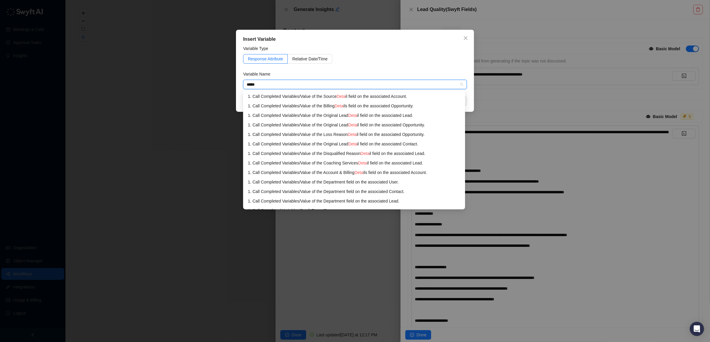
type input "******"
click at [357, 116] on span "Detail" at bounding box center [353, 115] width 11 height 5
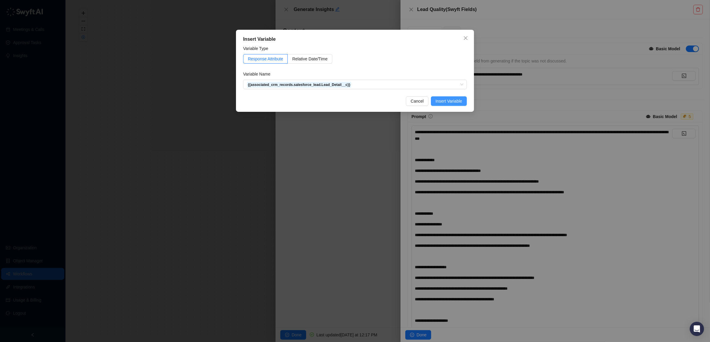
click at [455, 102] on span "Insert Variable" at bounding box center [448, 101] width 26 height 7
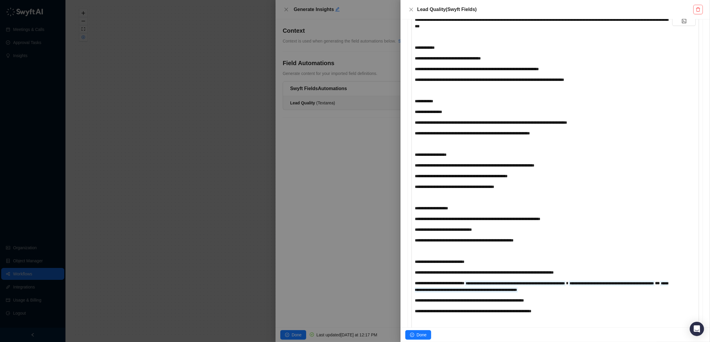
scroll to position [217, 0]
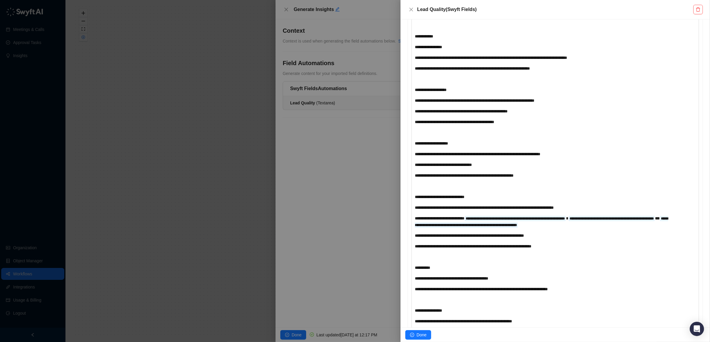
click at [627, 220] on div "**********" at bounding box center [543, 221] width 257 height 13
click at [550, 225] on div "**********" at bounding box center [543, 221] width 257 height 13
click at [666, 226] on div "**********" at bounding box center [543, 221] width 257 height 13
click at [637, 228] on div "**********" at bounding box center [543, 221] width 257 height 13
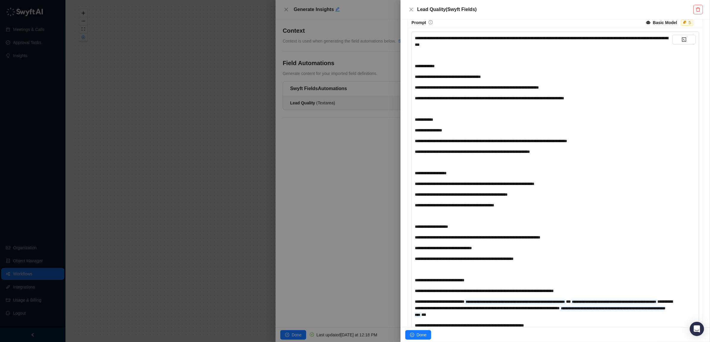
scroll to position [132, 0]
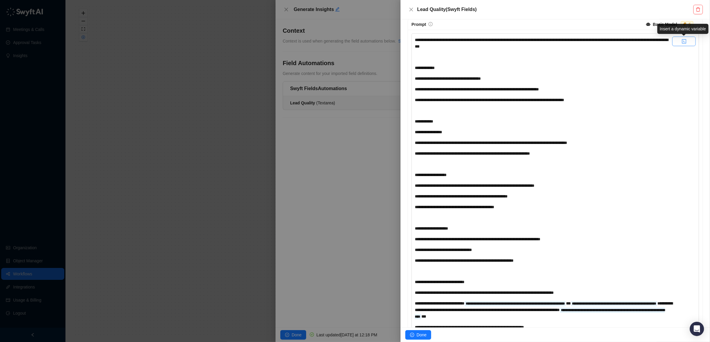
click at [683, 40] on icon "code" at bounding box center [684, 41] width 4 height 4
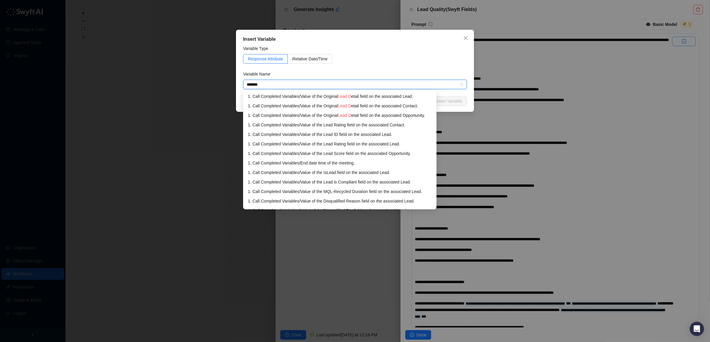
type input "********"
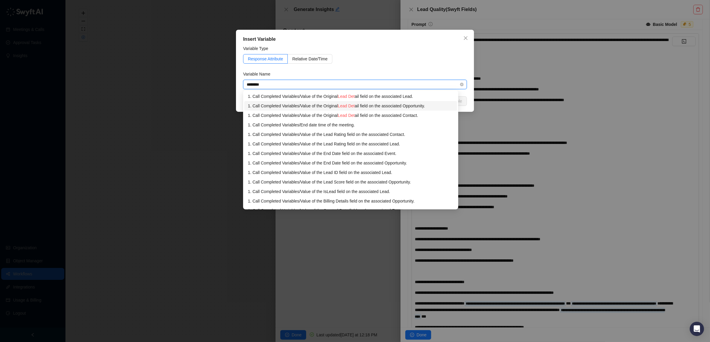
click at [339, 104] on div "1. Call Completed Variables / Value of the Original Lead Det ail field on the a…" at bounding box center [351, 106] width 206 height 7
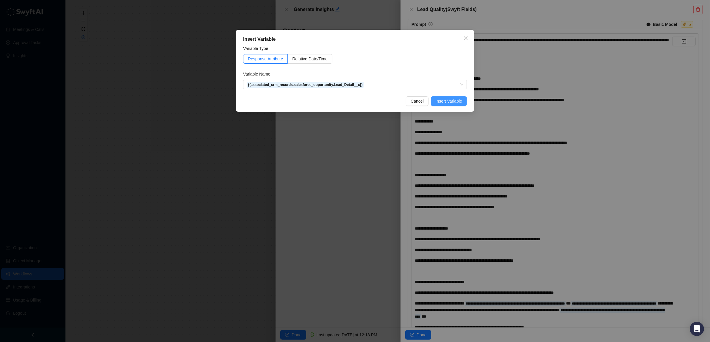
click at [445, 96] on button "Insert Variable" at bounding box center [449, 101] width 36 height 10
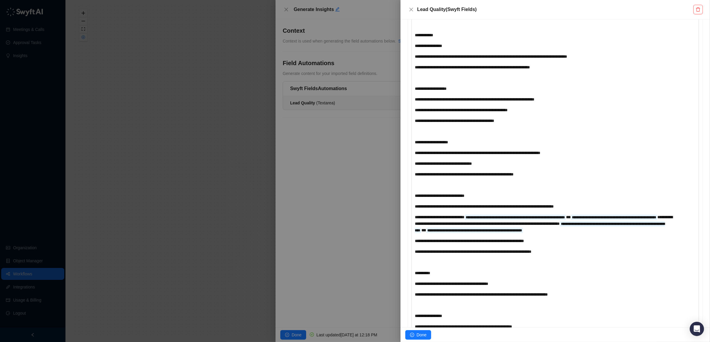
scroll to position [249, 0]
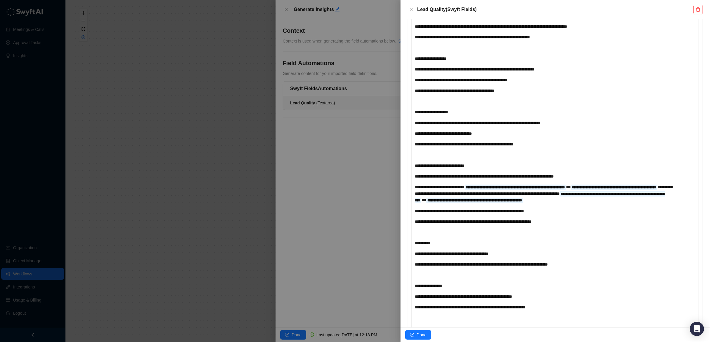
click at [557, 203] on div "**********" at bounding box center [543, 194] width 257 height 20
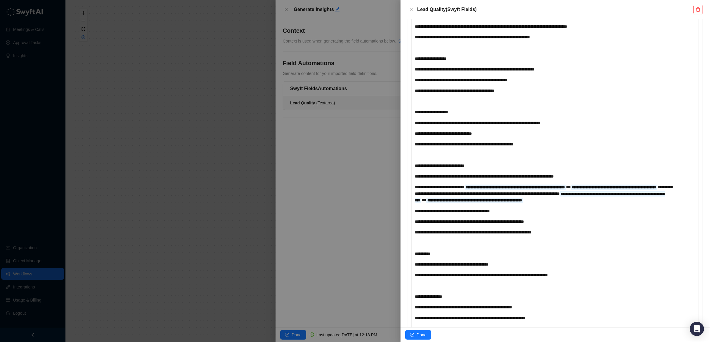
drag, startPoint x: 463, startPoint y: 219, endPoint x: 474, endPoint y: 242, distance: 25.4
click at [465, 213] on span "**********" at bounding box center [452, 211] width 75 height 4
click at [523, 214] on div "**********" at bounding box center [543, 211] width 257 height 7
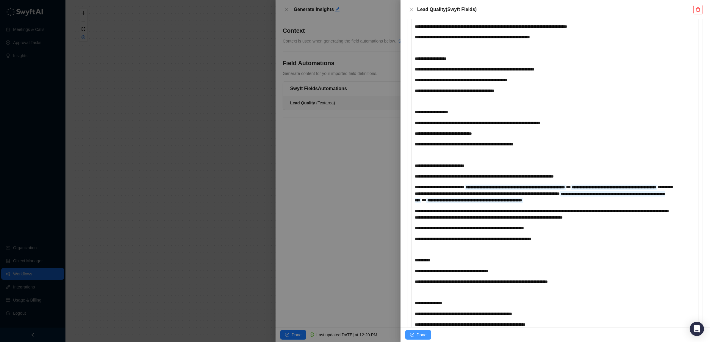
click at [416, 335] on button "Done" at bounding box center [418, 335] width 26 height 10
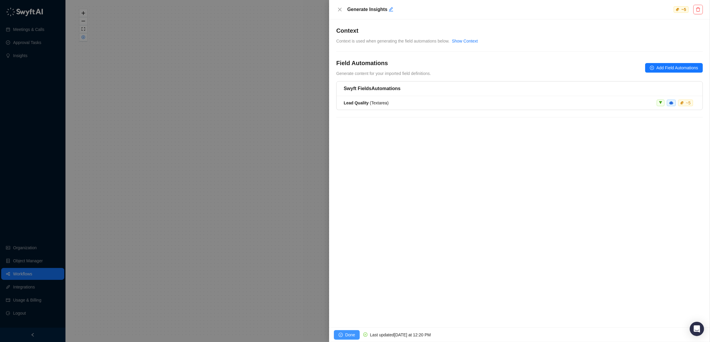
click at [348, 332] on span "Done" at bounding box center [350, 335] width 10 height 7
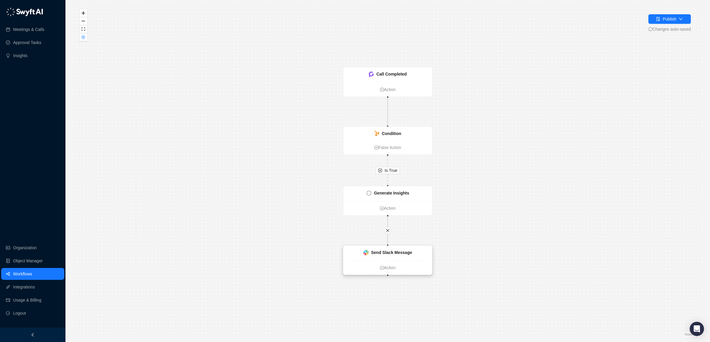
click at [384, 251] on strong "Send Slack Message" at bounding box center [391, 252] width 41 height 5
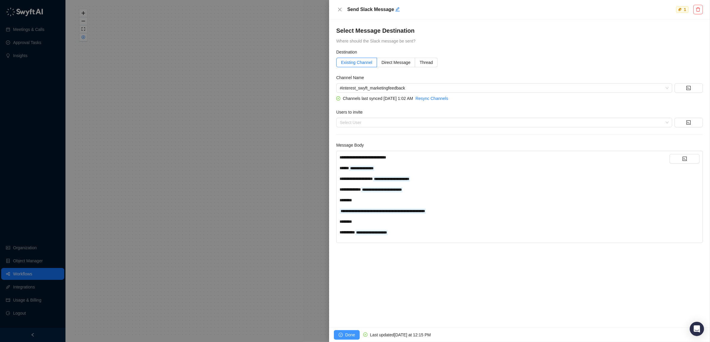
click at [346, 335] on span "Done" at bounding box center [350, 335] width 10 height 7
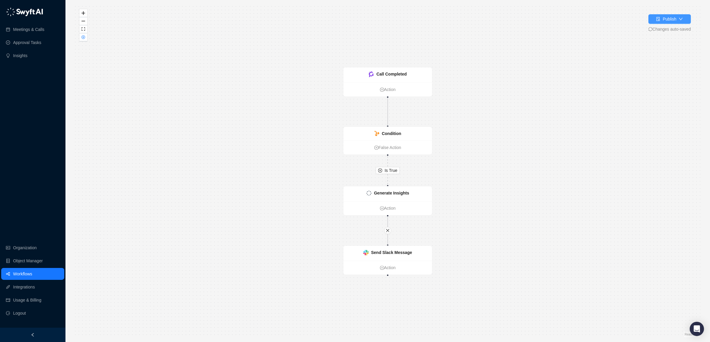
click at [662, 17] on div "Publish" at bounding box center [669, 19] width 14 height 7
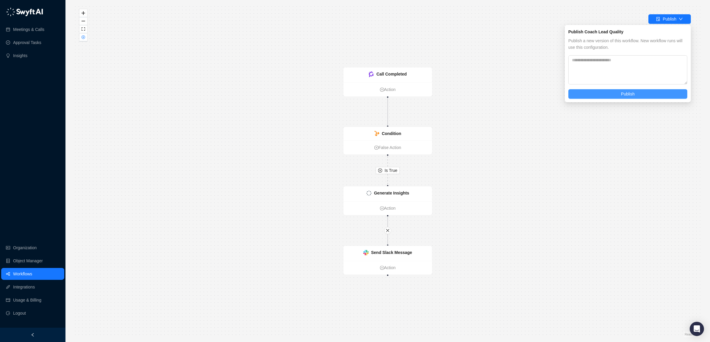
click at [639, 92] on button "Publish" at bounding box center [627, 94] width 119 height 10
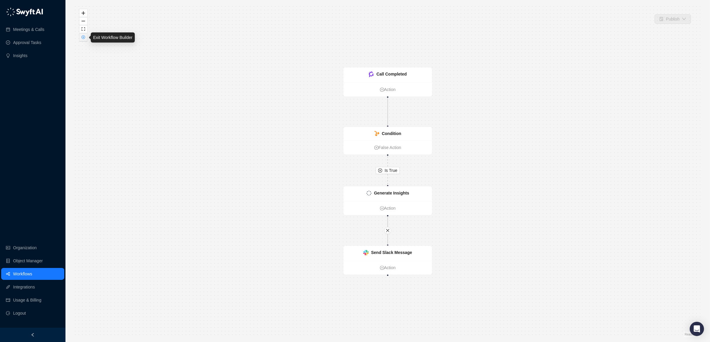
click at [85, 37] on button "button" at bounding box center [83, 37] width 8 height 8
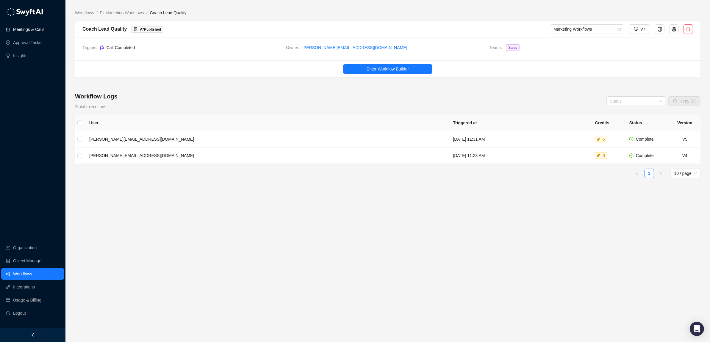
click at [28, 29] on link "Meetings & Calls" at bounding box center [28, 29] width 31 height 12
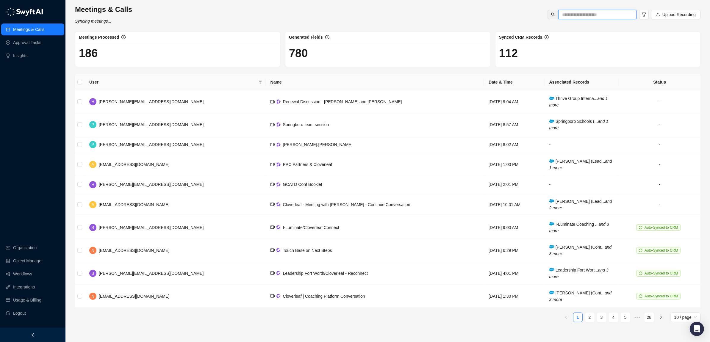
click at [581, 13] on input "text" at bounding box center [595, 14] width 66 height 7
click at [283, 164] on span "PPC Partners & Cloverleaf" at bounding box center [307, 164] width 49 height 5
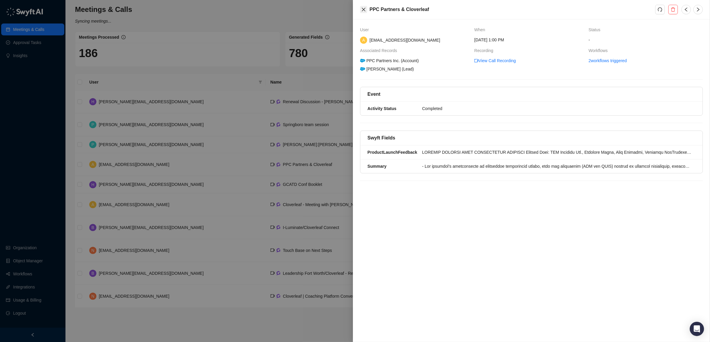
click at [362, 8] on icon "close" at bounding box center [364, 10] width 4 height 4
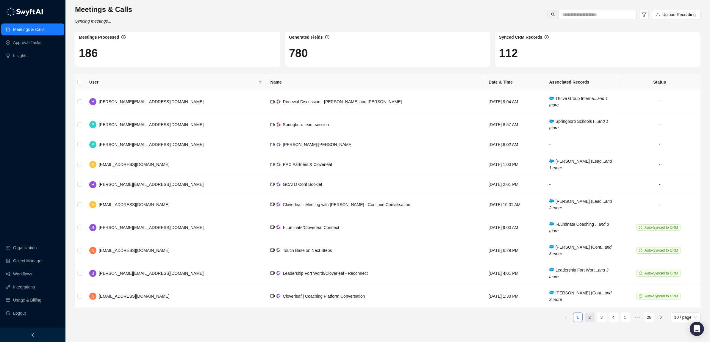
click at [589, 318] on link "2" at bounding box center [589, 317] width 9 height 9
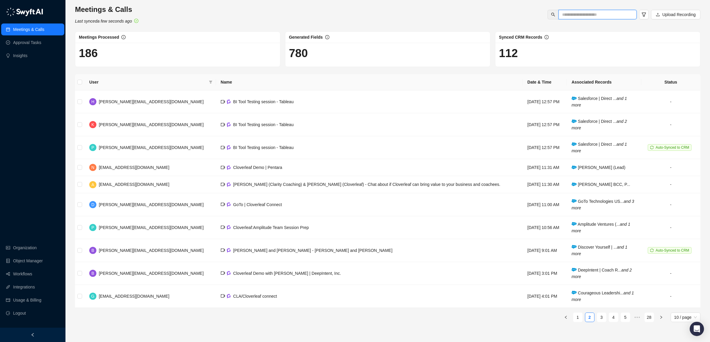
click at [594, 14] on input "text" at bounding box center [595, 14] width 66 height 7
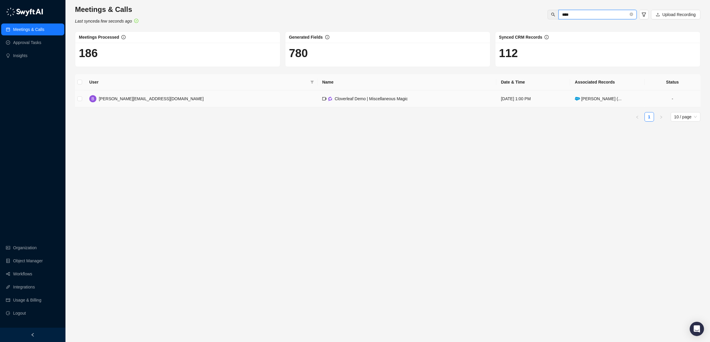
type input "****"
click at [335, 101] on span "Cloverleaf Demo | Miscellaneous Magic" at bounding box center [371, 98] width 73 height 5
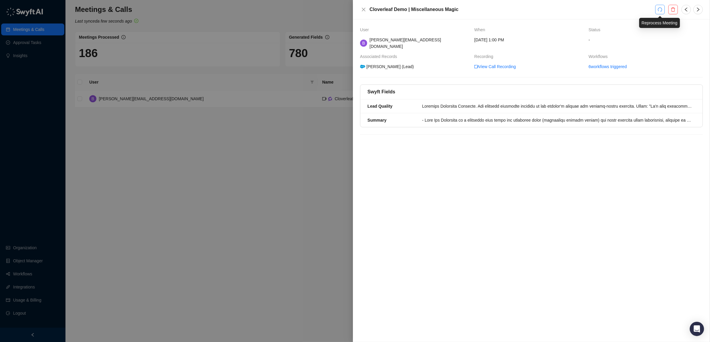
click at [662, 10] on icon "redo" at bounding box center [659, 9] width 5 height 5
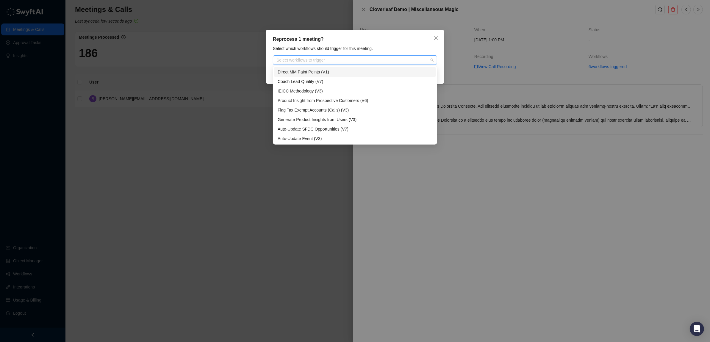
click at [407, 62] on div "Select workflows to trigger" at bounding box center [355, 60] width 164 height 10
click at [386, 79] on div "Coach Lead Quality (V7)" at bounding box center [354, 81] width 155 height 7
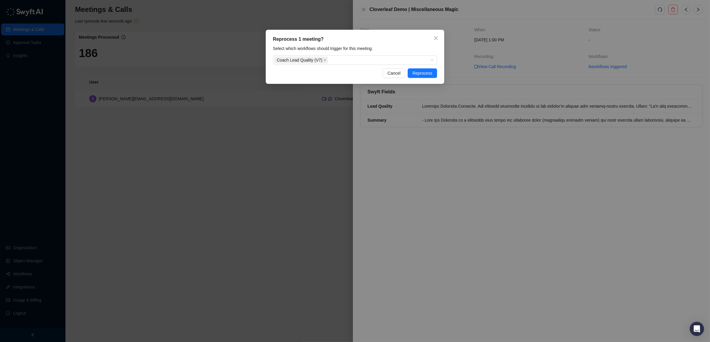
click at [441, 79] on div "Reprocess 1 meeting? Select which workflows should trigger for this meeting. Co…" at bounding box center [355, 57] width 178 height 54
click at [426, 72] on span "Reprocess" at bounding box center [422, 73] width 20 height 7
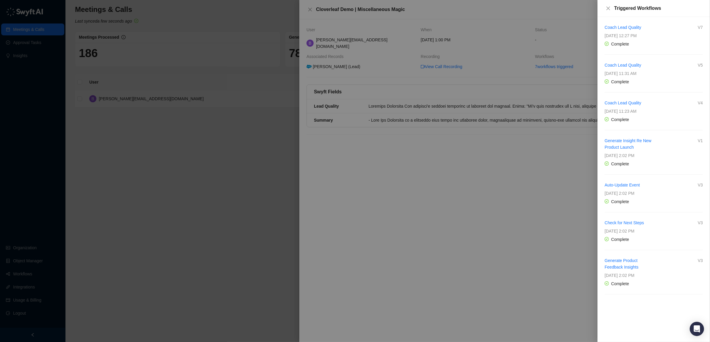
drag, startPoint x: 608, startPoint y: 7, endPoint x: 601, endPoint y: 8, distance: 7.5
click at [608, 8] on icon "close" at bounding box center [608, 8] width 5 height 5
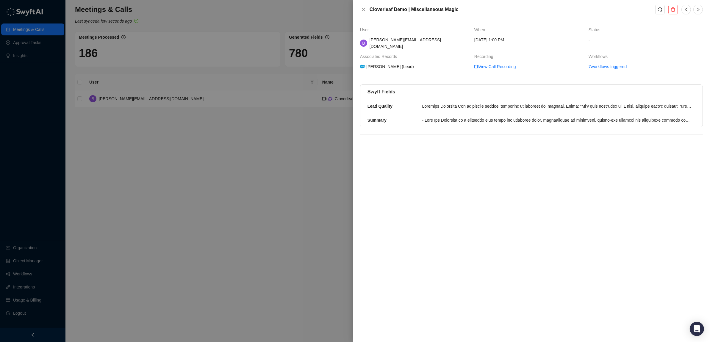
drag, startPoint x: 96, startPoint y: 159, endPoint x: 83, endPoint y: 138, distance: 24.6
click at [99, 156] on div at bounding box center [355, 171] width 710 height 342
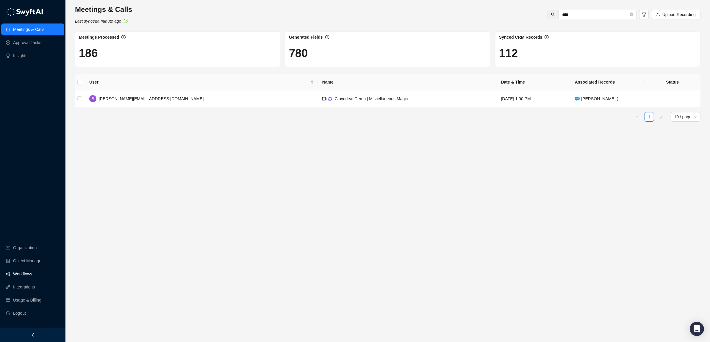
click at [25, 272] on link "Workflows" at bounding box center [22, 274] width 19 height 12
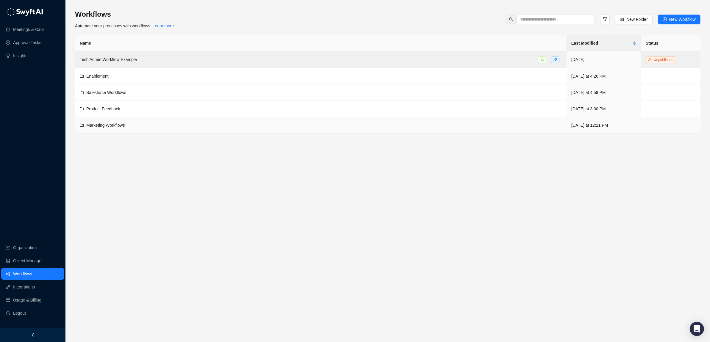
click at [106, 125] on span "Marketing Workflows" at bounding box center [105, 125] width 39 height 5
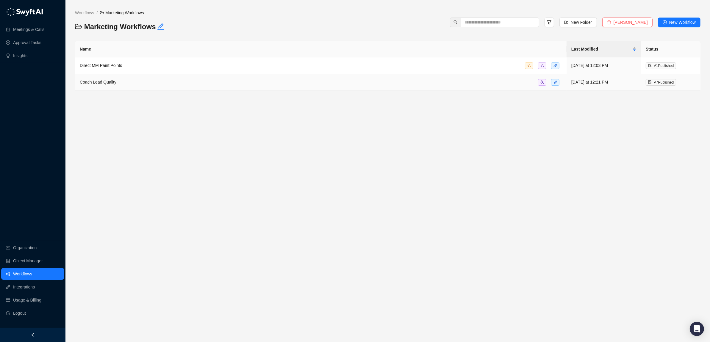
click at [92, 82] on span "Coach Lead Quality" at bounding box center [98, 82] width 37 height 5
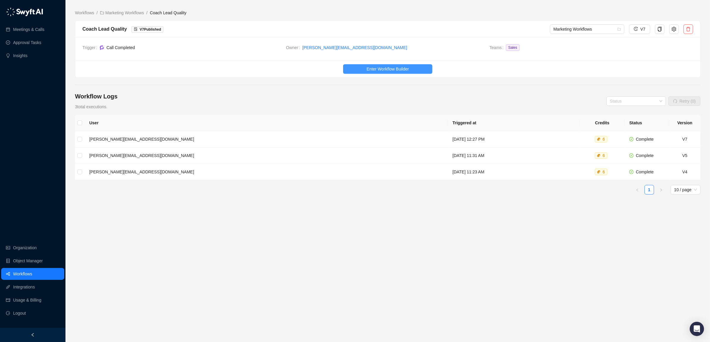
click at [389, 70] on span "Enter Workflow Builder" at bounding box center [387, 69] width 42 height 7
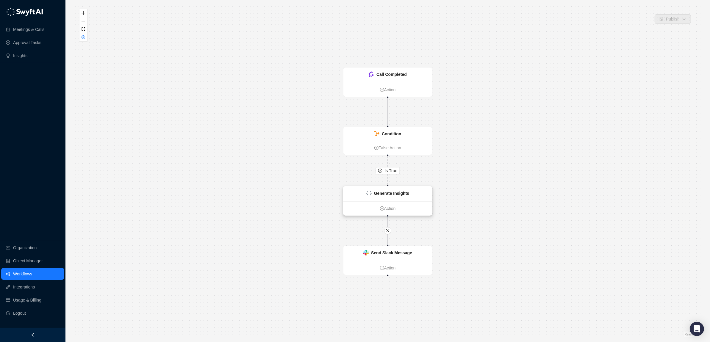
click at [396, 190] on div "Generate Insights" at bounding box center [391, 193] width 35 height 7
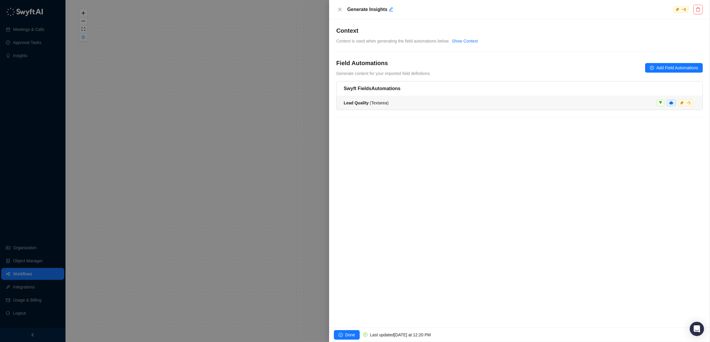
drag, startPoint x: 489, startPoint y: 103, endPoint x: 492, endPoint y: 102, distance: 3.8
click at [492, 102] on div "Lead Quality ( Textarea ) ~ 5" at bounding box center [519, 103] width 352 height 7
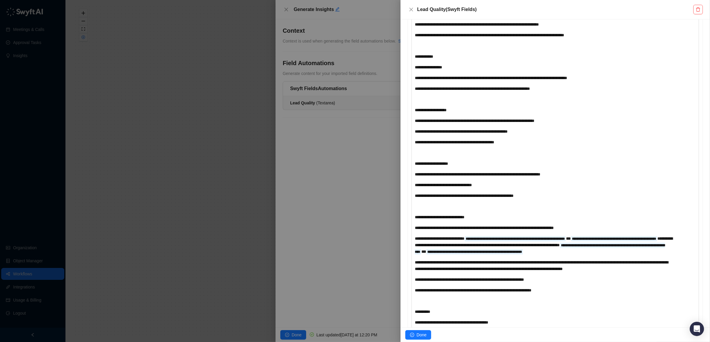
scroll to position [199, 0]
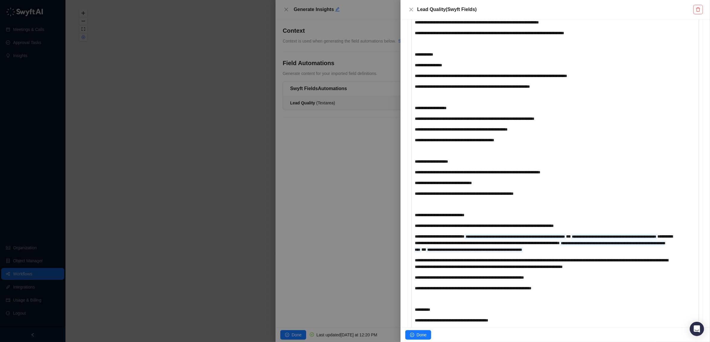
click at [573, 253] on div "**********" at bounding box center [543, 243] width 257 height 20
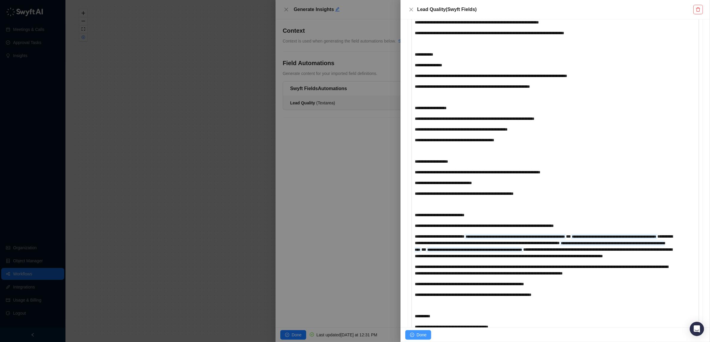
click at [416, 332] on button "Done" at bounding box center [418, 335] width 26 height 10
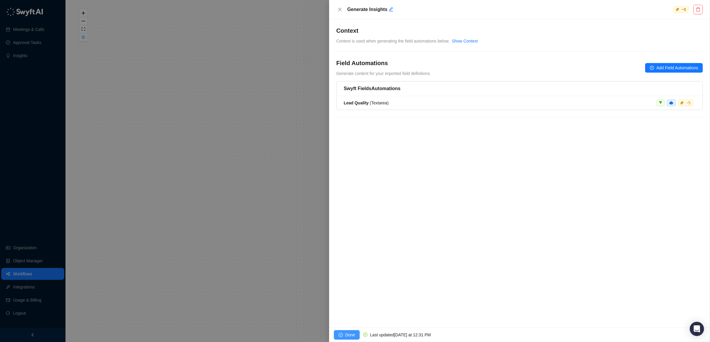
drag, startPoint x: 351, startPoint y: 337, endPoint x: 355, endPoint y: 336, distance: 4.0
click at [352, 337] on span "Done" at bounding box center [350, 335] width 10 height 7
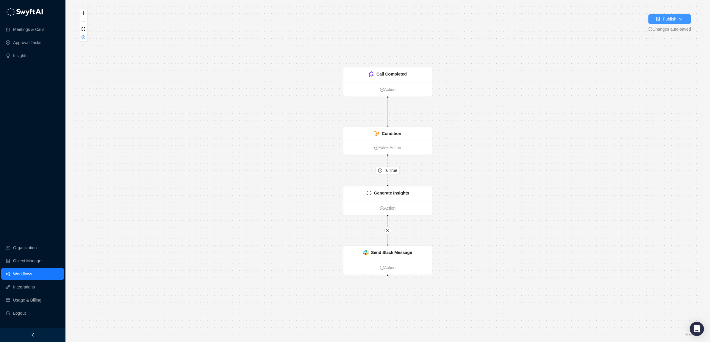
click at [667, 23] on button "Publish" at bounding box center [669, 19] width 43 height 10
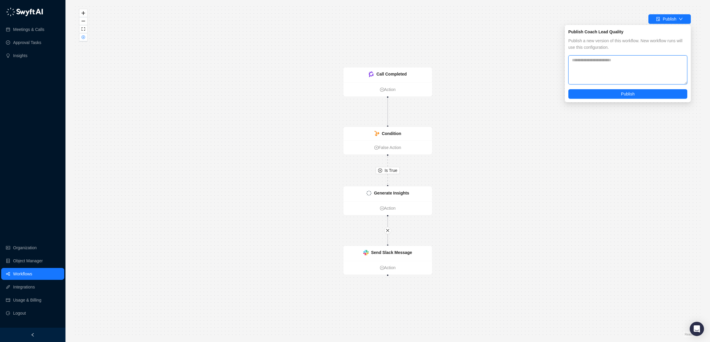
click at [634, 70] on textarea at bounding box center [627, 69] width 119 height 29
click at [644, 57] on textarea "**********" at bounding box center [627, 69] width 119 height 29
type textarea "**********"
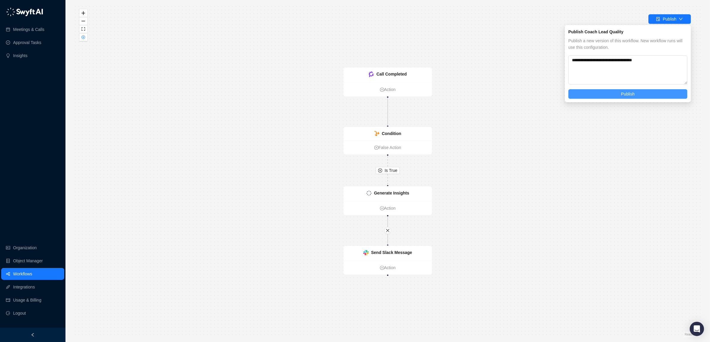
click at [640, 95] on button "Publish" at bounding box center [627, 94] width 119 height 10
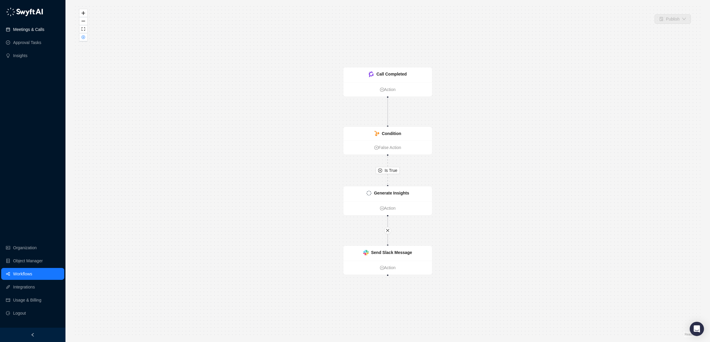
click at [29, 29] on link "Meetings & Calls" at bounding box center [28, 29] width 31 height 12
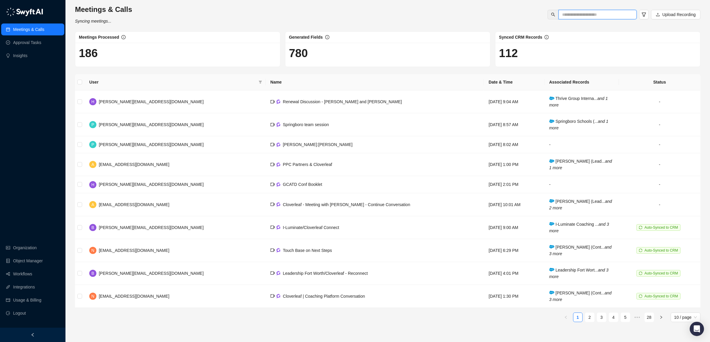
click at [600, 15] on input "text" at bounding box center [595, 14] width 66 height 7
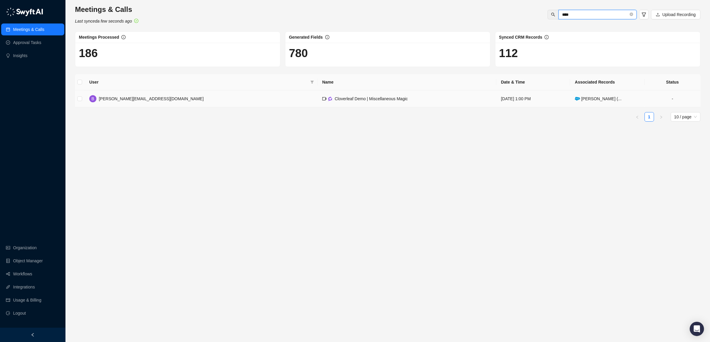
type input "****"
click at [335, 102] on div "Cloverleaf Demo | Miscellaneous Magic" at bounding box center [371, 98] width 73 height 7
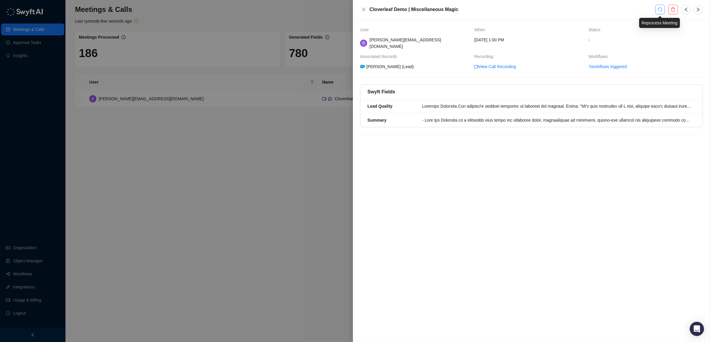
click at [658, 11] on icon "redo" at bounding box center [659, 9] width 5 height 5
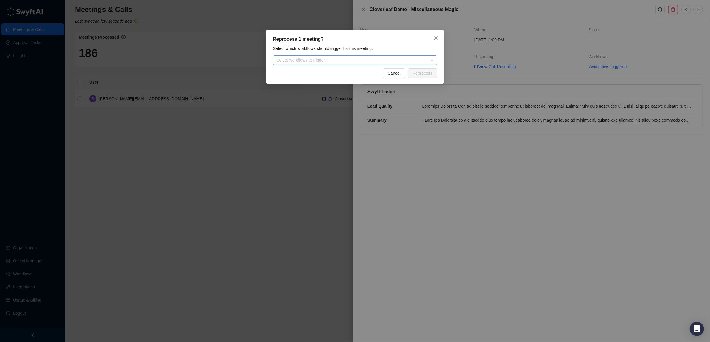
click at [348, 55] on div "Select workflows to trigger" at bounding box center [355, 60] width 164 height 10
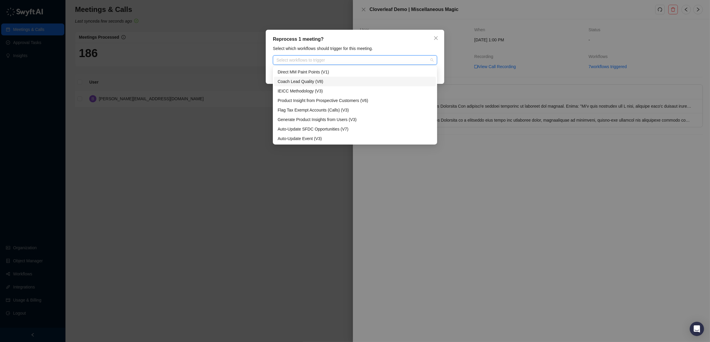
click at [337, 81] on div "Coach Lead Quality (V8)" at bounding box center [354, 81] width 155 height 7
click at [442, 76] on div "Reprocess 1 meeting? Select which workflows should trigger for this meeting. Co…" at bounding box center [355, 57] width 178 height 54
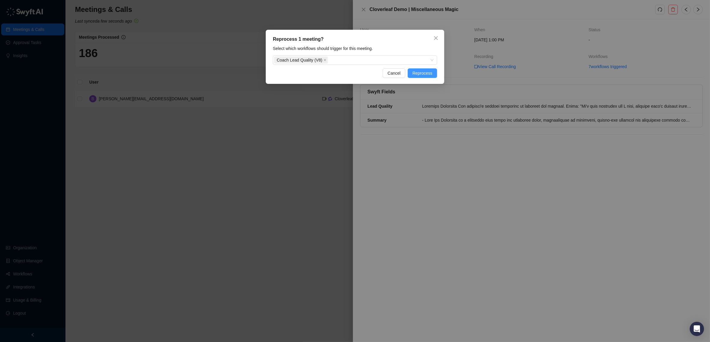
click at [431, 72] on span "Reprocess" at bounding box center [422, 73] width 20 height 7
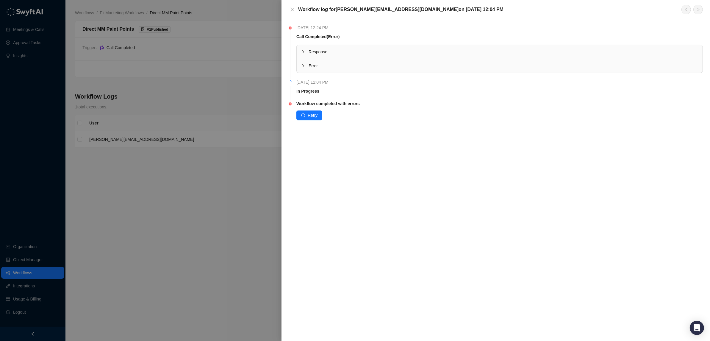
click at [302, 52] on icon "collapsed" at bounding box center [303, 52] width 4 height 4
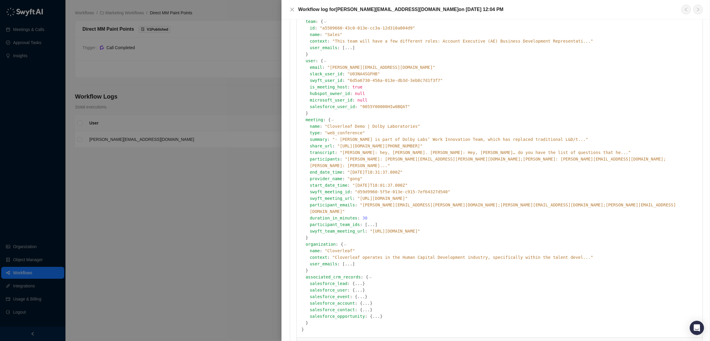
scroll to position [112, 0]
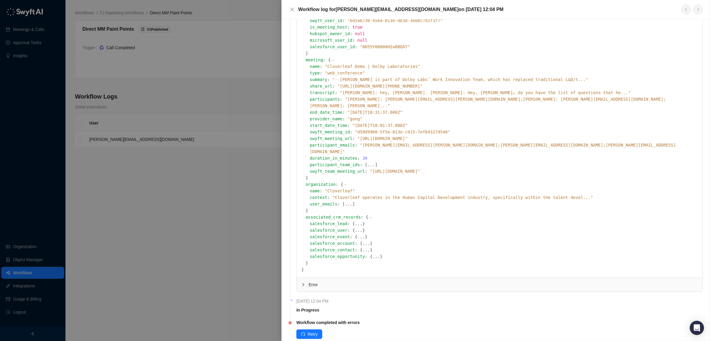
click at [314, 281] on span "Error" at bounding box center [502, 284] width 389 height 7
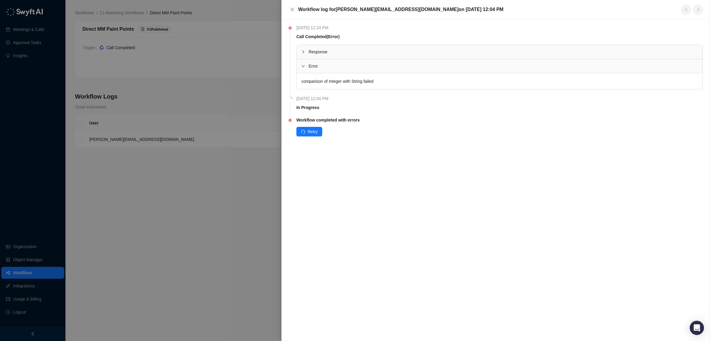
scroll to position [0, 0]
drag, startPoint x: 307, startPoint y: 81, endPoint x: 410, endPoint y: 82, distance: 102.6
click at [410, 82] on div "comparison of Integer with String failed" at bounding box center [500, 81] width 406 height 16
click at [301, 50] on div "Response" at bounding box center [500, 52] width 406 height 14
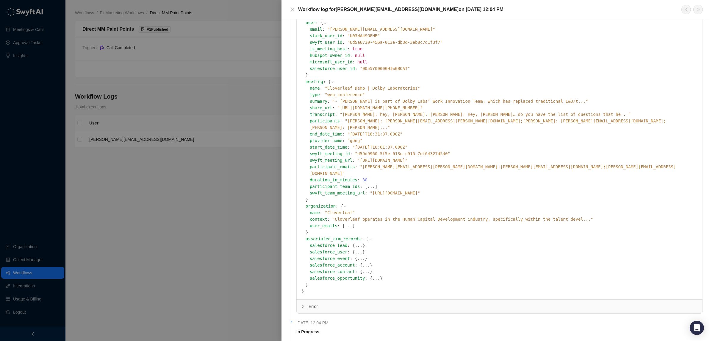
scroll to position [112, 0]
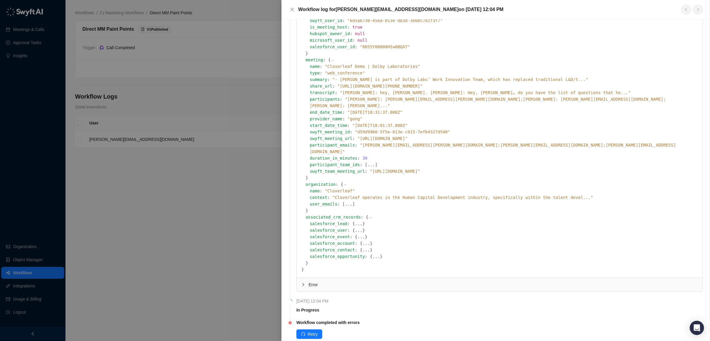
click at [310, 281] on span "Error" at bounding box center [502, 284] width 389 height 7
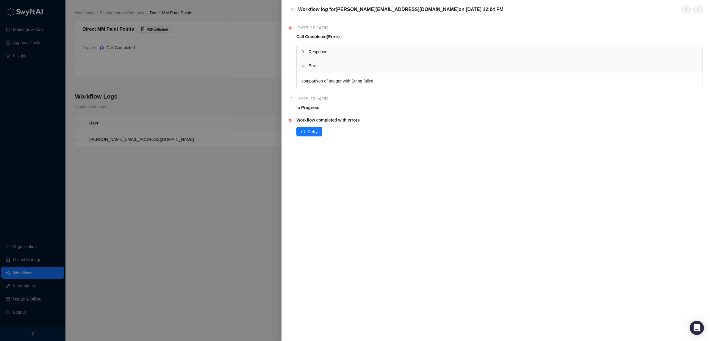
click at [305, 53] on icon "collapsed" at bounding box center [303, 52] width 4 height 4
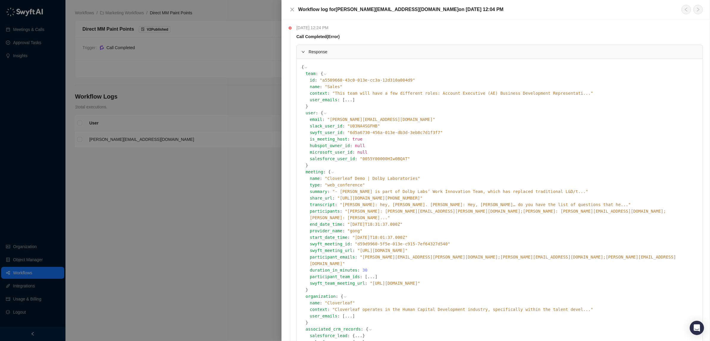
drag, startPoint x: 291, startPoint y: 9, endPoint x: 274, endPoint y: 11, distance: 17.2
click at [290, 9] on icon "close" at bounding box center [292, 9] width 5 height 5
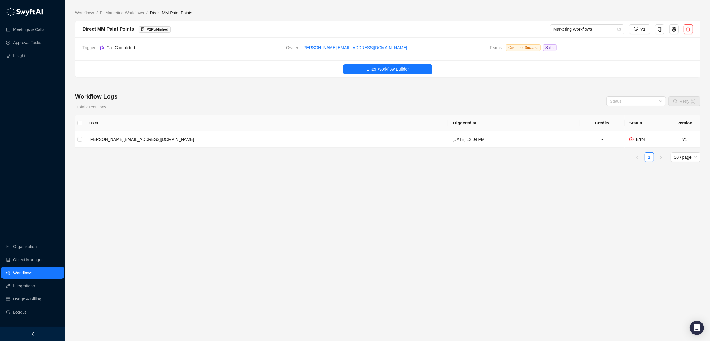
click at [15, 272] on link "Workflows" at bounding box center [22, 272] width 19 height 12
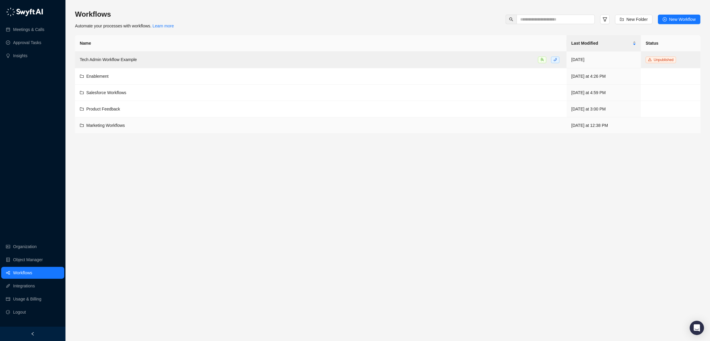
click at [98, 121] on td "Marketing Workflows" at bounding box center [320, 125] width 491 height 16
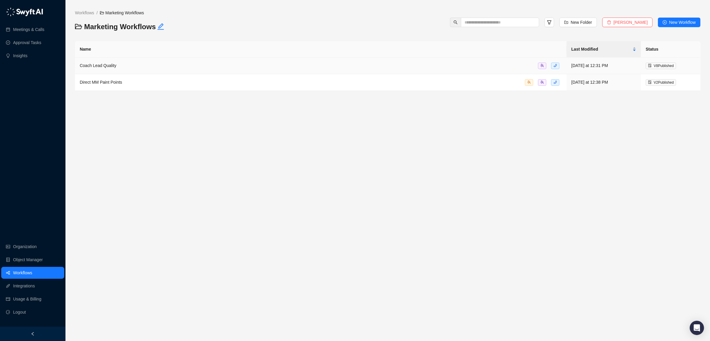
click at [91, 67] on span "Coach Lead Quality" at bounding box center [98, 65] width 37 height 5
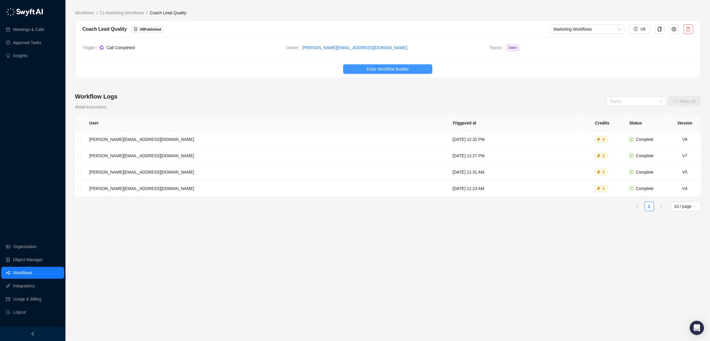
click at [376, 70] on span "Enter Workflow Builder" at bounding box center [387, 69] width 42 height 7
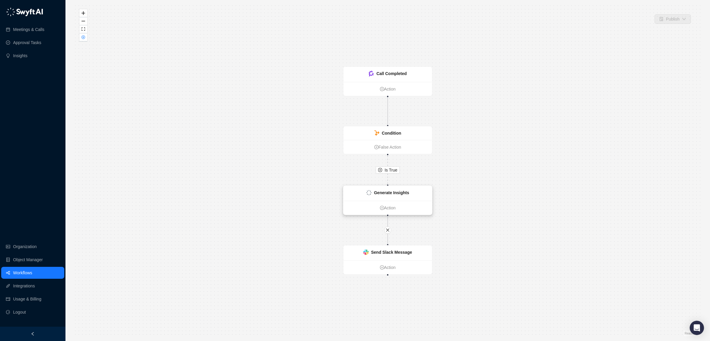
click at [387, 192] on strong "Generate Insights" at bounding box center [391, 192] width 35 height 5
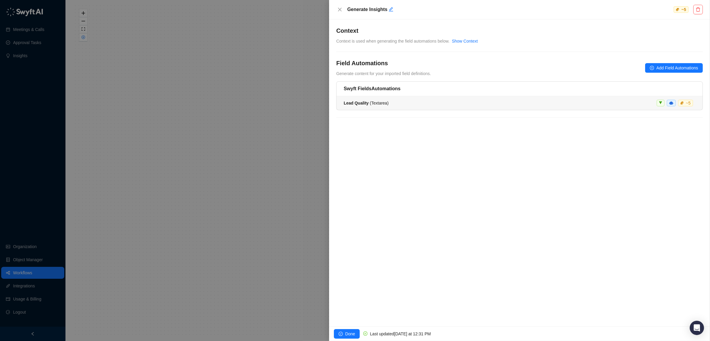
click at [403, 101] on div "Lead Quality ( Textarea ) ~ 5" at bounding box center [519, 103] width 352 height 7
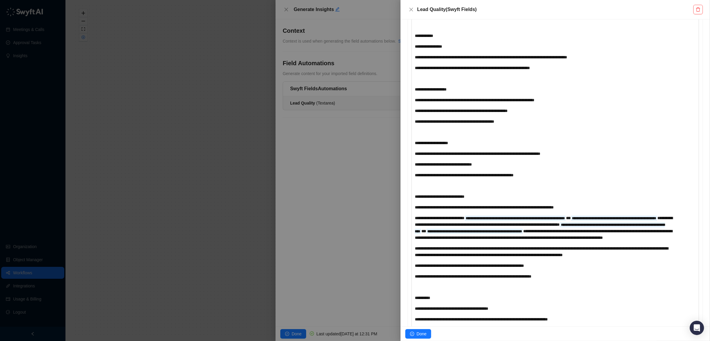
scroll to position [219, 0]
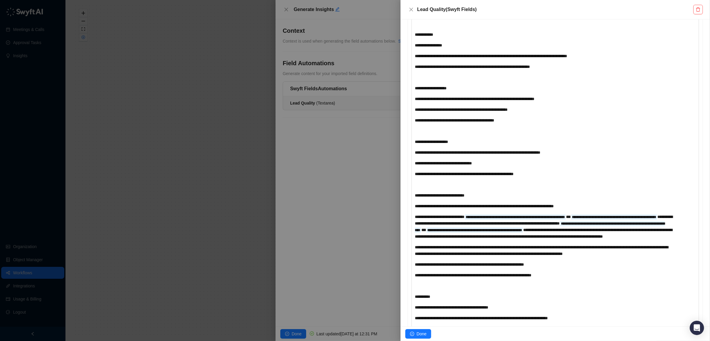
click at [606, 205] on div "**********" at bounding box center [543, 206] width 257 height 7
click at [488, 197] on div "**********" at bounding box center [543, 195] width 257 height 7
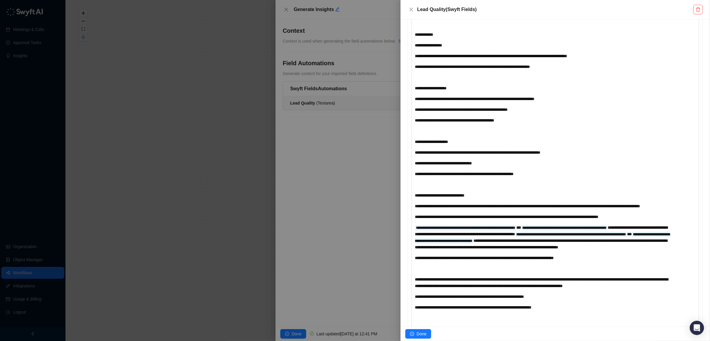
click at [521, 229] on span "**" at bounding box center [518, 227] width 5 height 4
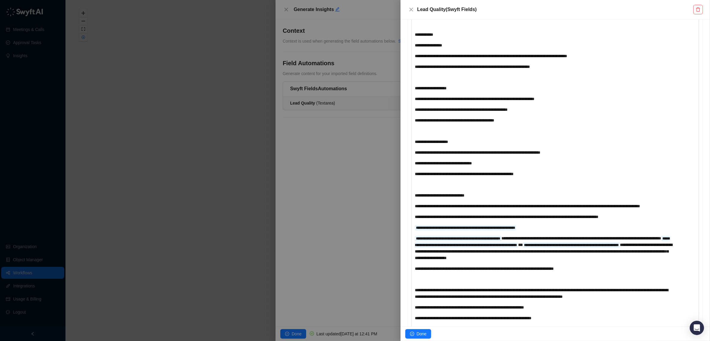
click at [658, 240] on span "**********" at bounding box center [581, 238] width 160 height 4
click at [527, 240] on span "**********" at bounding box center [581, 238] width 160 height 4
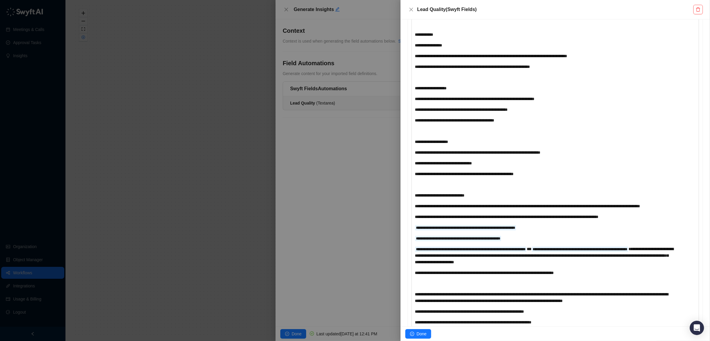
click at [578, 253] on div "**********" at bounding box center [543, 255] width 257 height 20
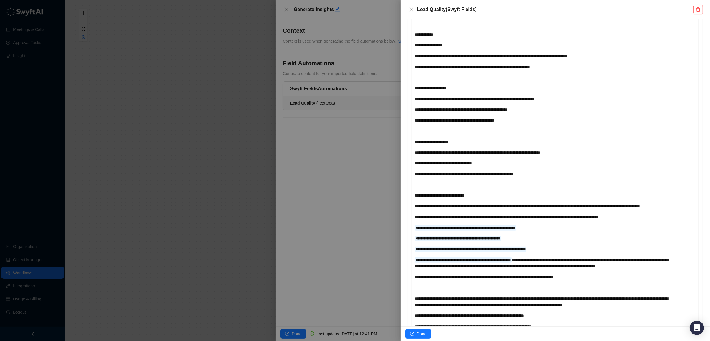
drag, startPoint x: 541, startPoint y: 267, endPoint x: 554, endPoint y: 274, distance: 14.9
click at [544, 268] on span "**********" at bounding box center [541, 262] width 253 height 11
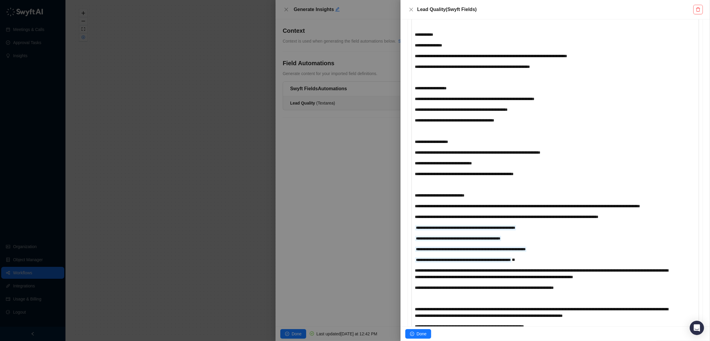
click at [580, 279] on span "**********" at bounding box center [541, 273] width 253 height 11
click at [447, 294] on div "**********" at bounding box center [543, 198] width 257 height 497
click at [446, 280] on div "**********" at bounding box center [543, 273] width 257 height 13
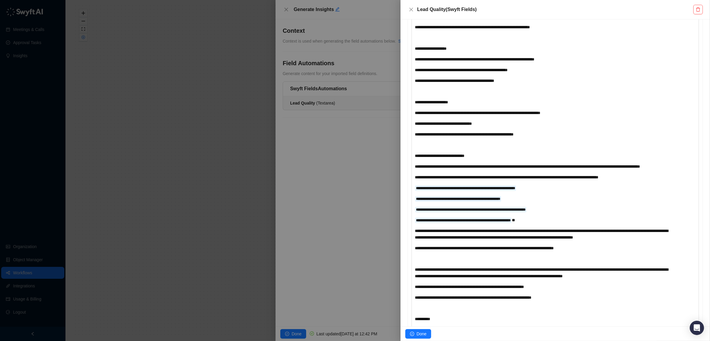
scroll to position [260, 0]
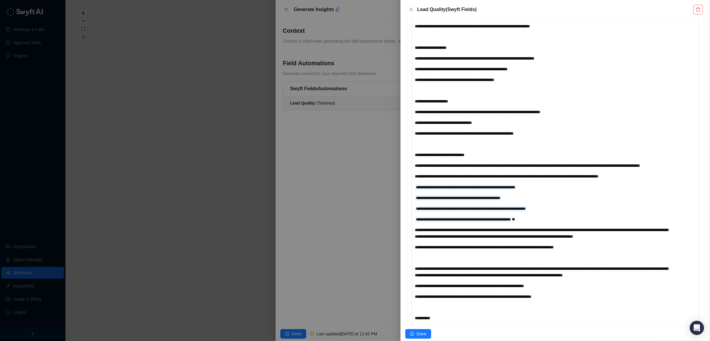
click at [443, 261] on div "﻿" at bounding box center [543, 257] width 257 height 7
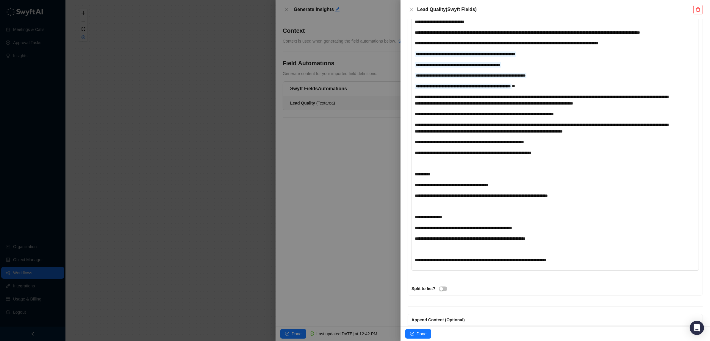
scroll to position [393, 0]
click at [422, 332] on span "Done" at bounding box center [421, 333] width 10 height 7
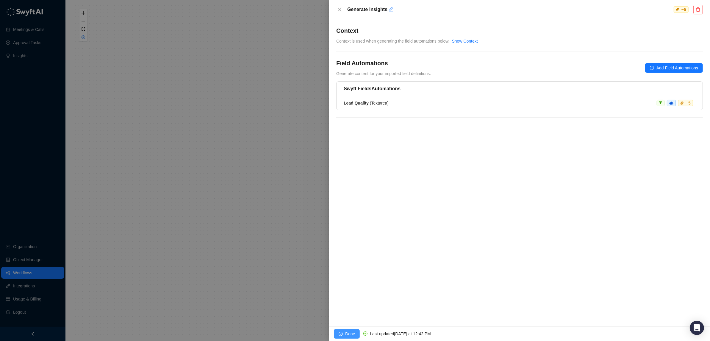
click at [352, 333] on span "Done" at bounding box center [350, 333] width 10 height 7
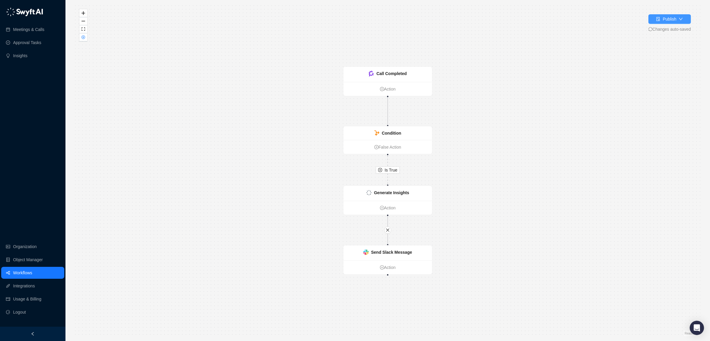
click at [676, 19] on button "Publish" at bounding box center [669, 19] width 43 height 10
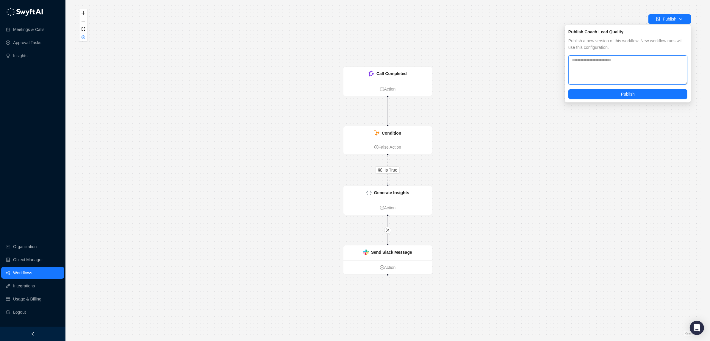
drag, startPoint x: 586, startPoint y: 68, endPoint x: 602, endPoint y: 66, distance: 16.4
click at [595, 68] on textarea at bounding box center [627, 69] width 119 height 29
type textarea "**********"
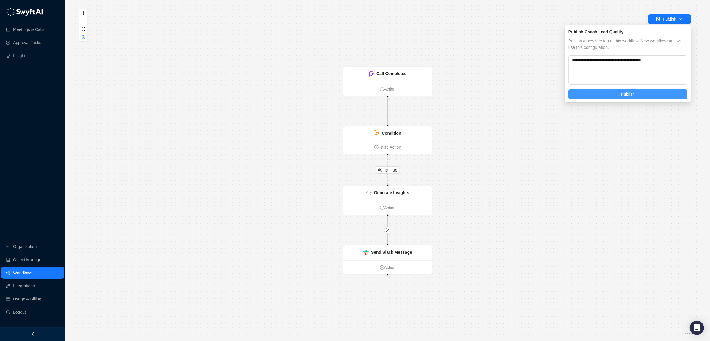
click at [595, 92] on button "Publish" at bounding box center [627, 94] width 119 height 10
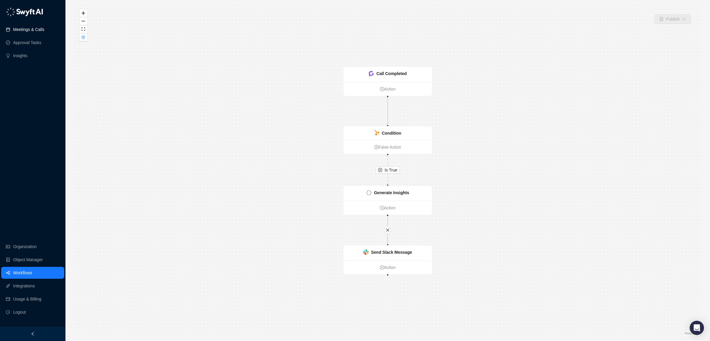
click at [33, 29] on link "Meetings & Calls" at bounding box center [28, 29] width 31 height 12
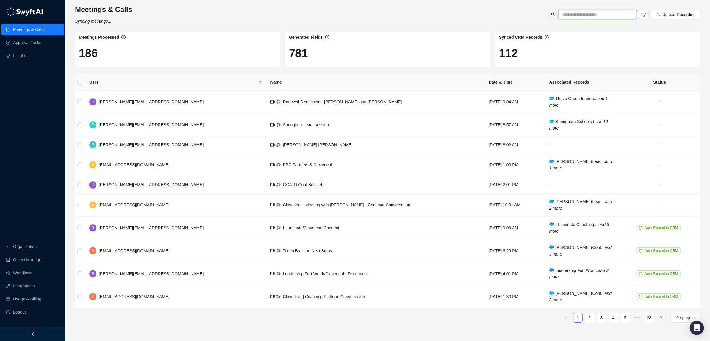
click at [604, 16] on input "text" at bounding box center [595, 14] width 66 height 7
type input "*"
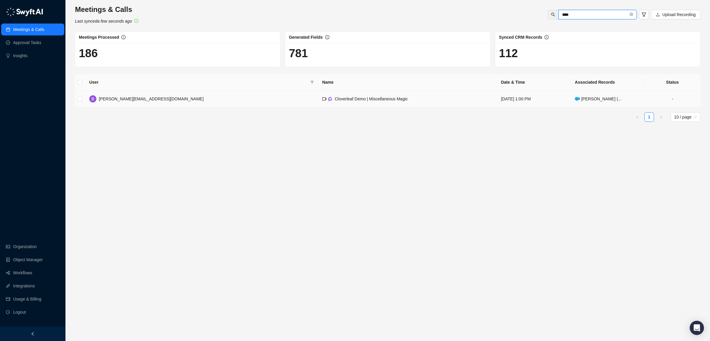
type input "****"
click at [317, 94] on td "Cloverleaf Demo | Miscellaneous Magic" at bounding box center [406, 98] width 179 height 17
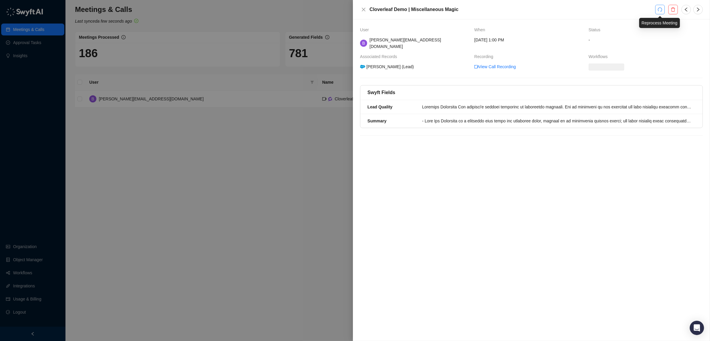
click at [662, 9] on button "button" at bounding box center [660, 10] width 10 height 10
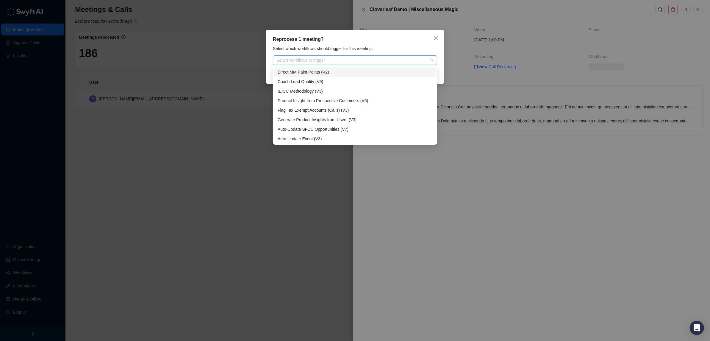
click at [390, 59] on div at bounding box center [352, 60] width 156 height 4
click at [338, 82] on div "Coach Lead Quality (V9)" at bounding box center [354, 81] width 155 height 7
click at [441, 72] on div "Reprocess 1 meeting? Select which workflows should trigger for this meeting. Co…" at bounding box center [355, 57] width 178 height 54
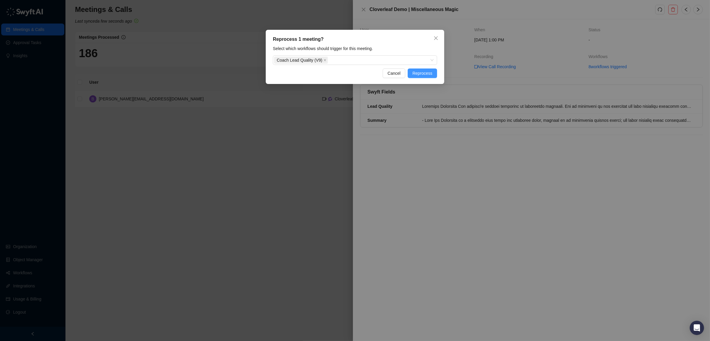
click at [423, 72] on span "Reprocess" at bounding box center [422, 73] width 20 height 7
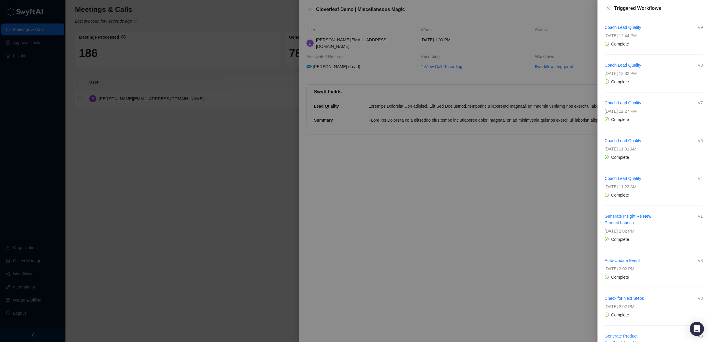
click at [517, 185] on div at bounding box center [355, 171] width 710 height 342
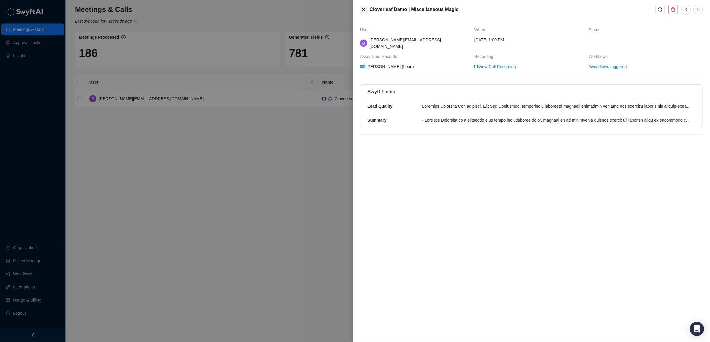
click at [363, 8] on icon "close" at bounding box center [363, 9] width 5 height 5
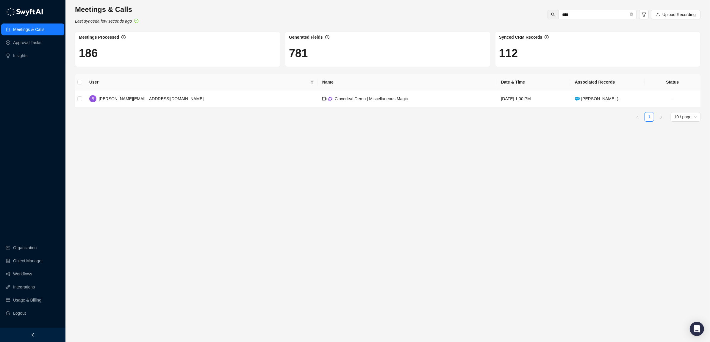
click at [508, 141] on main "Meetings & Calls Last synced a few seconds ago **** Upload Recording Meetings P…" at bounding box center [387, 171] width 625 height 332
click at [512, 129] on main "Meetings & Calls Last synced a few seconds ago **** Upload Recording Meetings P…" at bounding box center [387, 171] width 625 height 332
click at [24, 273] on link "Workflows" at bounding box center [22, 274] width 19 height 12
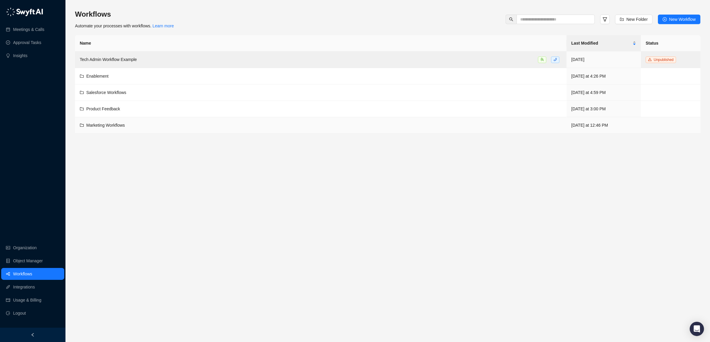
click at [101, 126] on span "Marketing Workflows" at bounding box center [105, 125] width 39 height 5
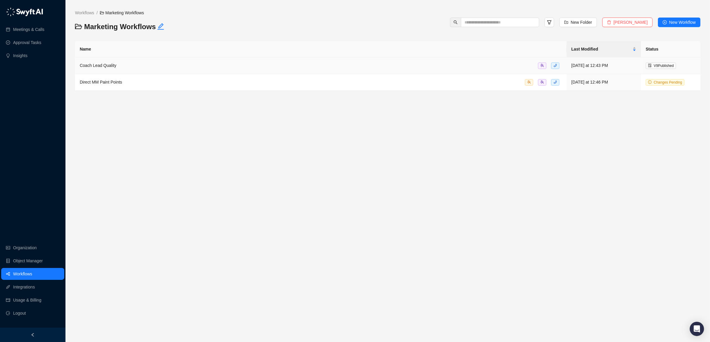
click at [101, 62] on div "Coach Lead Quality" at bounding box center [98, 65] width 37 height 7
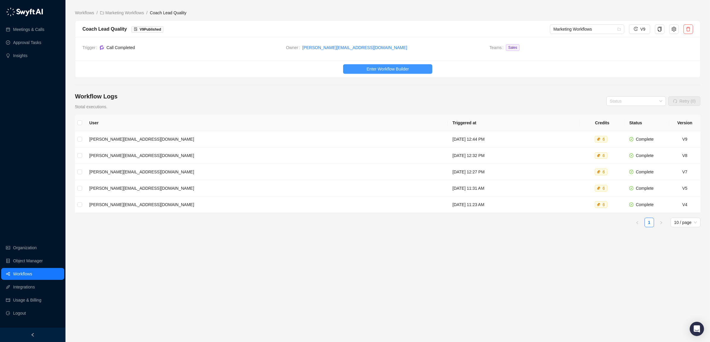
click at [382, 72] on span "Enter Workflow Builder" at bounding box center [387, 69] width 42 height 7
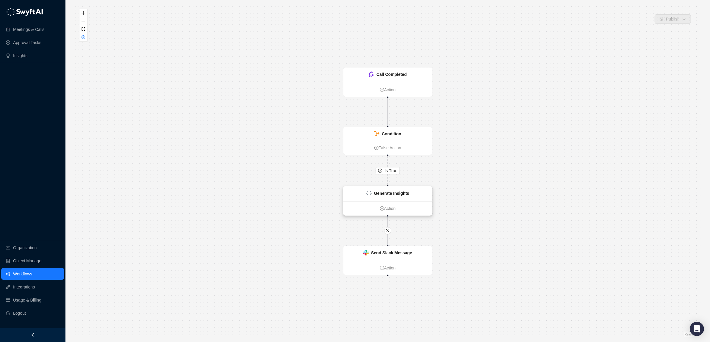
click at [370, 190] on div "Generate Insights" at bounding box center [387, 193] width 43 height 7
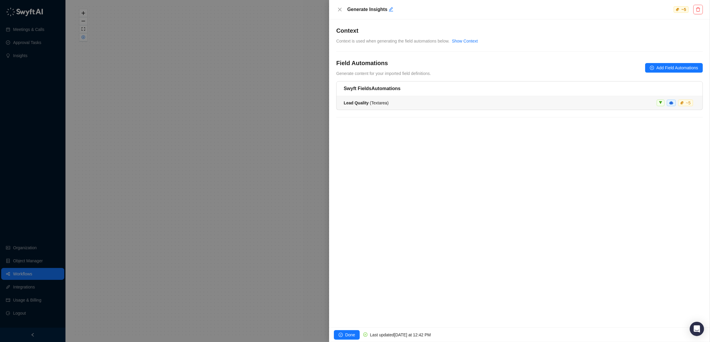
click at [433, 106] on div "Lead Quality ( Textarea ) ~ 5" at bounding box center [519, 103] width 352 height 7
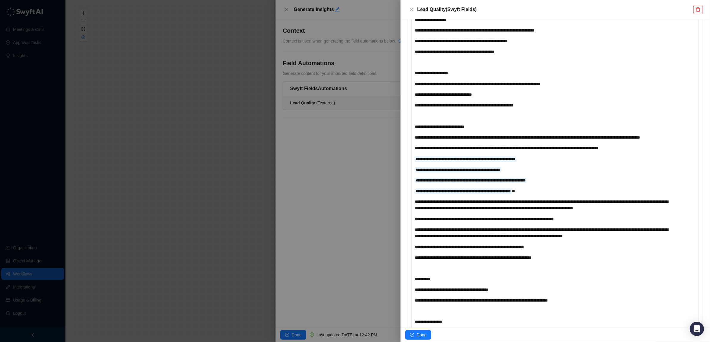
scroll to position [290, 0]
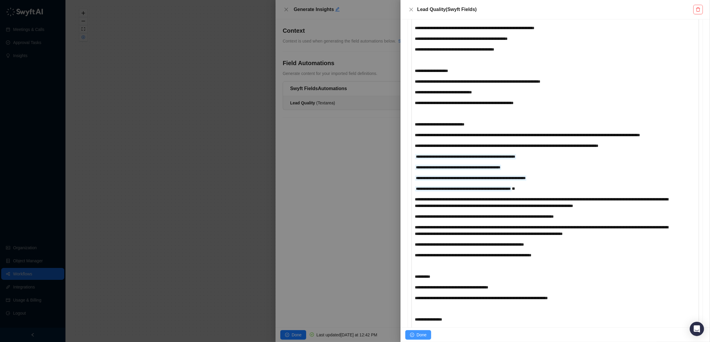
click at [420, 337] on span "Done" at bounding box center [421, 335] width 10 height 7
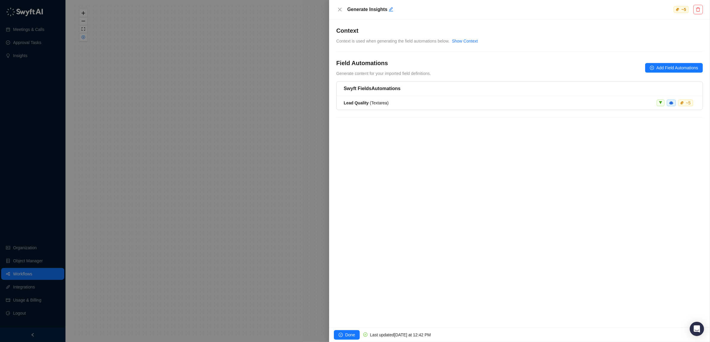
click at [429, 215] on div "**********" at bounding box center [519, 173] width 381 height 308
click at [340, 7] on icon "close" at bounding box center [339, 9] width 5 height 5
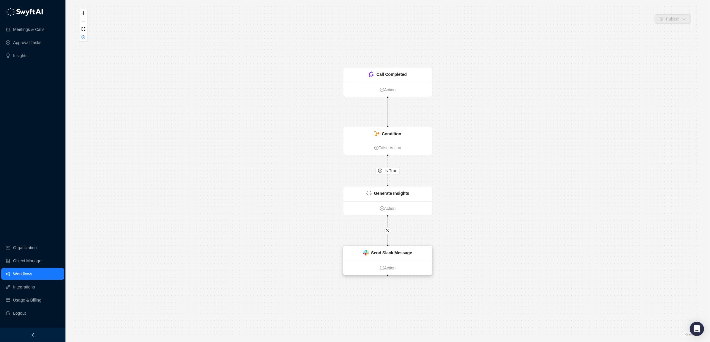
click at [390, 251] on strong "Send Slack Message" at bounding box center [391, 252] width 41 height 5
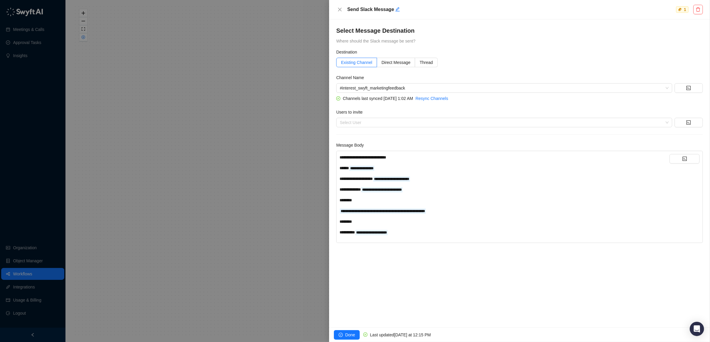
click at [432, 234] on div "**********" at bounding box center [504, 232] width 330 height 7
click at [446, 230] on div "**********" at bounding box center [504, 232] width 330 height 7
click at [351, 336] on span "Done" at bounding box center [350, 335] width 10 height 7
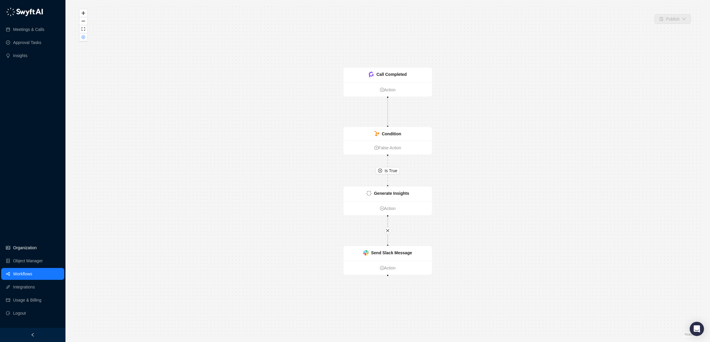
click at [25, 245] on link "Organization" at bounding box center [24, 248] width 23 height 12
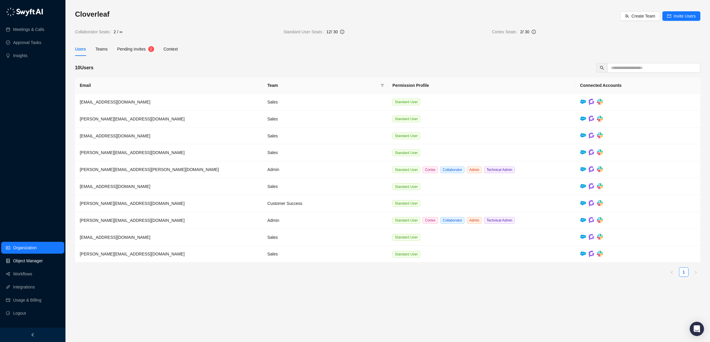
click at [20, 258] on link "Object Manager" at bounding box center [28, 261] width 30 height 12
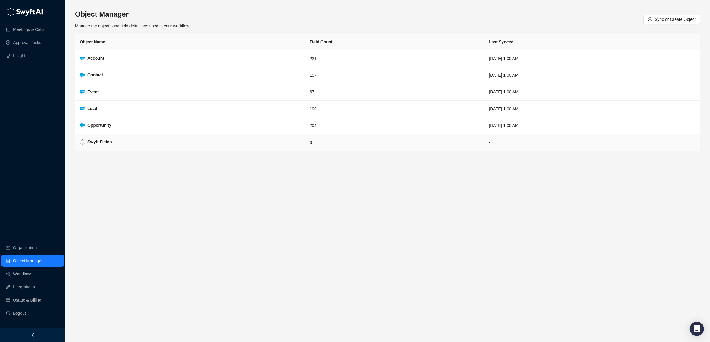
click at [93, 143] on strong "Swyft Fields" at bounding box center [99, 141] width 24 height 5
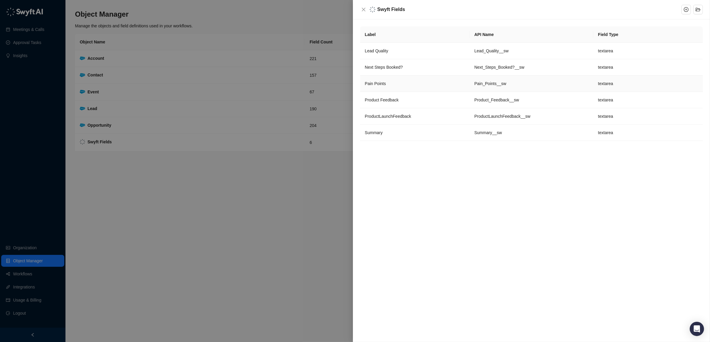
click at [377, 85] on span "Pain Points" at bounding box center [375, 83] width 21 height 5
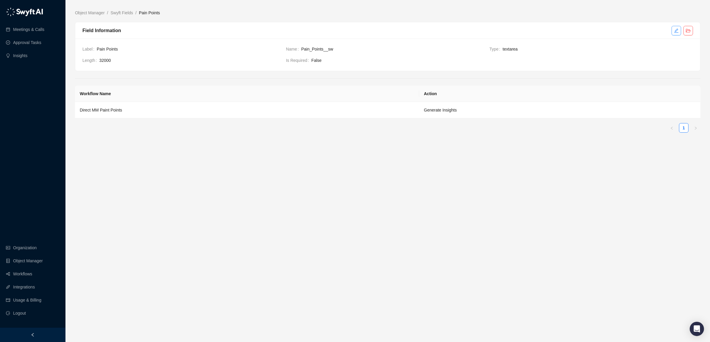
click at [674, 28] on icon "edit" at bounding box center [676, 30] width 5 height 5
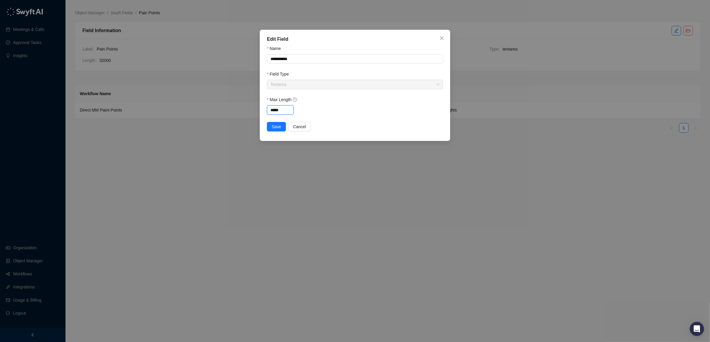
drag, startPoint x: 284, startPoint y: 109, endPoint x: 262, endPoint y: 110, distance: 22.6
click at [262, 110] on div "**********" at bounding box center [355, 85] width 190 height 111
type input "****"
click at [277, 129] on span "Save" at bounding box center [277, 126] width 10 height 7
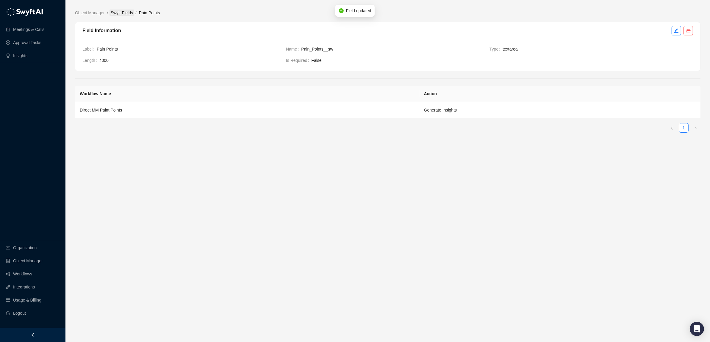
click at [124, 12] on link "Swyft Fields" at bounding box center [121, 13] width 25 height 7
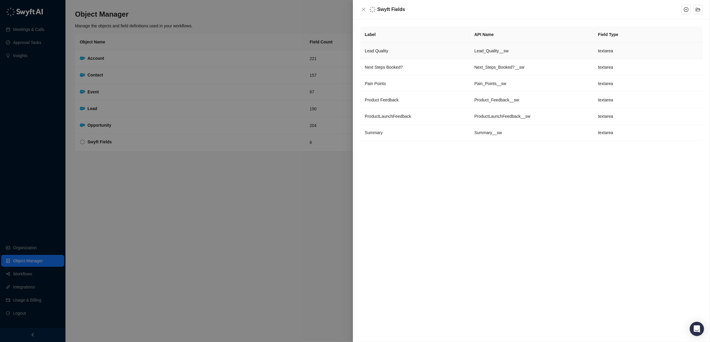
click at [376, 48] on span "Lead Quality" at bounding box center [376, 50] width 23 height 5
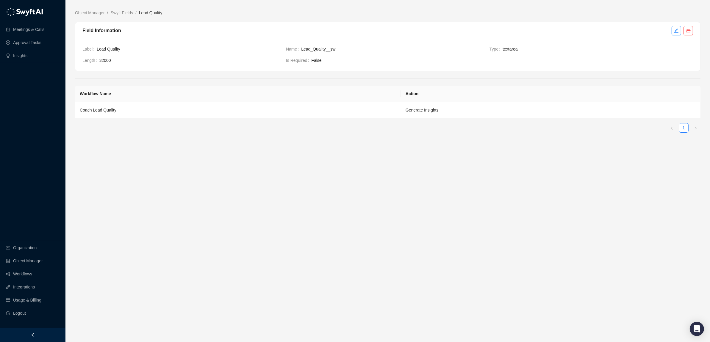
click at [674, 30] on icon "edit" at bounding box center [676, 30] width 5 height 5
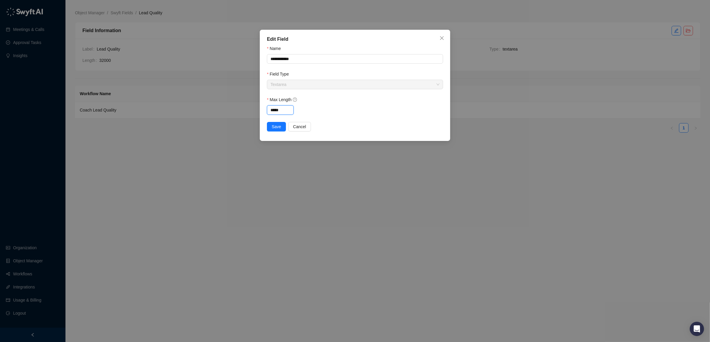
drag, startPoint x: 283, startPoint y: 109, endPoint x: 251, endPoint y: 111, distance: 32.2
click at [251, 111] on div "**********" at bounding box center [355, 171] width 710 height 342
type input "****"
click at [276, 128] on span "Save" at bounding box center [277, 126] width 10 height 7
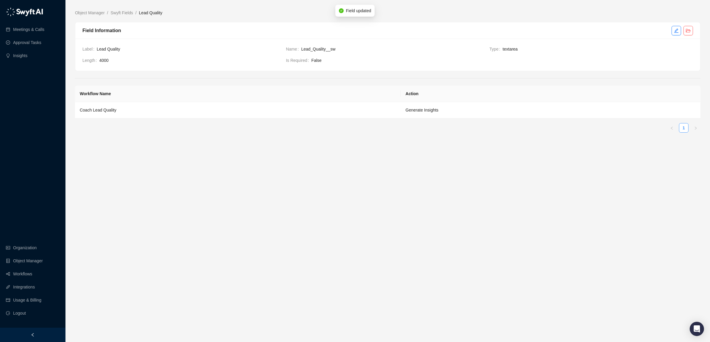
click at [684, 128] on link "1" at bounding box center [683, 127] width 9 height 9
click at [131, 113] on td "Coach Lead Quality" at bounding box center [238, 110] width 326 height 16
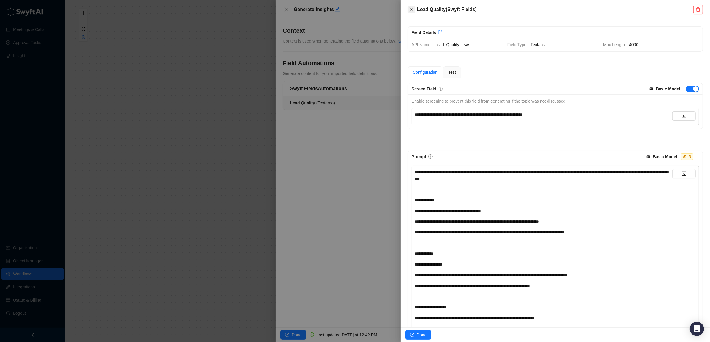
click at [412, 10] on icon "close" at bounding box center [411, 10] width 4 height 4
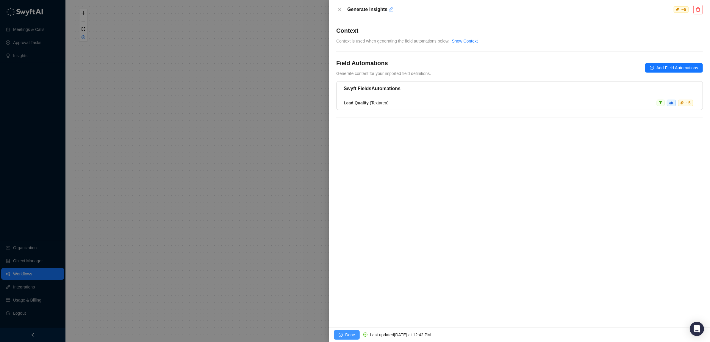
click at [349, 333] on span "Done" at bounding box center [350, 335] width 10 height 7
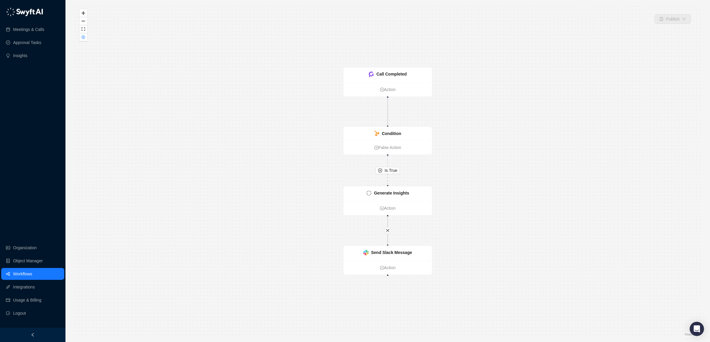
drag, startPoint x: 242, startPoint y: 185, endPoint x: 247, endPoint y: 180, distance: 7.0
click at [243, 184] on div "Is True Call Completed Action Condition False Action Generate Insights Action S…" at bounding box center [387, 171] width 625 height 332
click at [82, 37] on icon "close-circle" at bounding box center [83, 37] width 3 height 3
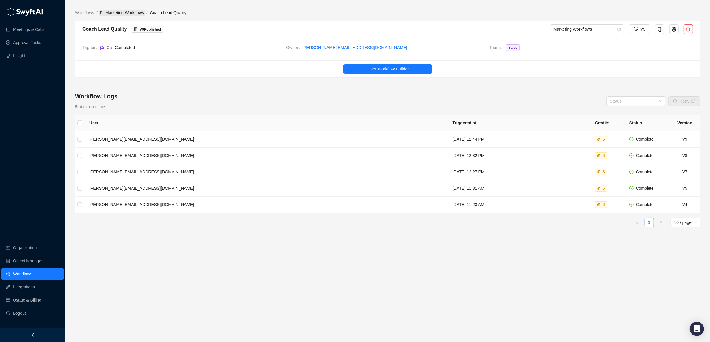
click at [121, 12] on link "Marketing Workflows" at bounding box center [122, 13] width 46 height 7
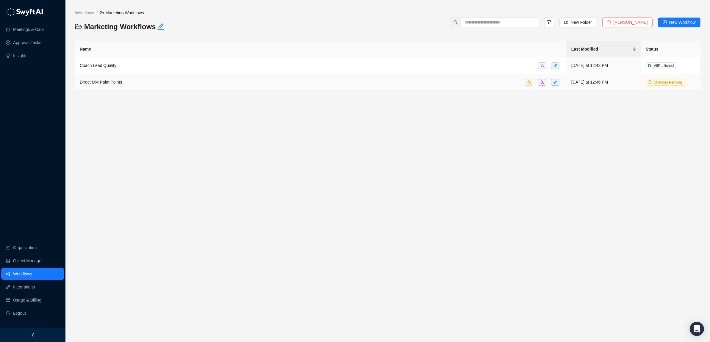
click at [105, 81] on span "Direct MM Paint Points" at bounding box center [101, 82] width 42 height 5
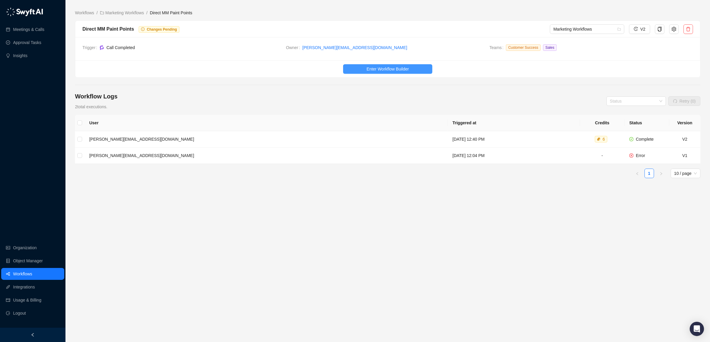
click at [379, 67] on span "Enter Workflow Builder" at bounding box center [387, 69] width 42 height 7
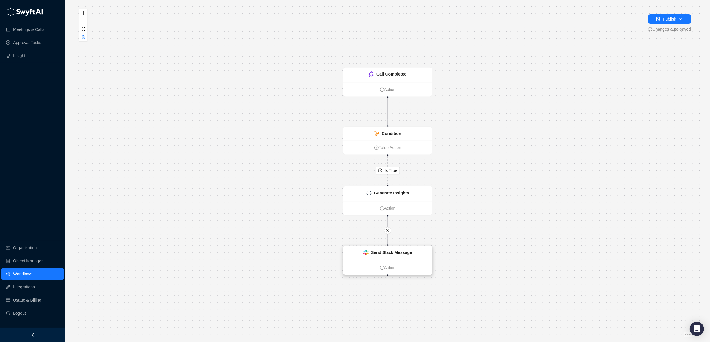
click at [399, 251] on strong "Send Slack Message" at bounding box center [391, 252] width 41 height 5
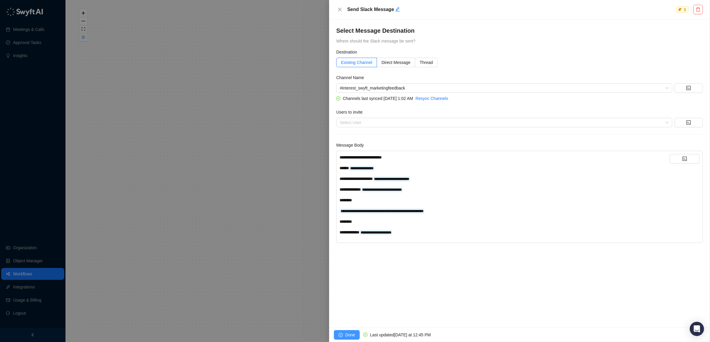
click at [350, 333] on span "Done" at bounding box center [350, 335] width 10 height 7
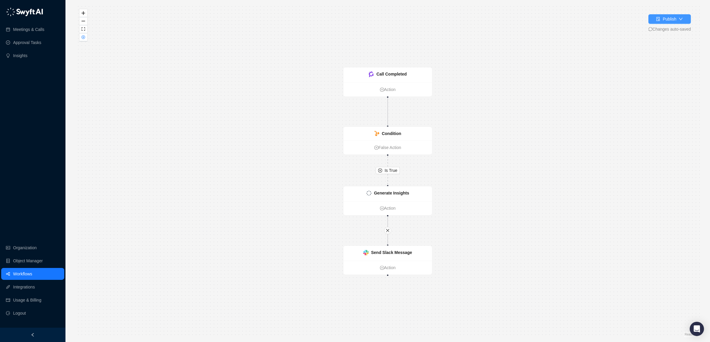
click at [658, 20] on icon "file-done" at bounding box center [658, 19] width 4 height 4
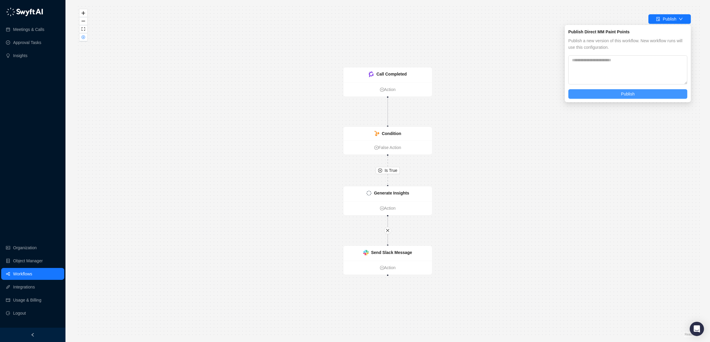
click at [629, 92] on span "Publish" at bounding box center [628, 94] width 14 height 7
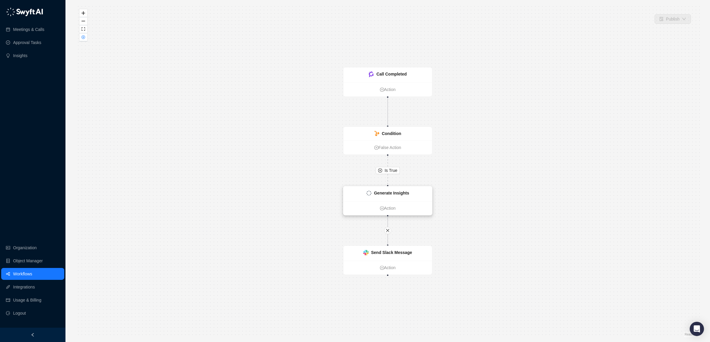
click at [371, 192] on img at bounding box center [368, 193] width 5 height 5
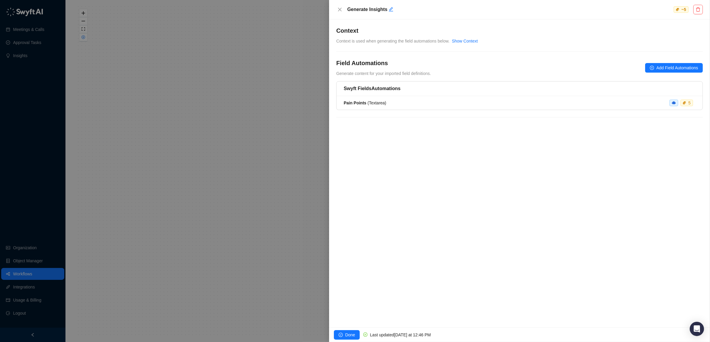
click at [340, 8] on icon "close" at bounding box center [339, 9] width 5 height 5
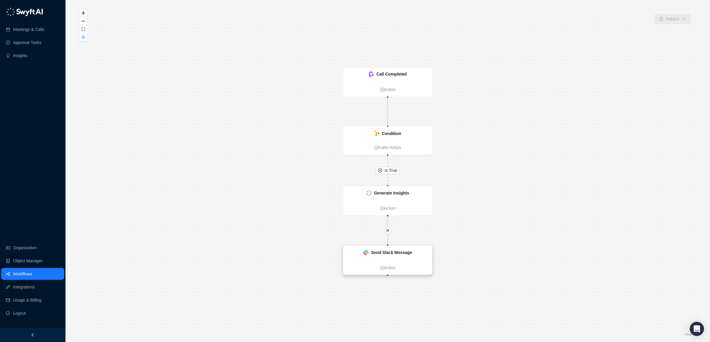
click at [387, 250] on div "Send Slack Message" at bounding box center [391, 253] width 41 height 7
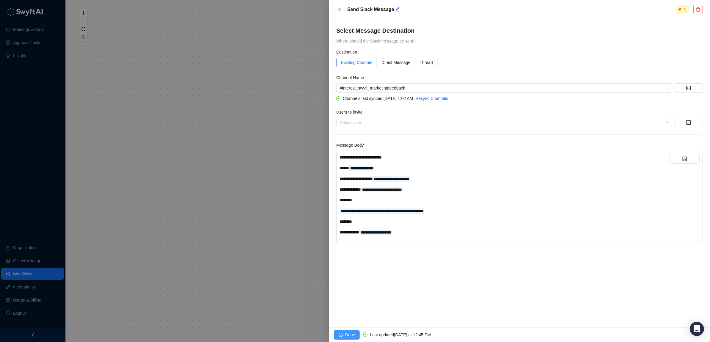
click at [347, 331] on button "Done" at bounding box center [347, 335] width 26 height 10
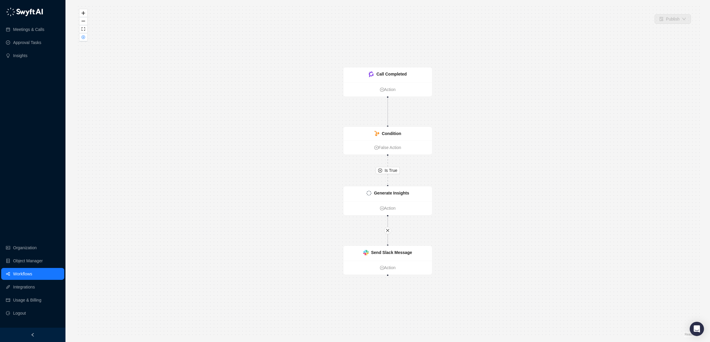
click at [232, 203] on div "Is True Call Completed Action Condition False Action Send Slack Message Action …" at bounding box center [387, 171] width 625 height 332
click at [26, 27] on link "Meetings & Calls" at bounding box center [28, 29] width 31 height 12
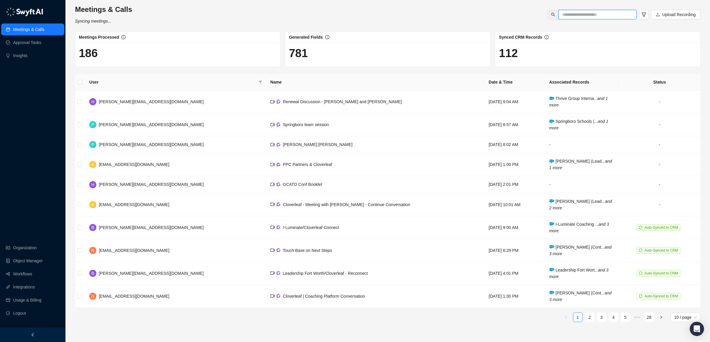
click at [599, 15] on input "text" at bounding box center [595, 14] width 66 height 7
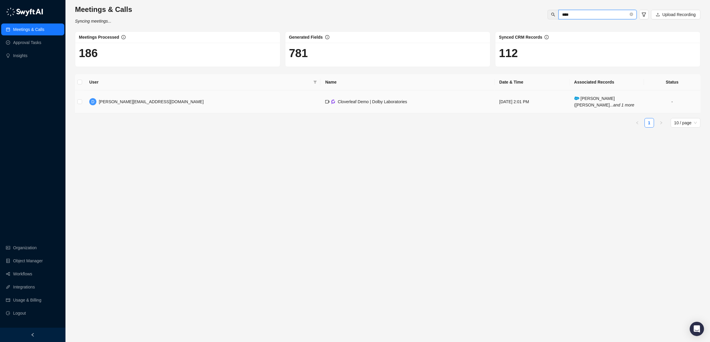
type input "****"
click at [366, 105] on td "Cloverleaf Demo | Dolby Laboratories" at bounding box center [407, 101] width 174 height 23
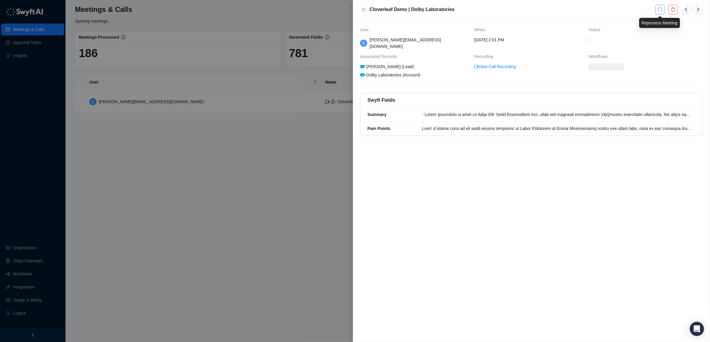
click at [664, 8] on button "button" at bounding box center [660, 10] width 10 height 10
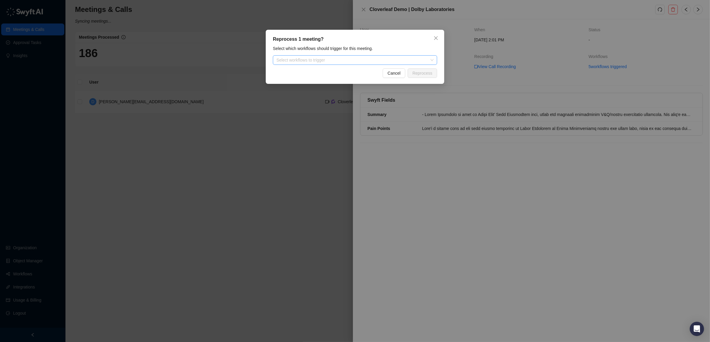
click at [388, 63] on div "Select workflows to trigger" at bounding box center [355, 60] width 164 height 10
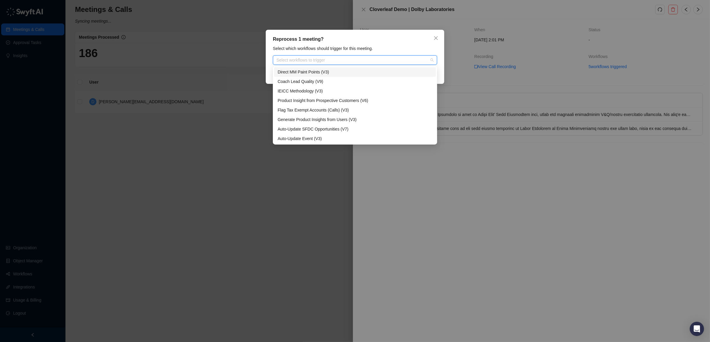
click at [328, 71] on div "Direct MM Paint Points (V3)" at bounding box center [354, 72] width 155 height 7
click at [441, 76] on div "Reprocess 1 meeting? Select which workflows should trigger for this meeting. Di…" at bounding box center [355, 57] width 178 height 54
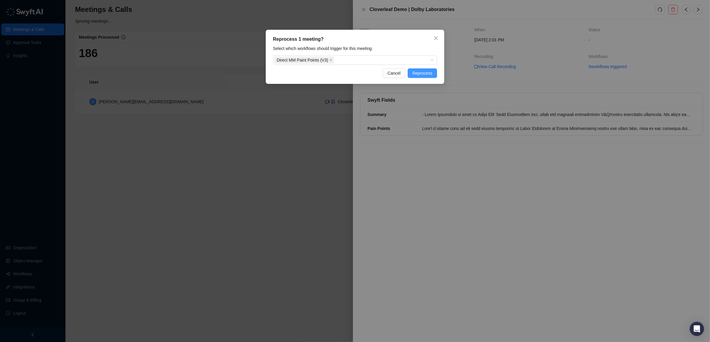
click at [427, 72] on span "Reprocess" at bounding box center [422, 73] width 20 height 7
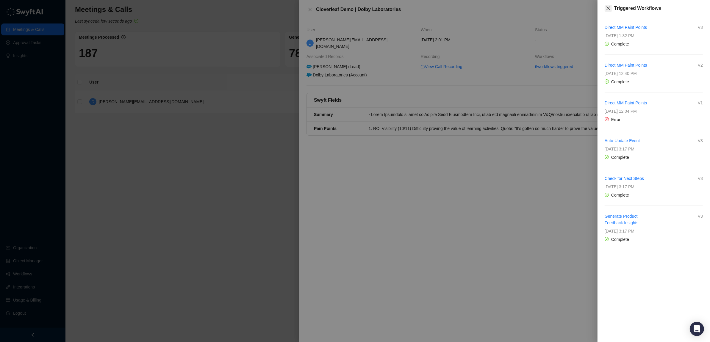
click at [606, 7] on icon "close" at bounding box center [608, 9] width 4 height 4
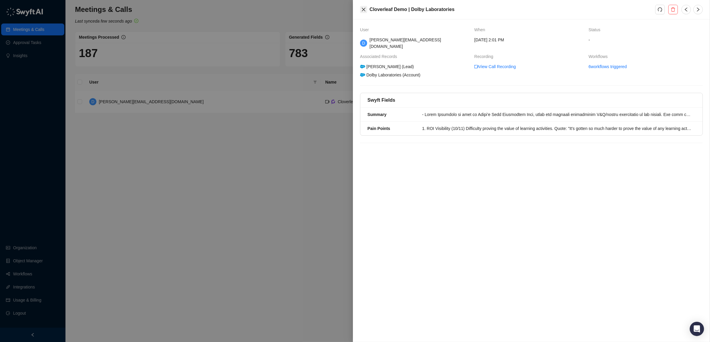
click at [364, 9] on icon "close" at bounding box center [364, 10] width 4 height 4
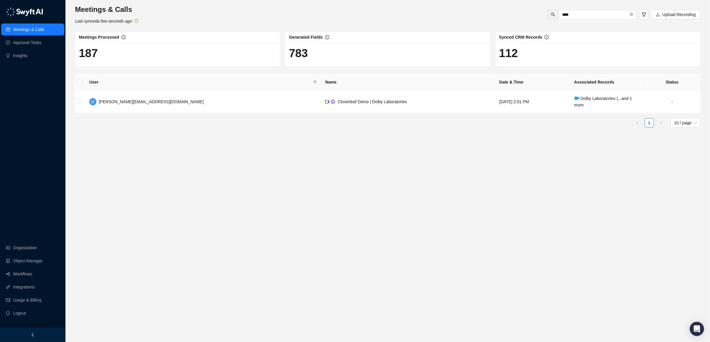
click at [27, 25] on link "Meetings & Calls" at bounding box center [28, 29] width 31 height 12
click at [28, 29] on link "Meetings & Calls" at bounding box center [28, 29] width 31 height 12
click at [130, 176] on main "Meetings & Calls Last synced a few seconds ago **** Upload Recording Meetings P…" at bounding box center [387, 171] width 625 height 332
click at [631, 14] on icon "close-circle" at bounding box center [631, 14] width 4 height 4
